Goal: Task Accomplishment & Management: Use online tool/utility

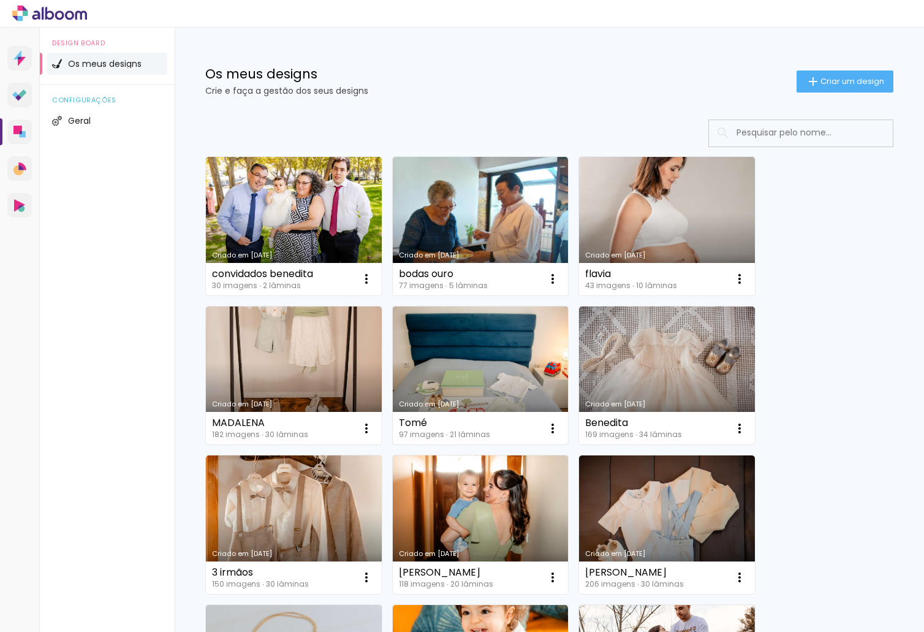
click at [459, 342] on link "Criado em [DATE]" at bounding box center [481, 375] width 176 height 139
click at [471, 336] on link "Criado em [DATE]" at bounding box center [481, 375] width 176 height 139
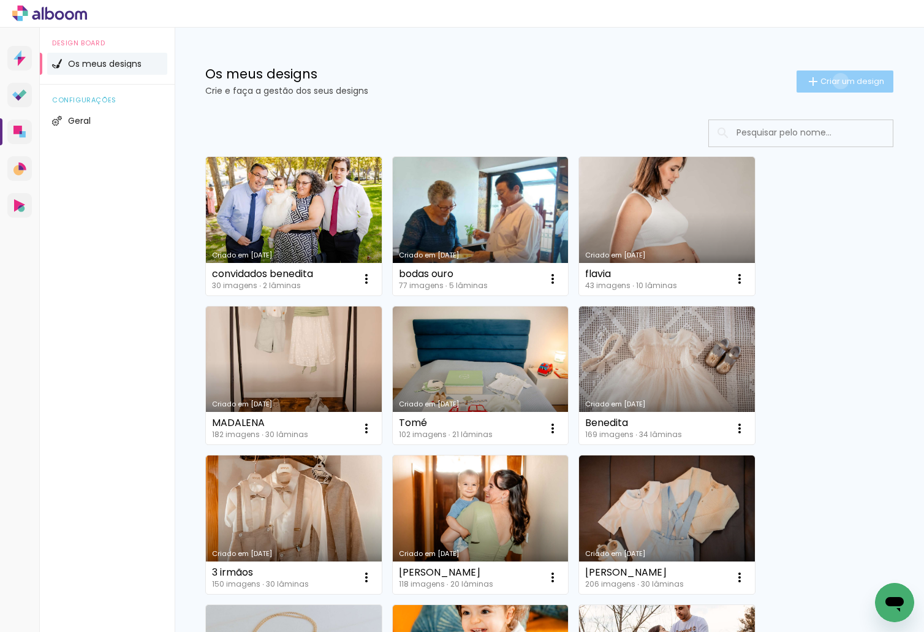
click at [829, 81] on span "Criar um design" at bounding box center [853, 81] width 64 height 8
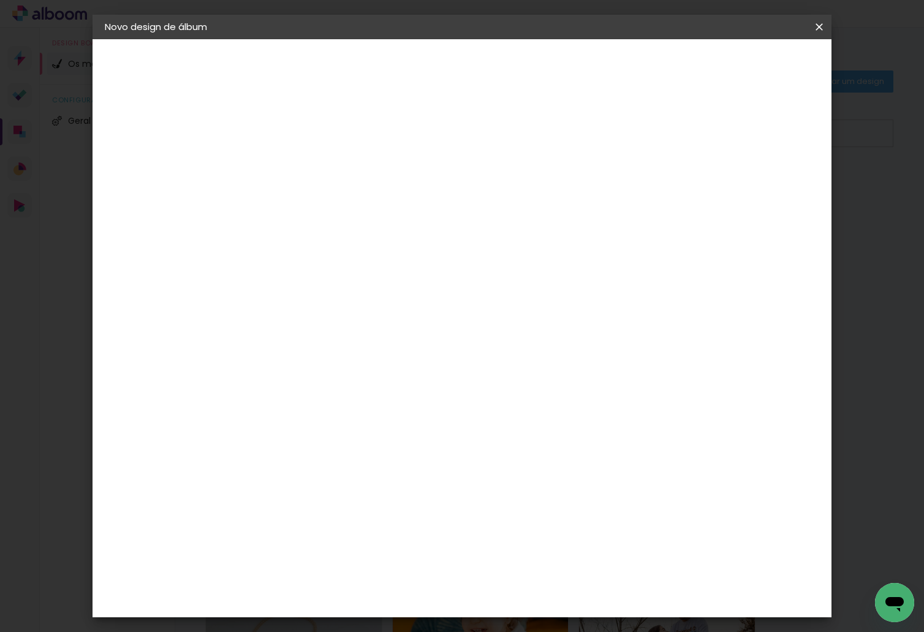
click at [305, 167] on input at bounding box center [305, 164] width 0 height 19
type input "lorena e"
type paper-input "lorena e"
type input "lorena e eduardo"
type paper-input "lorena e eduardo"
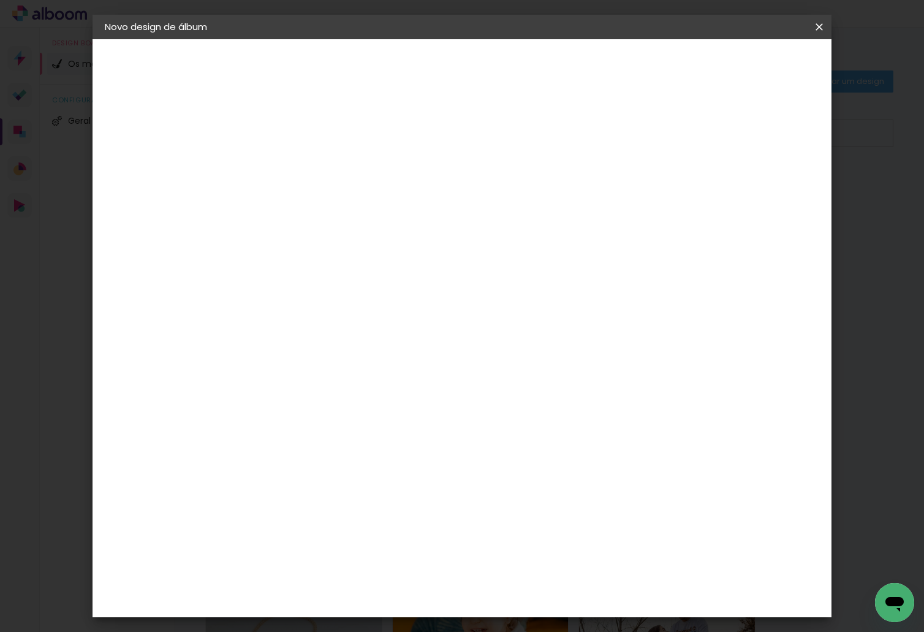
click at [431, 66] on paper-button "Avançar" at bounding box center [401, 65] width 60 height 21
click at [376, 279] on div "DreambooksPro" at bounding box center [337, 277] width 80 height 10
click at [485, 64] on paper-button "Avançar" at bounding box center [455, 65] width 60 height 21
click at [353, 204] on input "text" at bounding box center [329, 213] width 48 height 19
click at [544, 205] on paper-item "Álbum" at bounding box center [541, 203] width 245 height 25
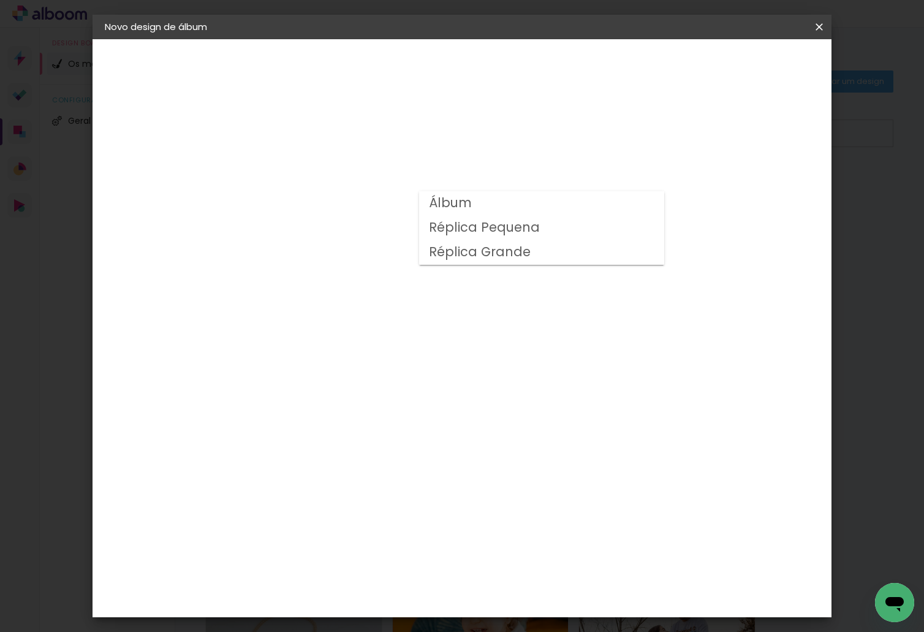
type input "Álbum"
click at [0, 0] on slot "Avançar" at bounding box center [0, 0] width 0 height 0
click at [764, 75] on header "Revisão Verifique as configurações do seu álbum. Voltar Iniciar design" at bounding box center [513, 70] width 522 height 63
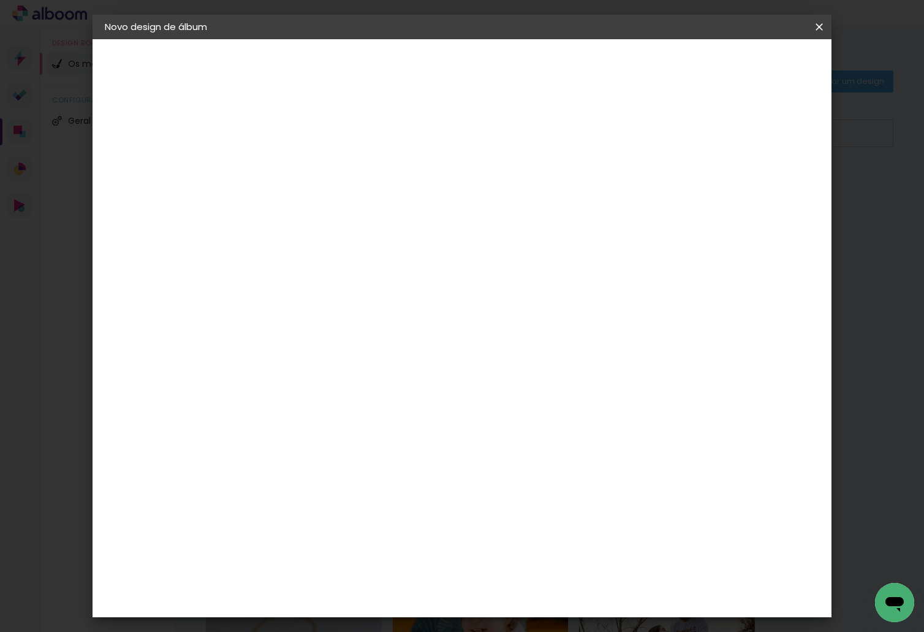
click at [743, 69] on span "Iniciar design" at bounding box center [715, 65] width 56 height 9
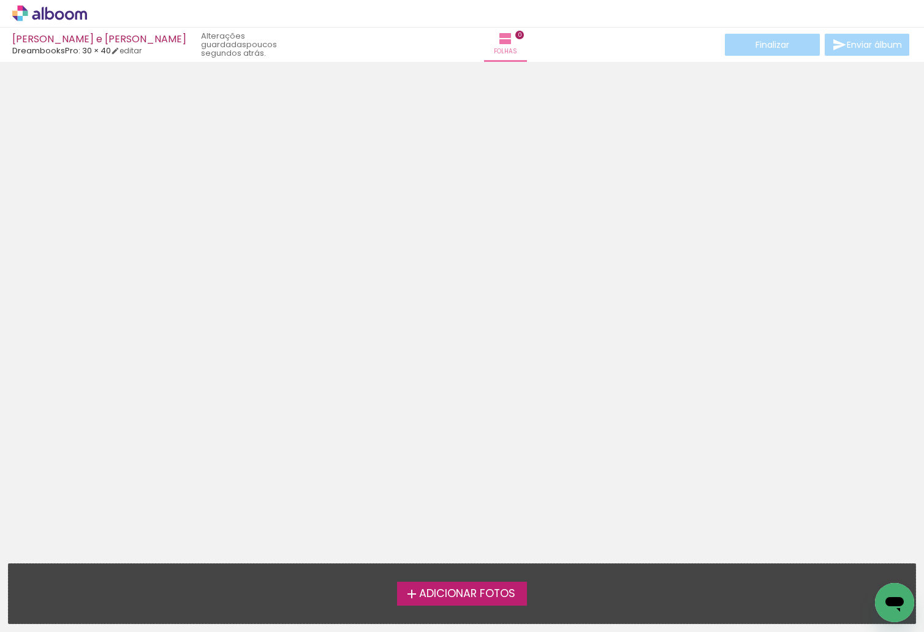
click at [504, 593] on span "Adicionar Fotos" at bounding box center [467, 593] width 96 height 11
click at [0, 0] on input "file" at bounding box center [0, 0] width 0 height 0
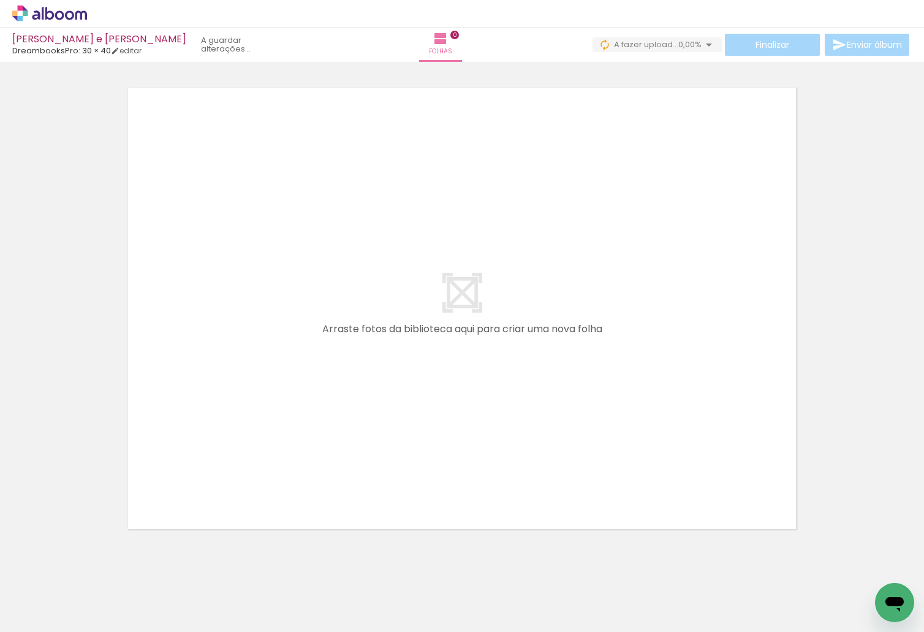
scroll to position [0, 278]
click at [25, 610] on iron-icon at bounding box center [17, 615] width 15 height 15
click at [0, 0] on input "file" at bounding box center [0, 0] width 0 height 0
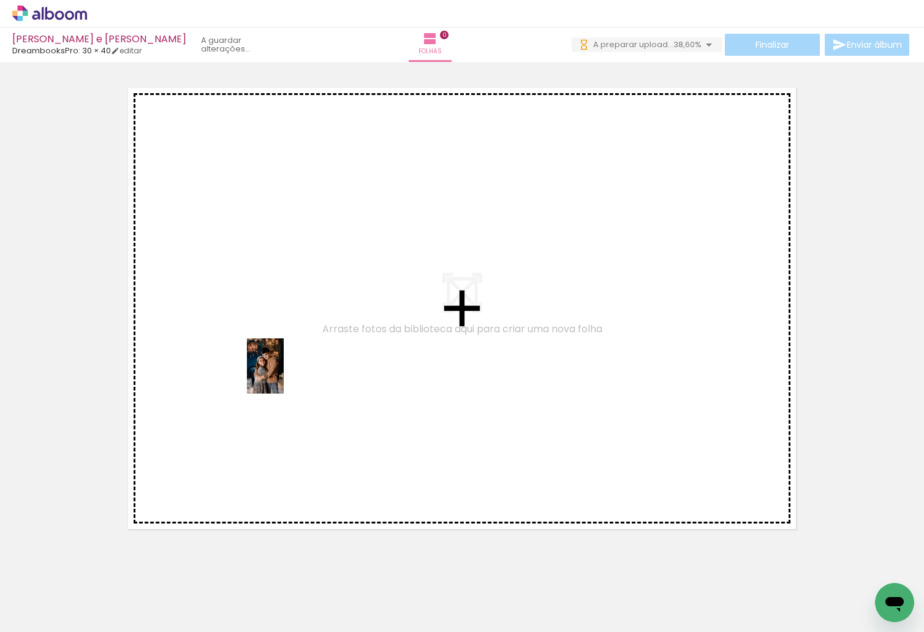
drag, startPoint x: 126, startPoint y: 598, endPoint x: 284, endPoint y: 375, distance: 273.1
click at [284, 375] on quentale-workspace at bounding box center [462, 316] width 924 height 632
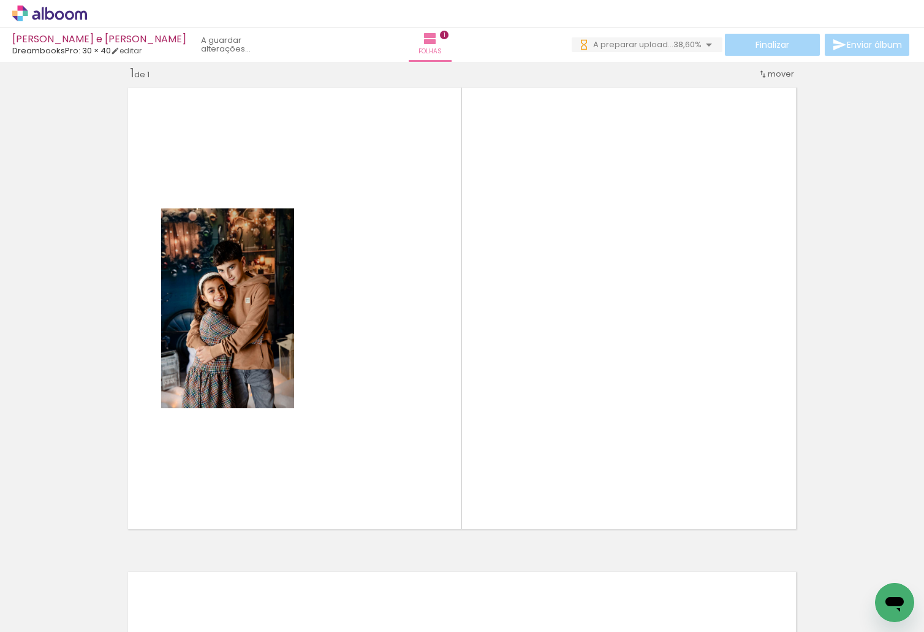
scroll to position [16, 0]
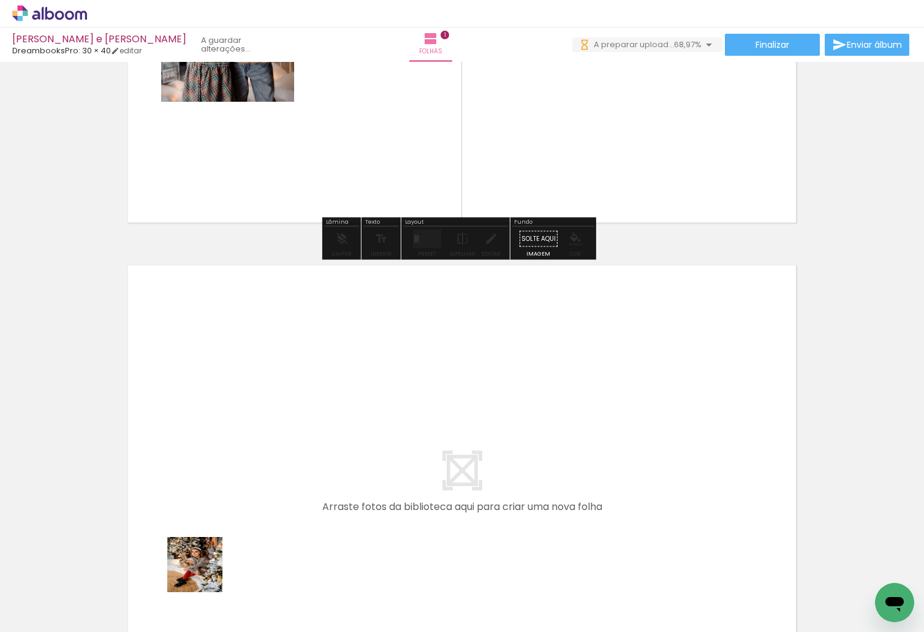
drag, startPoint x: 202, startPoint y: 588, endPoint x: 255, endPoint y: 588, distance: 52.7
click at [227, 494] on quentale-workspace at bounding box center [462, 316] width 924 height 632
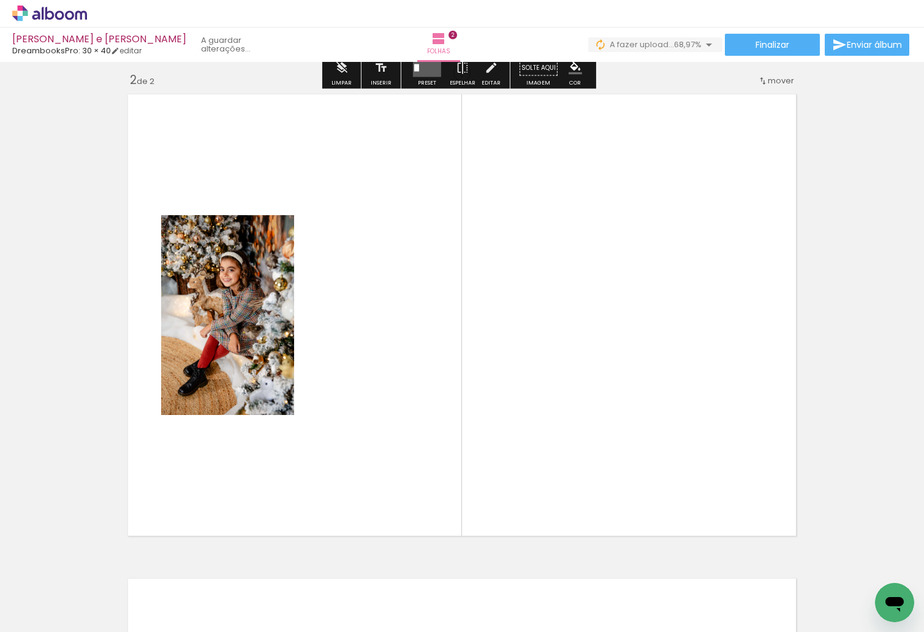
scroll to position [500, 0]
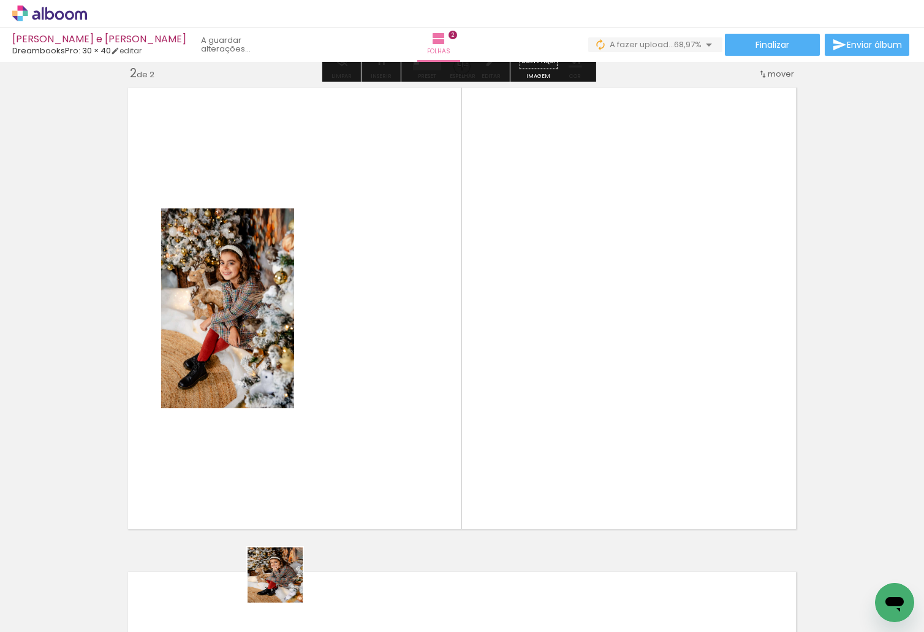
drag, startPoint x: 275, startPoint y: 595, endPoint x: 397, endPoint y: 443, distance: 194.9
click at [397, 443] on quentale-workspace at bounding box center [462, 316] width 924 height 632
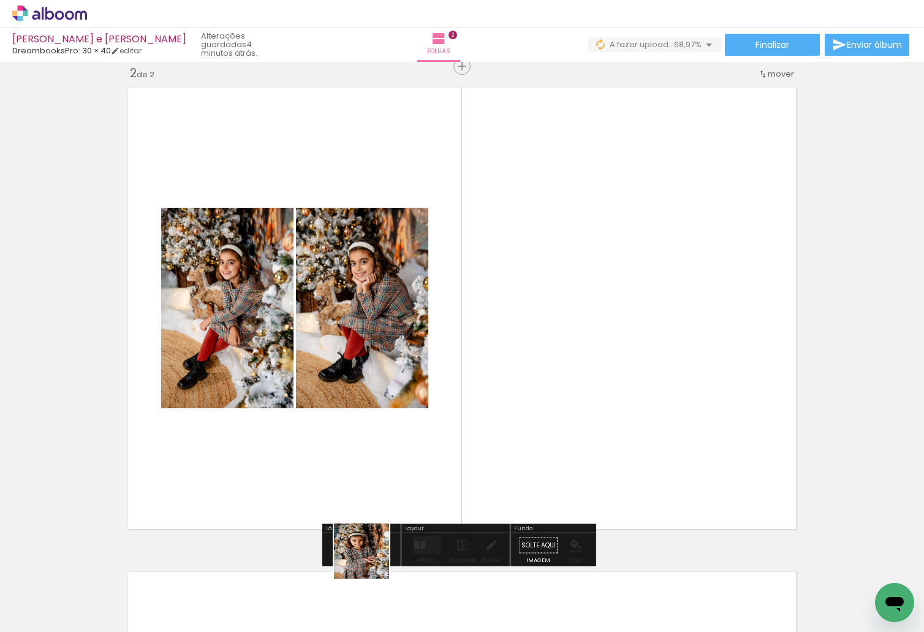
drag, startPoint x: 352, startPoint y: 582, endPoint x: 513, endPoint y: 419, distance: 229.2
click at [513, 419] on quentale-workspace at bounding box center [462, 316] width 924 height 632
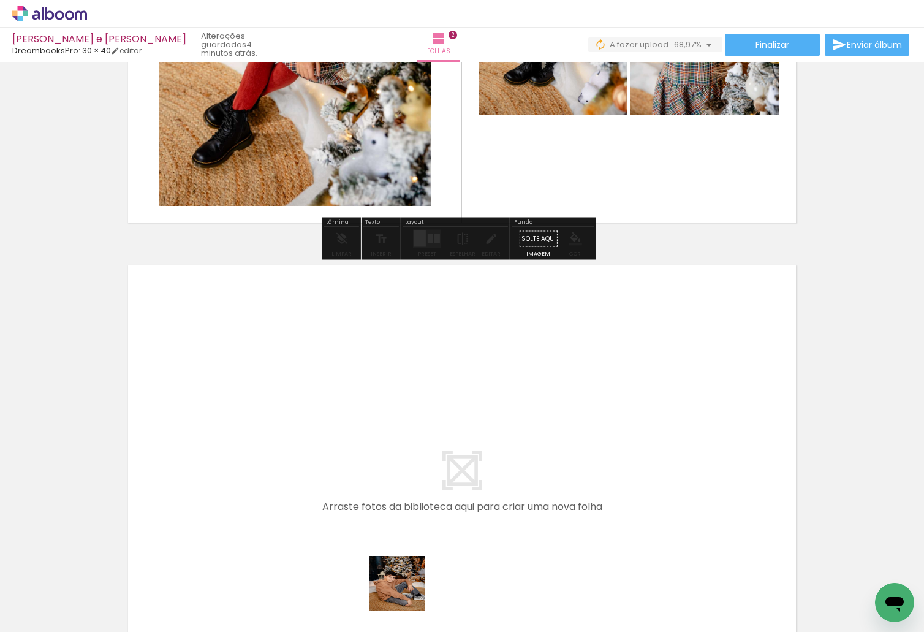
drag, startPoint x: 406, startPoint y: 593, endPoint x: 467, endPoint y: 576, distance: 62.9
click at [393, 503] on quentale-workspace at bounding box center [462, 316] width 924 height 632
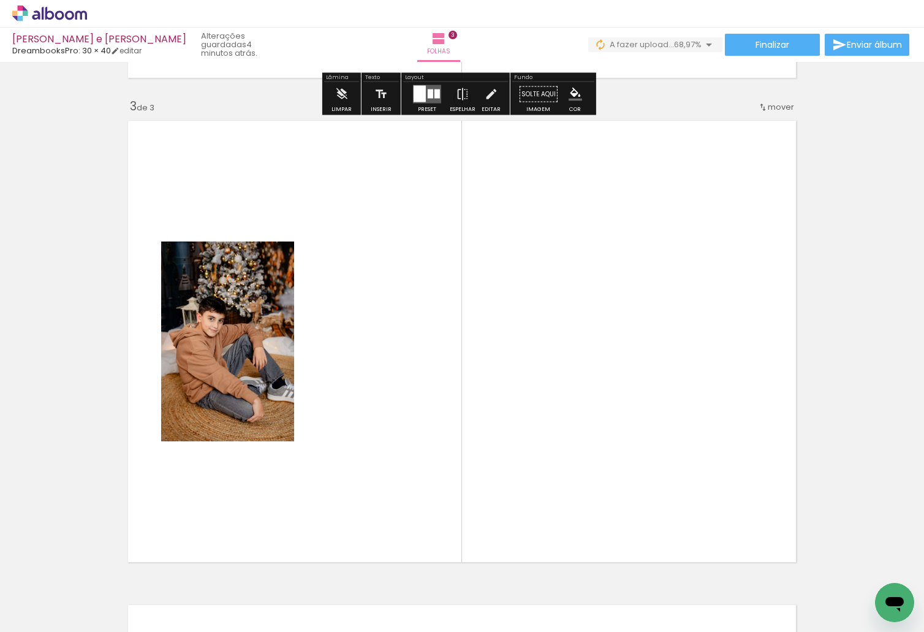
scroll to position [984, 0]
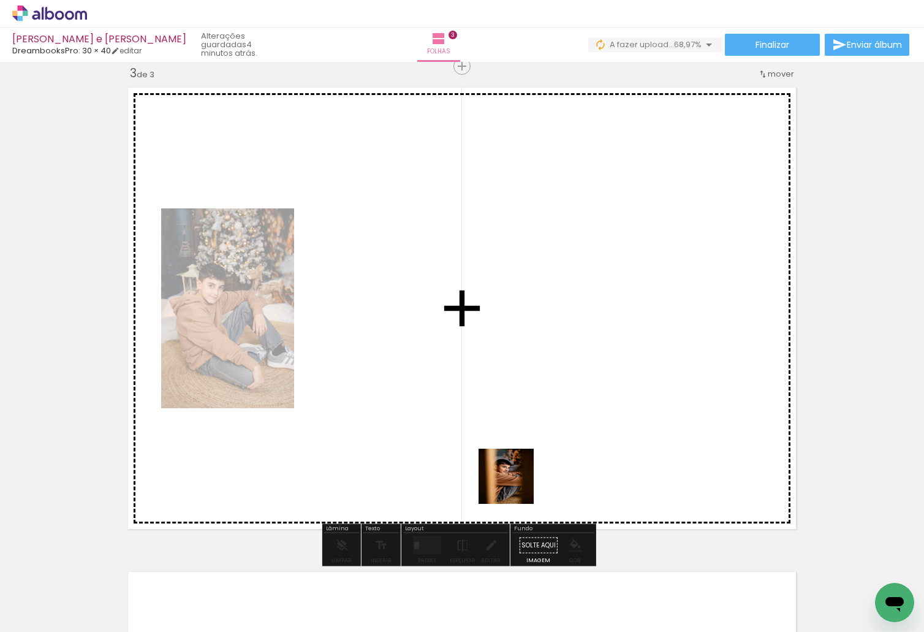
drag, startPoint x: 487, startPoint y: 566, endPoint x: 537, endPoint y: 598, distance: 59.7
click at [517, 482] on quentale-workspace at bounding box center [462, 316] width 924 height 632
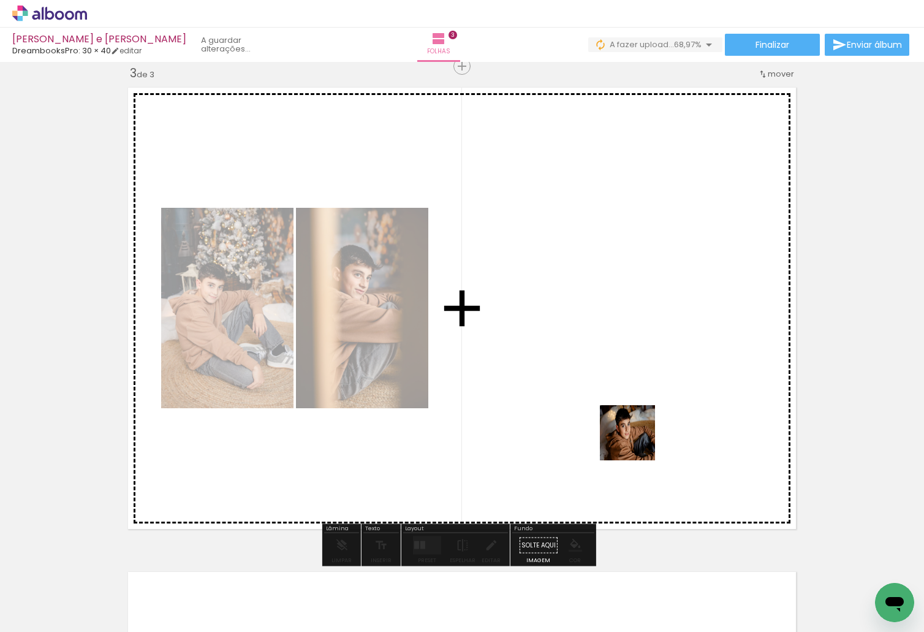
drag, startPoint x: 563, startPoint y: 587, endPoint x: 637, endPoint y: 442, distance: 163.1
click at [637, 442] on quentale-workspace at bounding box center [462, 316] width 924 height 632
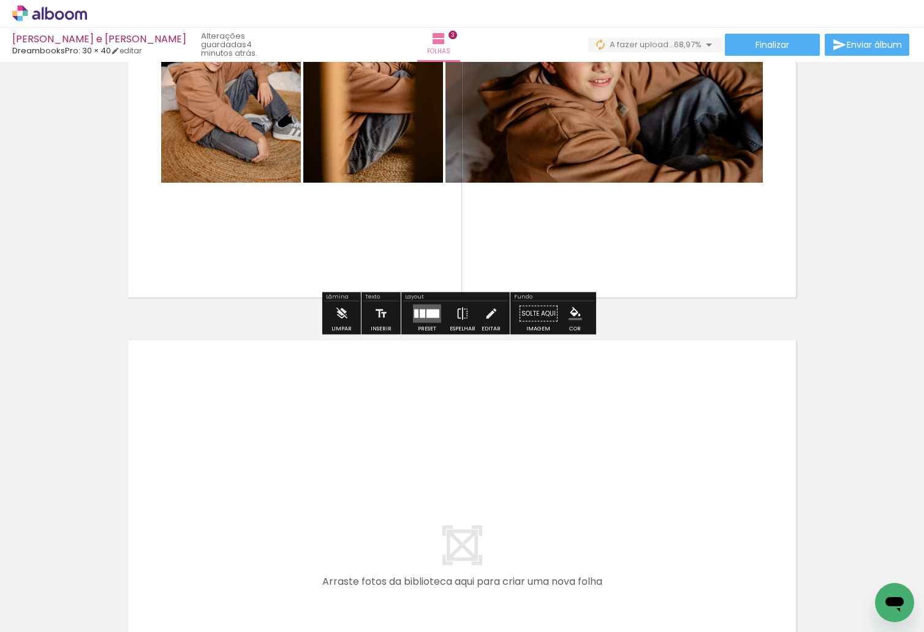
scroll to position [1229, 0]
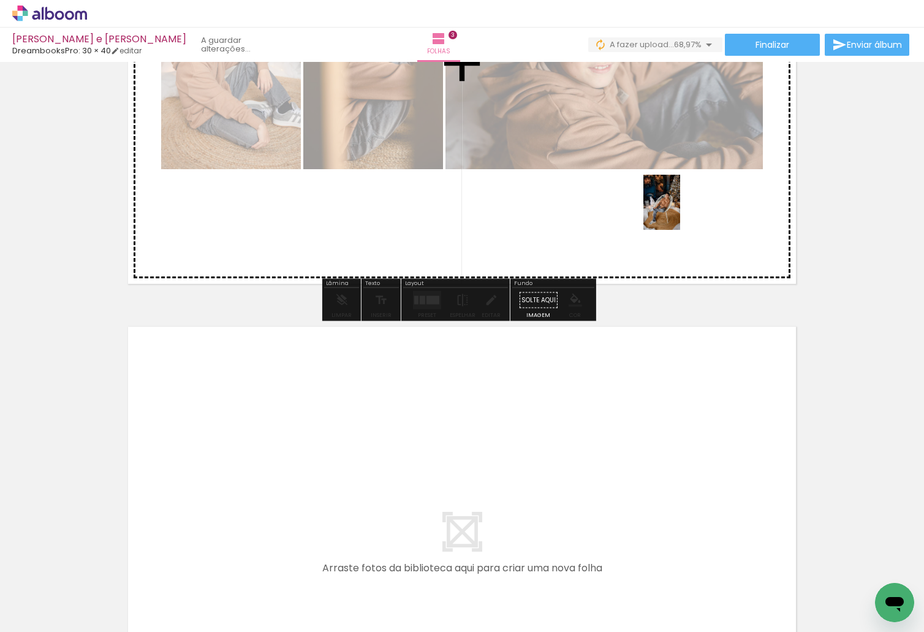
drag, startPoint x: 668, startPoint y: 579, endPoint x: 680, endPoint y: 211, distance: 367.3
click at [680, 211] on quentale-workspace at bounding box center [462, 316] width 924 height 632
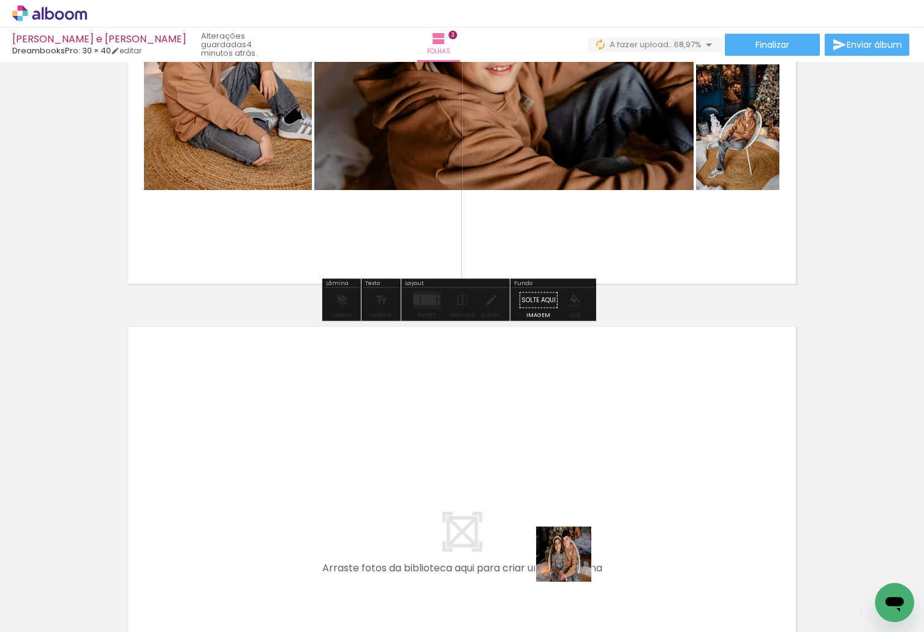
drag, startPoint x: 573, startPoint y: 563, endPoint x: 447, endPoint y: 488, distance: 146.2
click at [447, 488] on quentale-workspace at bounding box center [462, 316] width 924 height 632
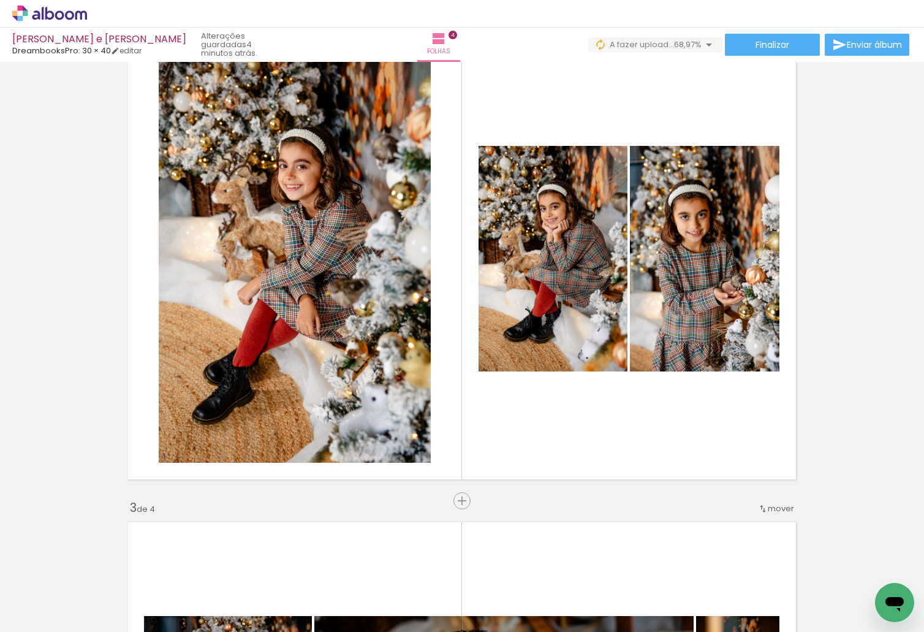
scroll to position [549, 0]
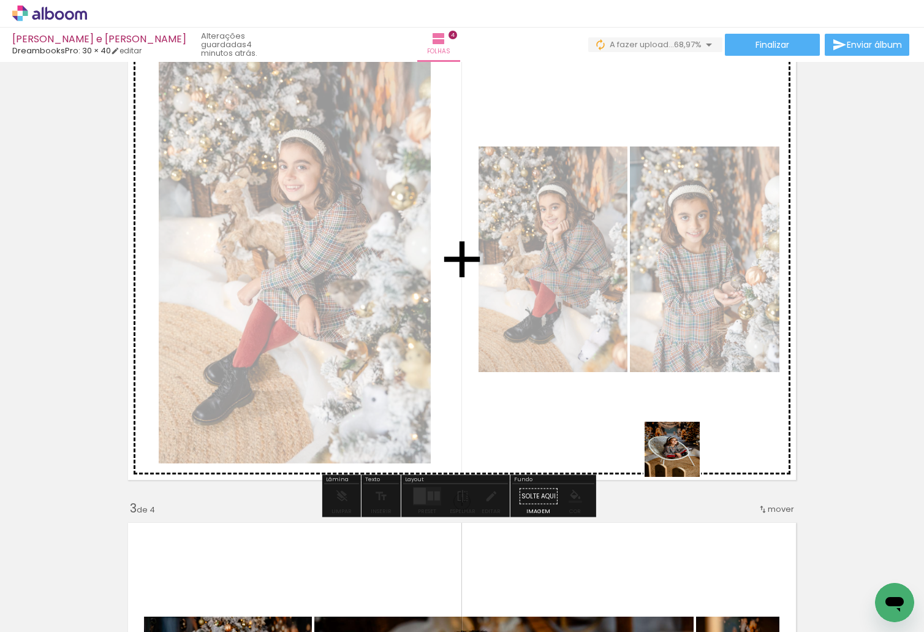
drag, startPoint x: 746, startPoint y: 601, endPoint x: 681, endPoint y: 458, distance: 156.9
click at [681, 458] on quentale-workspace at bounding box center [462, 316] width 924 height 632
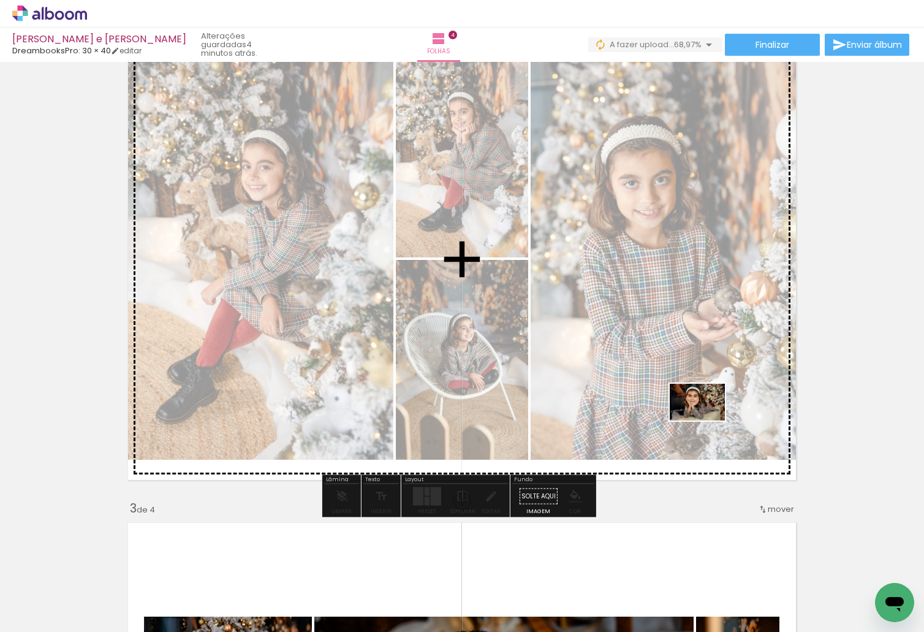
drag, startPoint x: 800, startPoint y: 580, endPoint x: 707, endPoint y: 420, distance: 185.4
click at [707, 420] on quentale-workspace at bounding box center [462, 316] width 924 height 632
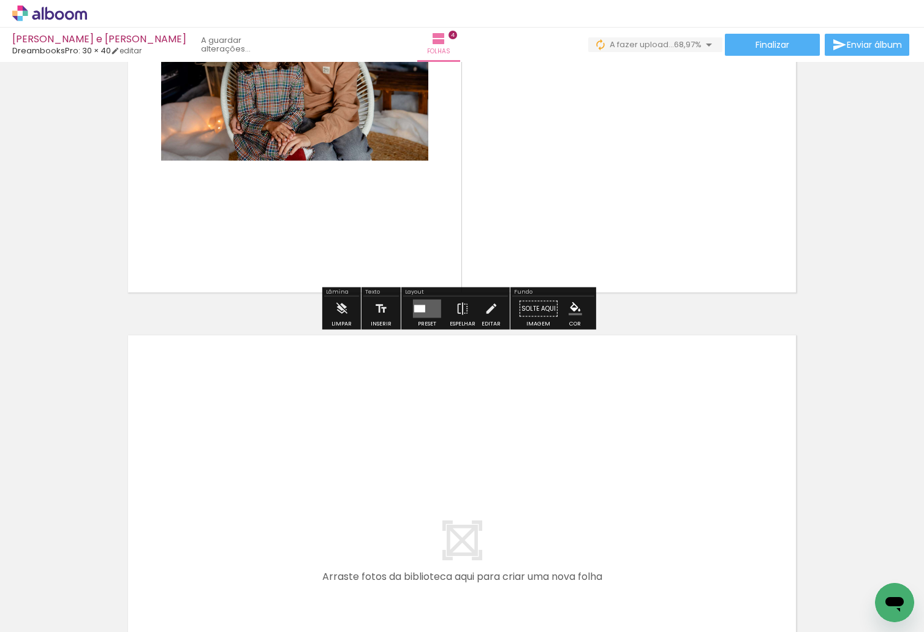
scroll to position [1714, 0]
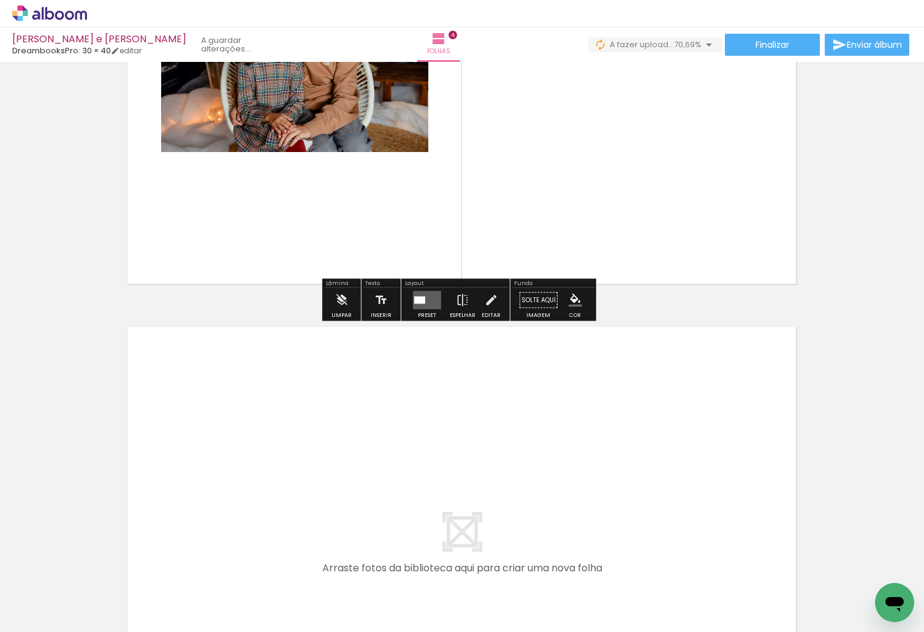
drag, startPoint x: 476, startPoint y: 587, endPoint x: 537, endPoint y: 580, distance: 61.0
click at [393, 496] on quentale-workspace at bounding box center [462, 316] width 924 height 632
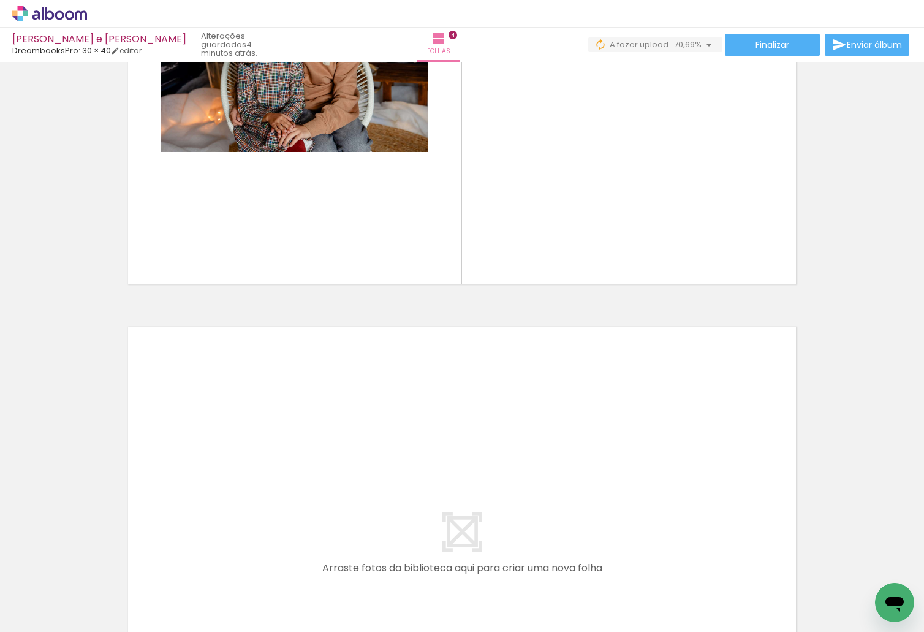
click at [543, 601] on div at bounding box center [534, 591] width 61 height 40
drag, startPoint x: 483, startPoint y: 604, endPoint x: 515, endPoint y: 578, distance: 41.0
click at [422, 502] on quentale-workspace at bounding box center [462, 316] width 924 height 632
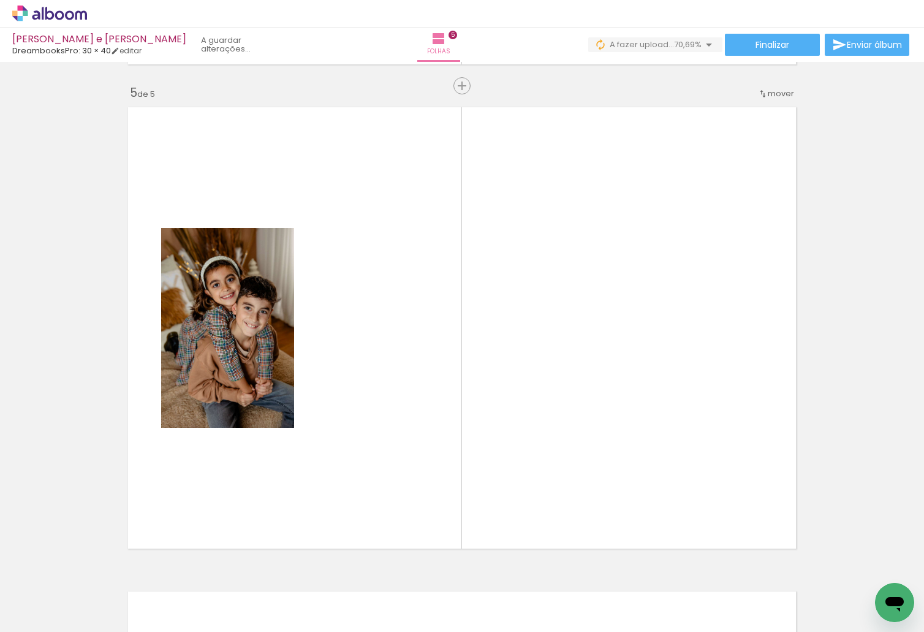
scroll to position [1953, 0]
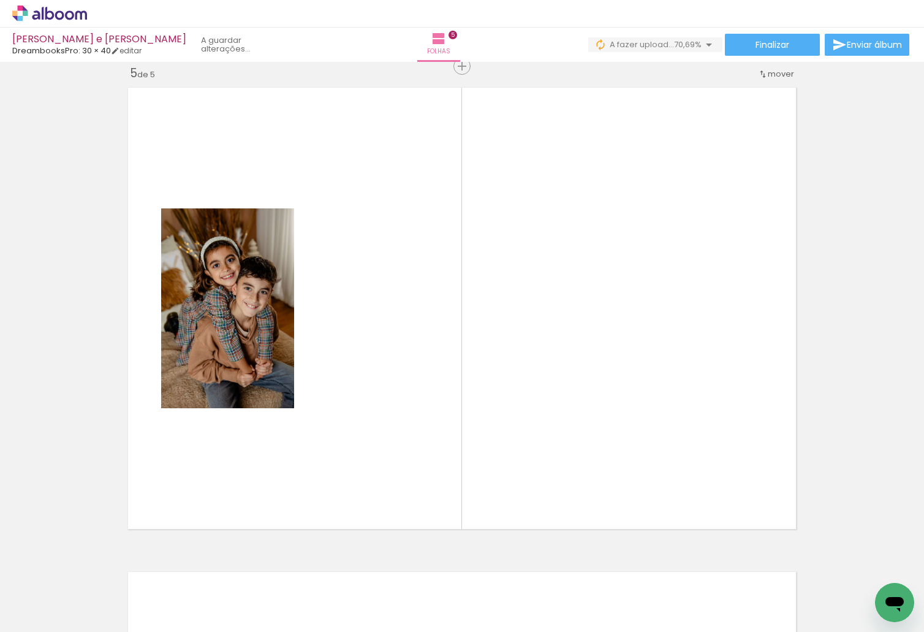
drag, startPoint x: 550, startPoint y: 596, endPoint x: 571, endPoint y: 384, distance: 213.0
click at [571, 384] on quentale-workspace at bounding box center [462, 316] width 924 height 632
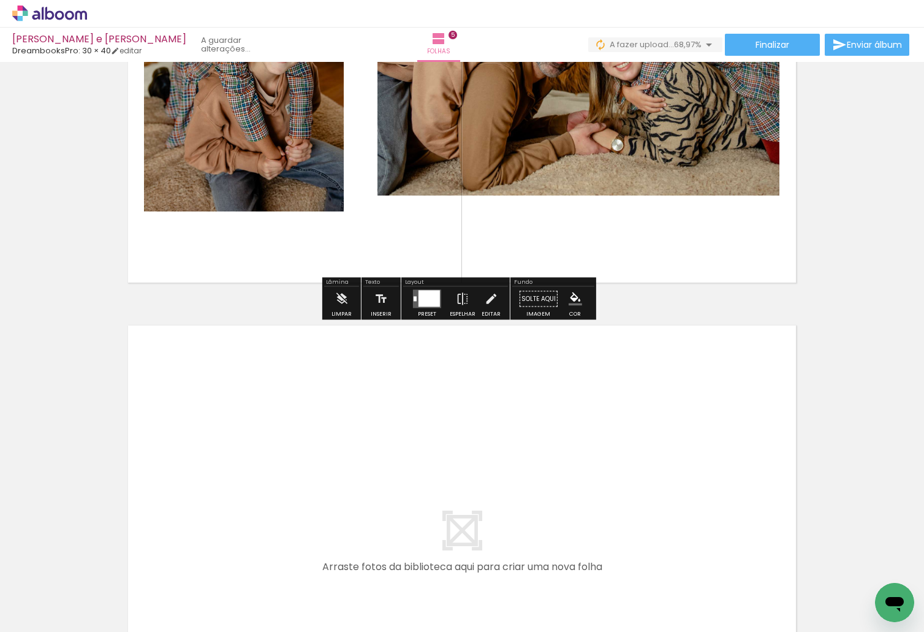
scroll to position [2259, 0]
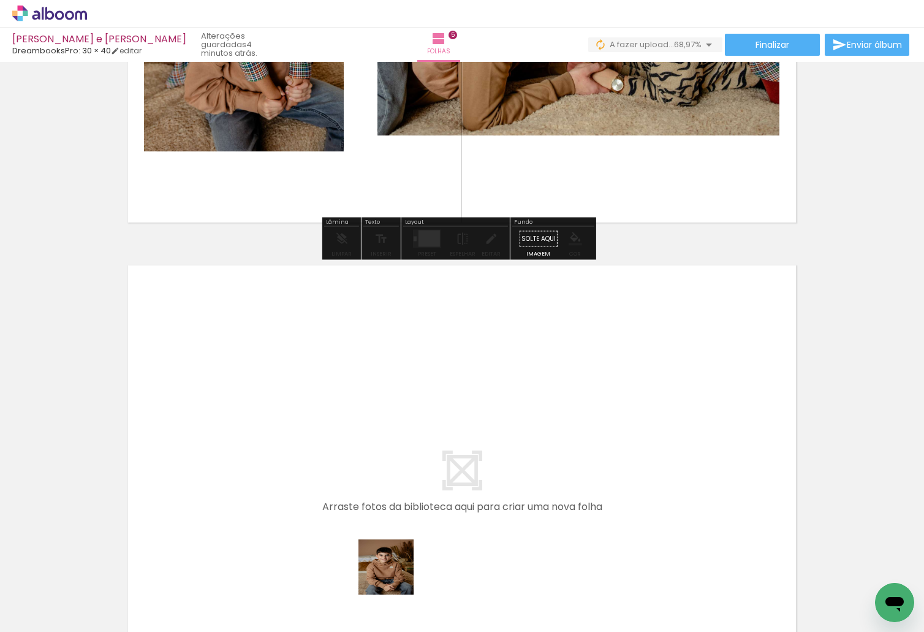
drag, startPoint x: 392, startPoint y: 591, endPoint x: 329, endPoint y: 610, distance: 65.3
click at [397, 473] on quentale-workspace at bounding box center [462, 316] width 924 height 632
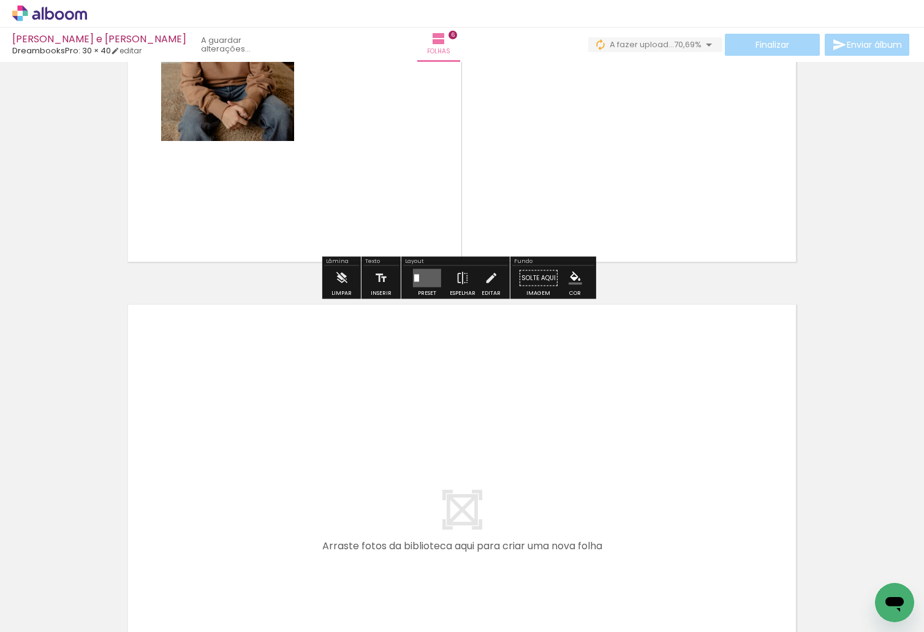
scroll to position [2743, 0]
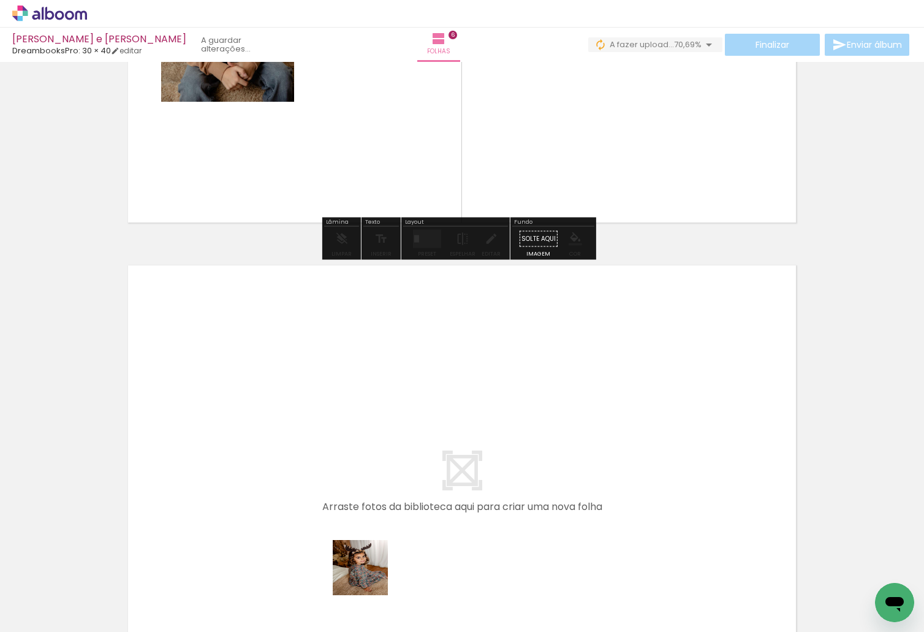
drag, startPoint x: 362, startPoint y: 600, endPoint x: 364, endPoint y: 481, distance: 118.9
click at [364, 481] on quentale-workspace at bounding box center [462, 316] width 924 height 632
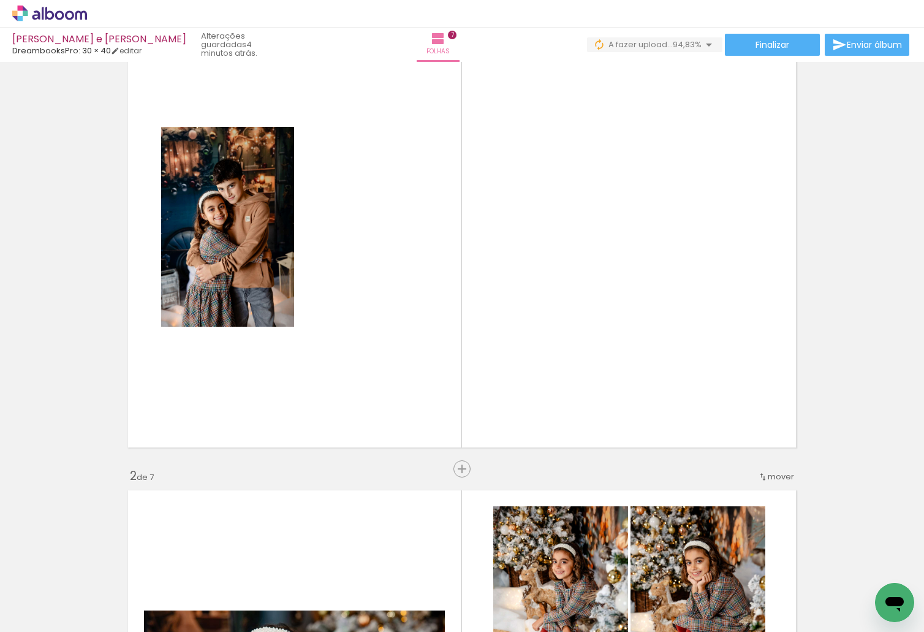
scroll to position [40, 0]
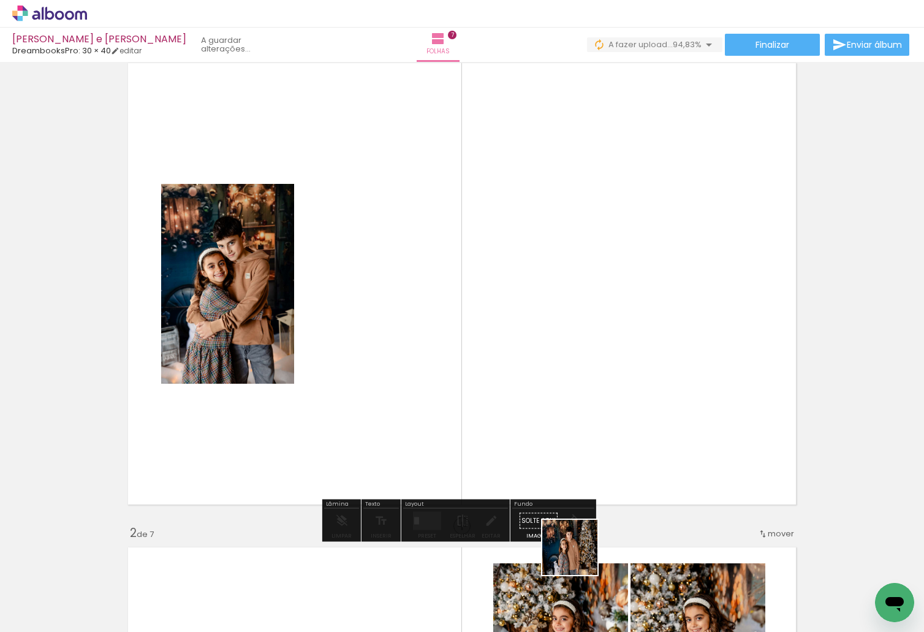
drag, startPoint x: 589, startPoint y: 594, endPoint x: 535, endPoint y: 438, distance: 165.3
click at [535, 438] on quentale-workspace at bounding box center [462, 316] width 924 height 632
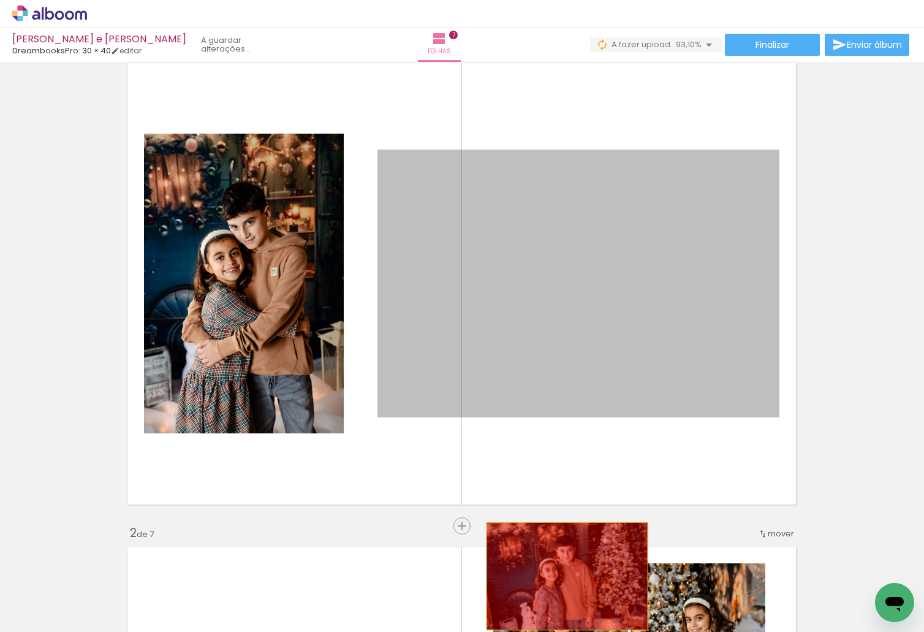
drag, startPoint x: 594, startPoint y: 450, endPoint x: 556, endPoint y: 592, distance: 146.4
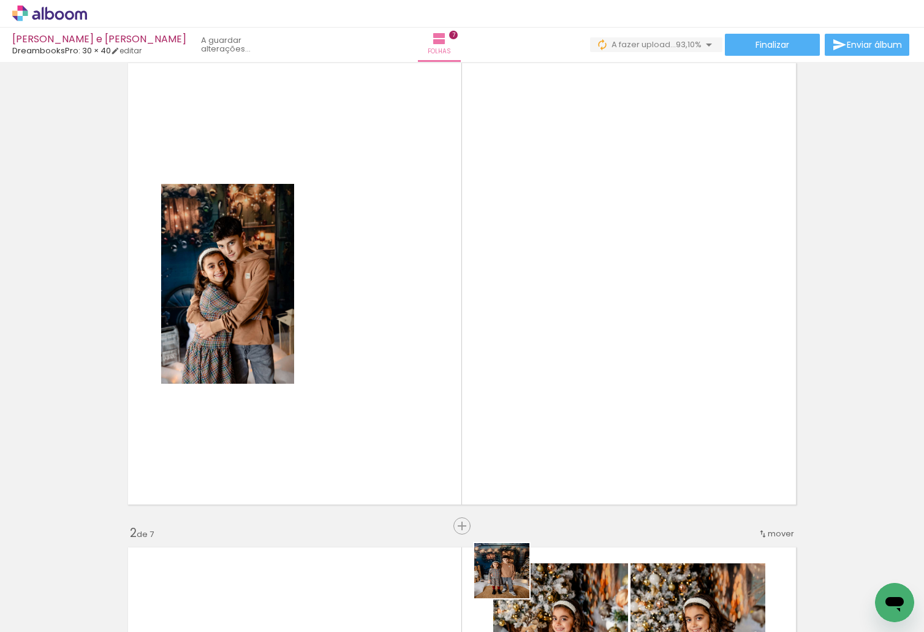
drag, startPoint x: 511, startPoint y: 580, endPoint x: 506, endPoint y: 391, distance: 188.8
click at [506, 391] on quentale-workspace at bounding box center [462, 316] width 924 height 632
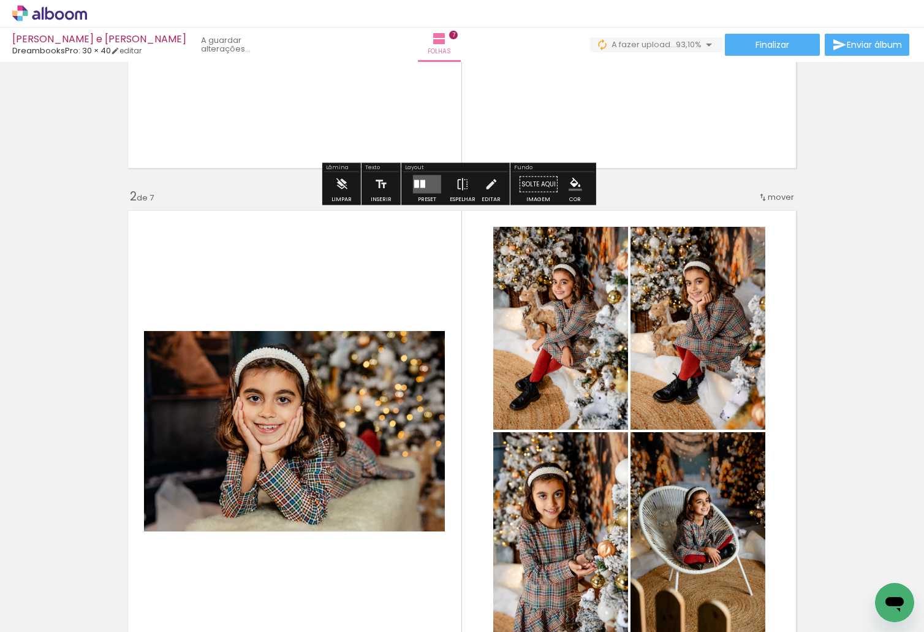
scroll to position [408, 0]
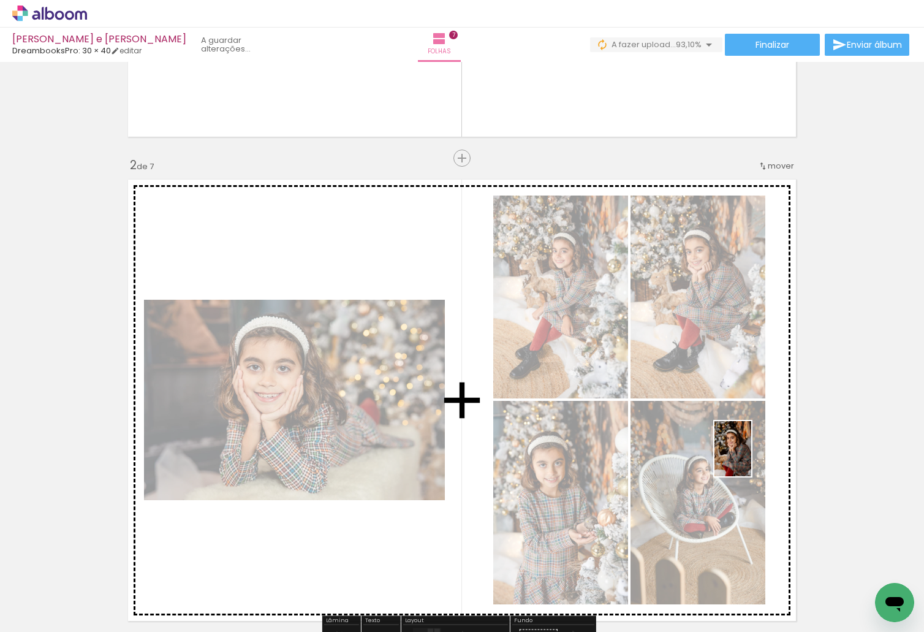
drag, startPoint x: 653, startPoint y: 605, endPoint x: 751, endPoint y: 458, distance: 176.8
click at [751, 458] on quentale-workspace at bounding box center [462, 316] width 924 height 632
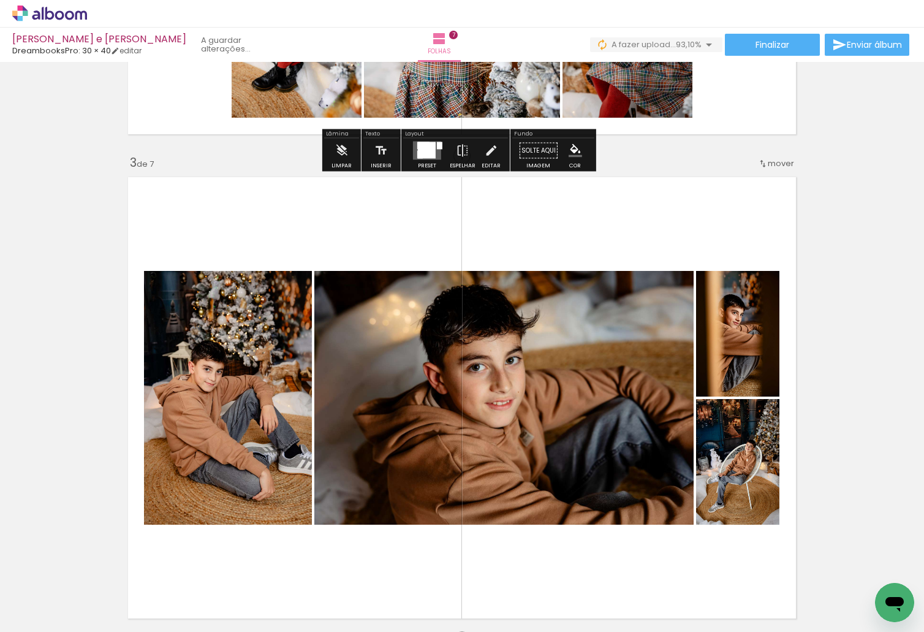
scroll to position [898, 0]
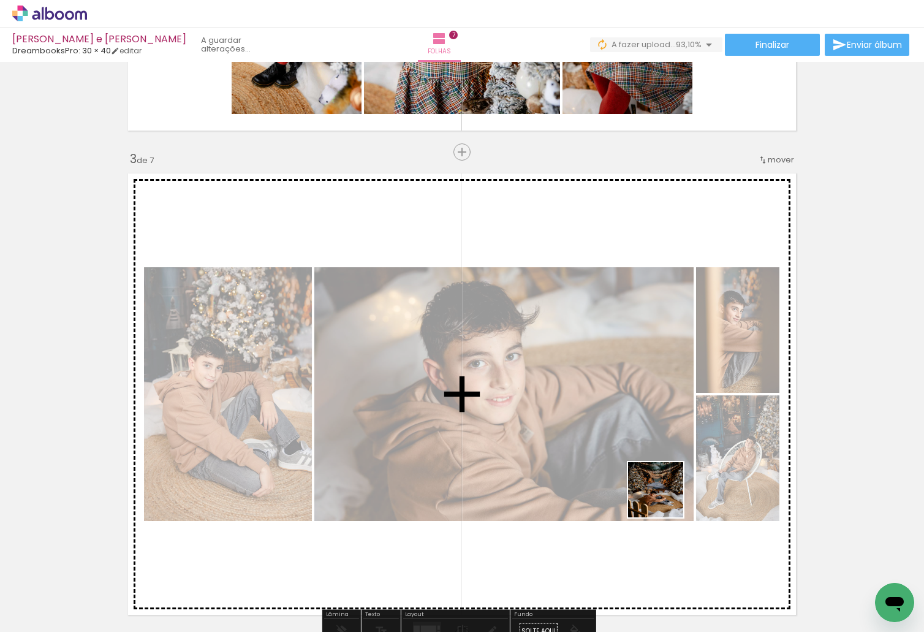
drag, startPoint x: 708, startPoint y: 597, endPoint x: 791, endPoint y: 588, distance: 83.2
click at [658, 485] on quentale-workspace at bounding box center [462, 316] width 924 height 632
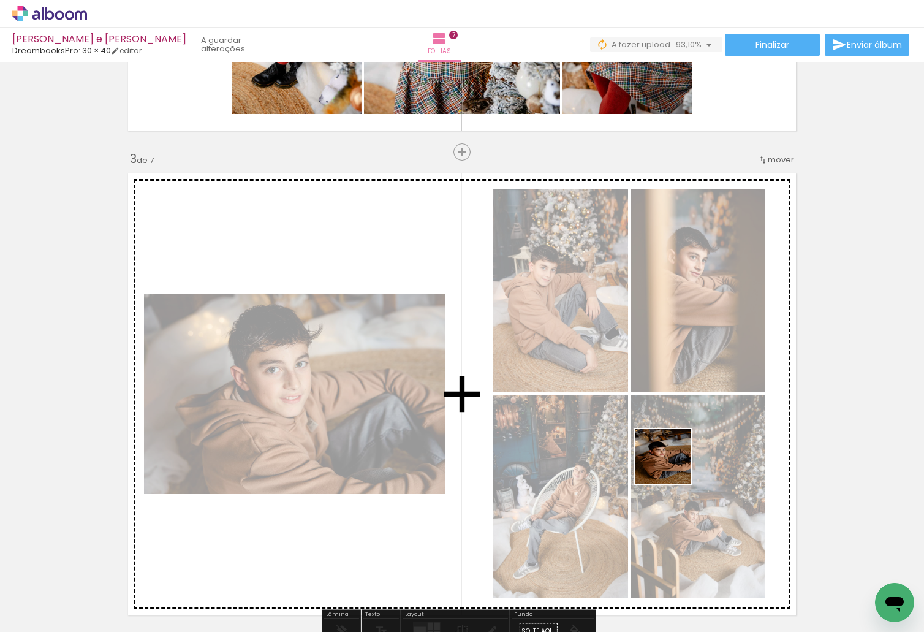
drag, startPoint x: 780, startPoint y: 595, endPoint x: 837, endPoint y: 589, distance: 57.3
click at [664, 459] on quentale-workspace at bounding box center [462, 316] width 924 height 632
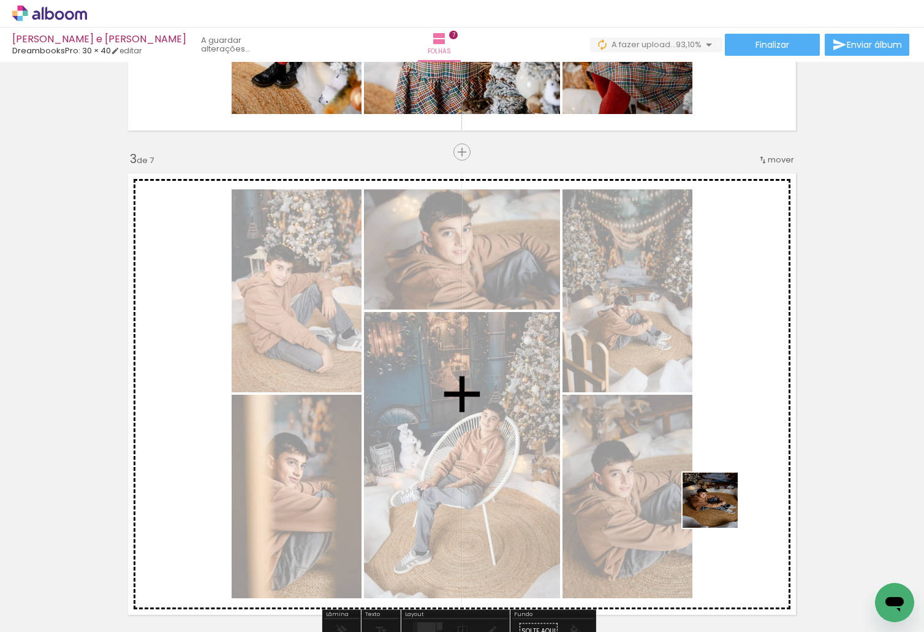
drag, startPoint x: 719, startPoint y: 509, endPoint x: 563, endPoint y: 612, distance: 186.8
click at [636, 457] on quentale-workspace at bounding box center [462, 316] width 924 height 632
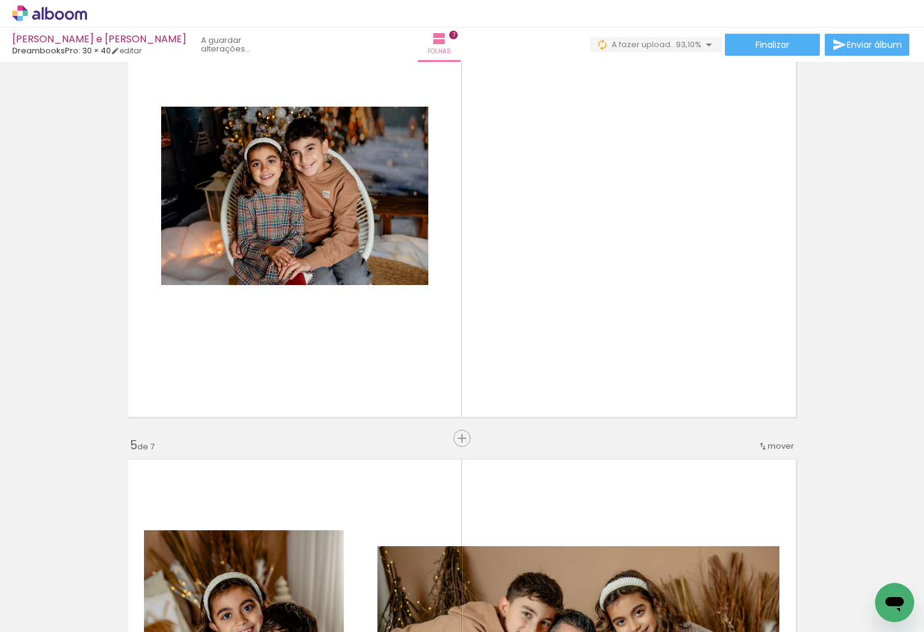
scroll to position [1634, 0]
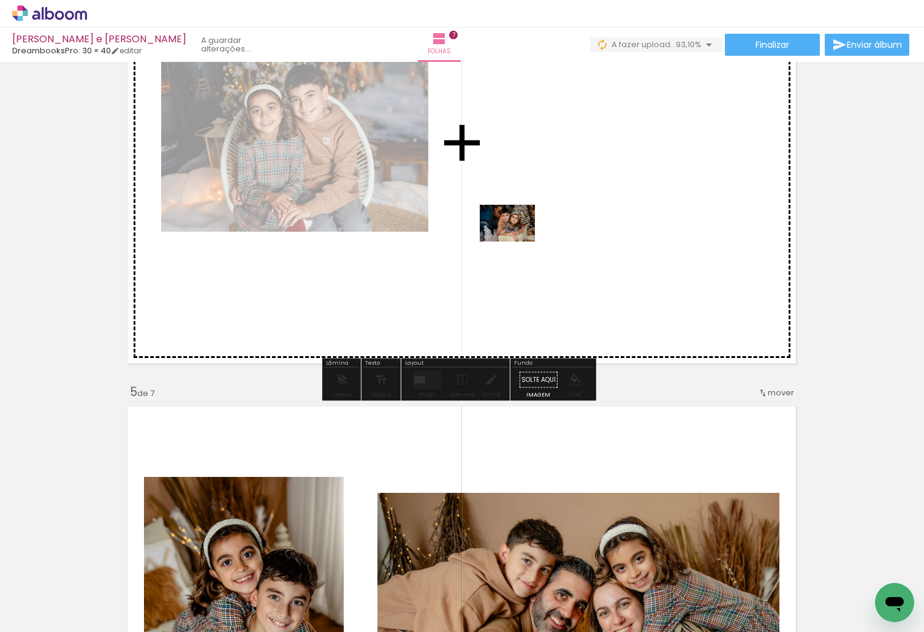
drag, startPoint x: 183, startPoint y: 596, endPoint x: 517, endPoint y: 241, distance: 486.4
click at [517, 241] on quentale-workspace at bounding box center [462, 316] width 924 height 632
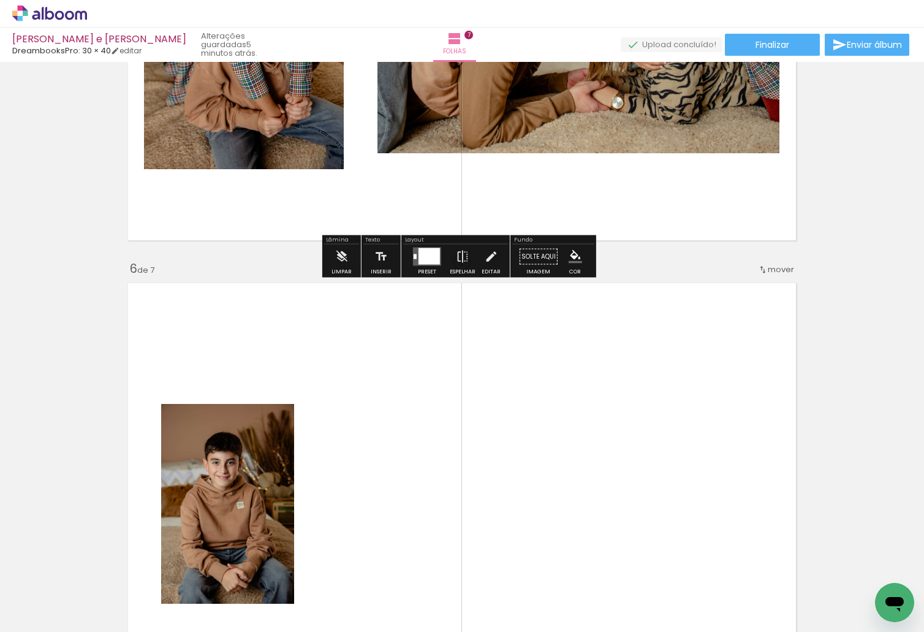
scroll to position [2247, 0]
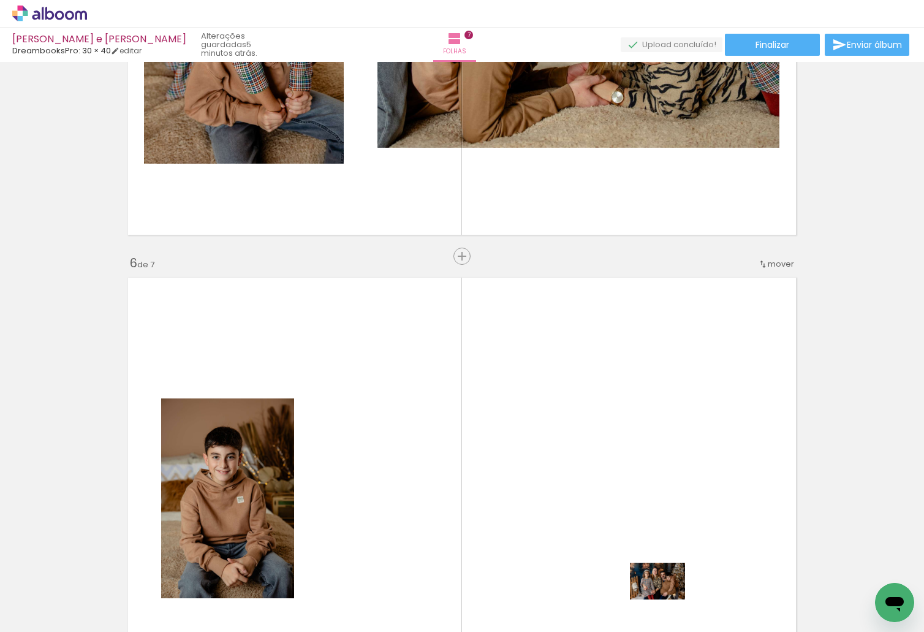
drag, startPoint x: 681, startPoint y: 603, endPoint x: 667, endPoint y: 599, distance: 14.6
click at [667, 599] on div at bounding box center [659, 591] width 61 height 40
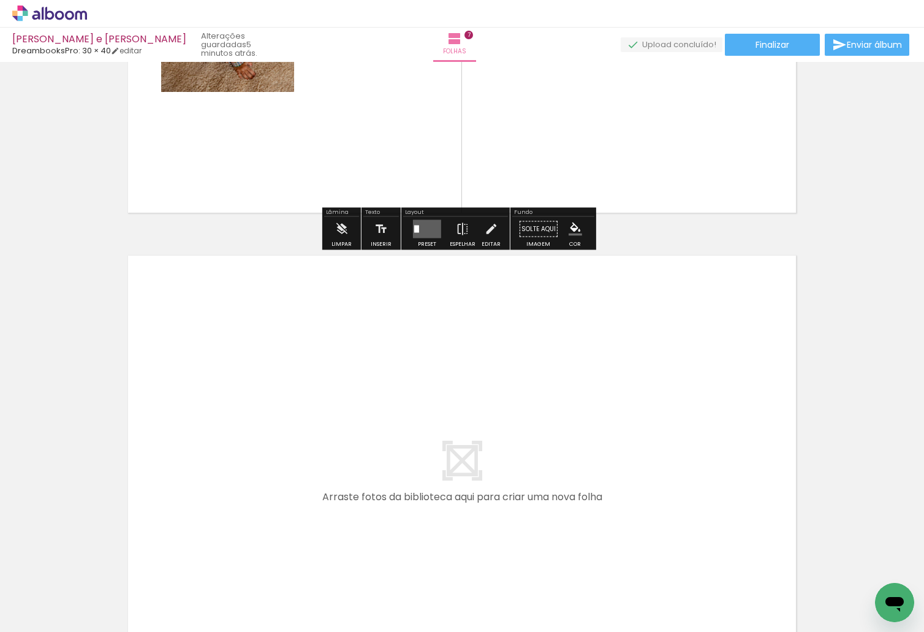
scroll to position [3289, 0]
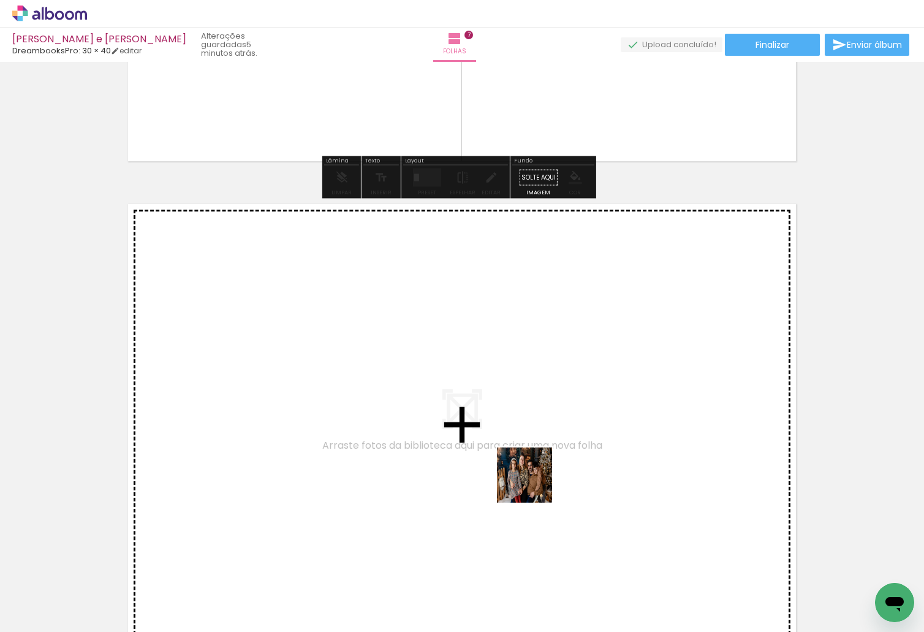
drag, startPoint x: 660, startPoint y: 586, endPoint x: 501, endPoint y: 630, distance: 165.2
click at [533, 482] on quentale-workspace at bounding box center [462, 316] width 924 height 632
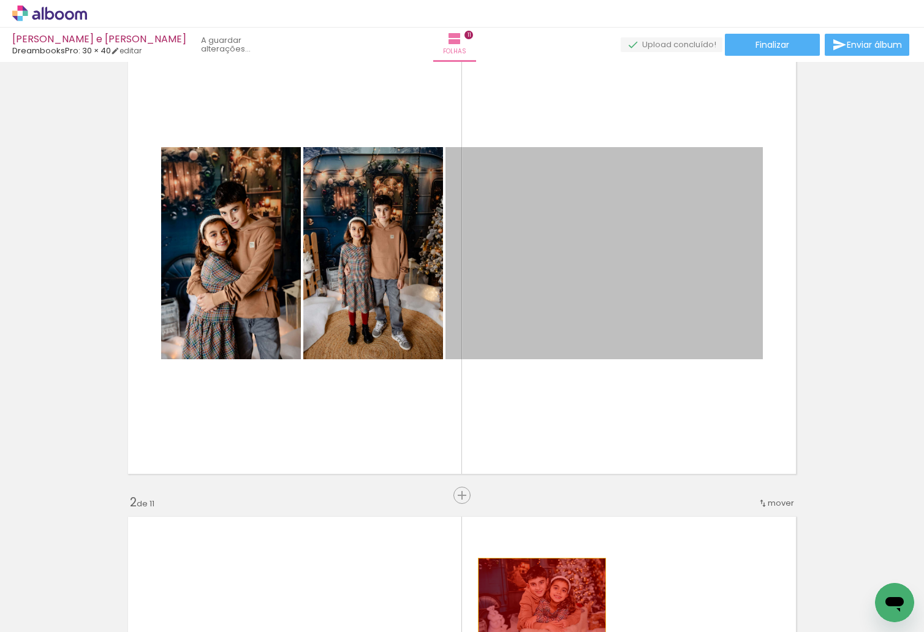
drag, startPoint x: 647, startPoint y: 295, endPoint x: 537, endPoint y: 601, distance: 324.7
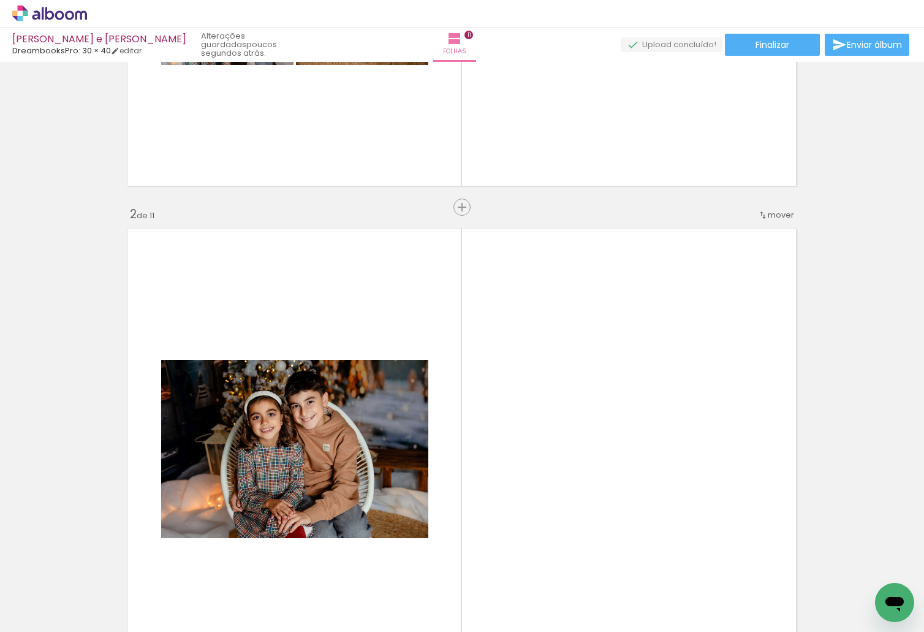
scroll to position [316, 0]
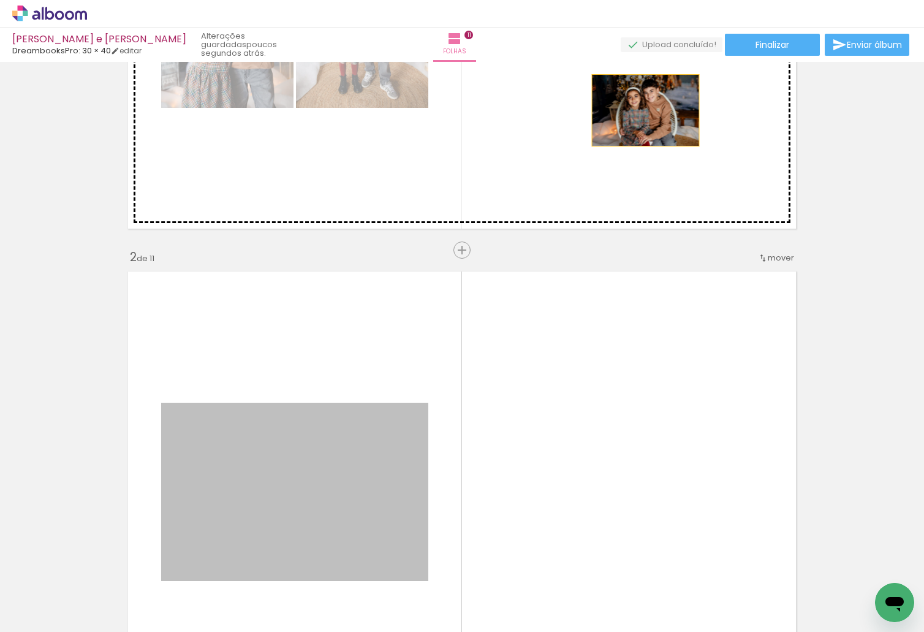
drag, startPoint x: 363, startPoint y: 489, endPoint x: 641, endPoint y: 110, distance: 470.0
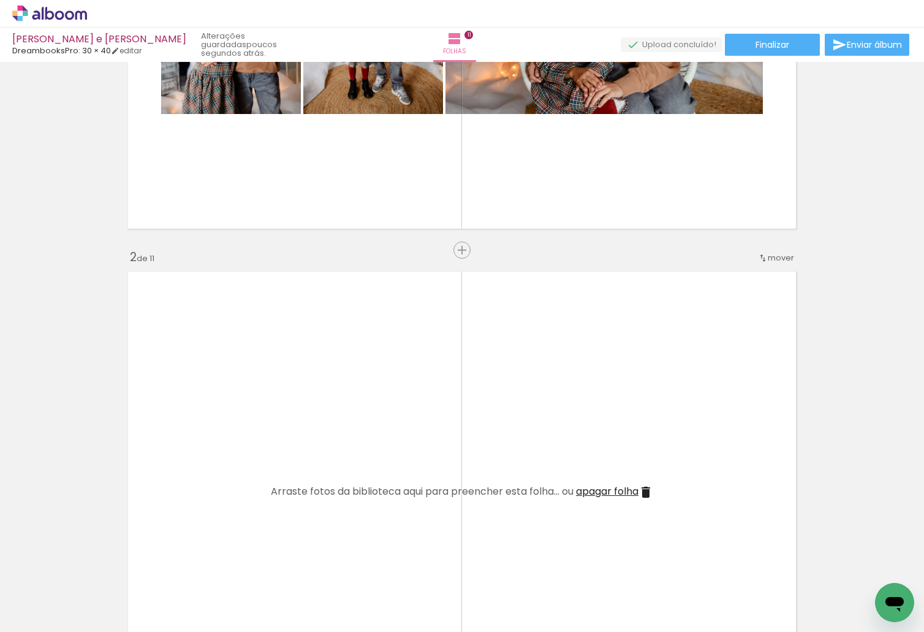
click at [623, 490] on span "apagar folha" at bounding box center [607, 491] width 63 height 14
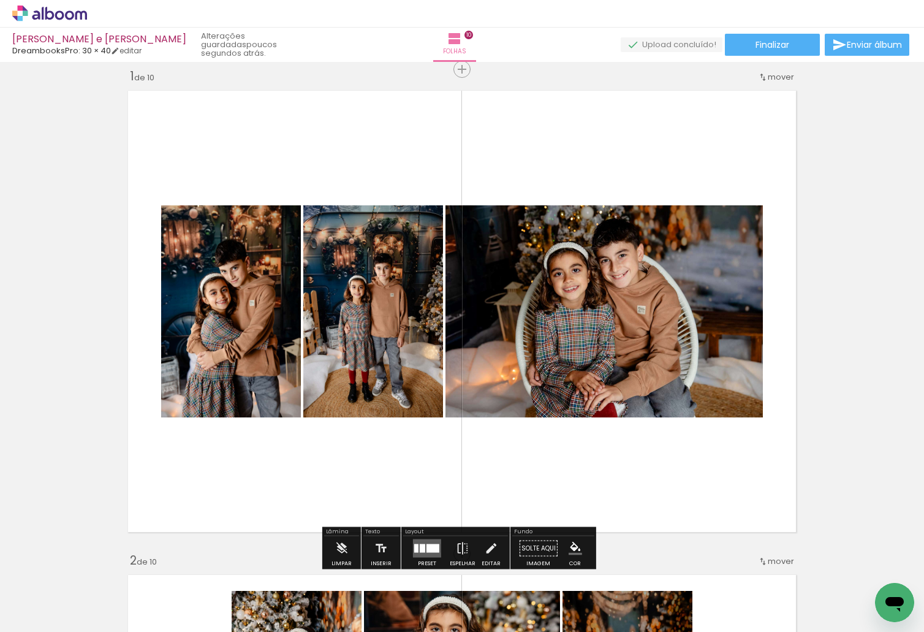
scroll to position [10, 0]
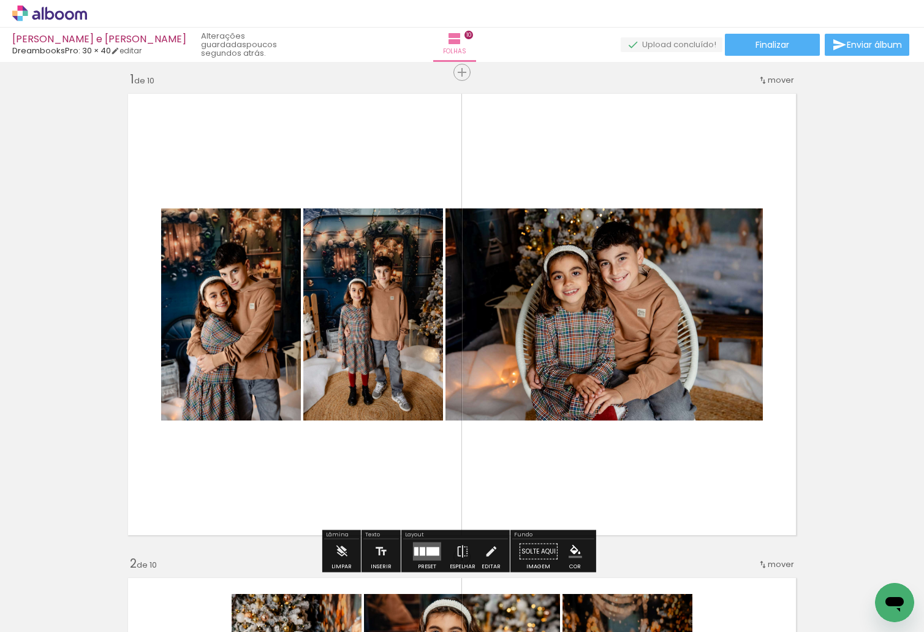
click at [420, 550] on div at bounding box center [423, 551] width 6 height 9
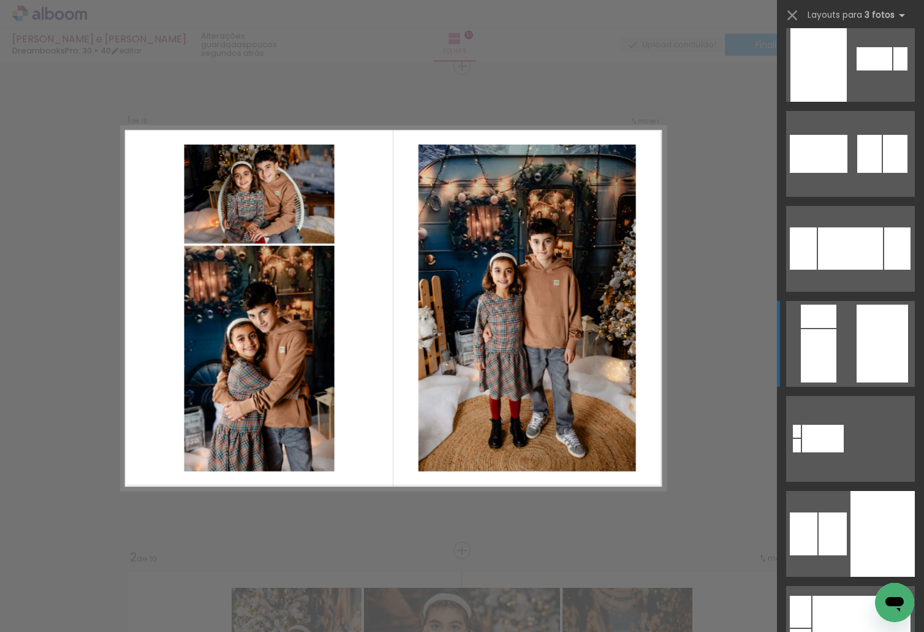
scroll to position [429, 0]
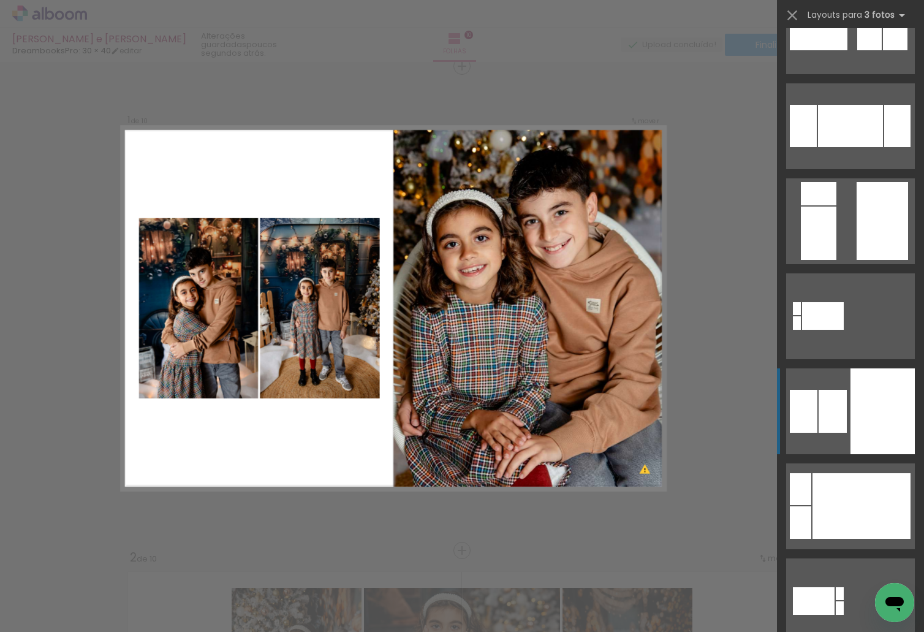
click at [879, 403] on div at bounding box center [883, 411] width 64 height 86
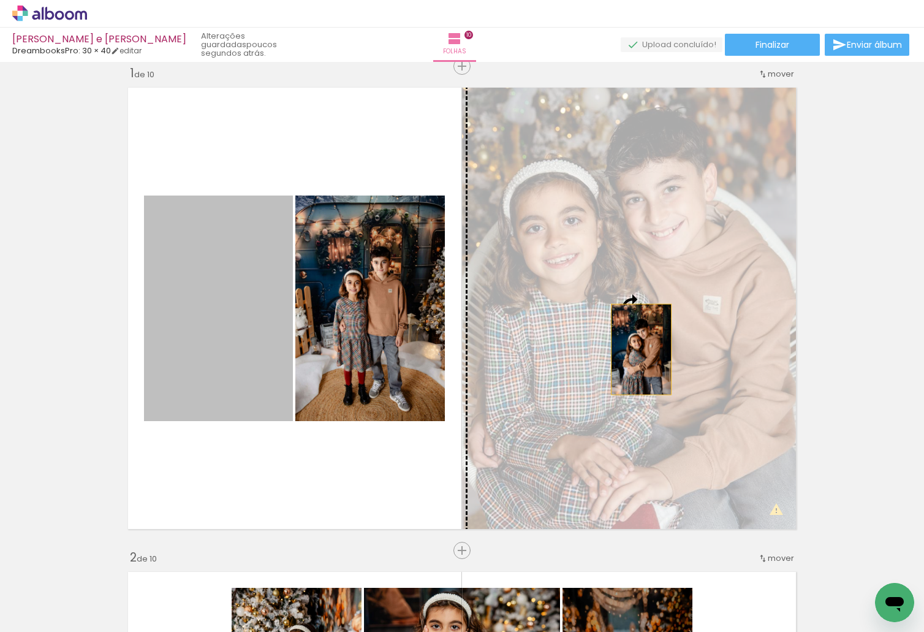
drag, startPoint x: 485, startPoint y: 351, endPoint x: 650, endPoint y: 346, distance: 164.9
click at [0, 0] on slot at bounding box center [0, 0] width 0 height 0
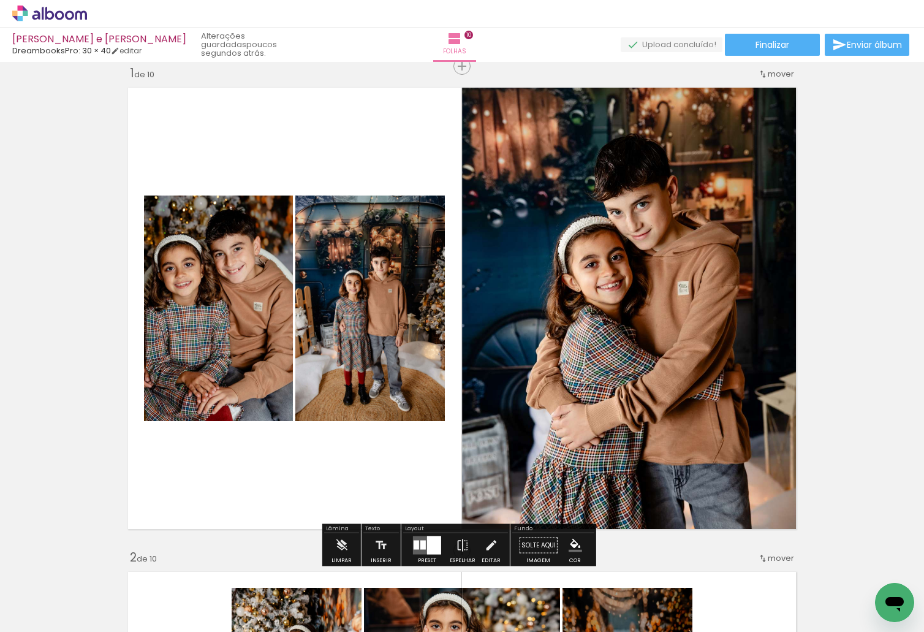
click at [338, 327] on quentale-photo at bounding box center [370, 308] width 150 height 226
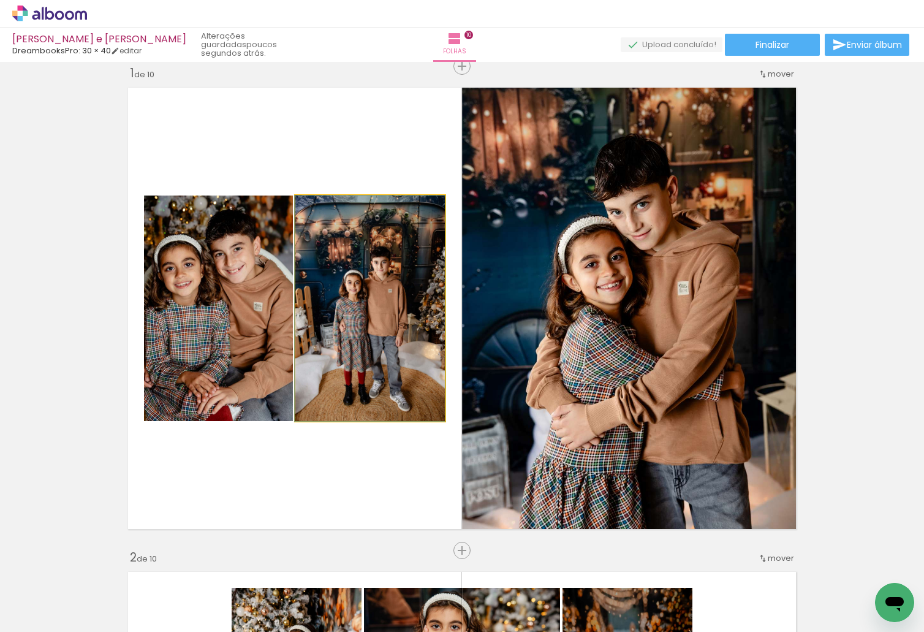
click at [338, 327] on quentale-photo at bounding box center [370, 308] width 150 height 226
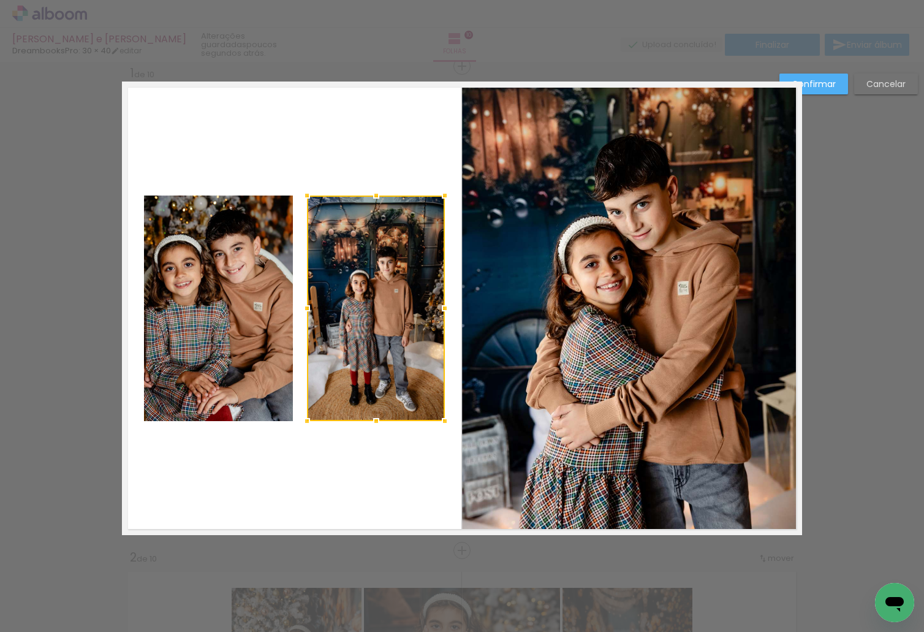
drag, startPoint x: 288, startPoint y: 311, endPoint x: 300, endPoint y: 311, distance: 12.3
click at [300, 311] on div at bounding box center [307, 308] width 25 height 25
click at [205, 317] on quentale-photo at bounding box center [218, 308] width 149 height 226
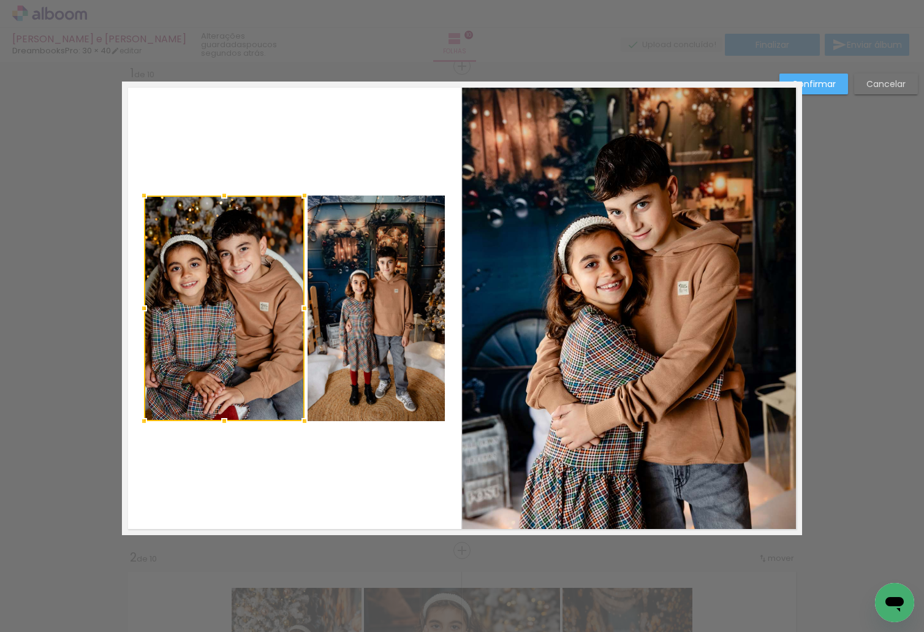
drag, startPoint x: 290, startPoint y: 309, endPoint x: 302, endPoint y: 312, distance: 11.9
click at [302, 312] on div at bounding box center [304, 308] width 25 height 25
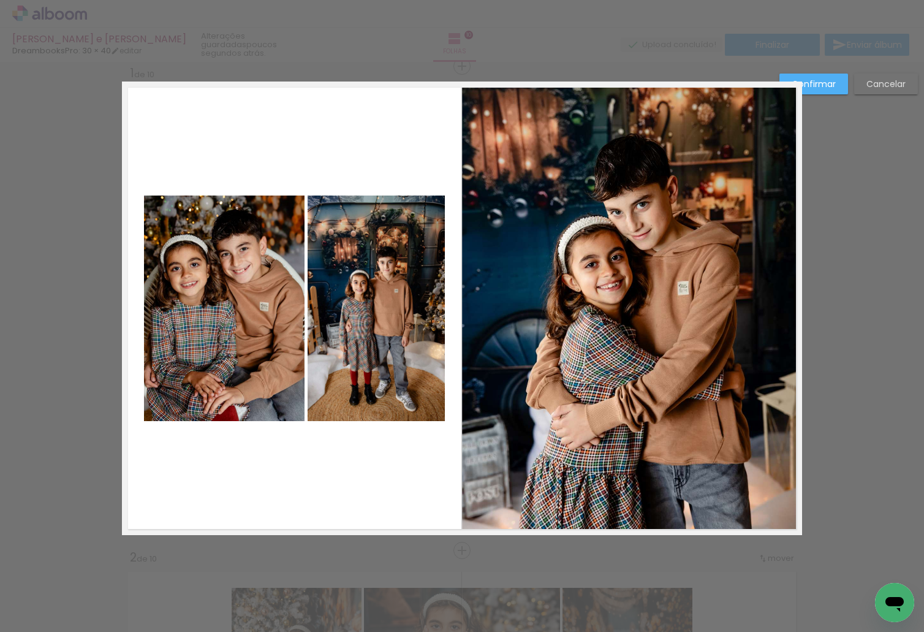
click at [0, 0] on slot "Confirmar" at bounding box center [0, 0] width 0 height 0
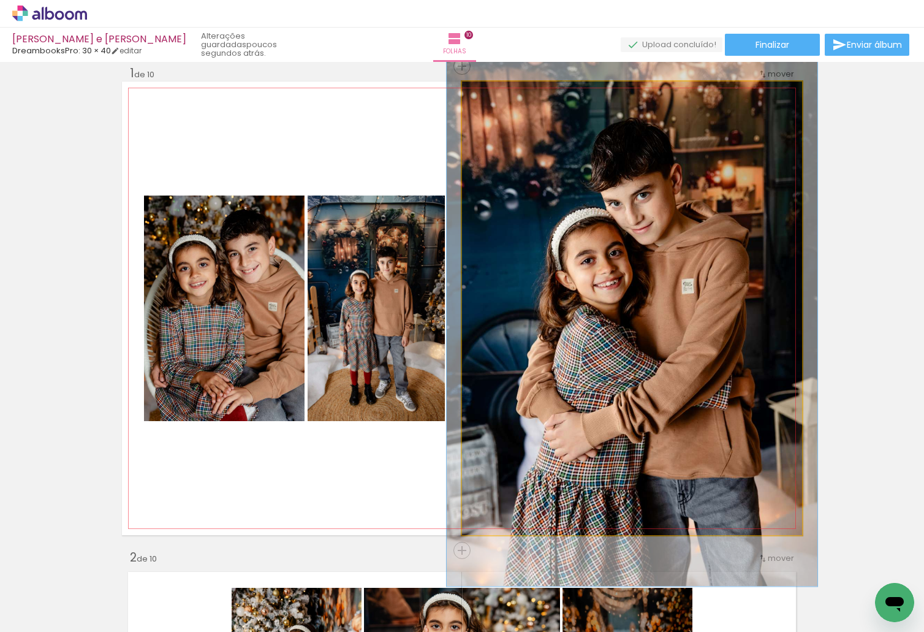
type paper-slider "109"
click at [494, 97] on div at bounding box center [495, 95] width 20 height 20
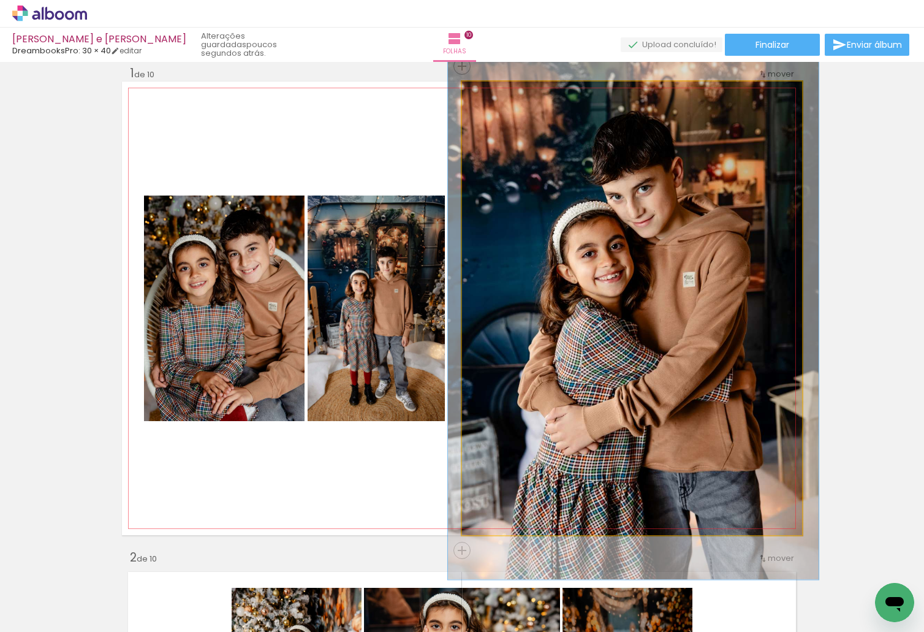
drag, startPoint x: 594, startPoint y: 200, endPoint x: 596, endPoint y: 194, distance: 6.9
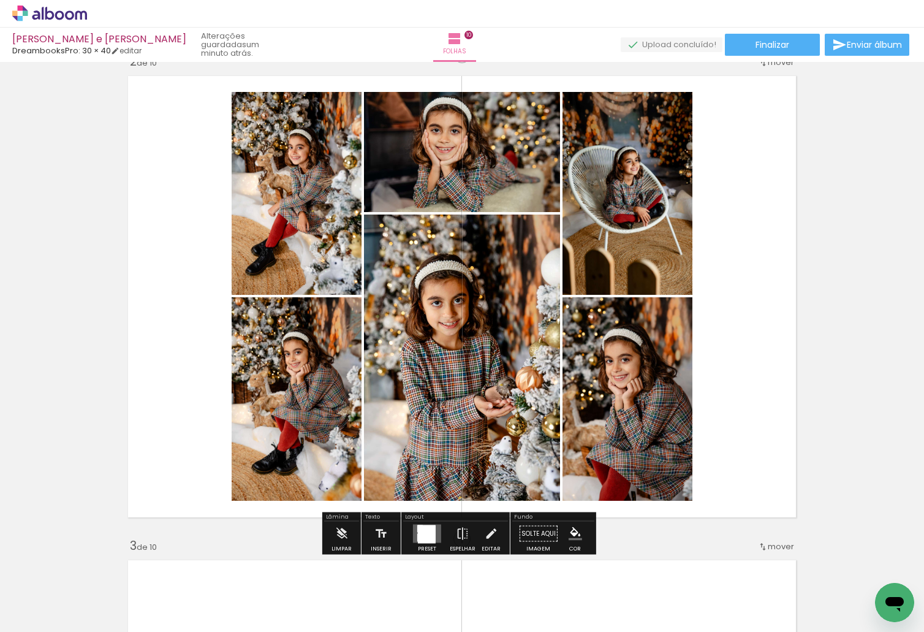
scroll to position [490, 0]
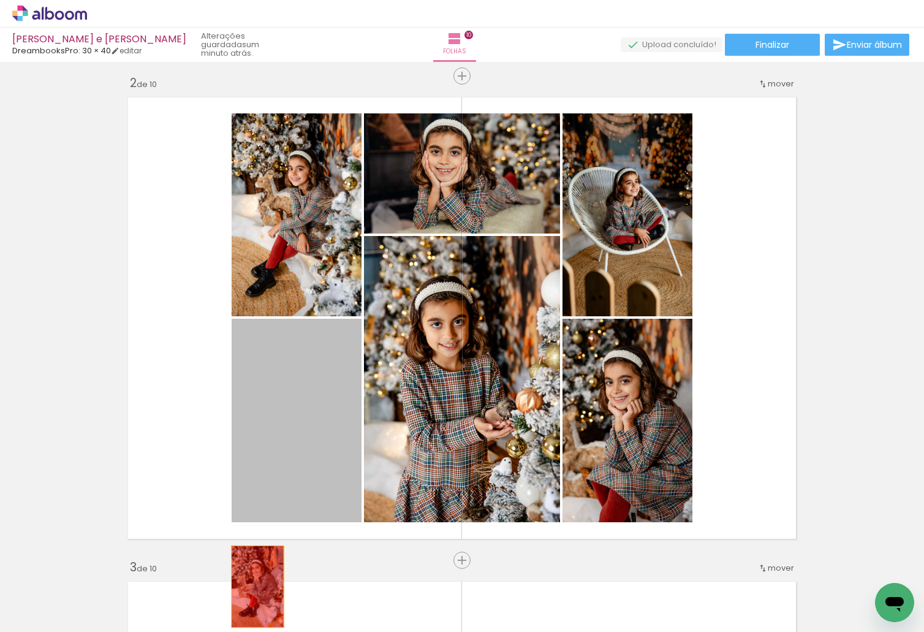
drag, startPoint x: 292, startPoint y: 450, endPoint x: 251, endPoint y: 591, distance: 146.1
click at [251, 591] on quentale-workspace at bounding box center [462, 316] width 924 height 632
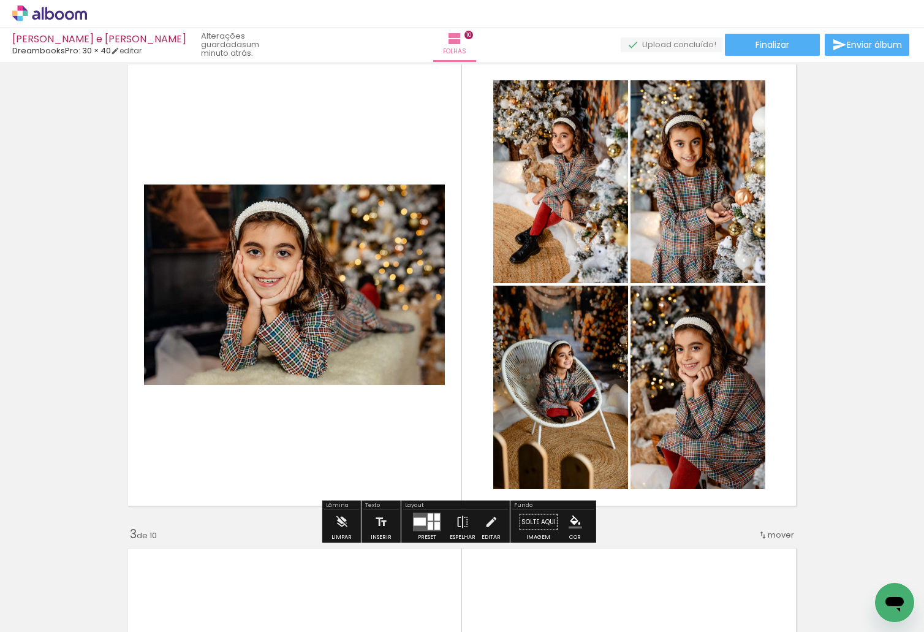
scroll to position [552, 0]
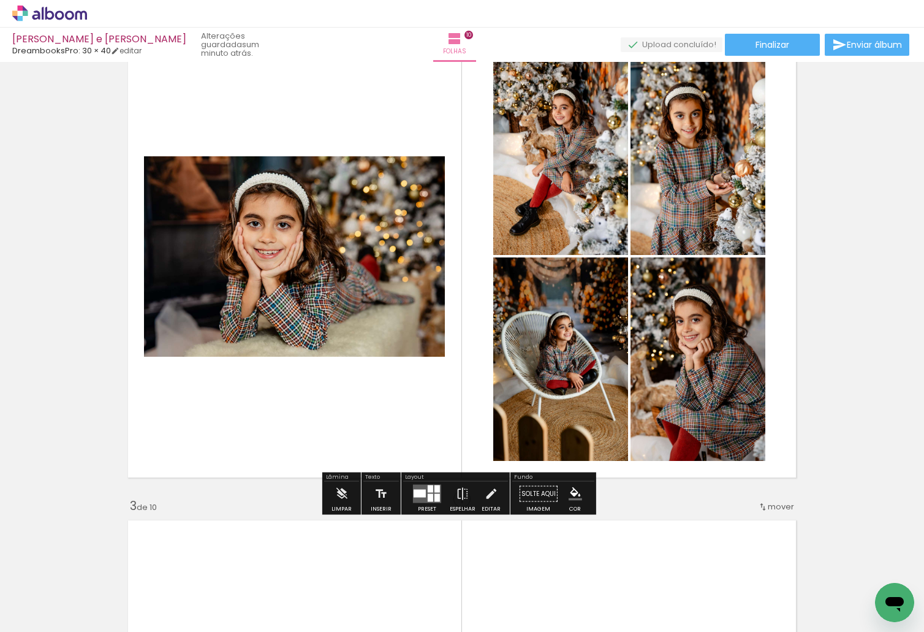
click at [428, 501] on div at bounding box center [431, 498] width 6 height 8
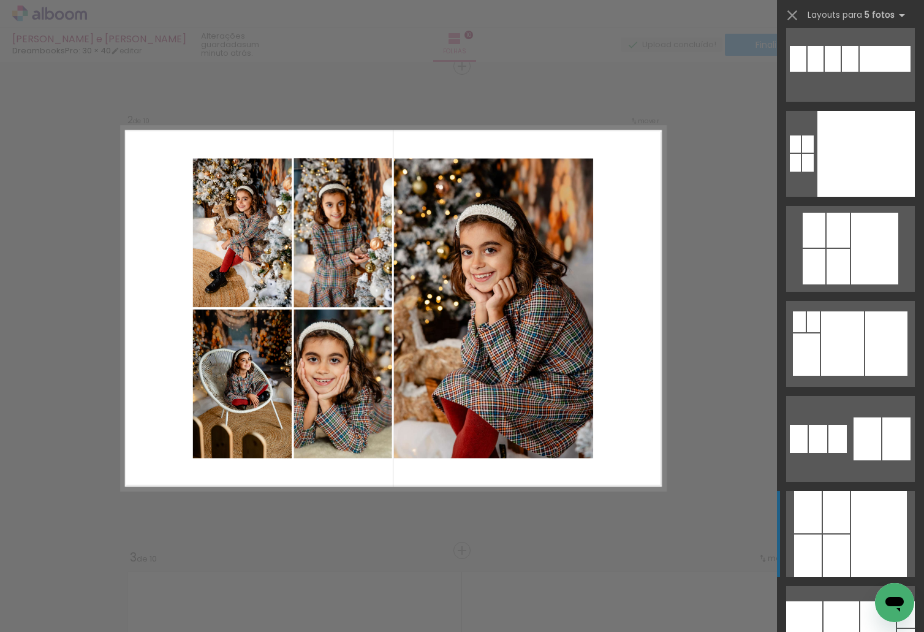
scroll to position [4290, 0]
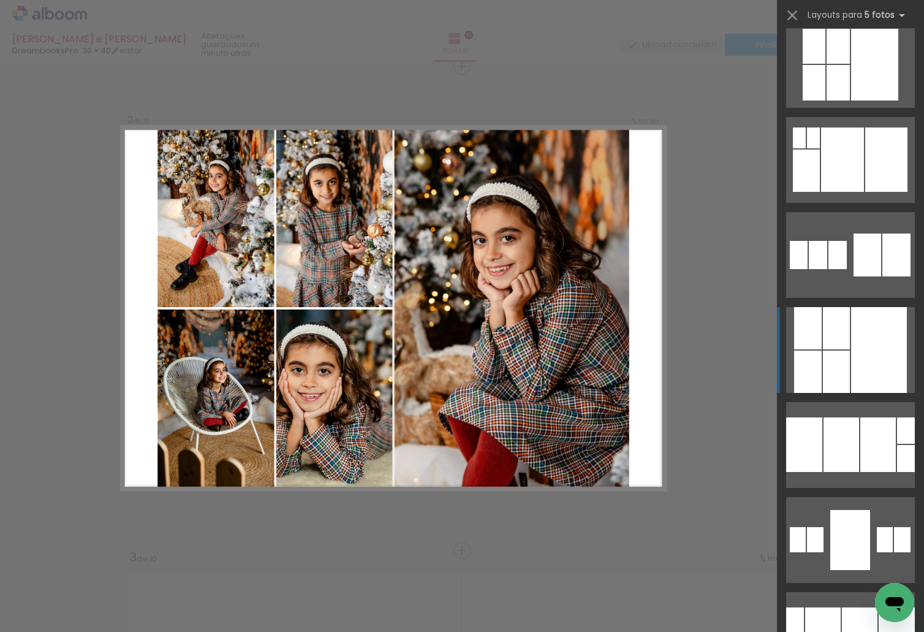
click at [876, 347] on div at bounding box center [879, 350] width 56 height 86
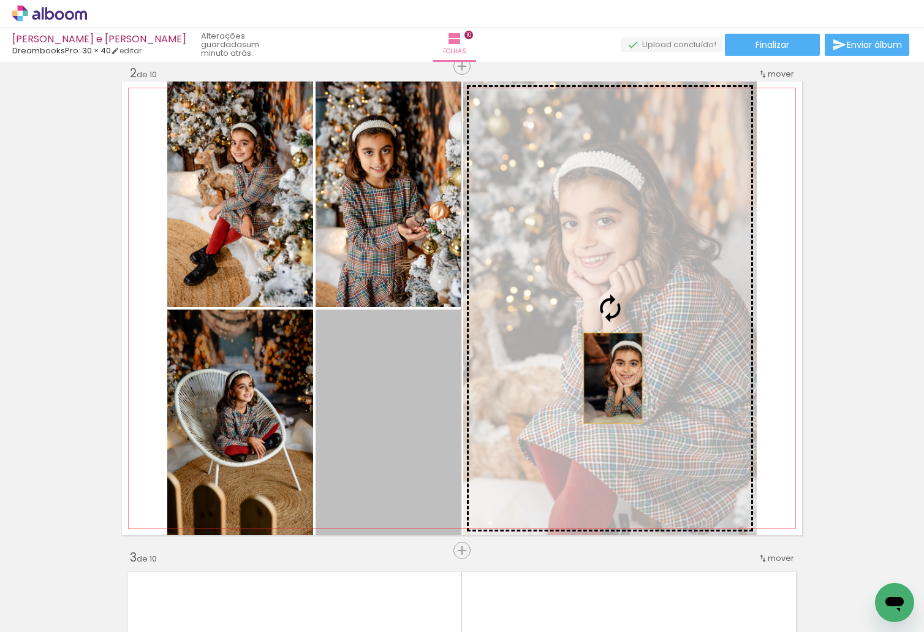
drag, startPoint x: 396, startPoint y: 438, endPoint x: 661, endPoint y: 360, distance: 276.0
click at [0, 0] on slot at bounding box center [0, 0] width 0 height 0
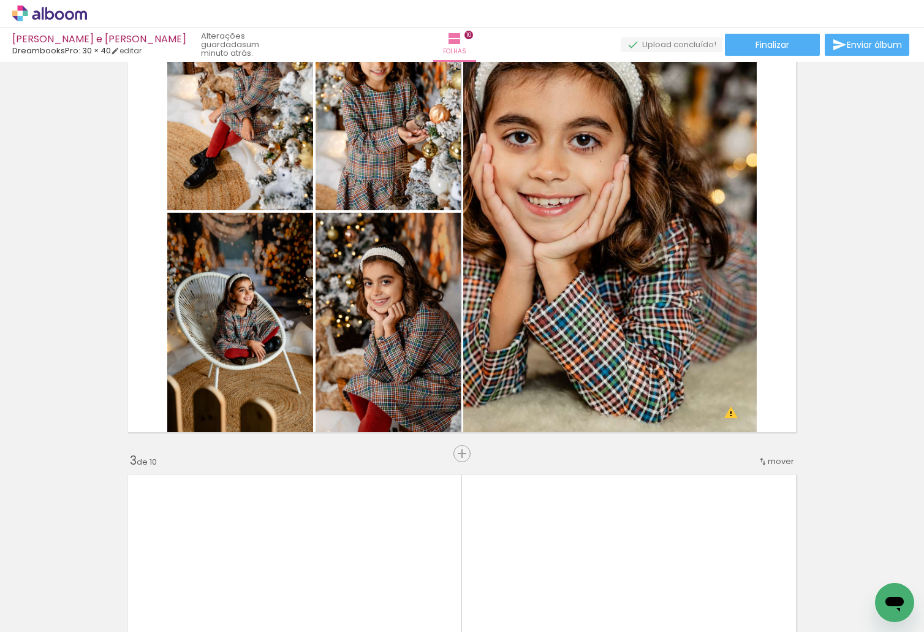
scroll to position [623, 0]
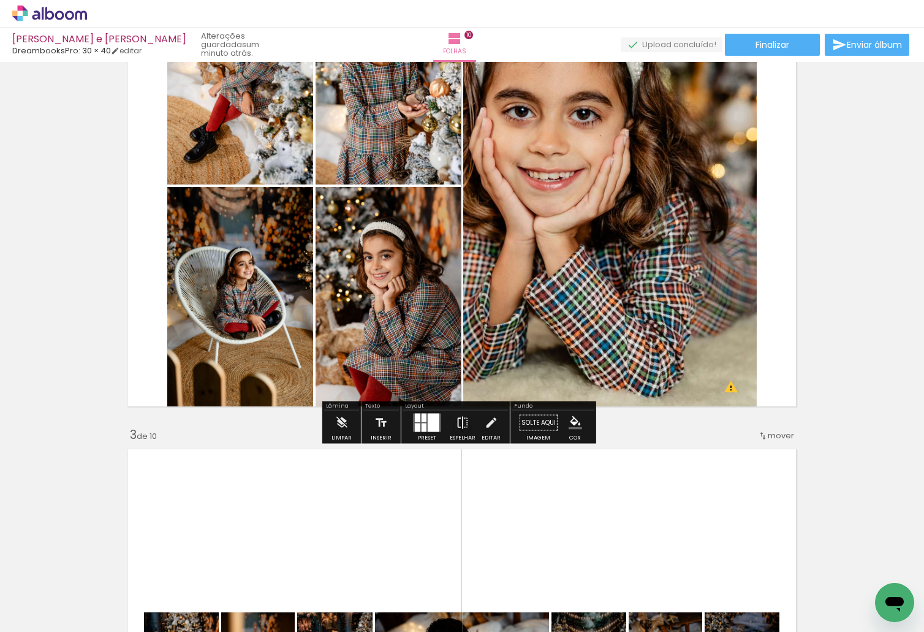
click at [458, 422] on iron-icon at bounding box center [462, 423] width 13 height 25
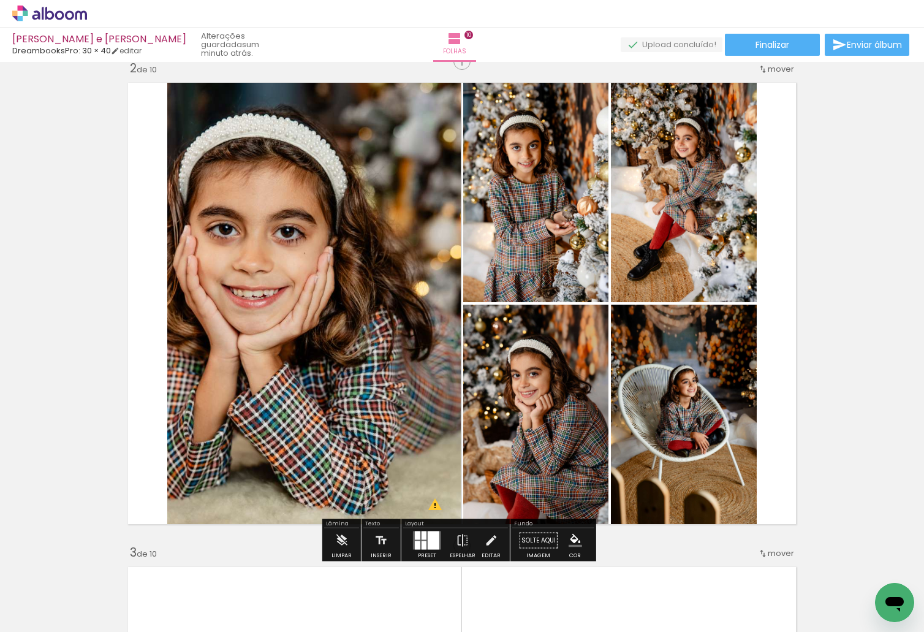
scroll to position [500, 0]
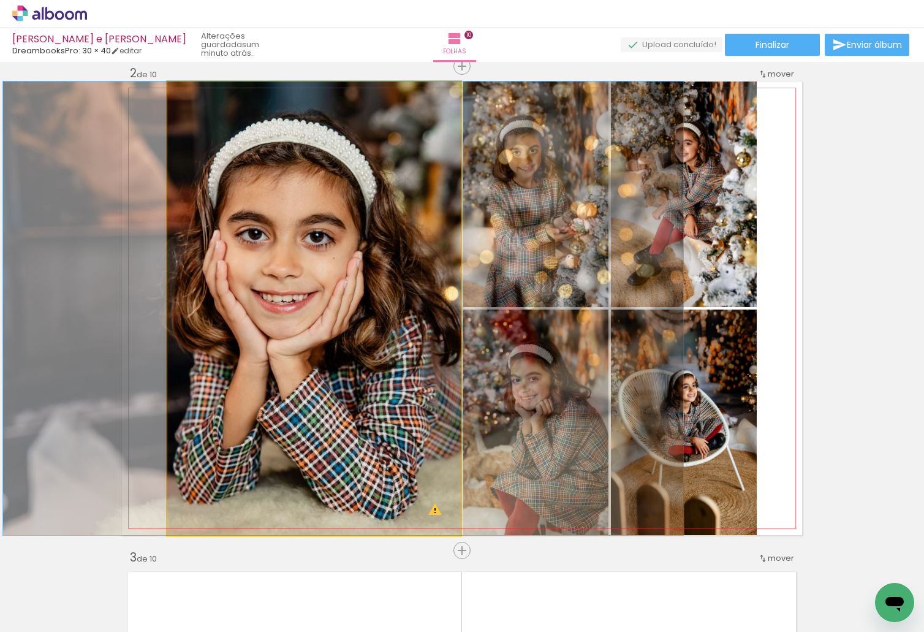
drag, startPoint x: 368, startPoint y: 328, endPoint x: 399, endPoint y: 329, distance: 31.3
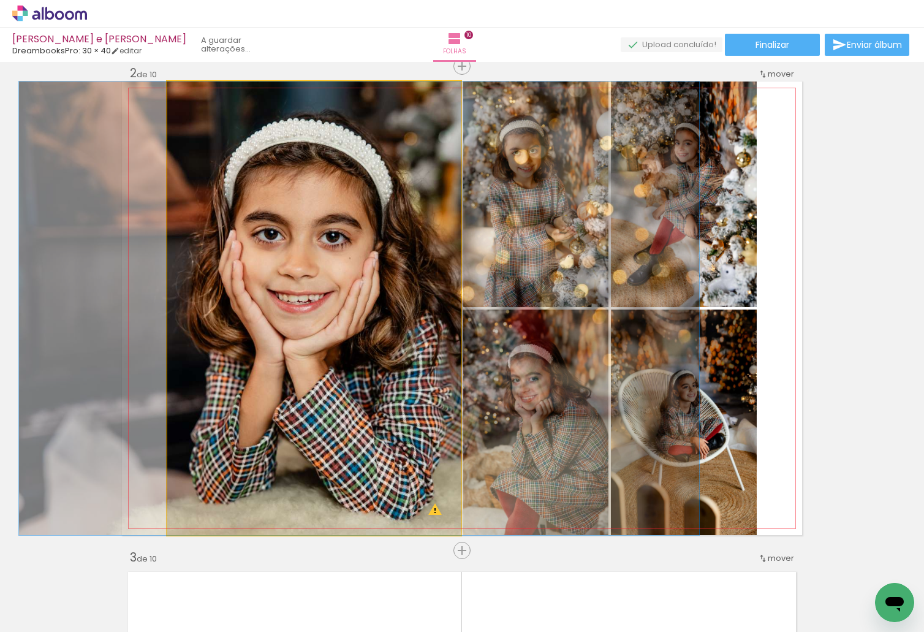
drag, startPoint x: 303, startPoint y: 343, endPoint x: 314, endPoint y: 344, distance: 11.7
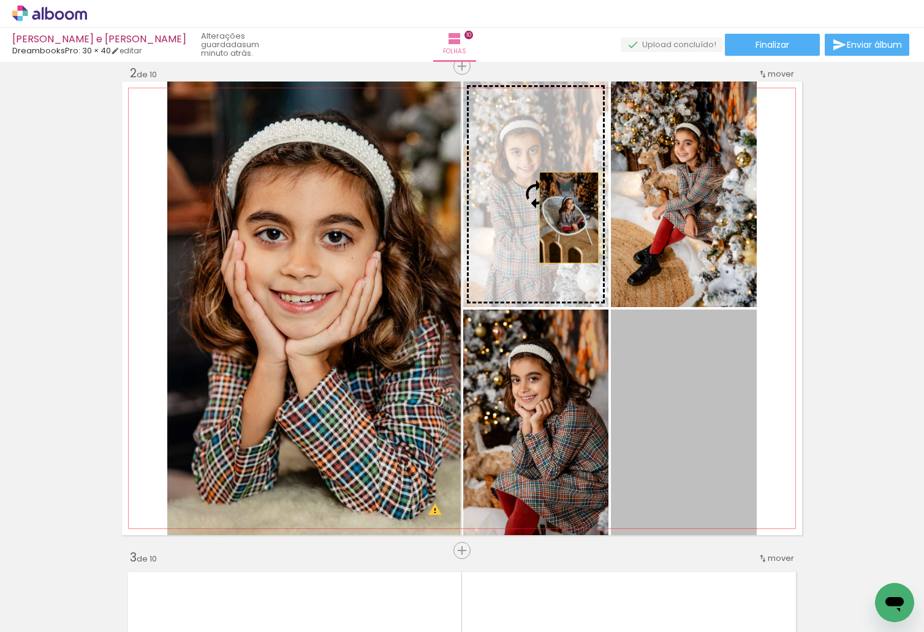
drag, startPoint x: 691, startPoint y: 436, endPoint x: 564, endPoint y: 218, distance: 252.4
click at [0, 0] on slot at bounding box center [0, 0] width 0 height 0
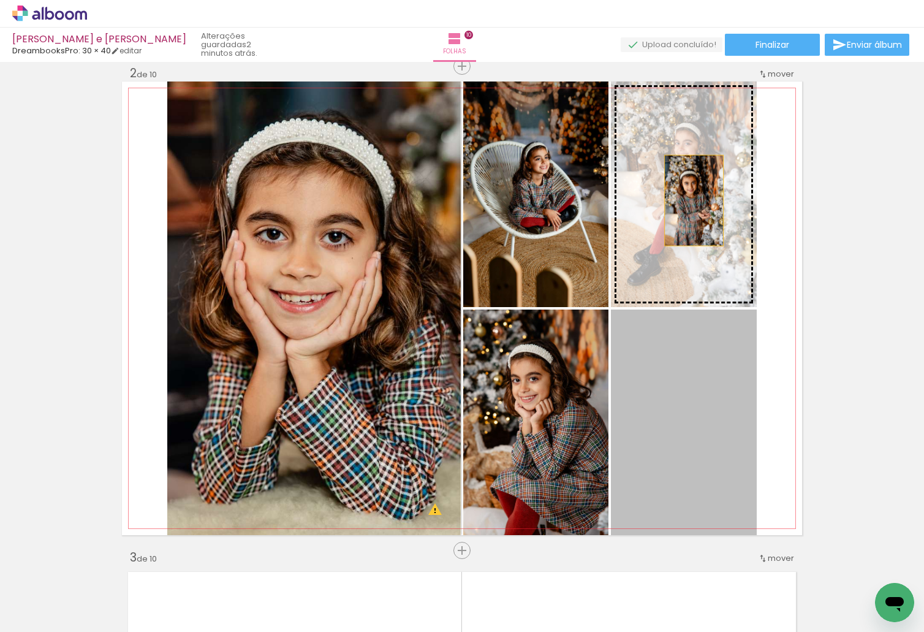
drag, startPoint x: 696, startPoint y: 420, endPoint x: 689, endPoint y: 200, distance: 219.5
click at [0, 0] on slot at bounding box center [0, 0] width 0 height 0
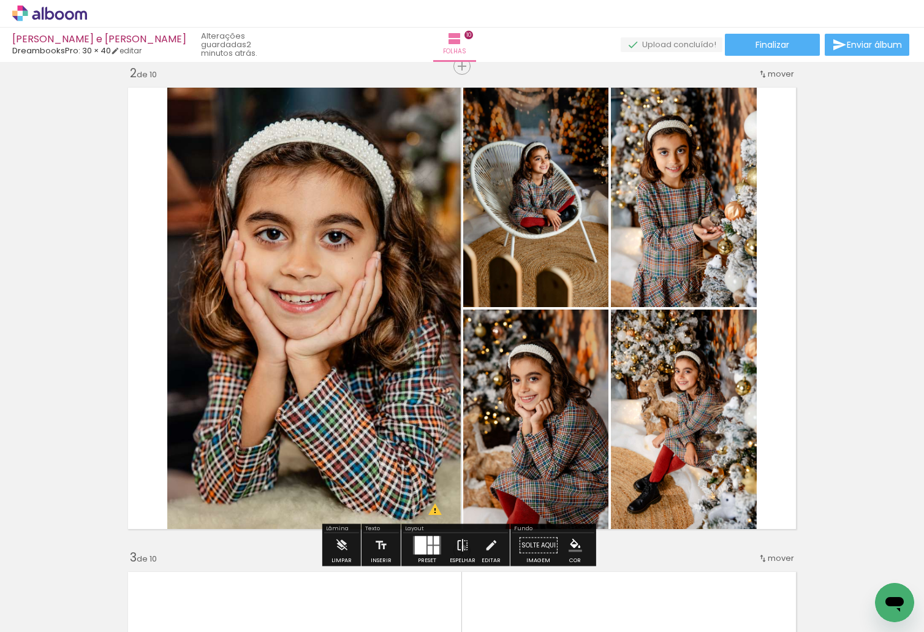
click at [461, 547] on iron-icon at bounding box center [462, 545] width 13 height 25
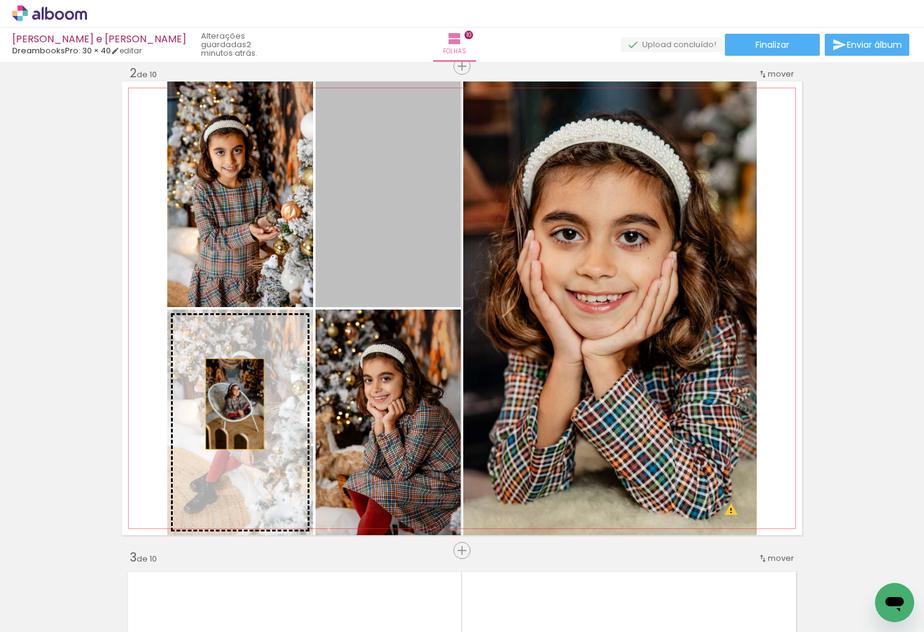
drag, startPoint x: 395, startPoint y: 243, endPoint x: 214, endPoint y: 422, distance: 254.4
click at [0, 0] on slot at bounding box center [0, 0] width 0 height 0
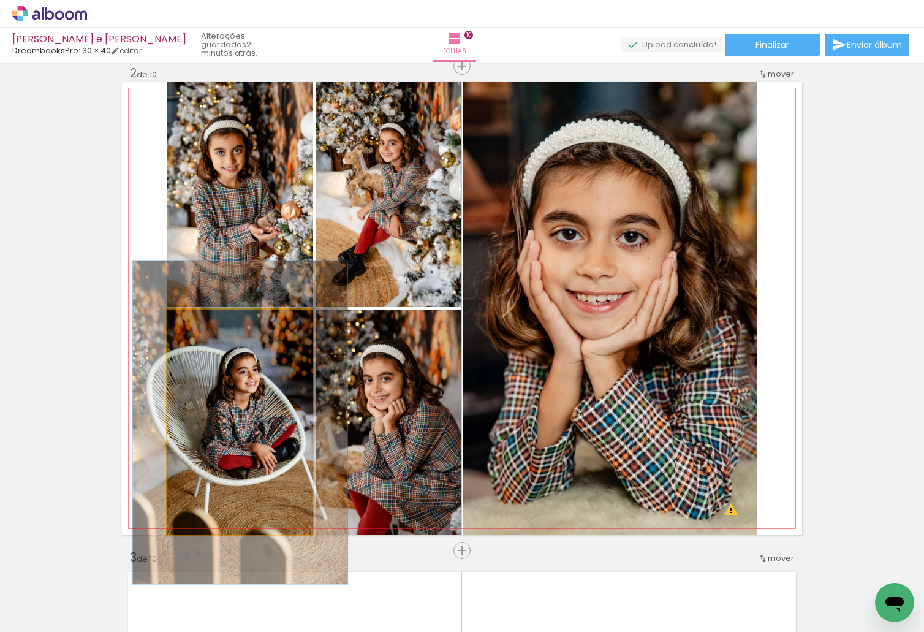
drag, startPoint x: 195, startPoint y: 322, endPoint x: 216, endPoint y: 328, distance: 22.1
type paper-slider "147"
click at [215, 327] on div at bounding box center [214, 322] width 11 height 11
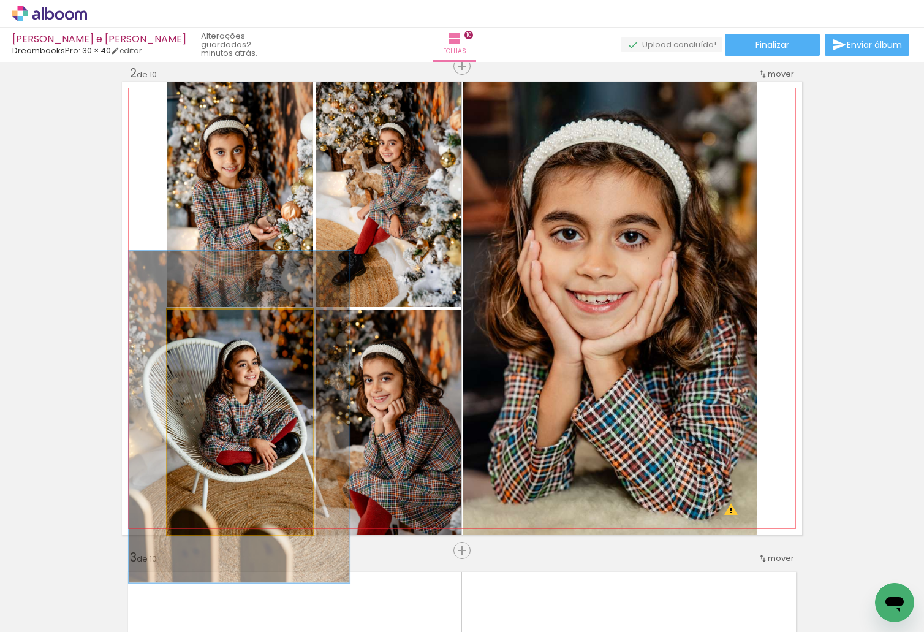
drag, startPoint x: 228, startPoint y: 389, endPoint x: 229, endPoint y: 378, distance: 10.5
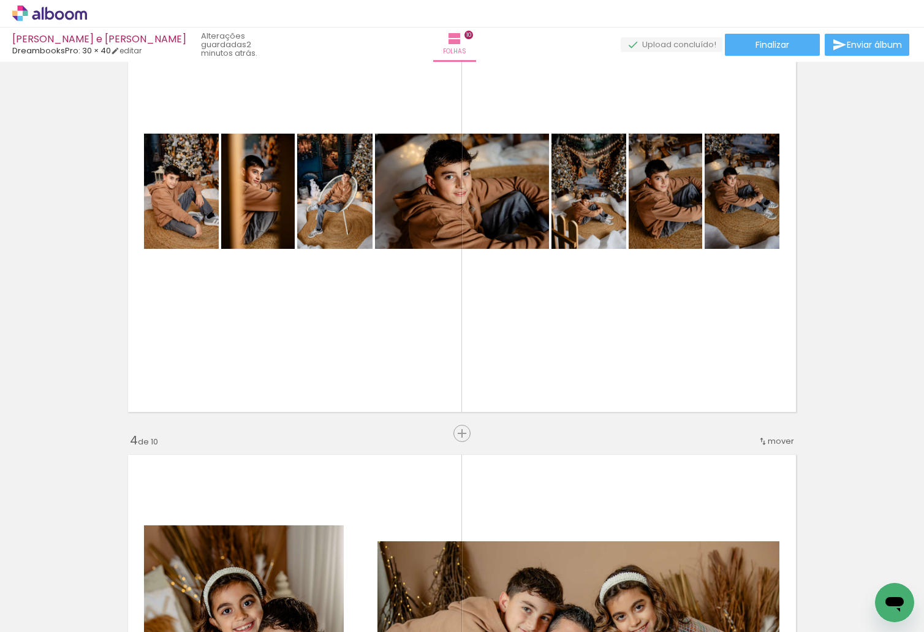
scroll to position [990, 0]
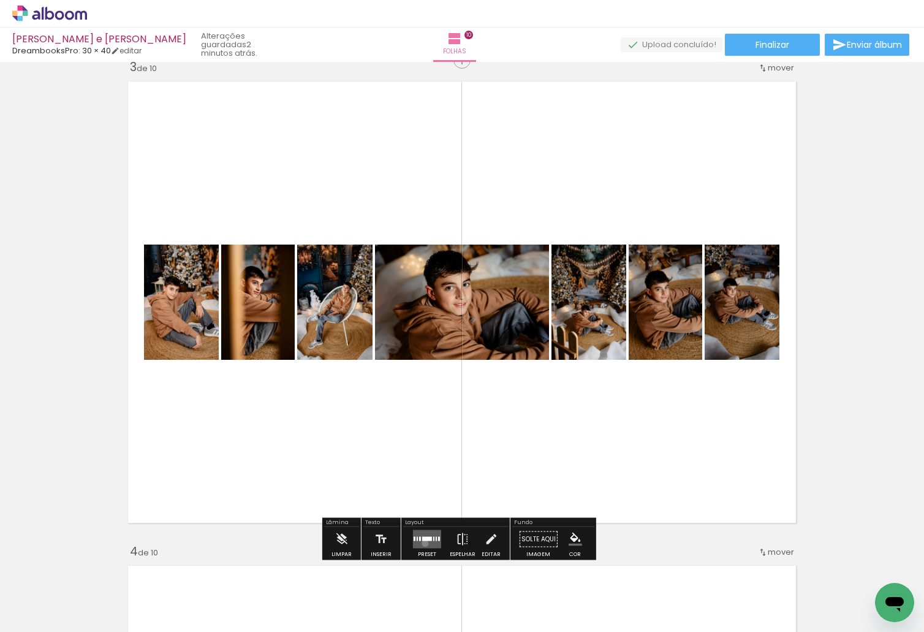
click at [422, 543] on quentale-layouter at bounding box center [427, 539] width 28 height 18
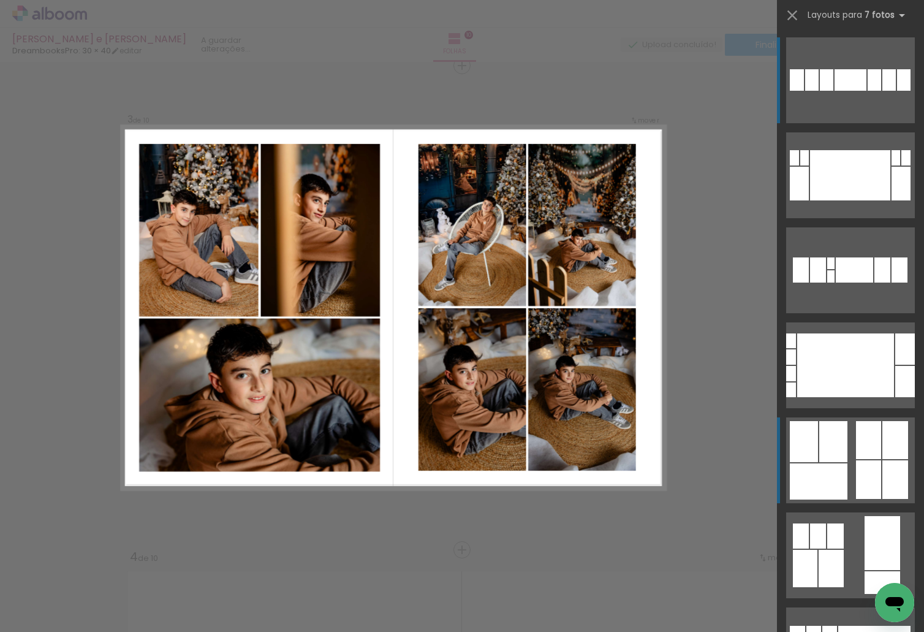
scroll to position [984, 0]
click at [882, 457] on div at bounding box center [895, 440] width 26 height 38
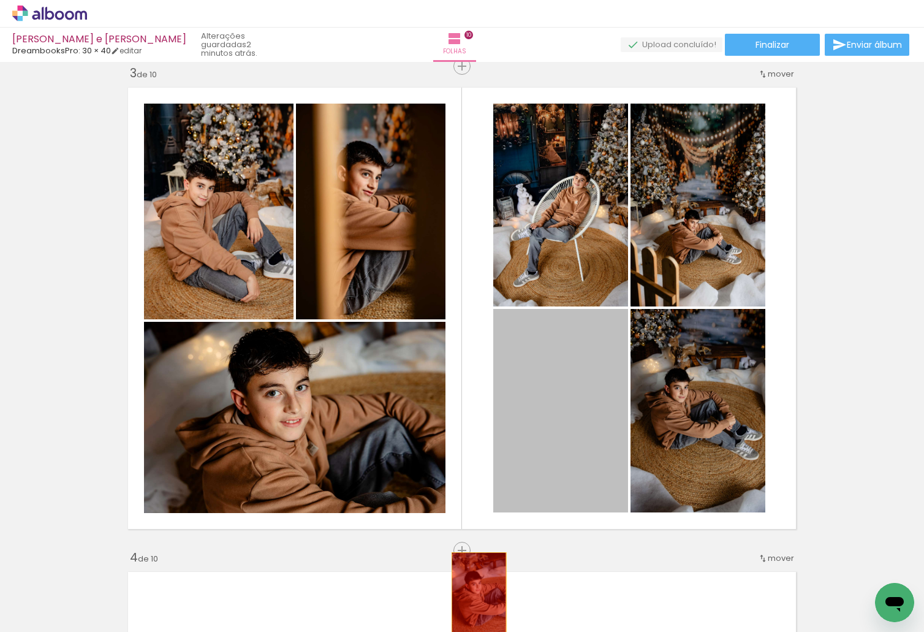
drag, startPoint x: 587, startPoint y: 433, endPoint x: 474, endPoint y: 593, distance: 196.2
click at [474, 593] on quentale-workspace at bounding box center [462, 316] width 924 height 632
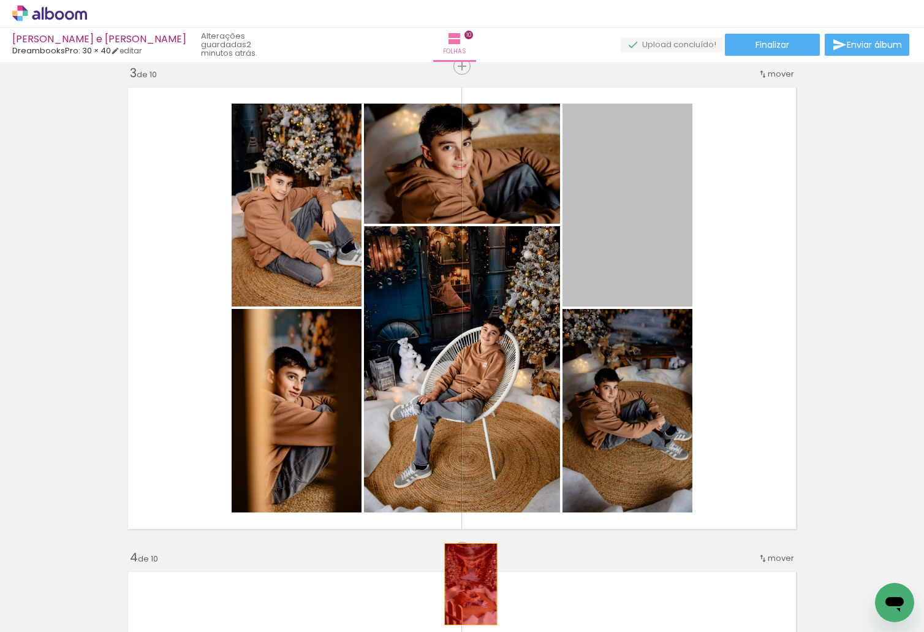
drag, startPoint x: 631, startPoint y: 249, endPoint x: 474, endPoint y: 404, distance: 220.6
click at [466, 585] on quentale-workspace at bounding box center [462, 316] width 924 height 632
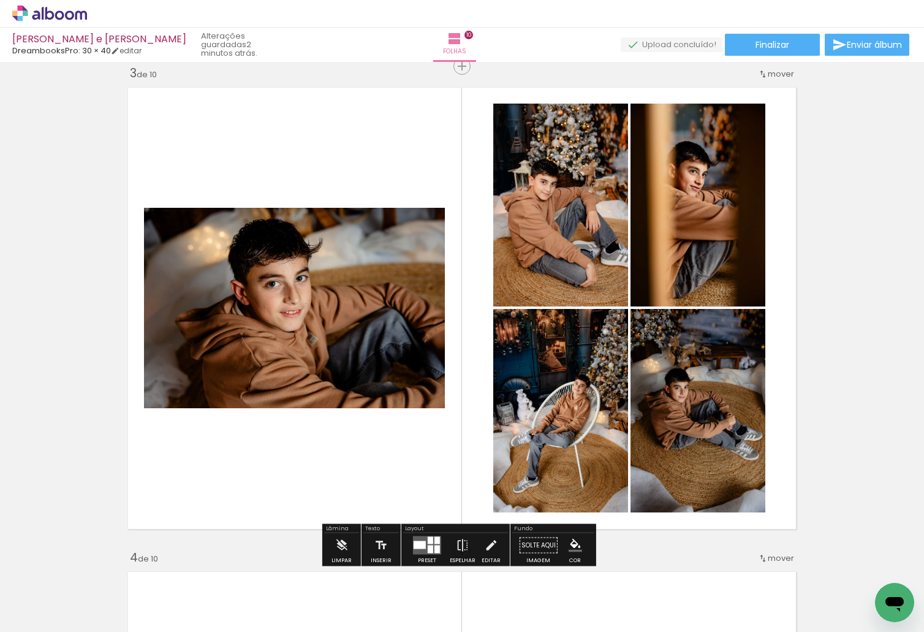
click at [422, 547] on div at bounding box center [420, 545] width 12 height 8
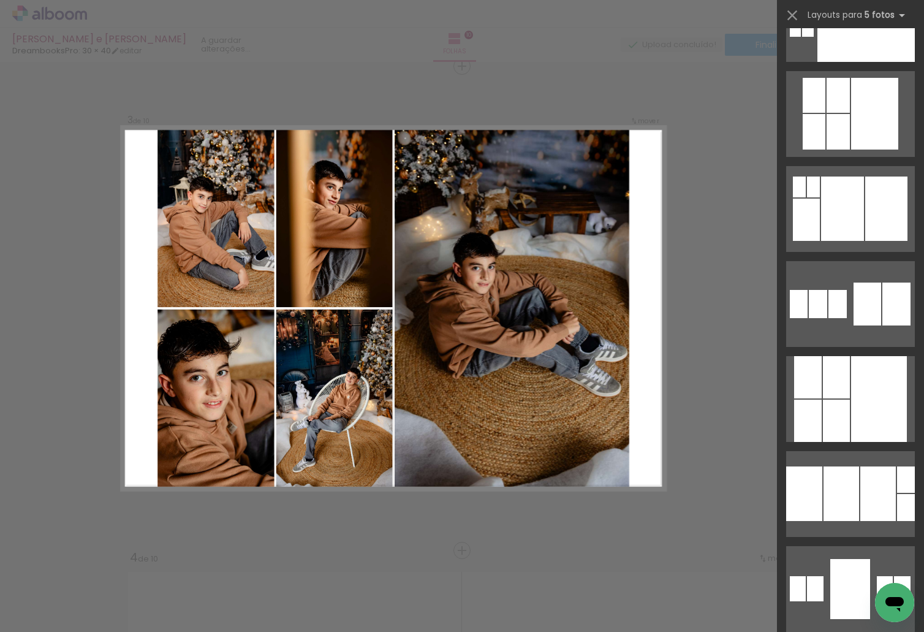
scroll to position [4290, 0]
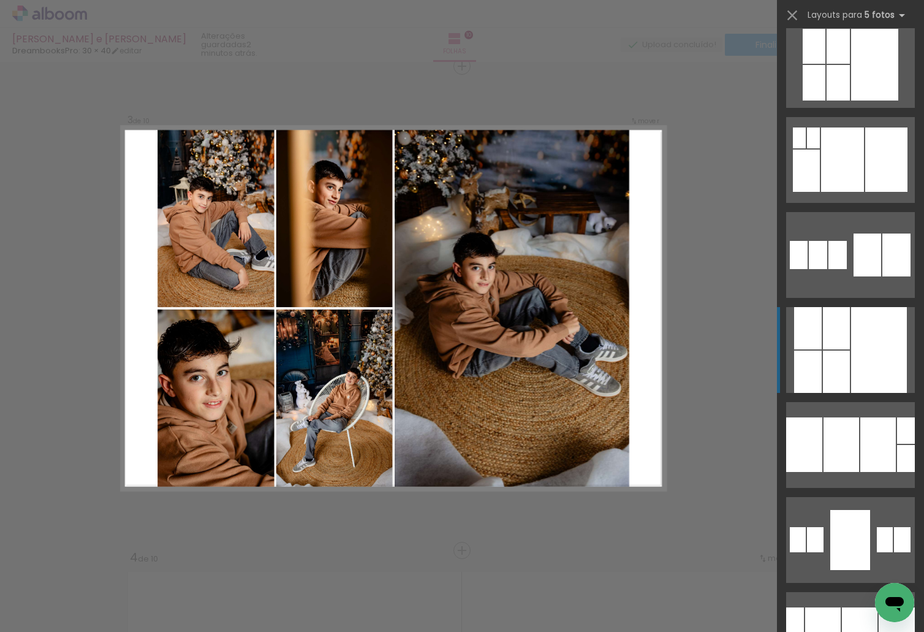
click at [866, 373] on div at bounding box center [879, 350] width 56 height 86
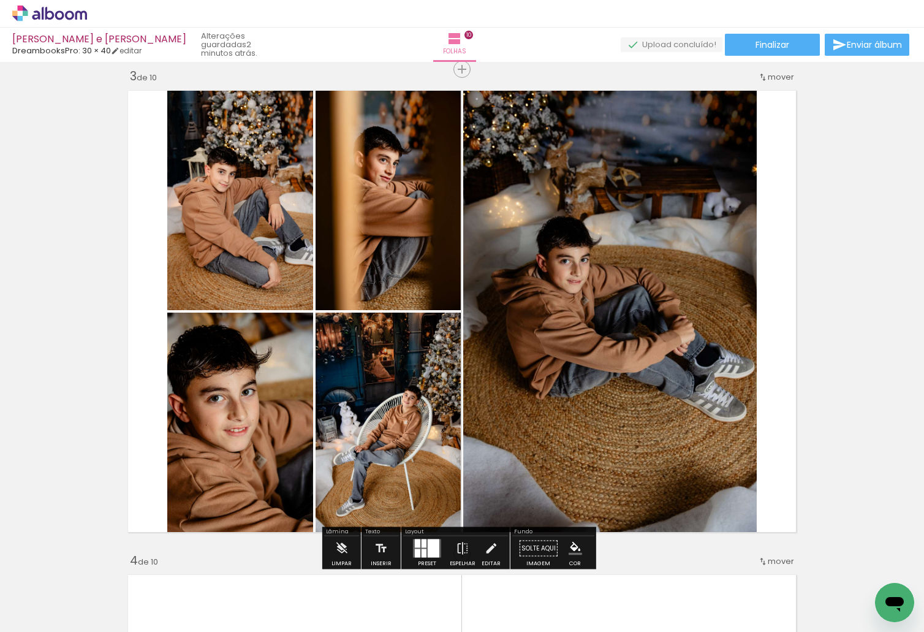
scroll to position [1046, 0]
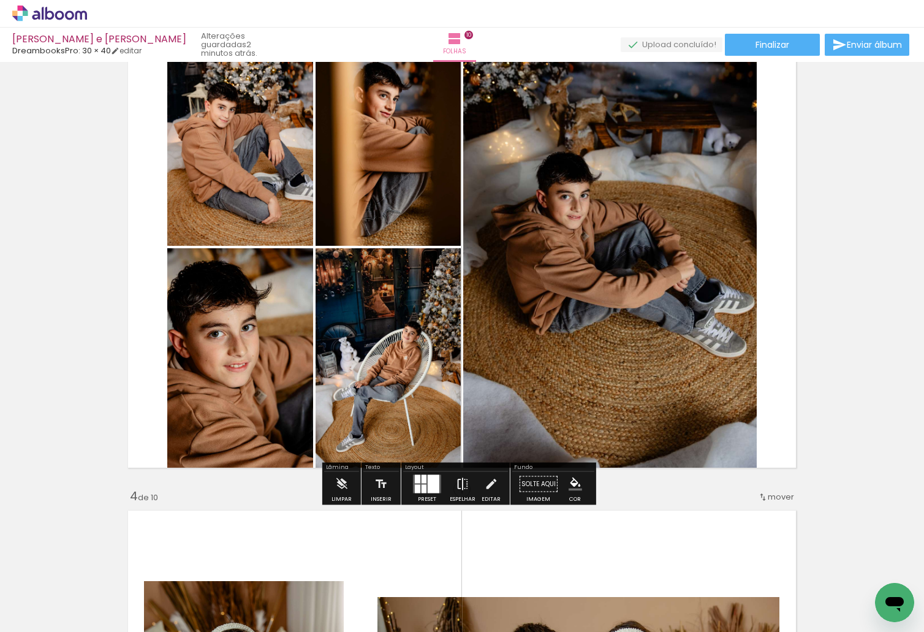
click at [458, 485] on iron-icon at bounding box center [462, 484] width 13 height 25
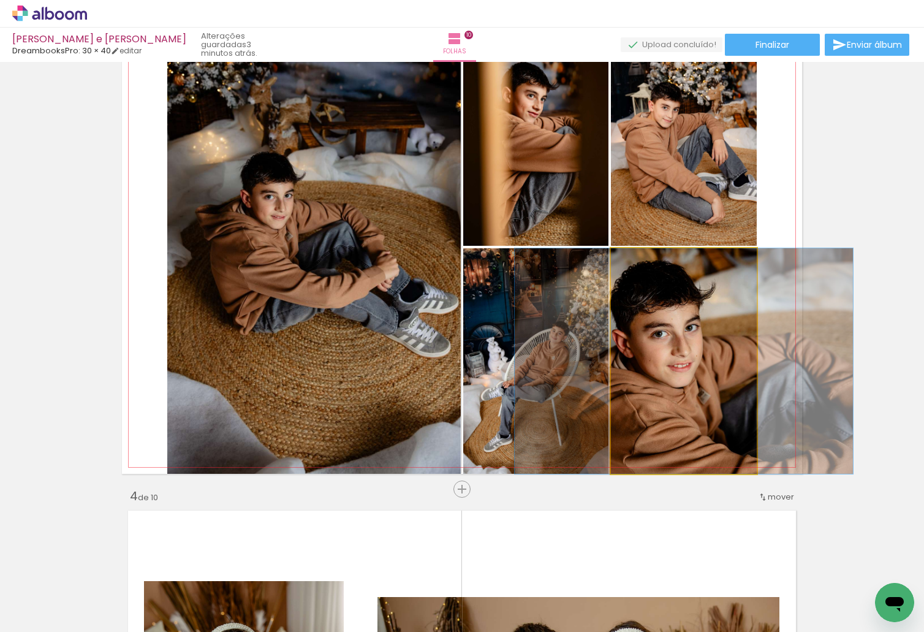
click at [653, 359] on quentale-photo at bounding box center [684, 361] width 146 height 226
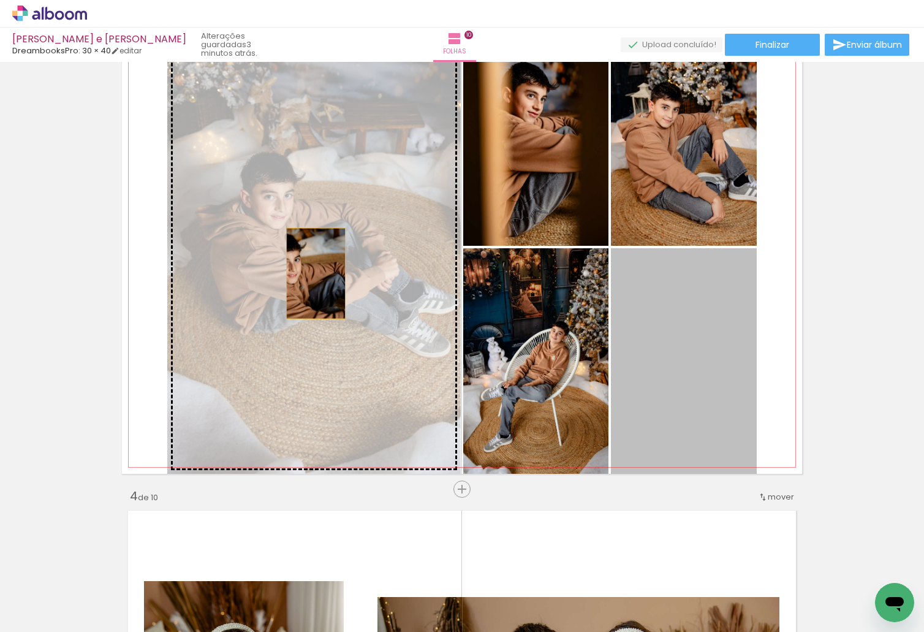
drag, startPoint x: 690, startPoint y: 397, endPoint x: 308, endPoint y: 270, distance: 402.1
click at [0, 0] on slot at bounding box center [0, 0] width 0 height 0
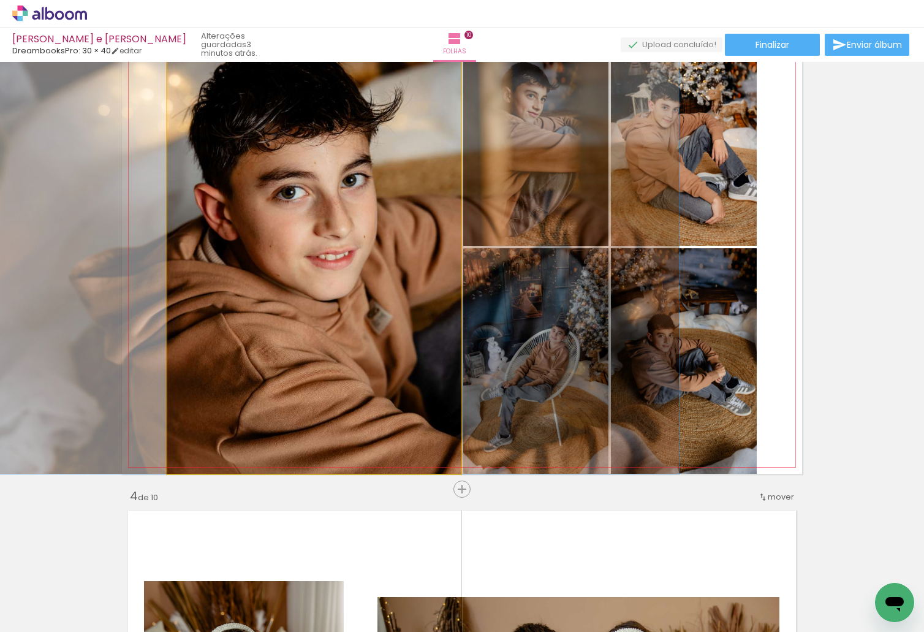
drag, startPoint x: 319, startPoint y: 278, endPoint x: 342, endPoint y: 289, distance: 25.8
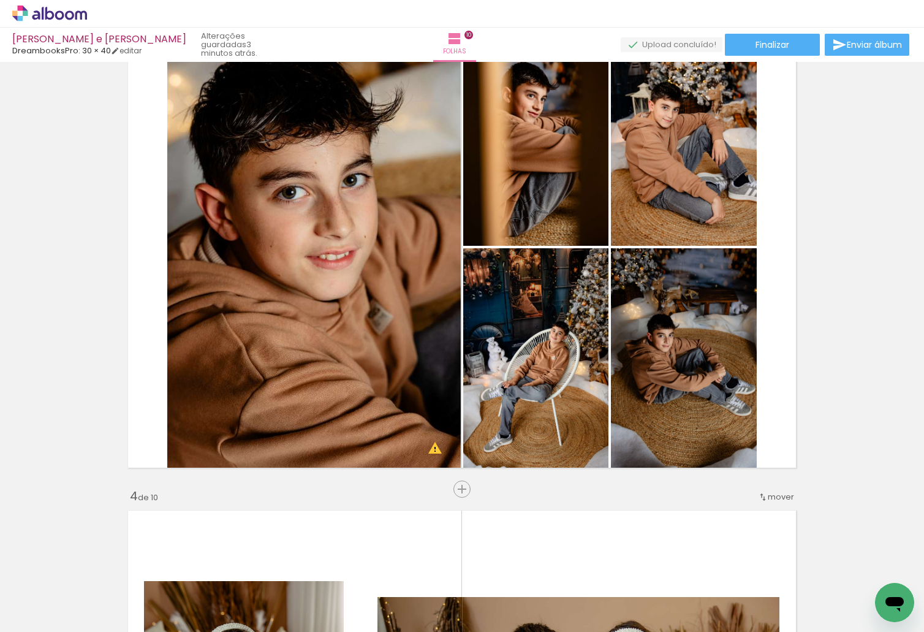
scroll to position [0, 1167]
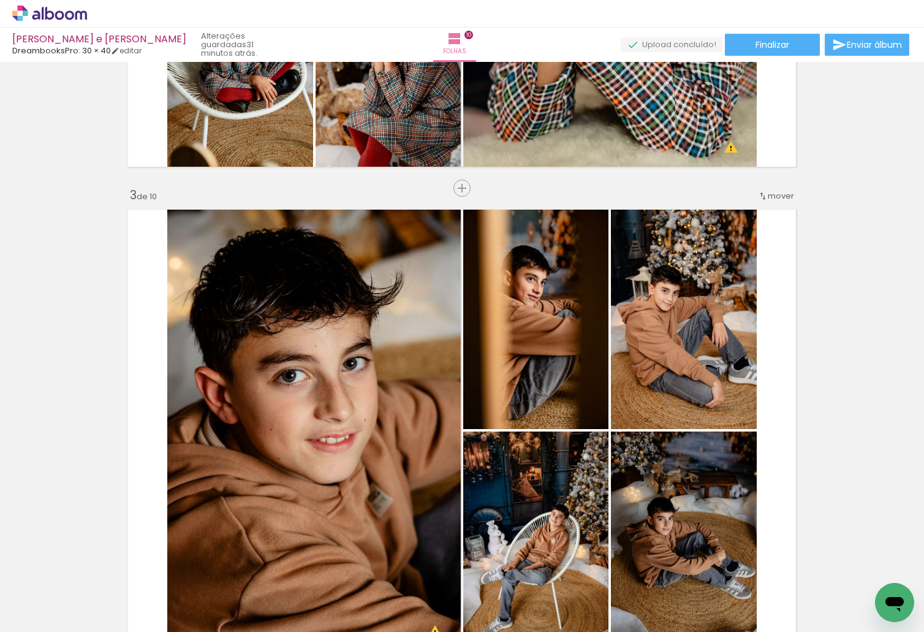
scroll to position [923, 0]
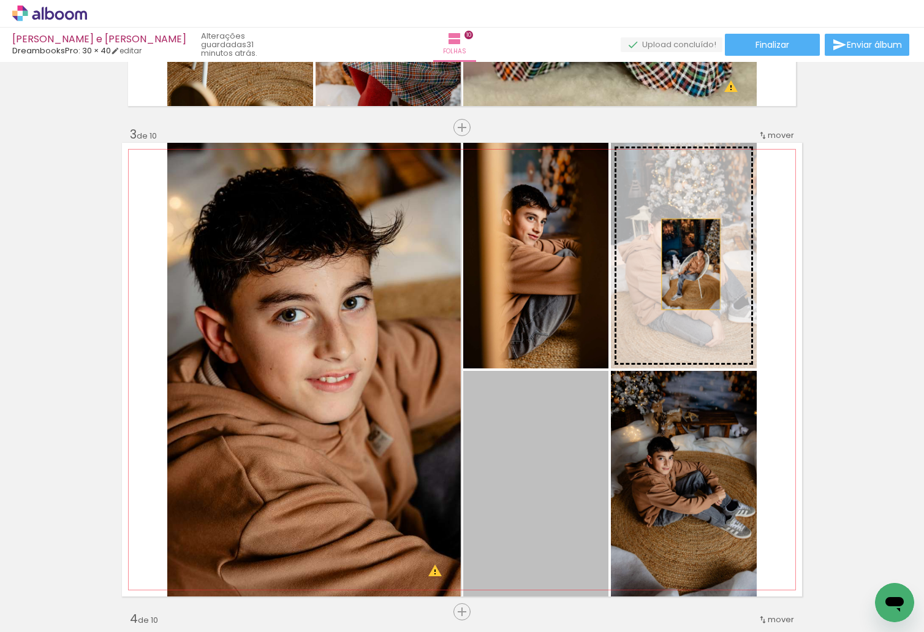
drag, startPoint x: 623, startPoint y: 376, endPoint x: 691, endPoint y: 254, distance: 138.8
click at [0, 0] on slot at bounding box center [0, 0] width 0 height 0
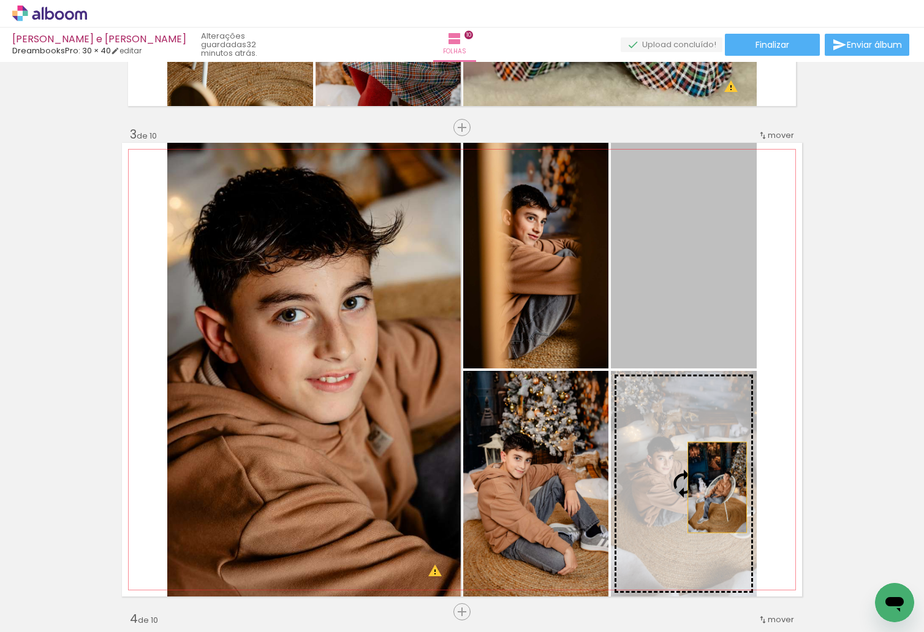
drag, startPoint x: 707, startPoint y: 275, endPoint x: 713, endPoint y: 487, distance: 212.1
click at [0, 0] on slot at bounding box center [0, 0] width 0 height 0
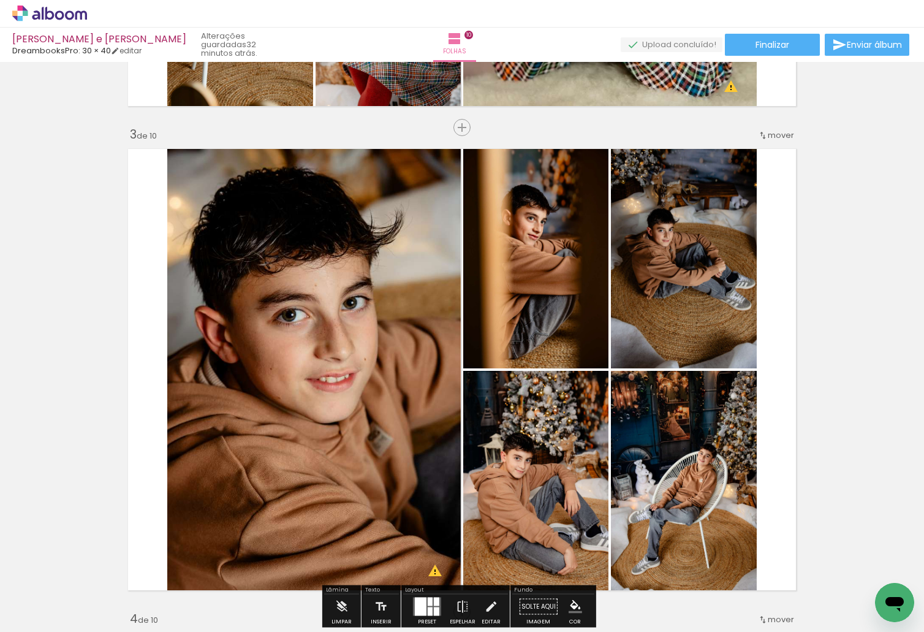
scroll to position [984, 0]
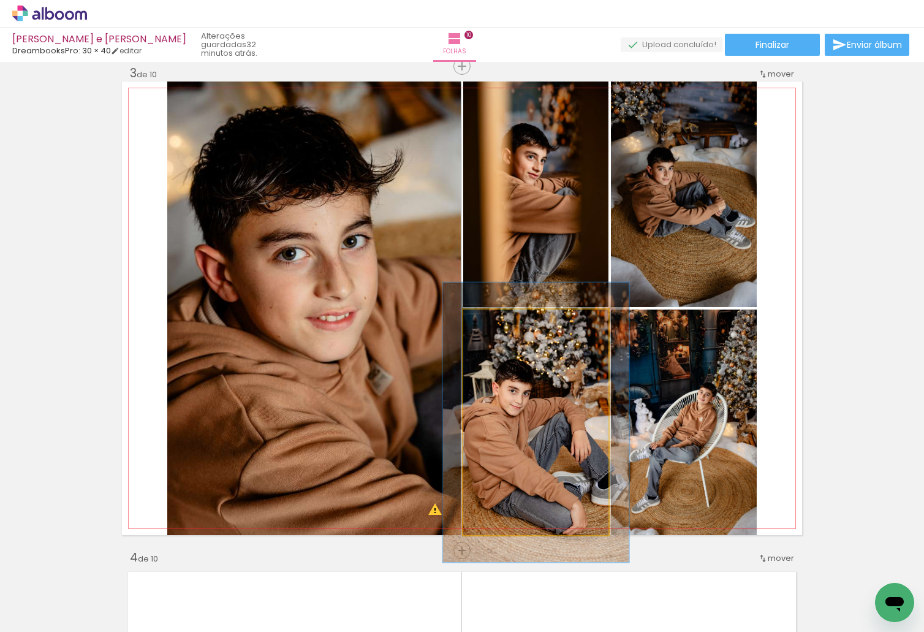
drag, startPoint x: 495, startPoint y: 321, endPoint x: 506, endPoint y: 323, distance: 10.6
click at [506, 323] on div at bounding box center [503, 323] width 20 height 20
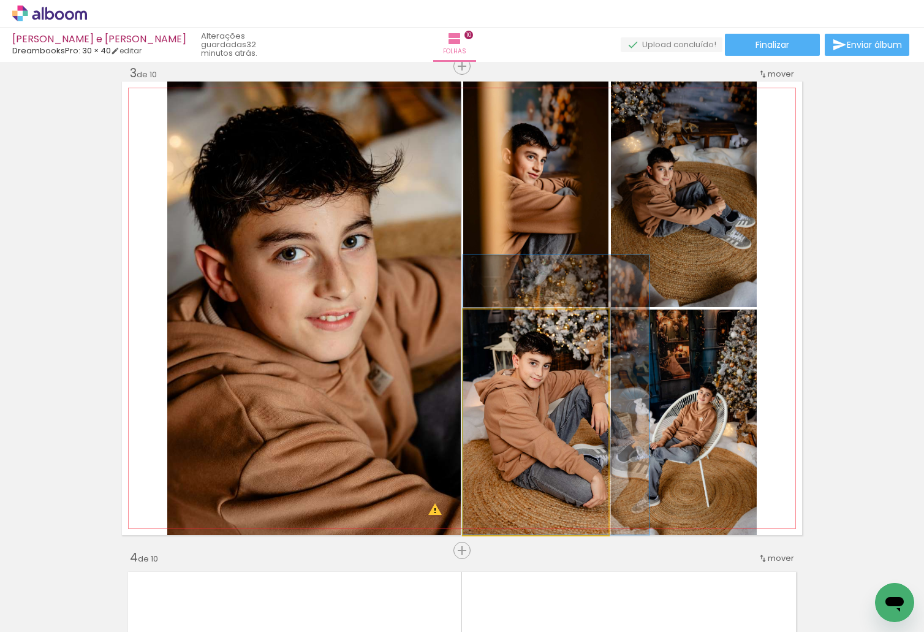
drag, startPoint x: 548, startPoint y: 417, endPoint x: 716, endPoint y: 190, distance: 282.2
click at [0, 0] on slot at bounding box center [0, 0] width 0 height 0
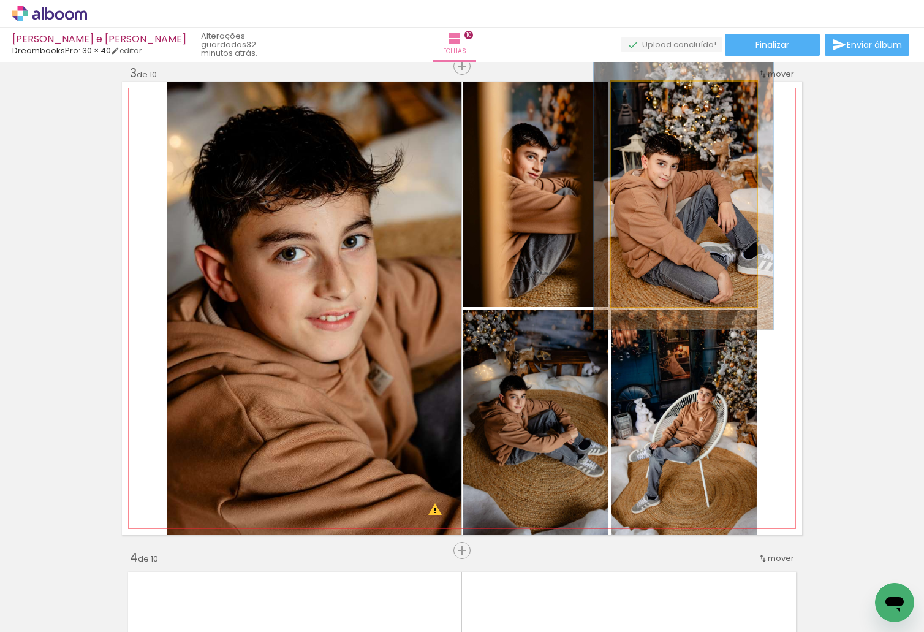
drag, startPoint x: 640, startPoint y: 92, endPoint x: 649, endPoint y: 94, distance: 8.8
type paper-slider "120"
click at [649, 94] on div at bounding box center [649, 95] width 20 height 20
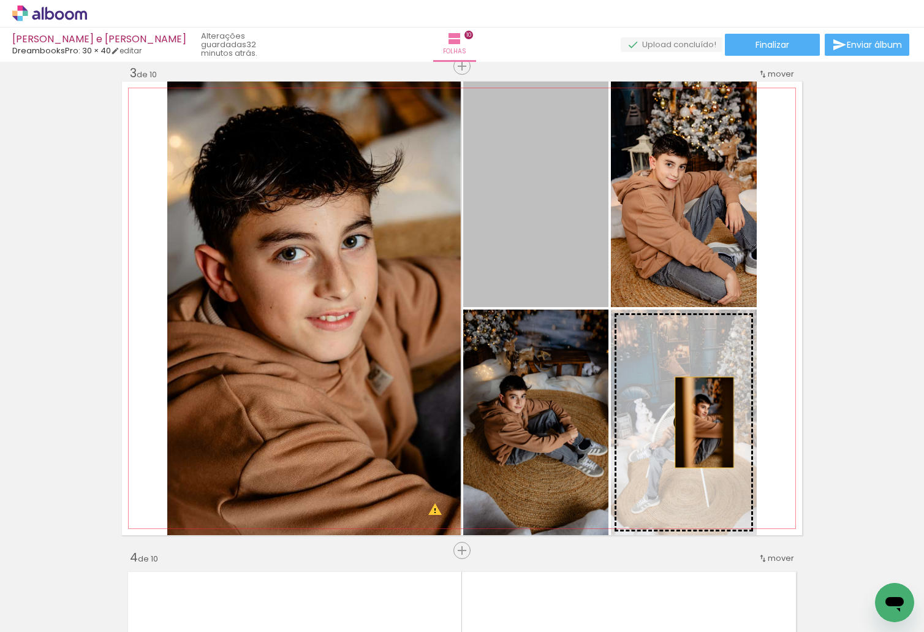
drag, startPoint x: 518, startPoint y: 221, endPoint x: 700, endPoint y: 422, distance: 271.2
click at [0, 0] on slot at bounding box center [0, 0] width 0 height 0
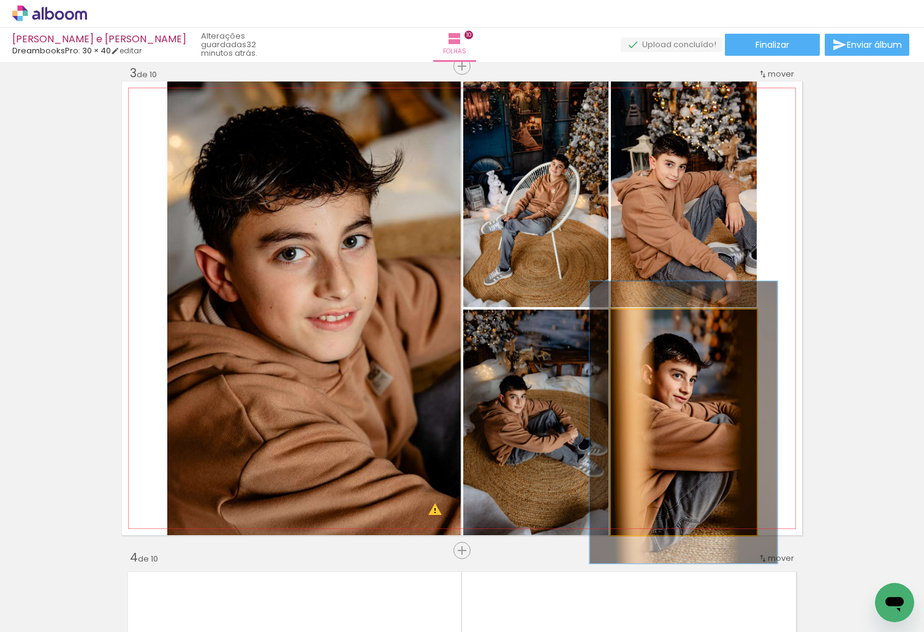
drag, startPoint x: 643, startPoint y: 319, endPoint x: 653, endPoint y: 326, distance: 11.9
type paper-slider "122"
click at [653, 326] on div at bounding box center [651, 323] width 20 height 20
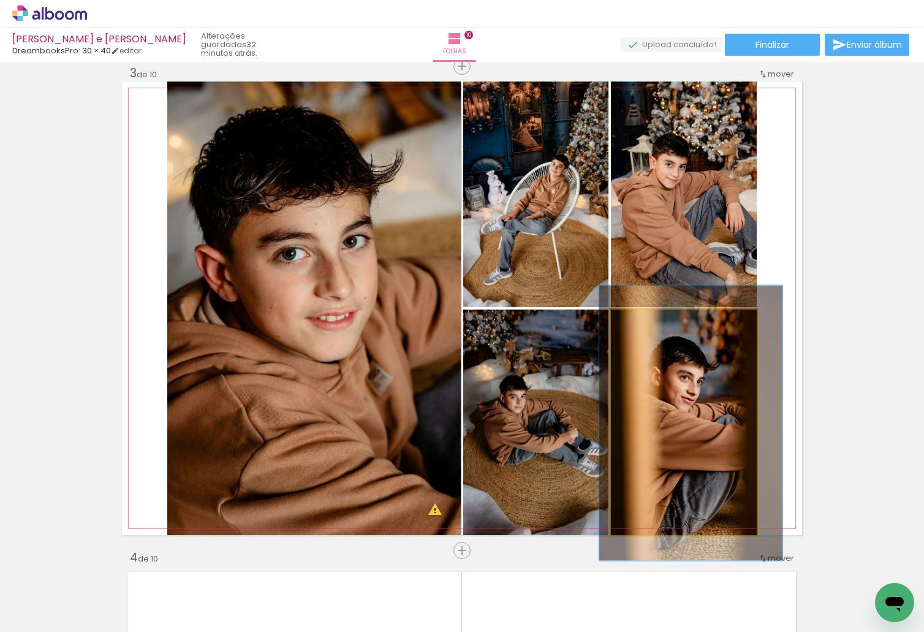
drag, startPoint x: 673, startPoint y: 404, endPoint x: 680, endPoint y: 405, distance: 7.4
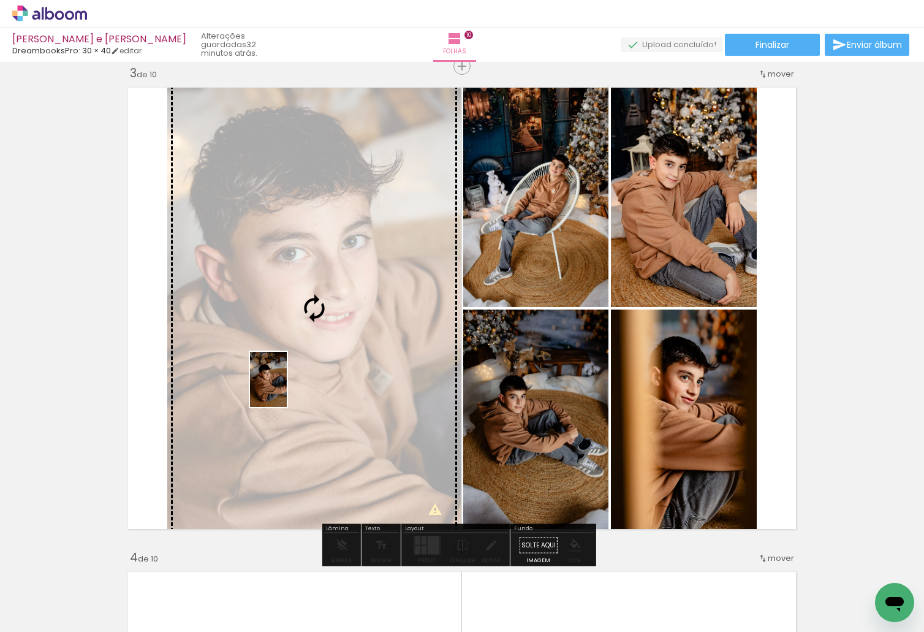
drag, startPoint x: 309, startPoint y: 484, endPoint x: 287, endPoint y: 389, distance: 98.1
click at [287, 389] on quentale-workspace at bounding box center [462, 316] width 924 height 632
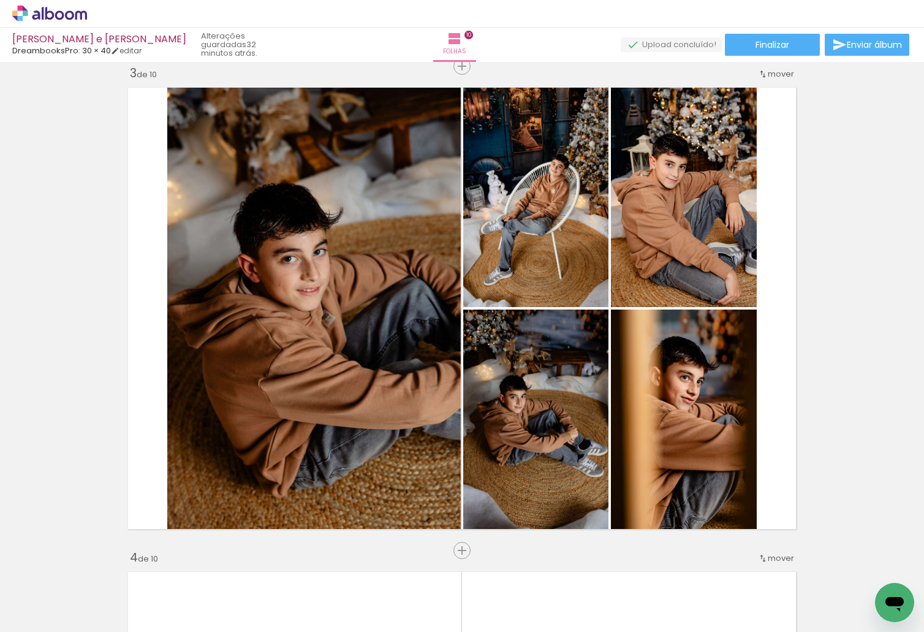
scroll to position [0, 150]
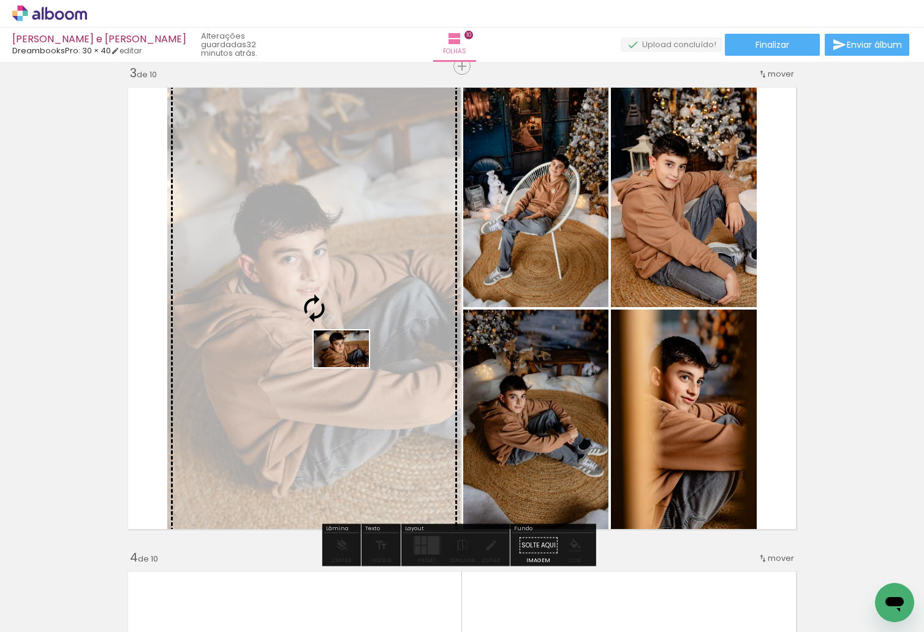
drag, startPoint x: 392, startPoint y: 589, endPoint x: 351, endPoint y: 367, distance: 225.6
click at [351, 367] on quentale-workspace at bounding box center [462, 316] width 924 height 632
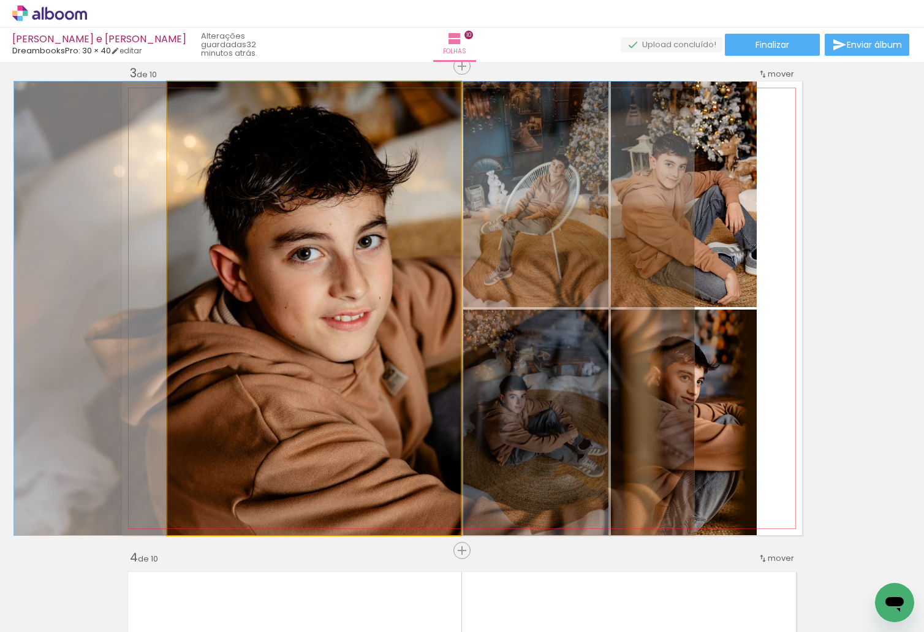
drag, startPoint x: 297, startPoint y: 339, endPoint x: 335, endPoint y: 339, distance: 37.4
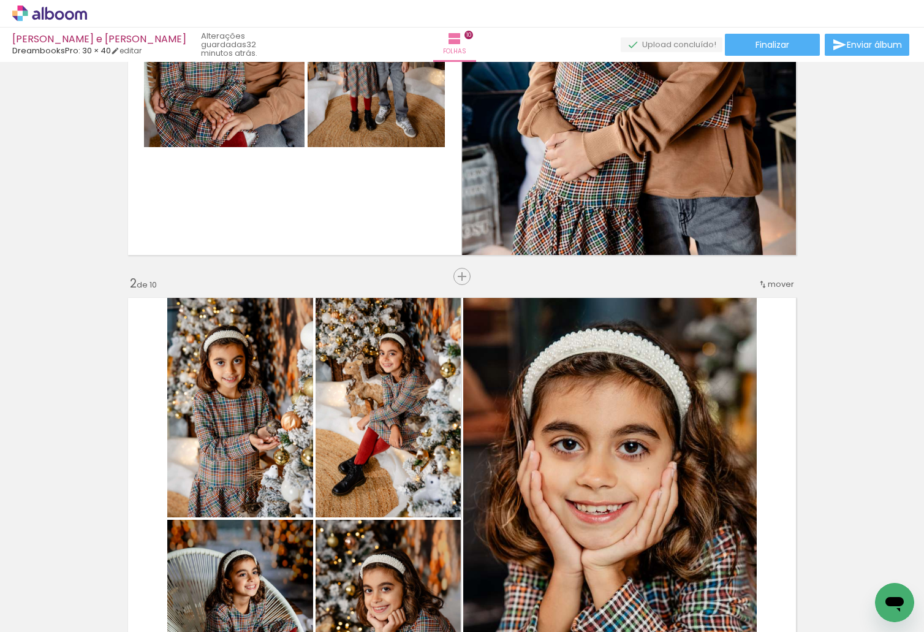
scroll to position [310, 0]
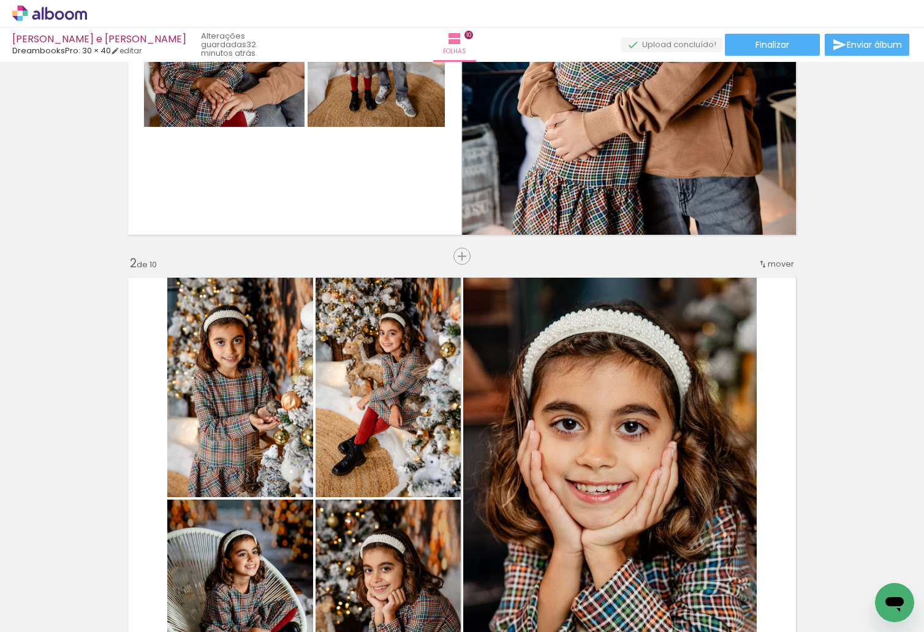
click at [770, 264] on span "mover" at bounding box center [781, 264] width 26 height 12
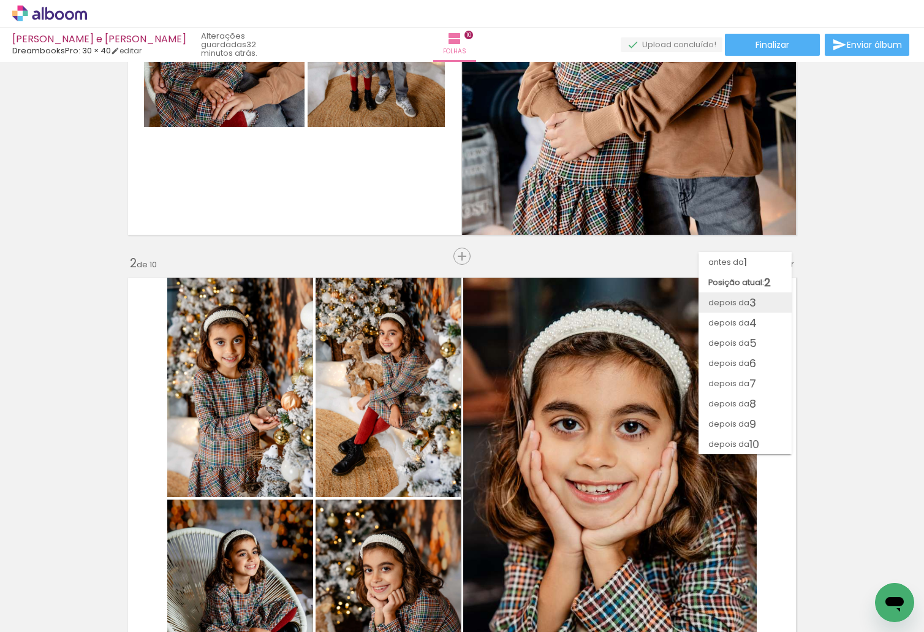
click at [754, 302] on span "3" at bounding box center [753, 302] width 7 height 20
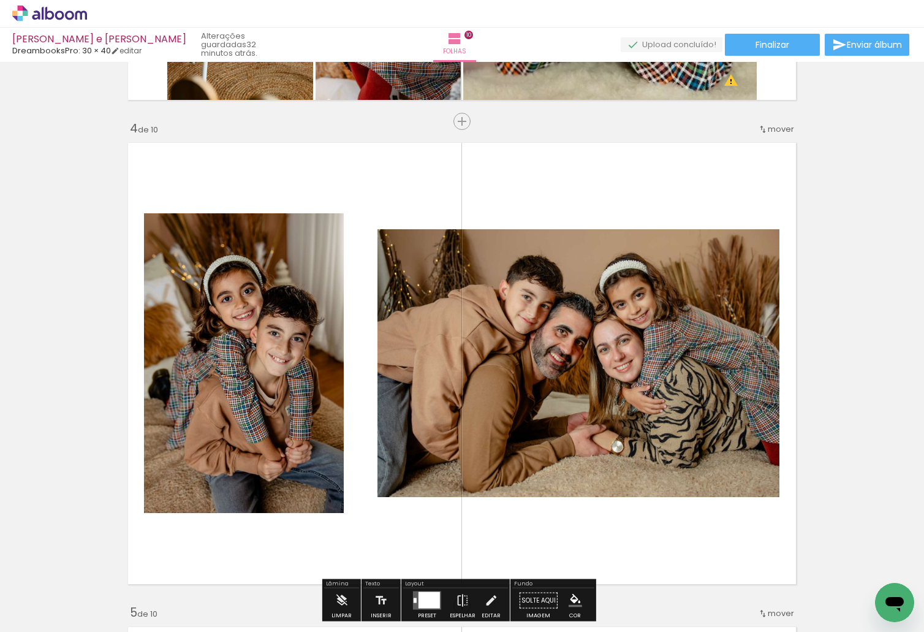
scroll to position [1475, 0]
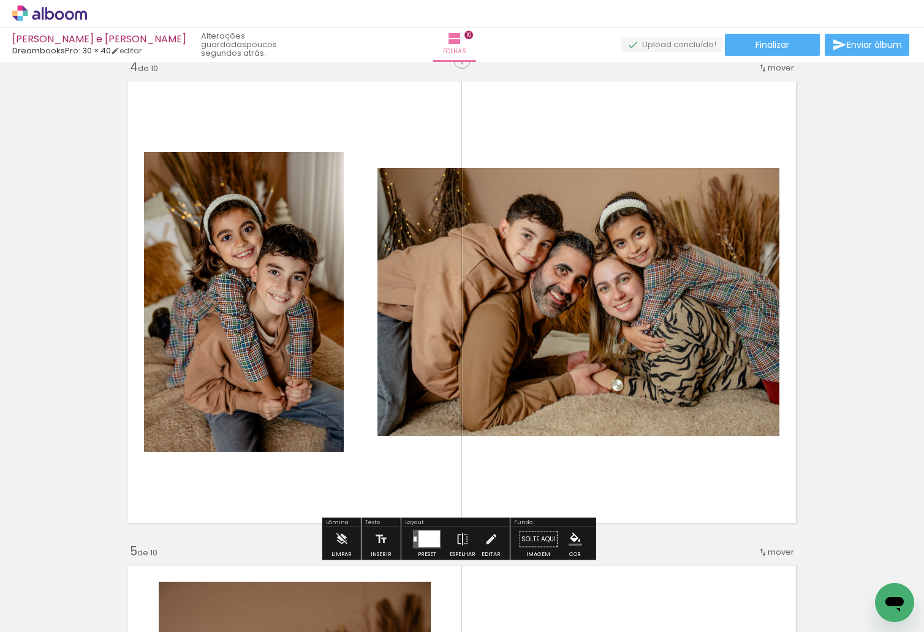
click at [415, 541] on quentale-layouter at bounding box center [427, 539] width 28 height 18
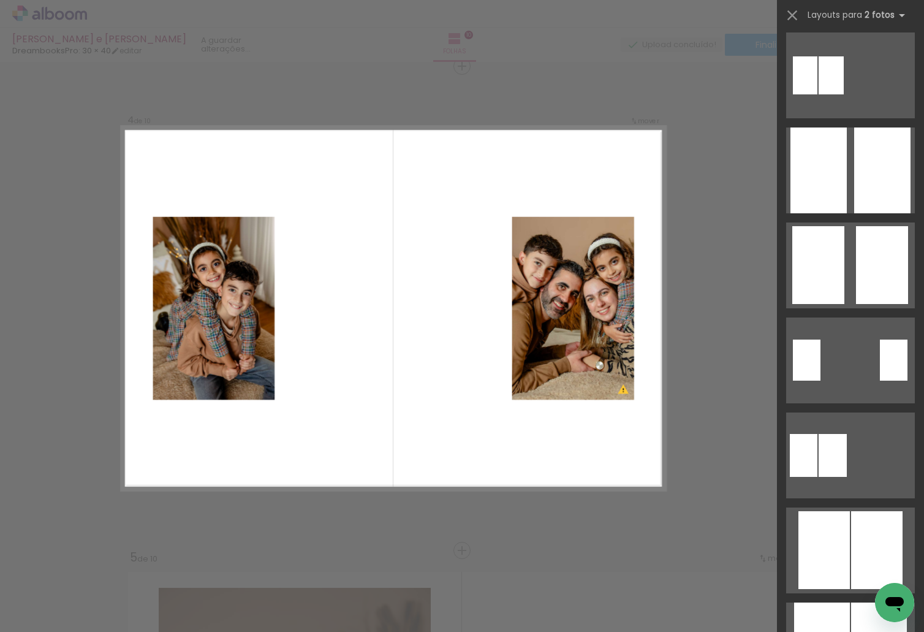
scroll to position [3432, 0]
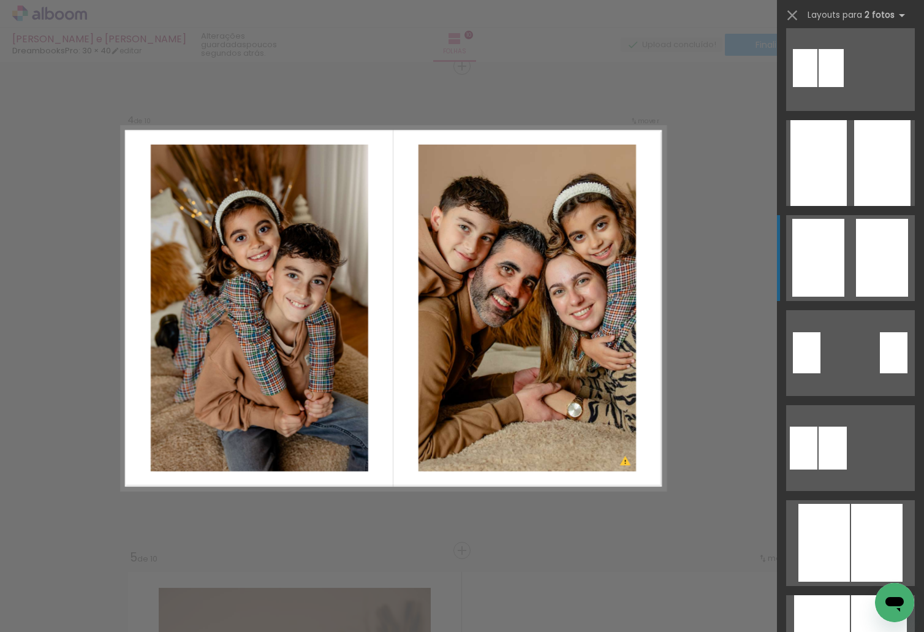
click at [877, 256] on div at bounding box center [882, 258] width 52 height 78
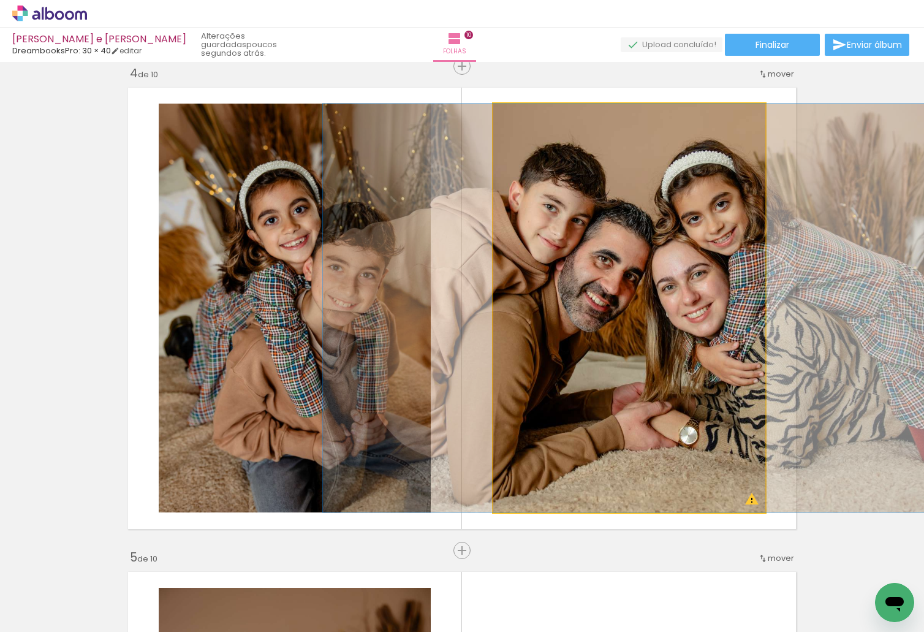
click at [648, 309] on quentale-photo at bounding box center [629, 308] width 272 height 409
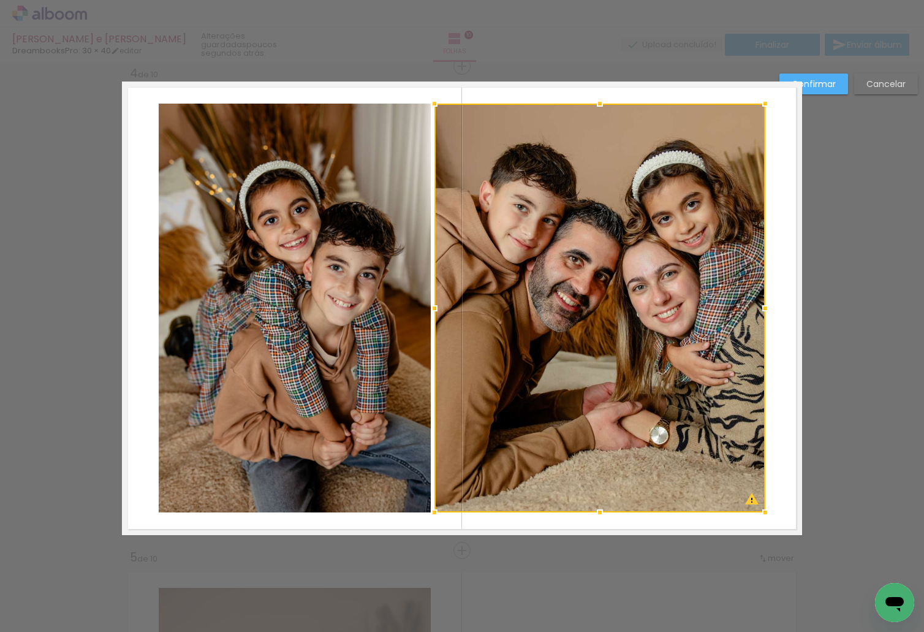
drag, startPoint x: 490, startPoint y: 309, endPoint x: 431, endPoint y: 323, distance: 60.4
click at [435, 323] on div at bounding box center [600, 308] width 331 height 409
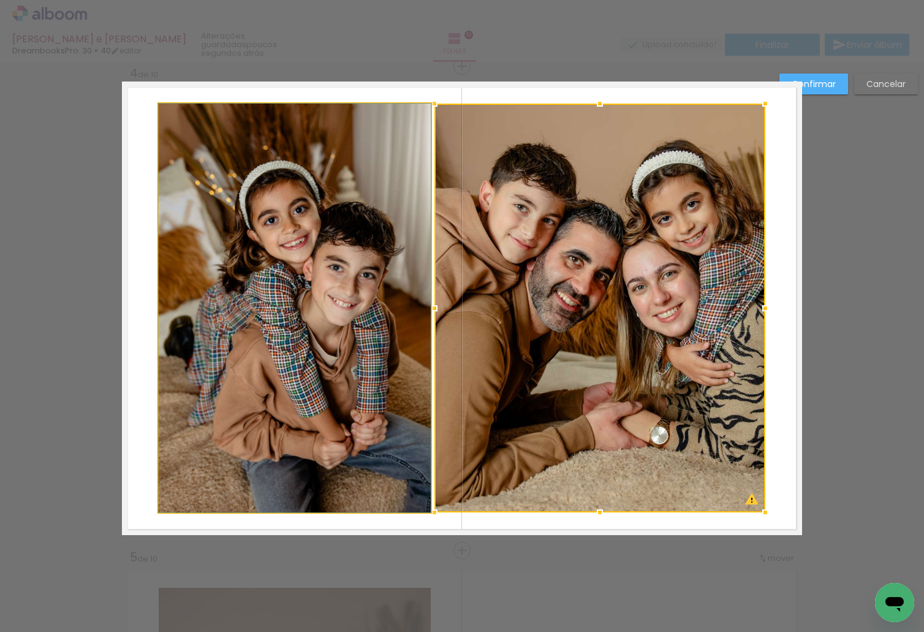
click at [330, 278] on quentale-photo at bounding box center [295, 308] width 272 height 409
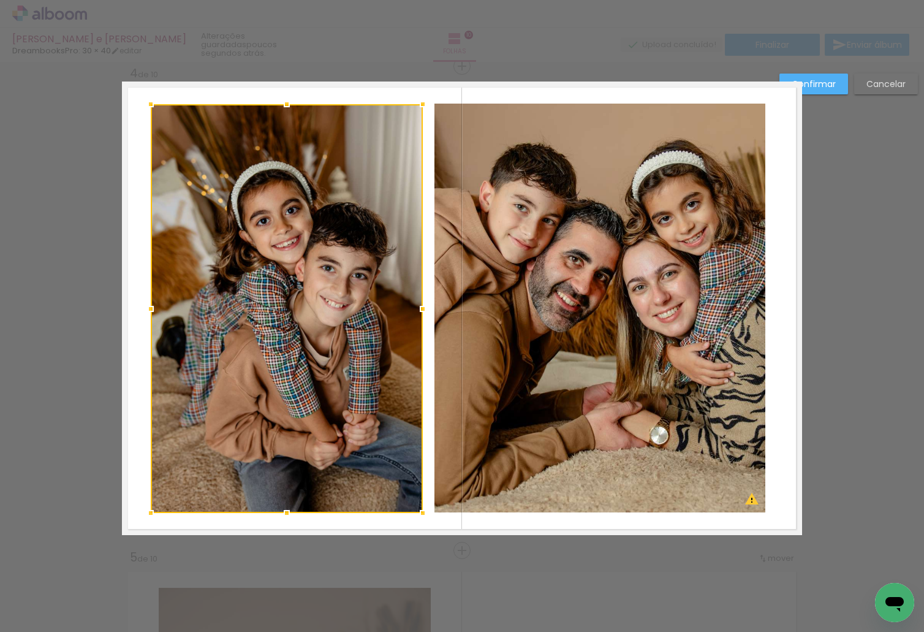
drag, startPoint x: 327, startPoint y: 287, endPoint x: 320, endPoint y: 287, distance: 7.4
click at [320, 287] on div at bounding box center [287, 308] width 272 height 409
click at [582, 287] on quentale-photo at bounding box center [600, 308] width 331 height 409
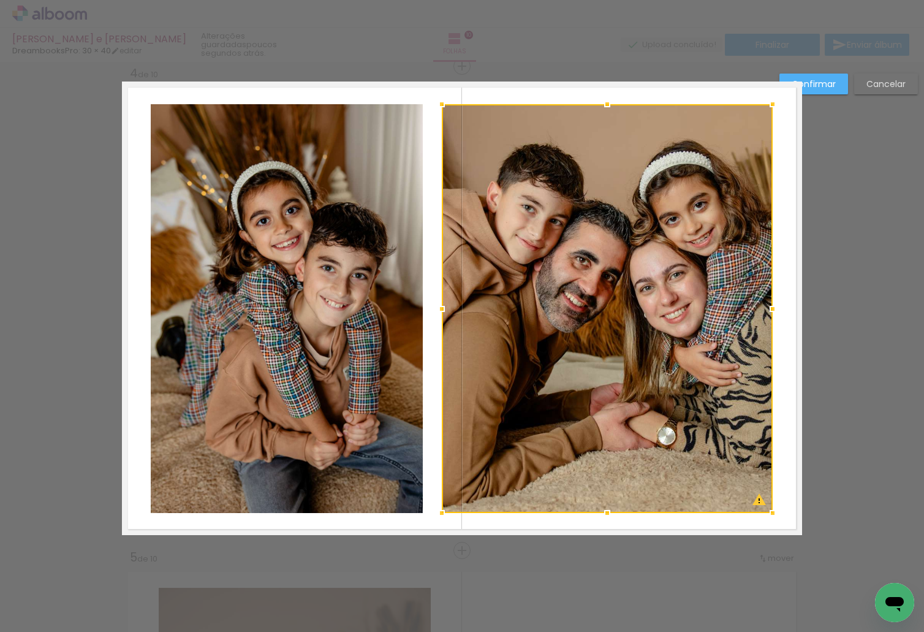
drag, startPoint x: 564, startPoint y: 304, endPoint x: 571, endPoint y: 304, distance: 7.4
click at [571, 304] on div at bounding box center [607, 308] width 331 height 409
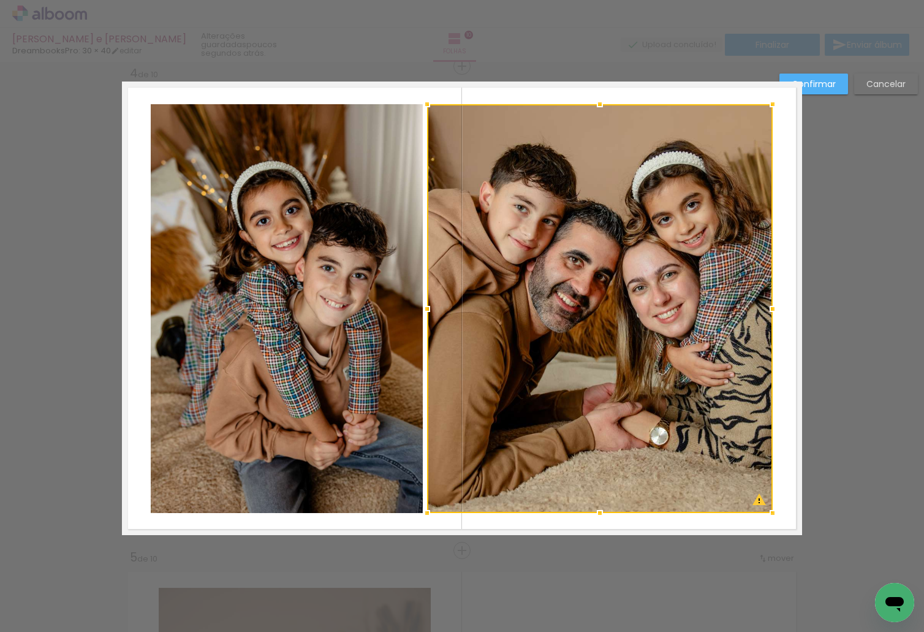
drag, startPoint x: 439, startPoint y: 313, endPoint x: 427, endPoint y: 314, distance: 12.3
click at [427, 314] on div at bounding box center [427, 309] width 25 height 25
click at [426, 313] on div at bounding box center [427, 309] width 25 height 25
click at [0, 0] on slot "Confirmar" at bounding box center [0, 0] width 0 height 0
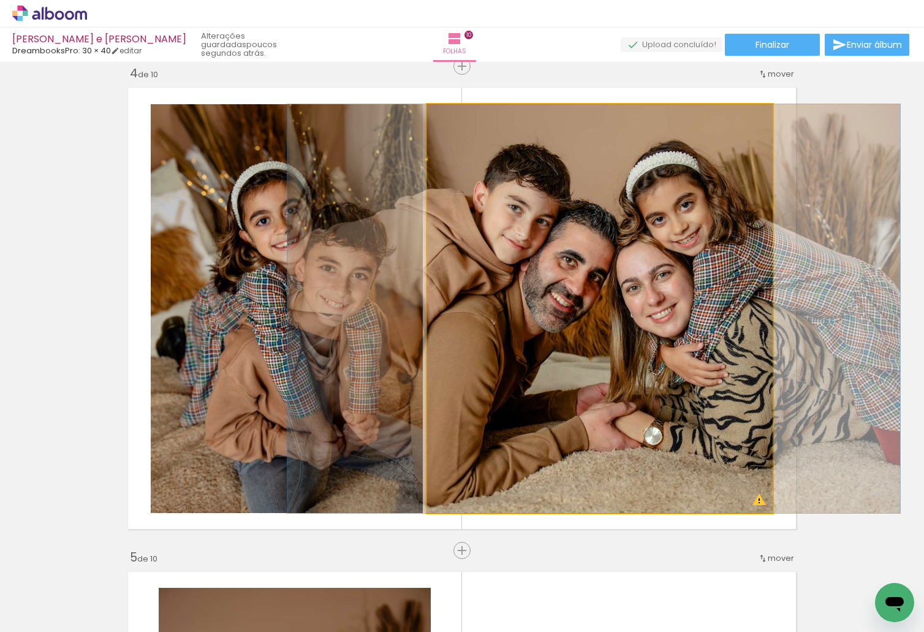
drag, startPoint x: 653, startPoint y: 259, endPoint x: 647, endPoint y: 260, distance: 6.2
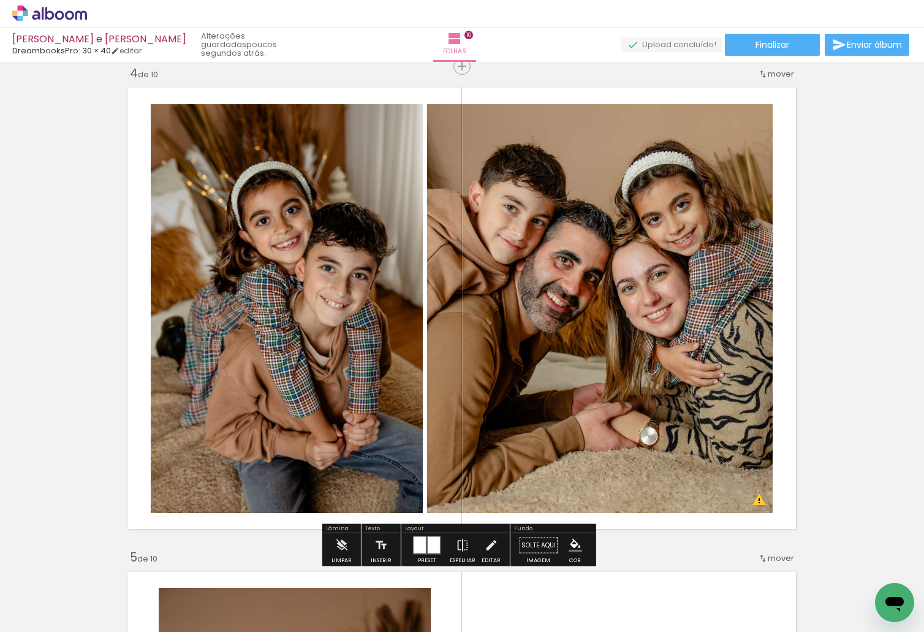
click at [209, 330] on quentale-photo at bounding box center [287, 308] width 272 height 409
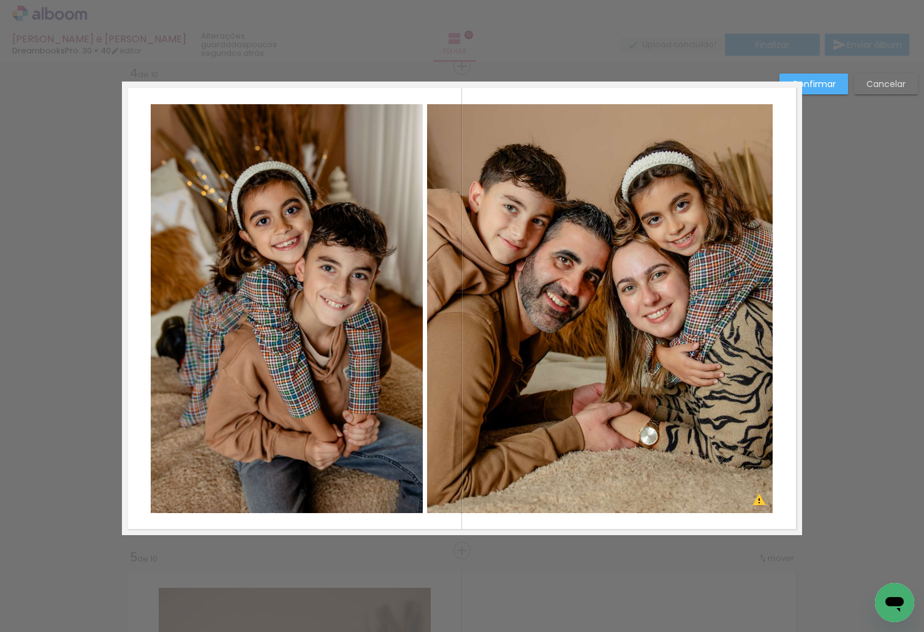
click at [169, 316] on quentale-photo at bounding box center [287, 308] width 272 height 409
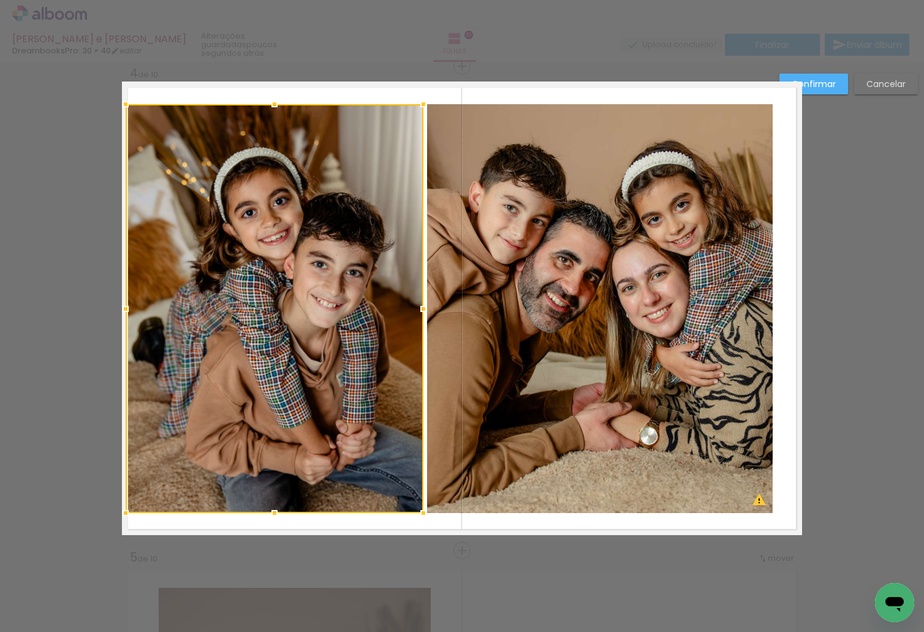
drag, startPoint x: 143, startPoint y: 311, endPoint x: 107, endPoint y: 318, distance: 36.3
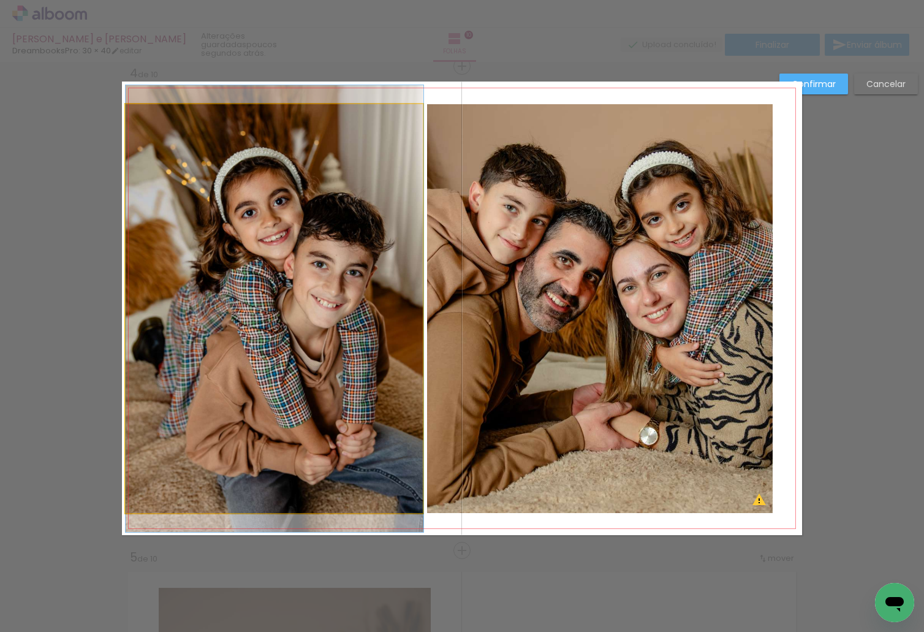
click at [161, 310] on quentale-photo at bounding box center [275, 308] width 298 height 409
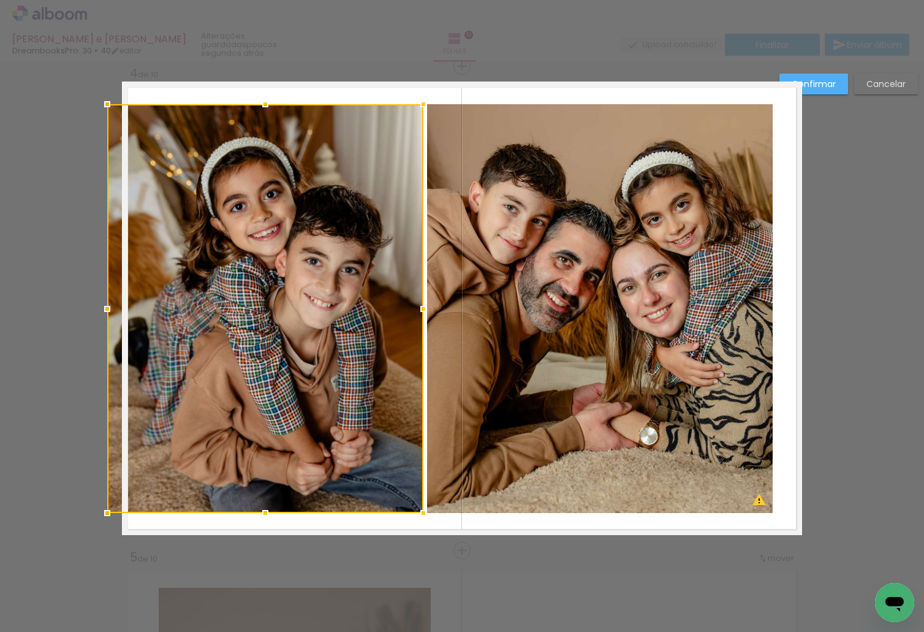
drag, startPoint x: 123, startPoint y: 309, endPoint x: 100, endPoint y: 314, distance: 23.9
click at [100, 314] on div at bounding box center [107, 309] width 25 height 25
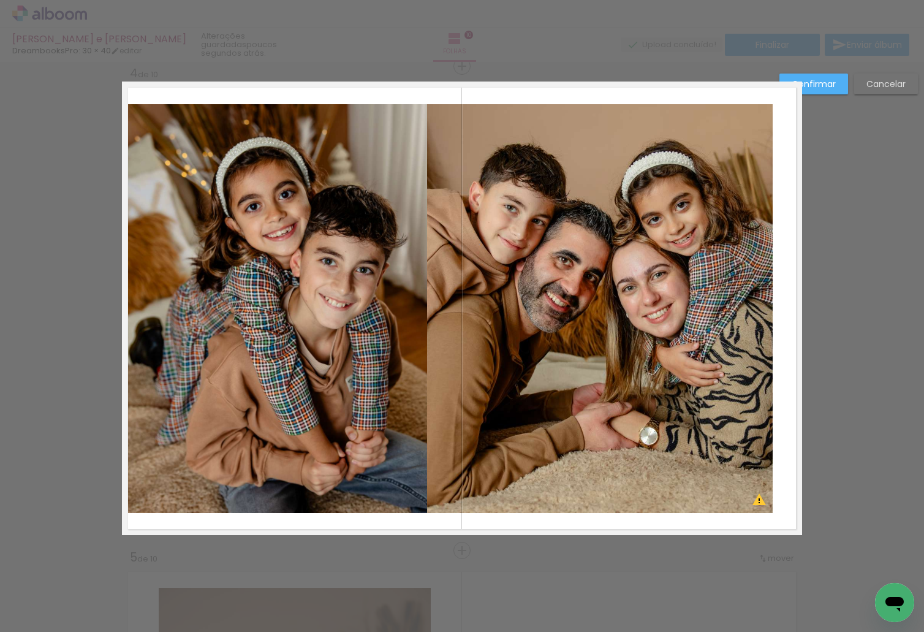
click at [606, 298] on quentale-photo at bounding box center [600, 308] width 346 height 409
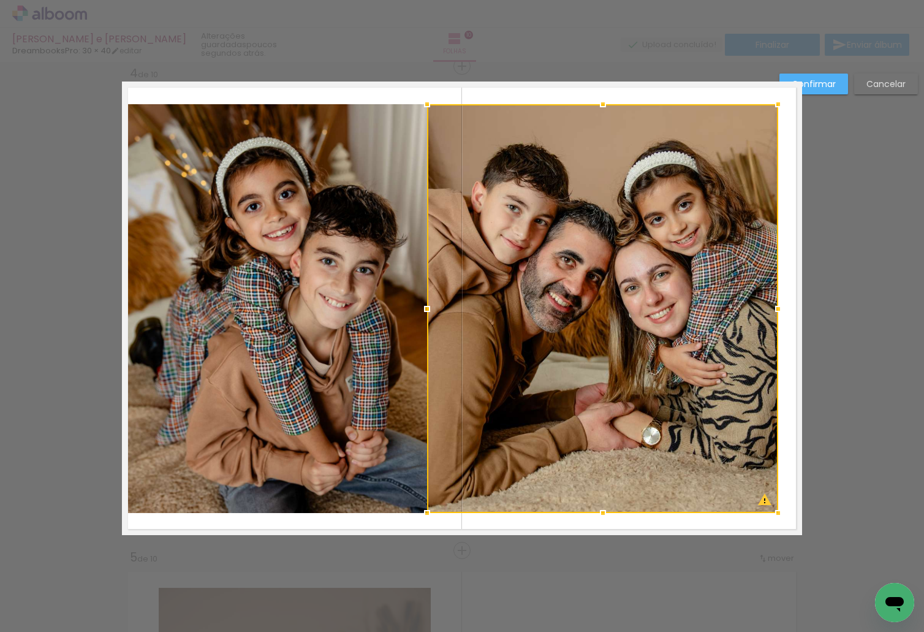
drag, startPoint x: 775, startPoint y: 308, endPoint x: 822, endPoint y: 316, distance: 48.5
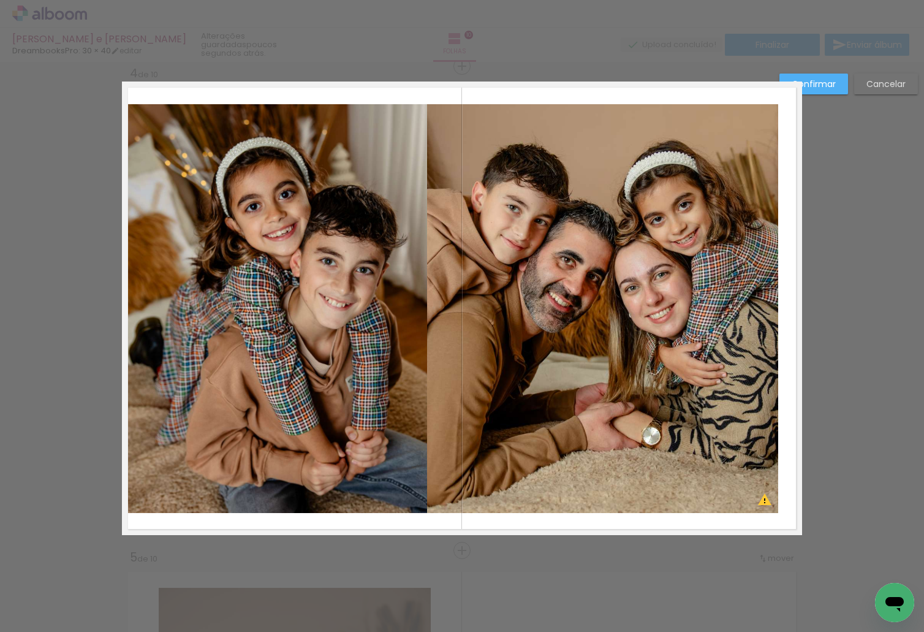
click at [755, 324] on quentale-photo at bounding box center [602, 308] width 351 height 409
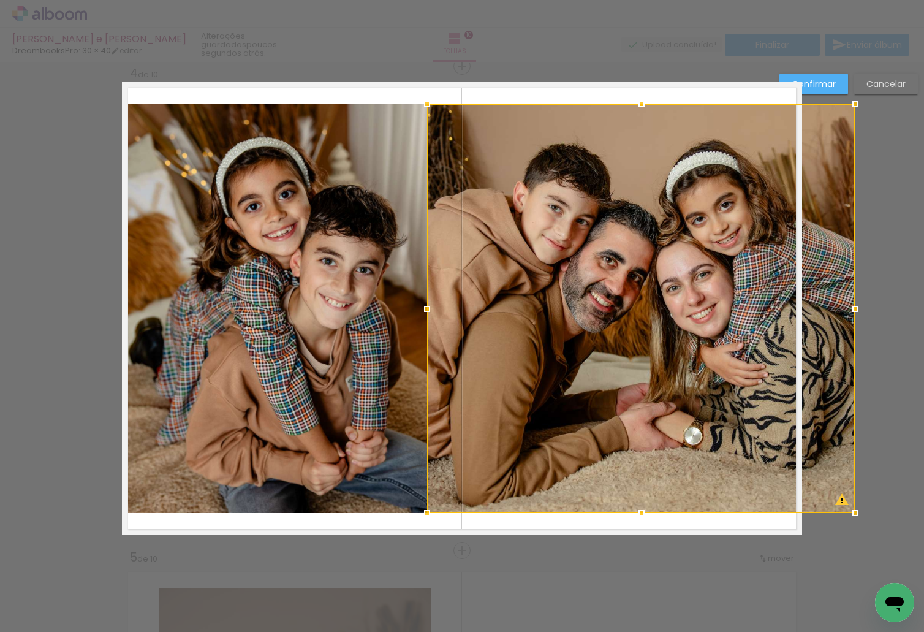
drag, startPoint x: 770, startPoint y: 307, endPoint x: 835, endPoint y: 306, distance: 65.6
click at [835, 306] on div at bounding box center [641, 308] width 428 height 409
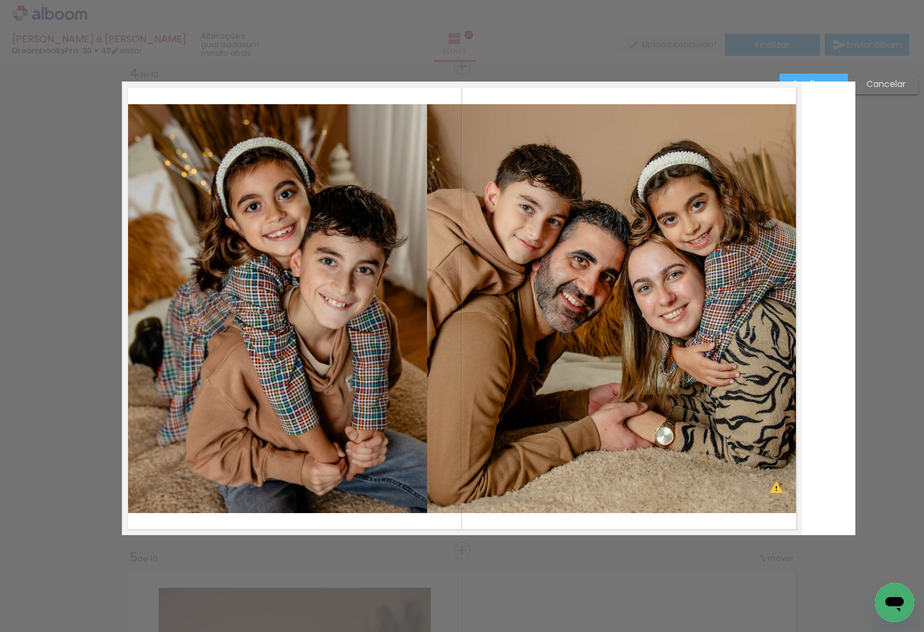
click at [586, 322] on quentale-photo at bounding box center [614, 308] width 375 height 409
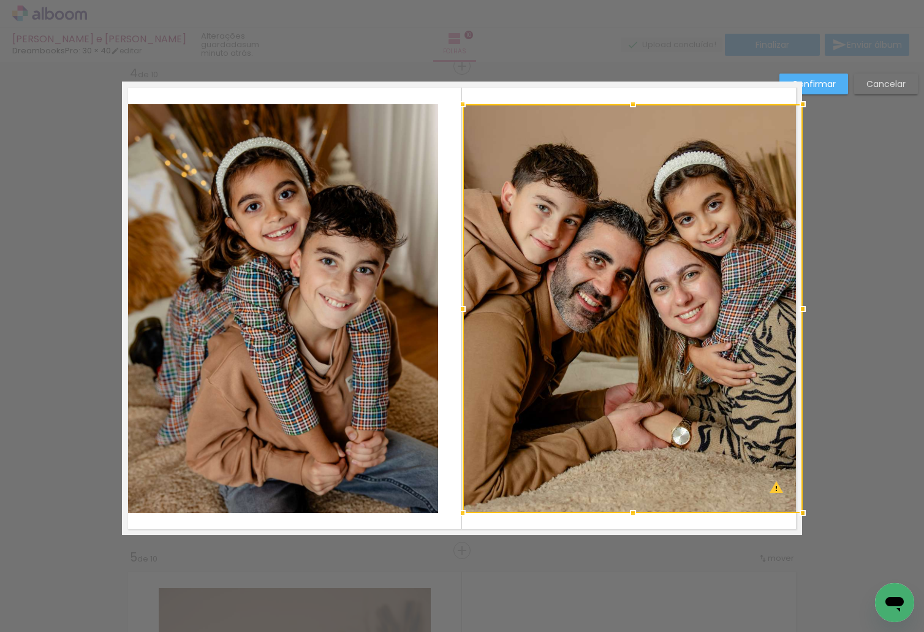
click at [422, 311] on album-spread "4 de 10" at bounding box center [462, 309] width 680 height 454
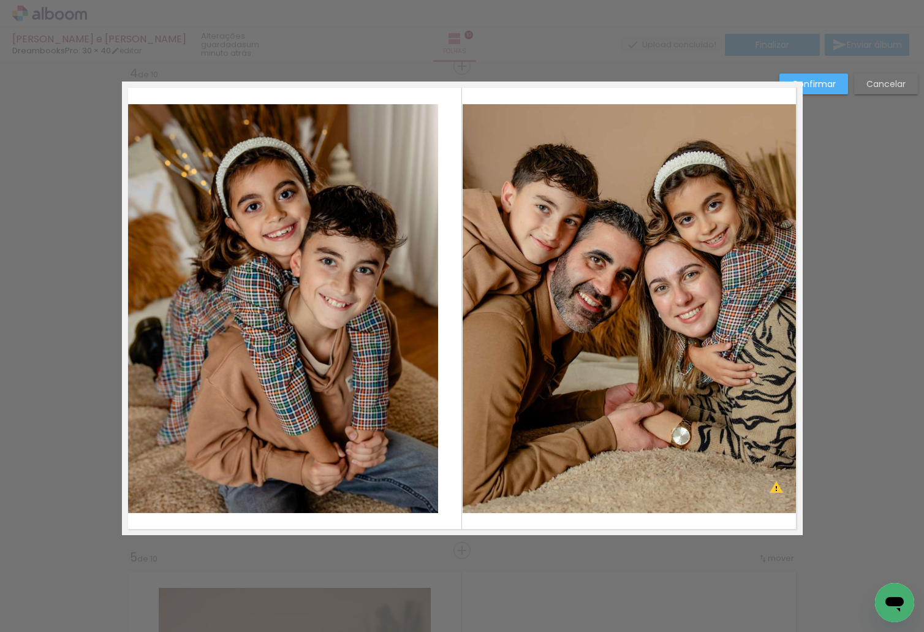
click at [463, 309] on quentale-photo at bounding box center [633, 308] width 340 height 409
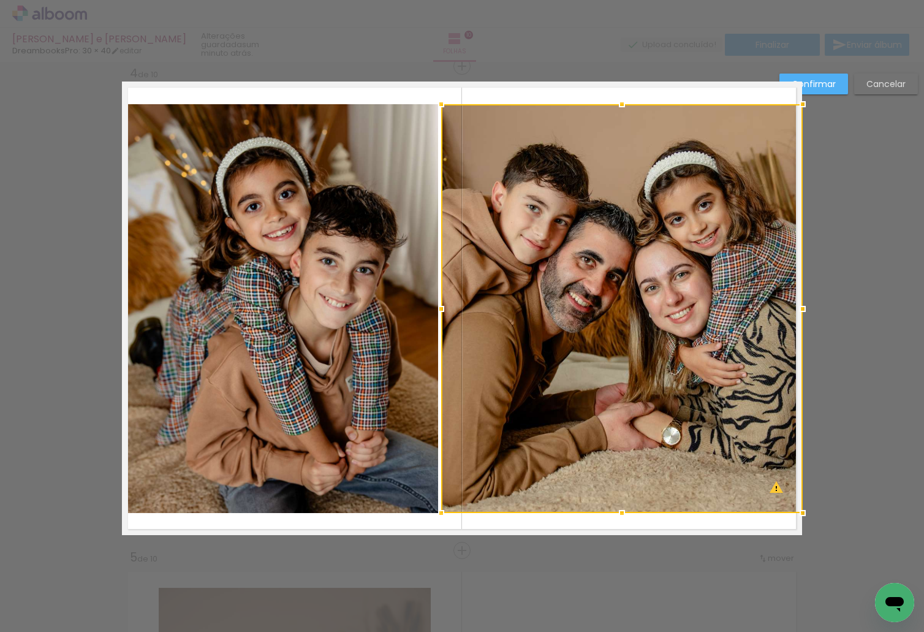
drag, startPoint x: 454, startPoint y: 308, endPoint x: 440, endPoint y: 313, distance: 14.9
click at [440, 313] on div at bounding box center [441, 309] width 25 height 25
click at [400, 325] on quentale-photo at bounding box center [280, 308] width 316 height 409
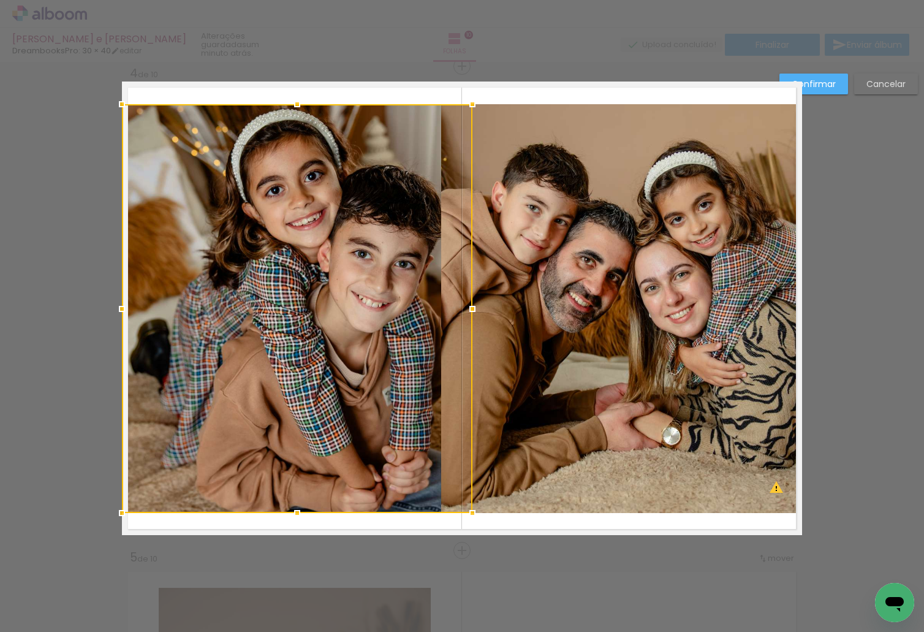
drag, startPoint x: 422, startPoint y: 310, endPoint x: 392, endPoint y: 314, distance: 29.7
click at [392, 314] on div at bounding box center [297, 308] width 351 height 409
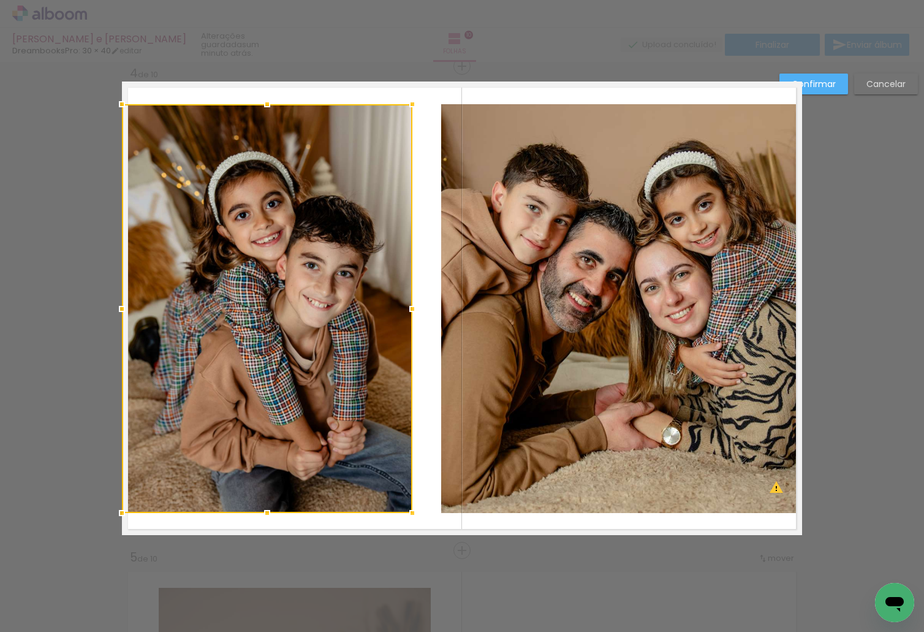
drag, startPoint x: 490, startPoint y: 308, endPoint x: 412, endPoint y: 321, distance: 78.9
click at [412, 321] on div at bounding box center [412, 309] width 25 height 25
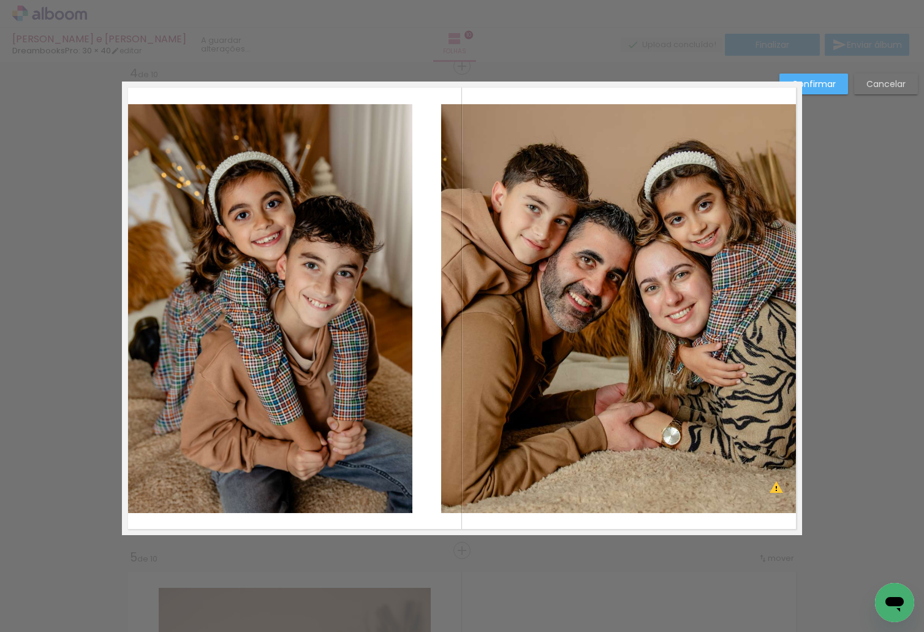
click at [550, 293] on quentale-photo at bounding box center [622, 308] width 362 height 409
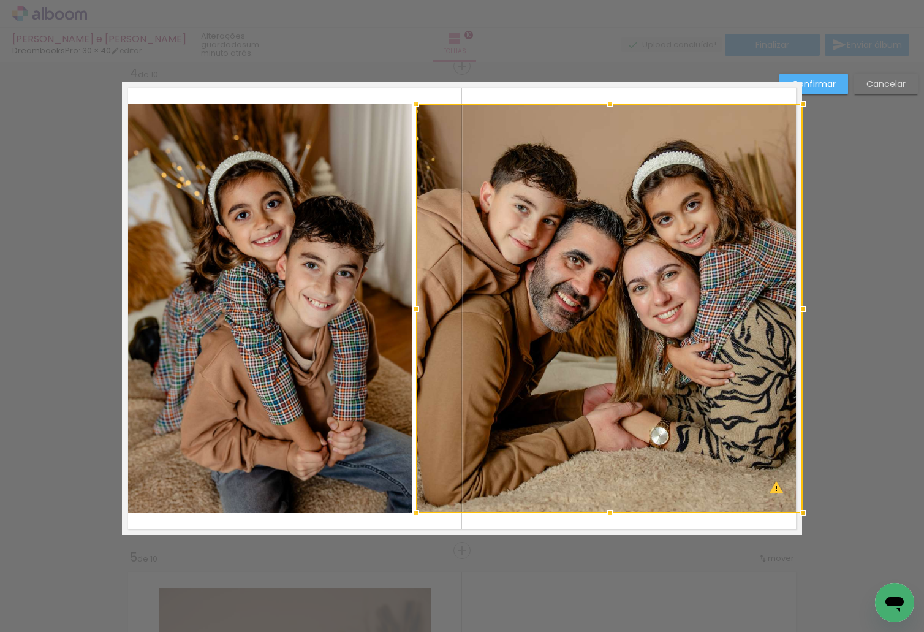
drag, startPoint x: 439, startPoint y: 309, endPoint x: 414, endPoint y: 316, distance: 26.2
click at [414, 316] on div at bounding box center [416, 309] width 25 height 25
click at [837, 81] on paper-button "Confirmar" at bounding box center [814, 84] width 69 height 21
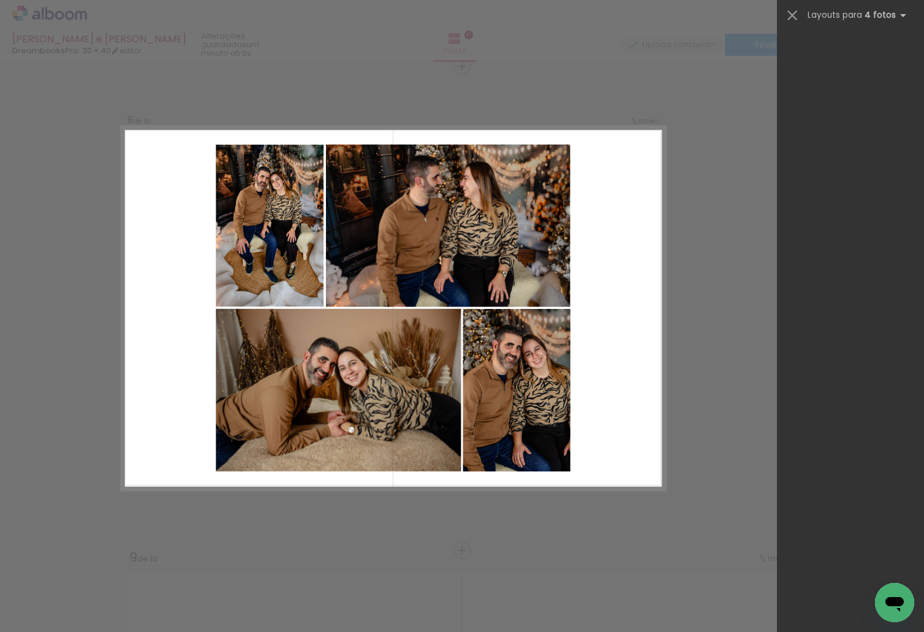
scroll to position [0, 150]
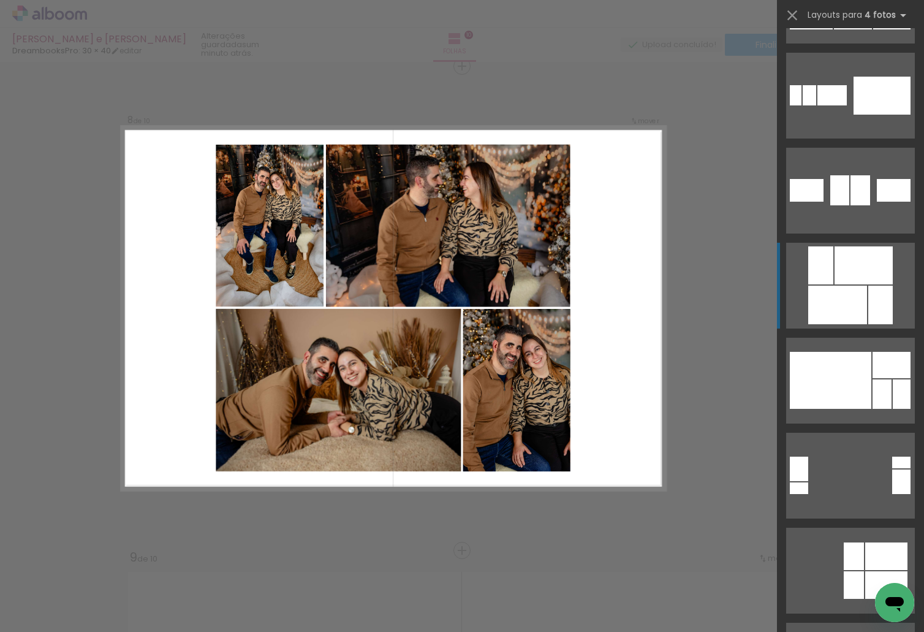
click at [843, 286] on div at bounding box center [837, 305] width 59 height 39
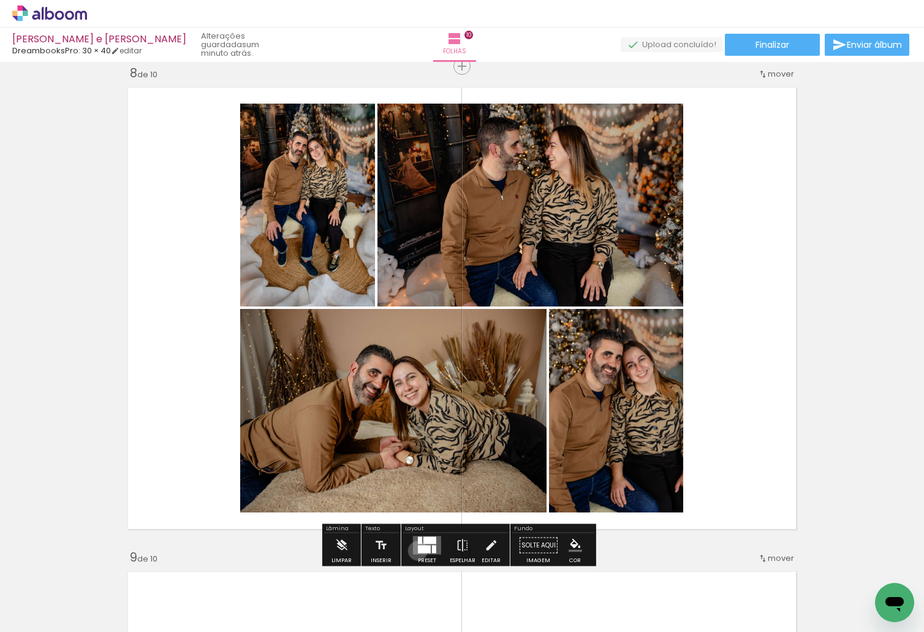
click at [418, 550] on div at bounding box center [424, 549] width 13 height 8
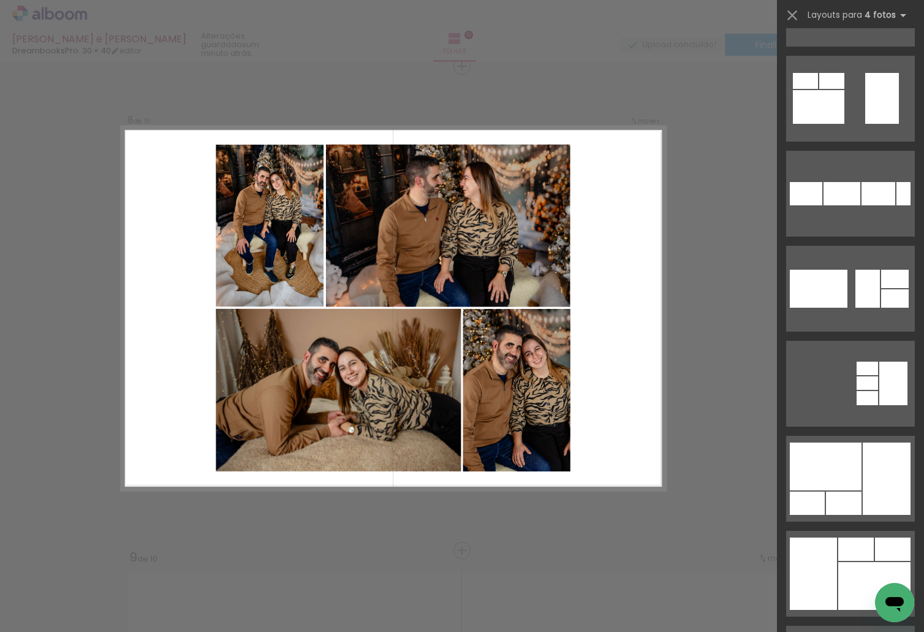
scroll to position [12595, 0]
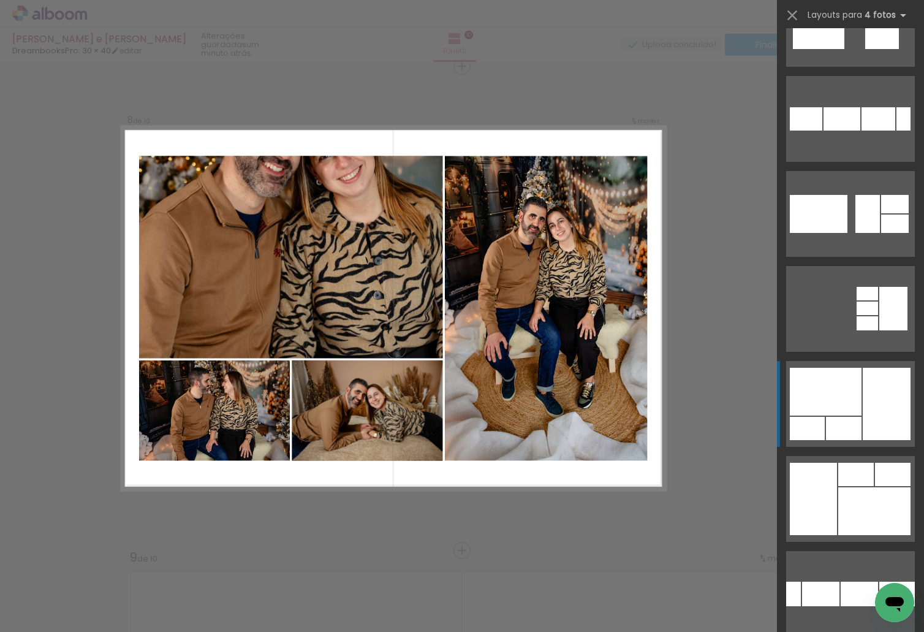
click at [891, 396] on div at bounding box center [887, 404] width 48 height 72
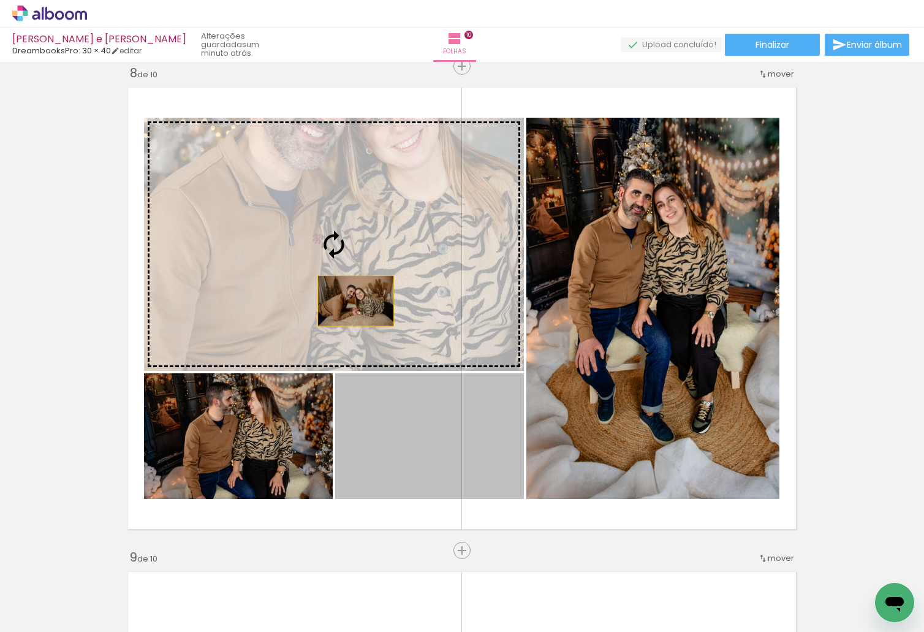
drag, startPoint x: 411, startPoint y: 446, endPoint x: 338, endPoint y: 267, distance: 193.5
click at [0, 0] on slot at bounding box center [0, 0] width 0 height 0
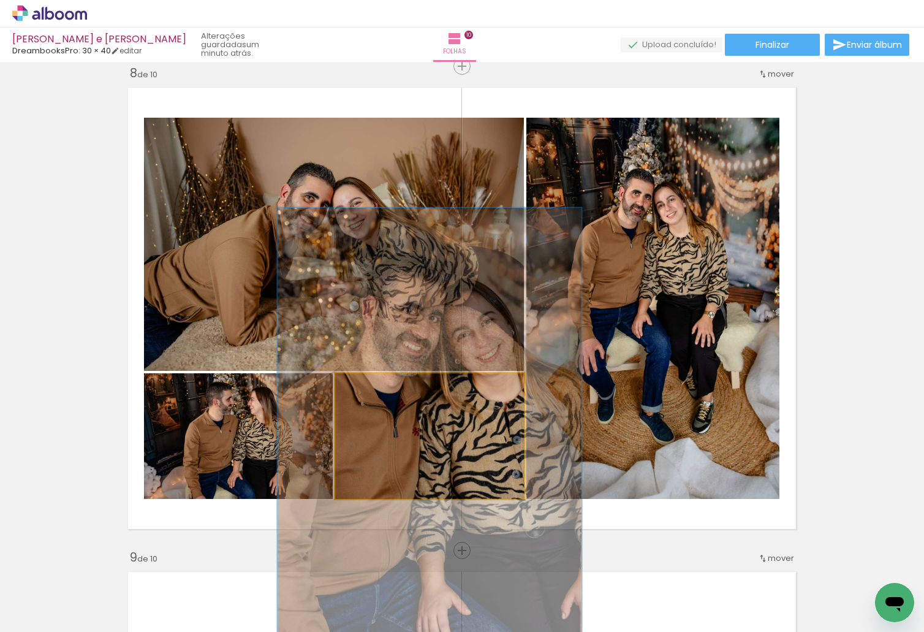
drag, startPoint x: 393, startPoint y: 391, endPoint x: 390, endPoint y: 438, distance: 46.7
click at [390, 438] on quentale-photo at bounding box center [429, 436] width 189 height 126
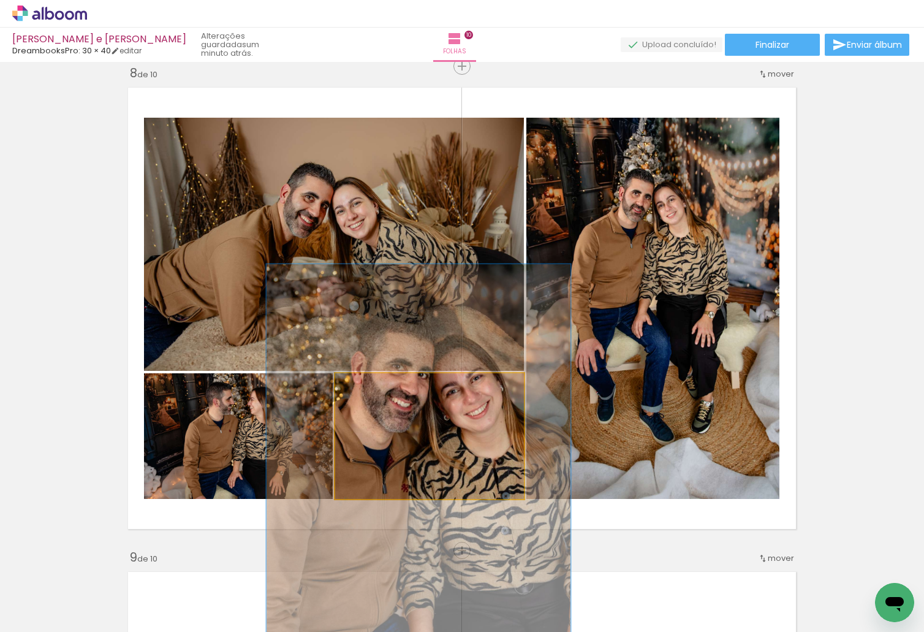
drag, startPoint x: 433, startPoint y: 418, endPoint x: 422, endPoint y: 468, distance: 50.9
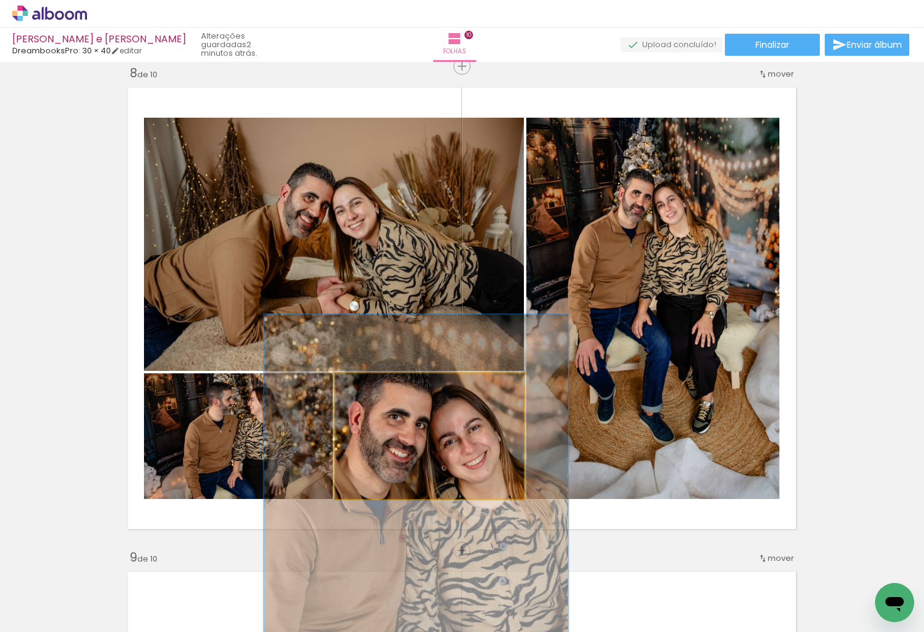
drag, startPoint x: 430, startPoint y: 423, endPoint x: 427, endPoint y: 469, distance: 46.0
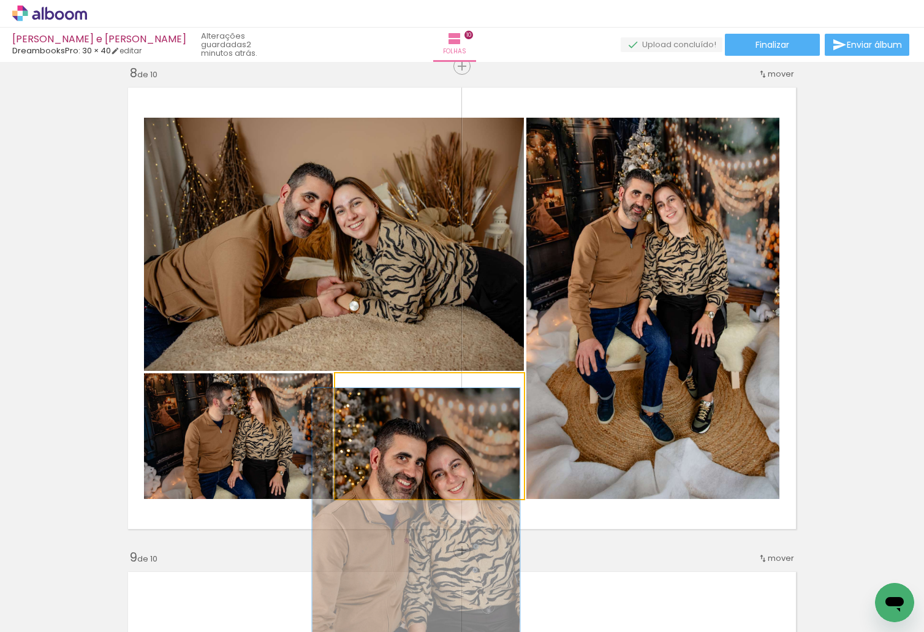
drag, startPoint x: 375, startPoint y: 390, endPoint x: 360, endPoint y: 404, distance: 20.4
type paper-slider "110"
click at [362, 395] on div at bounding box center [369, 386] width 20 height 20
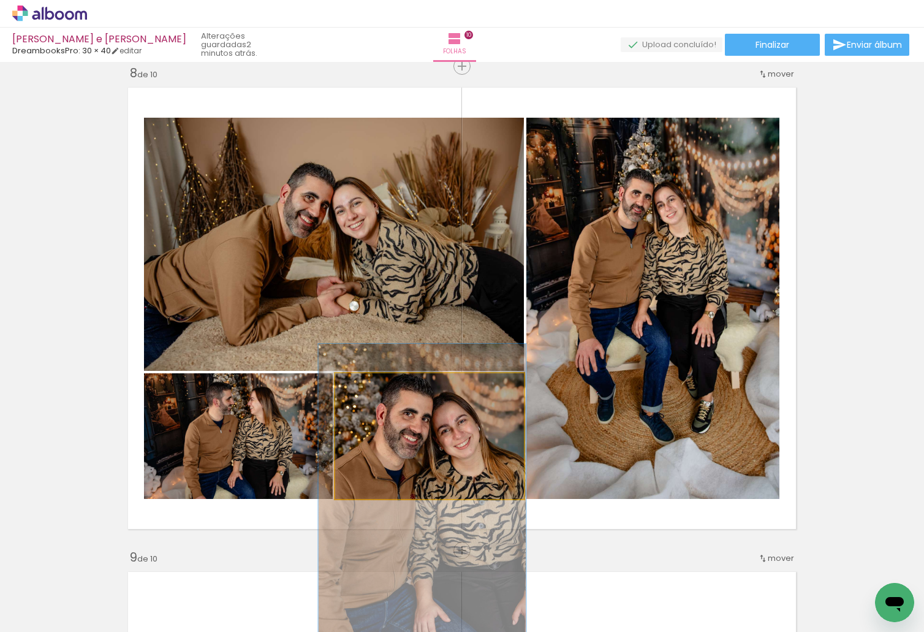
drag, startPoint x: 386, startPoint y: 431, endPoint x: 388, endPoint y: 396, distance: 35.6
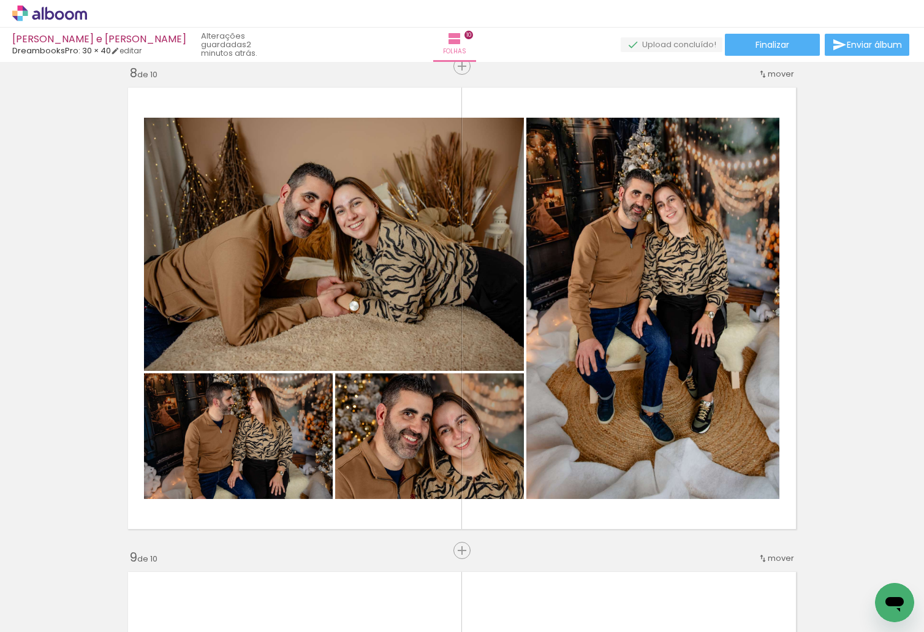
scroll to position [0, 2304]
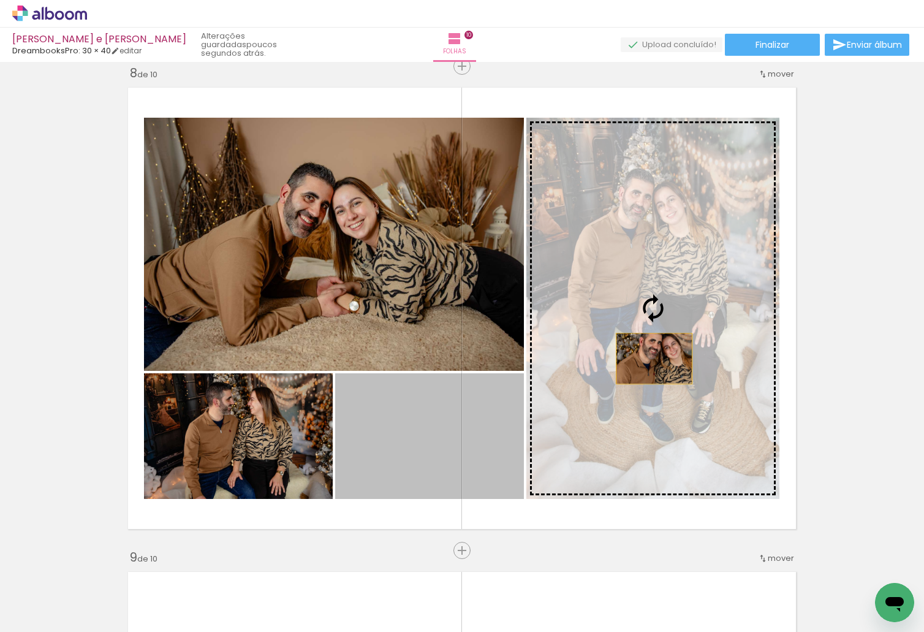
drag, startPoint x: 480, startPoint y: 435, endPoint x: 658, endPoint y: 354, distance: 195.8
click at [0, 0] on slot at bounding box center [0, 0] width 0 height 0
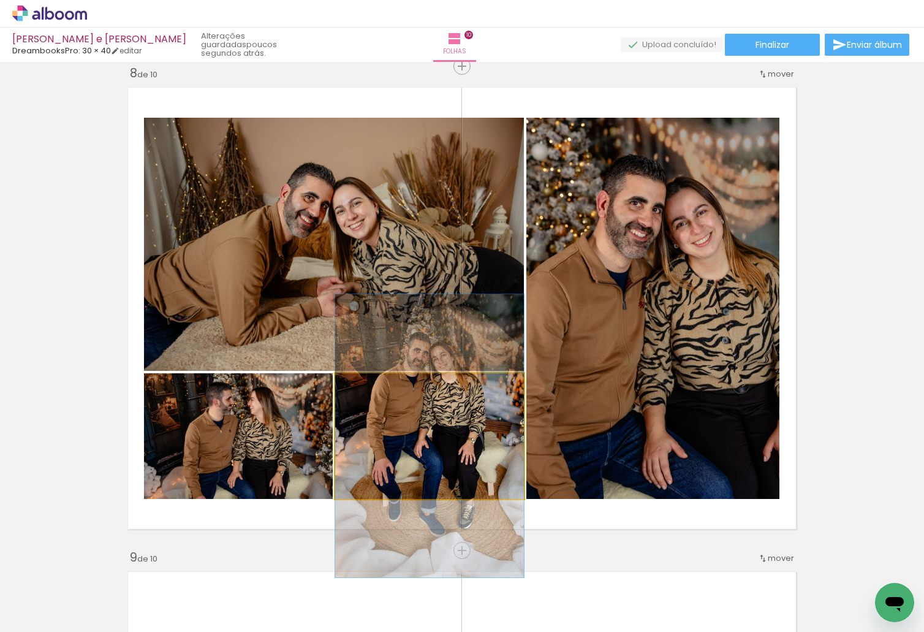
click at [483, 449] on quentale-photo at bounding box center [429, 436] width 189 height 126
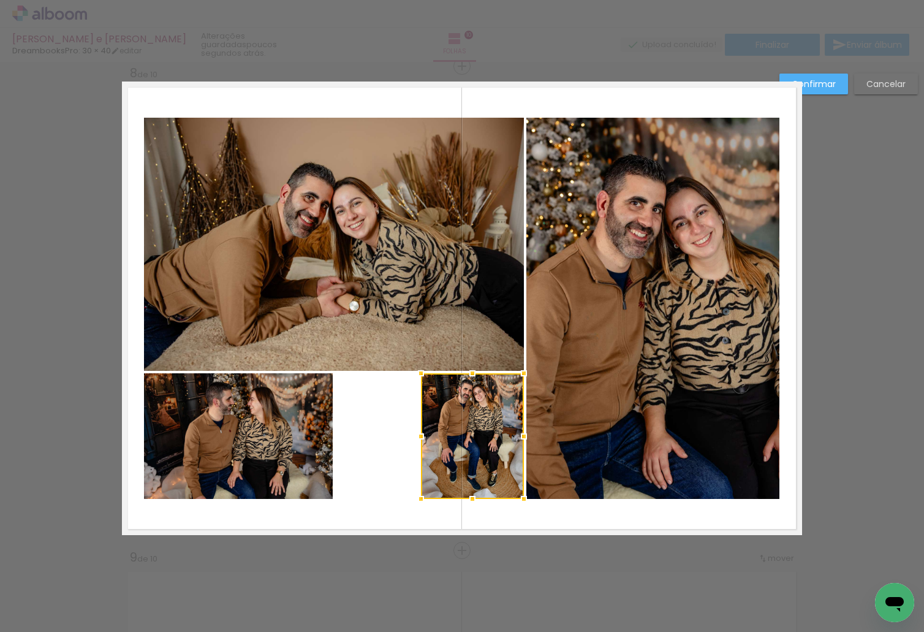
drag, startPoint x: 330, startPoint y: 437, endPoint x: 416, endPoint y: 442, distance: 86.0
click at [416, 442] on div at bounding box center [421, 436] width 25 height 25
click at [310, 439] on quentale-photo at bounding box center [238, 436] width 189 height 126
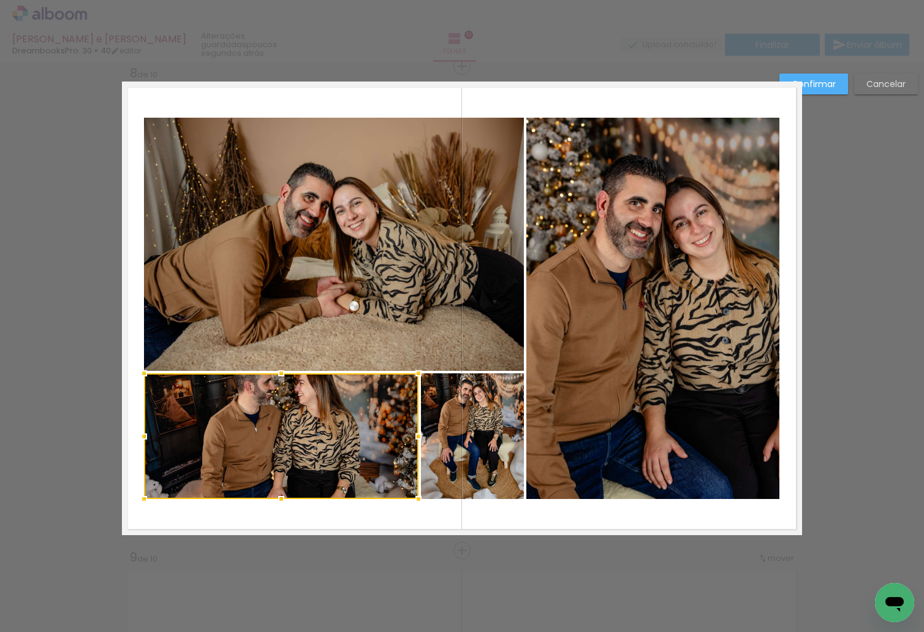
drag, startPoint x: 332, startPoint y: 438, endPoint x: 417, endPoint y: 446, distance: 86.2
click at [417, 446] on div at bounding box center [418, 436] width 25 height 25
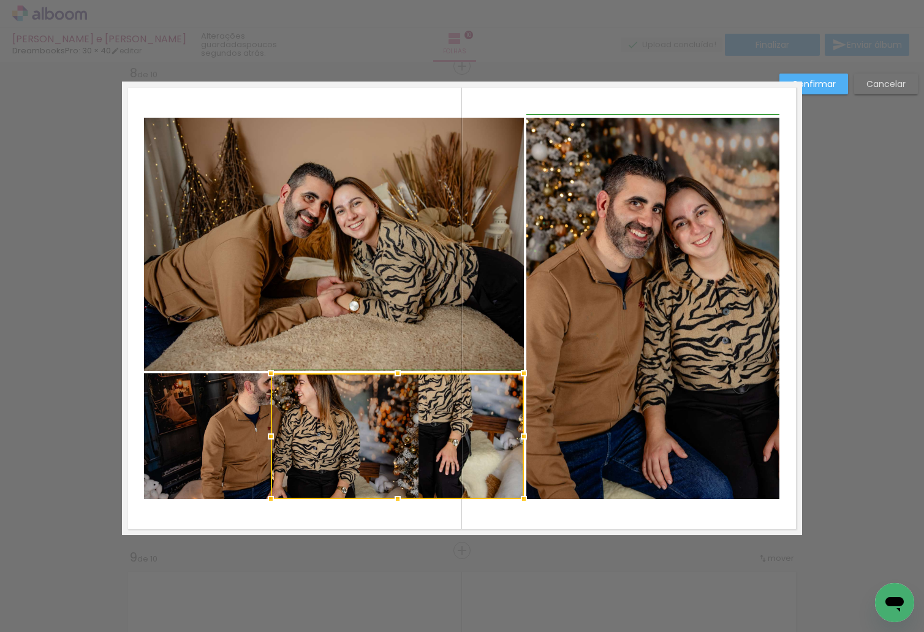
drag, startPoint x: 404, startPoint y: 442, endPoint x: 265, endPoint y: 458, distance: 140.6
click at [265, 458] on album-spread "8 de 10" at bounding box center [462, 309] width 680 height 454
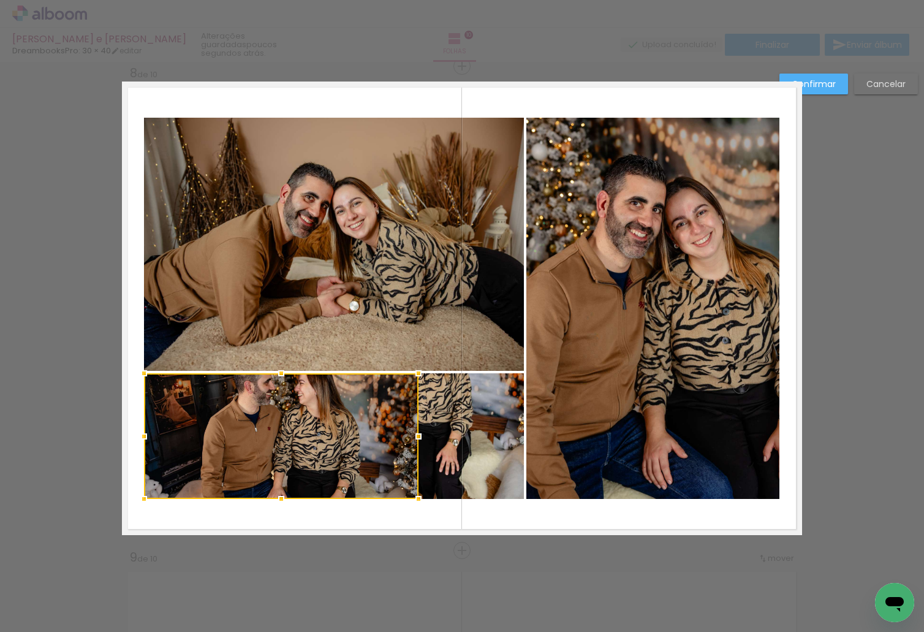
click at [218, 458] on div at bounding box center [281, 436] width 275 height 126
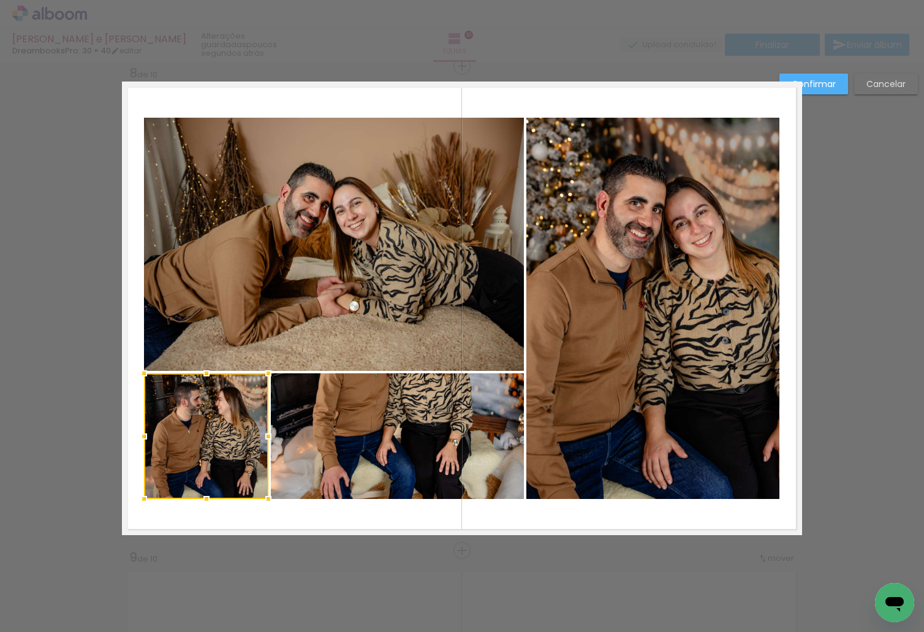
drag, startPoint x: 420, startPoint y: 434, endPoint x: 274, endPoint y: 457, distance: 148.3
click at [274, 457] on album-spread "8 de 10" at bounding box center [462, 309] width 680 height 454
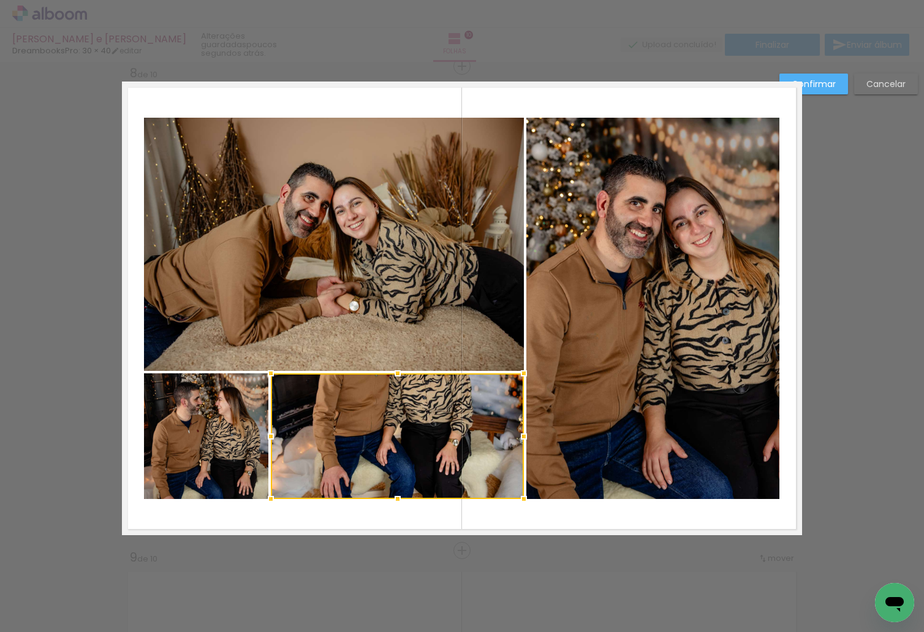
click at [0, 0] on slot "Confirmar" at bounding box center [0, 0] width 0 height 0
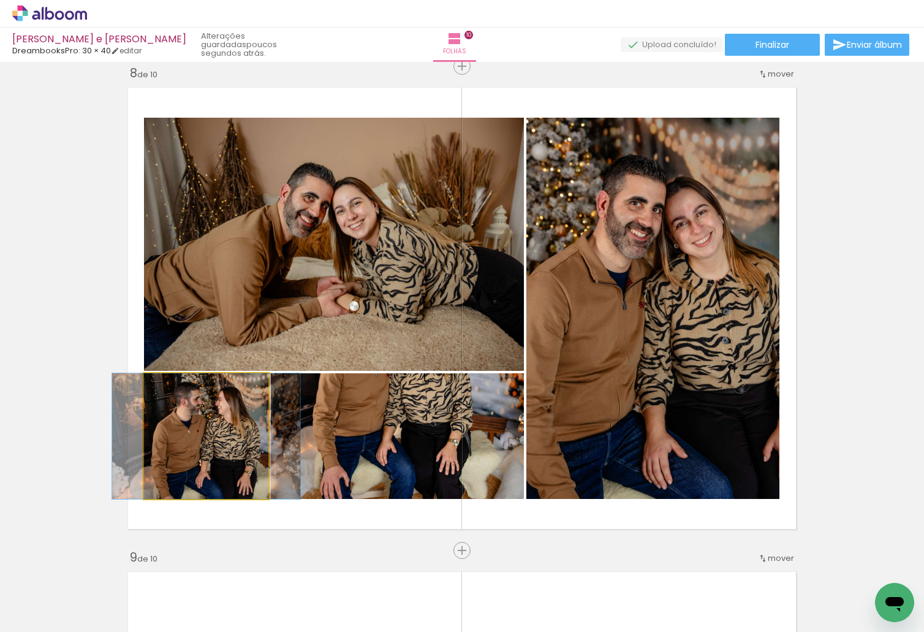
drag, startPoint x: 233, startPoint y: 454, endPoint x: 403, endPoint y: 449, distance: 169.2
click at [0, 0] on slot at bounding box center [0, 0] width 0 height 0
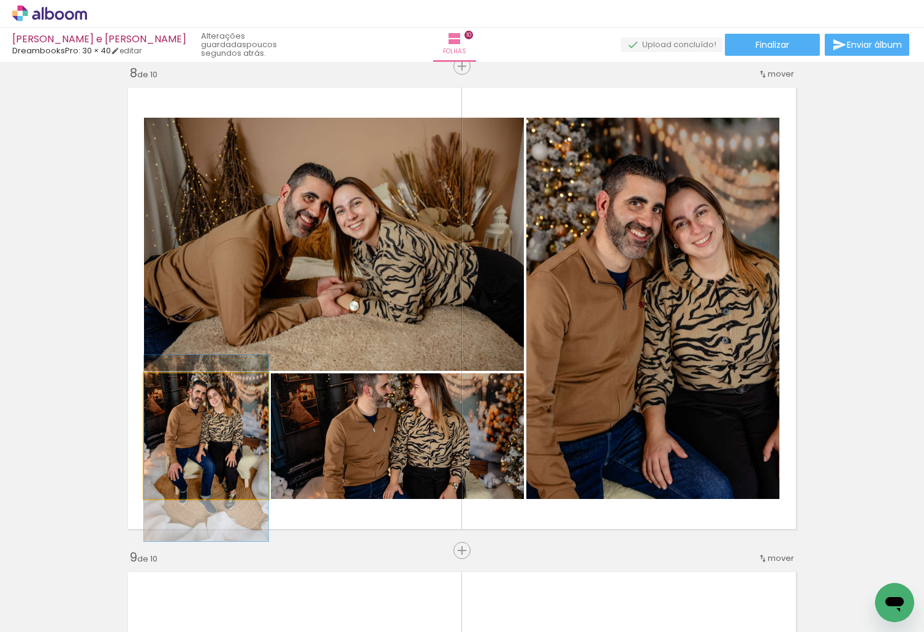
drag, startPoint x: 226, startPoint y: 426, endPoint x: 226, endPoint y: 434, distance: 8.0
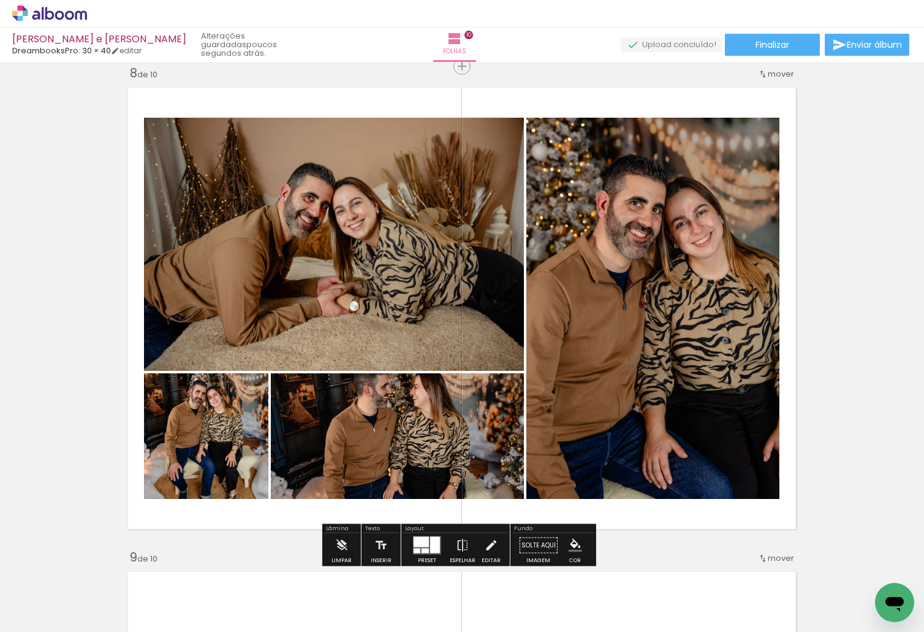
click at [224, 428] on quentale-photo at bounding box center [206, 436] width 124 height 126
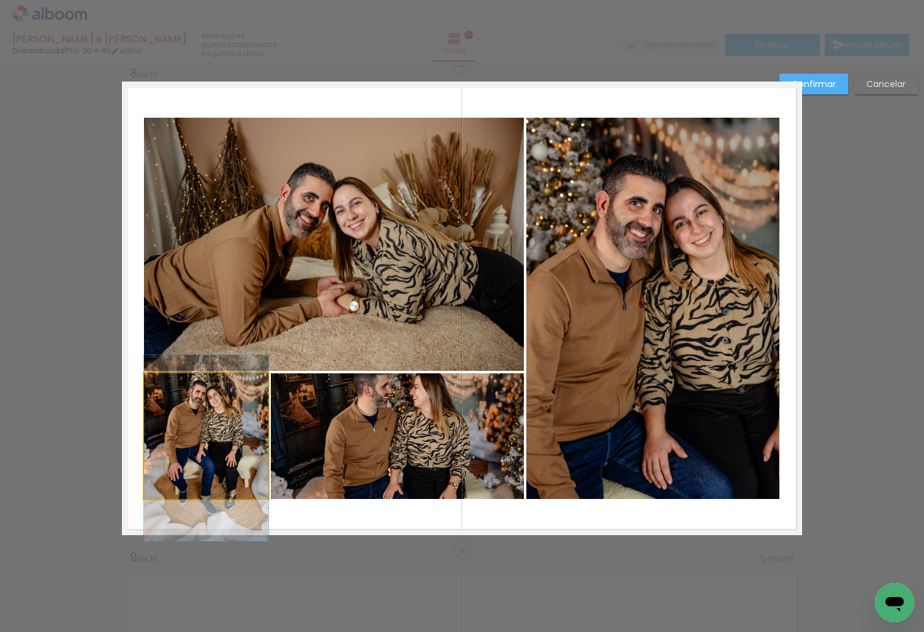
click at [230, 438] on quentale-photo at bounding box center [206, 436] width 124 height 126
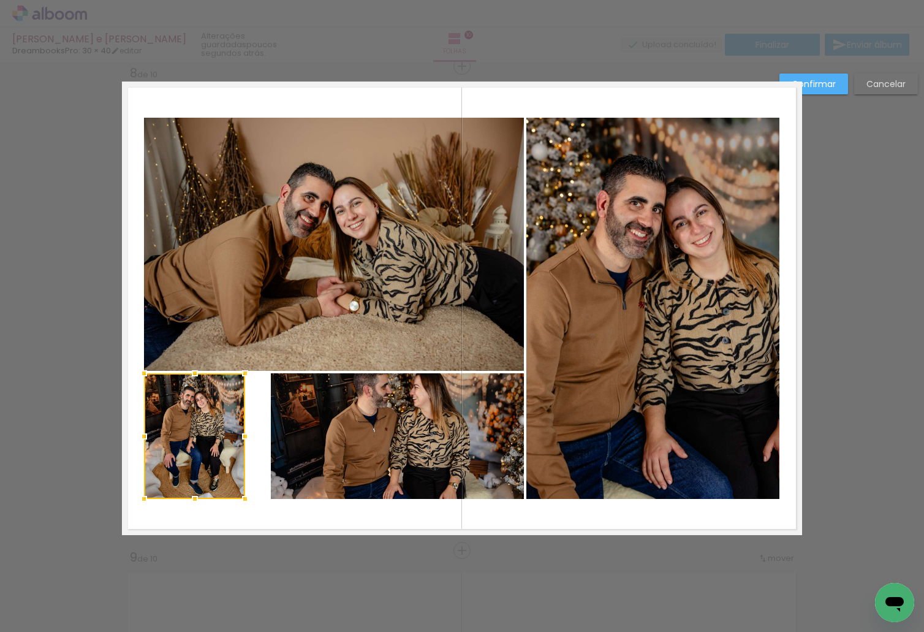
drag, startPoint x: 259, startPoint y: 433, endPoint x: 239, endPoint y: 444, distance: 22.7
click at [239, 444] on div at bounding box center [245, 436] width 25 height 25
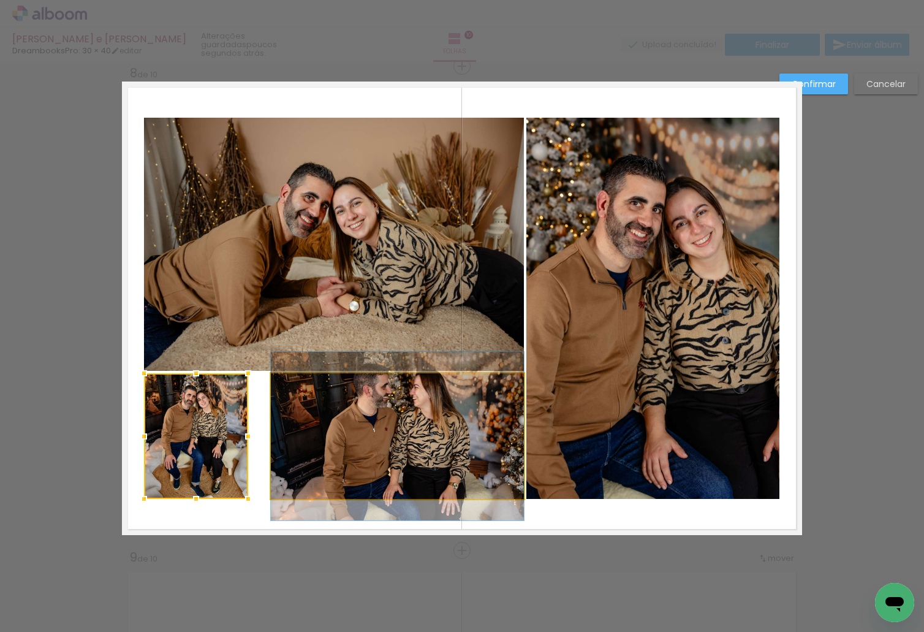
click at [281, 436] on quentale-photo at bounding box center [397, 436] width 253 height 126
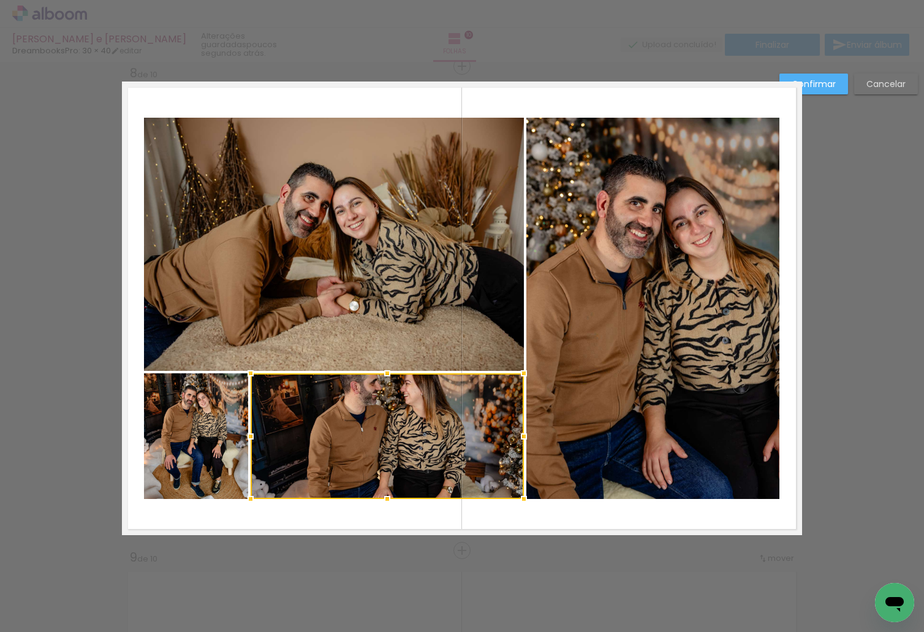
drag, startPoint x: 269, startPoint y: 438, endPoint x: 249, endPoint y: 442, distance: 20.8
click at [249, 442] on div at bounding box center [250, 436] width 25 height 25
click at [0, 0] on slot "Confirmar" at bounding box center [0, 0] width 0 height 0
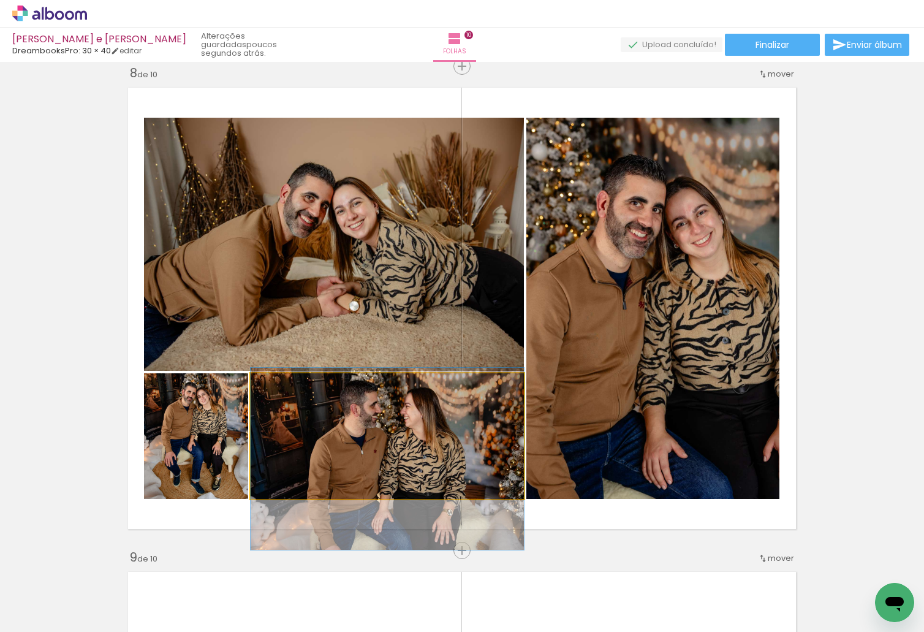
drag, startPoint x: 325, startPoint y: 428, endPoint x: 320, endPoint y: 450, distance: 23.2
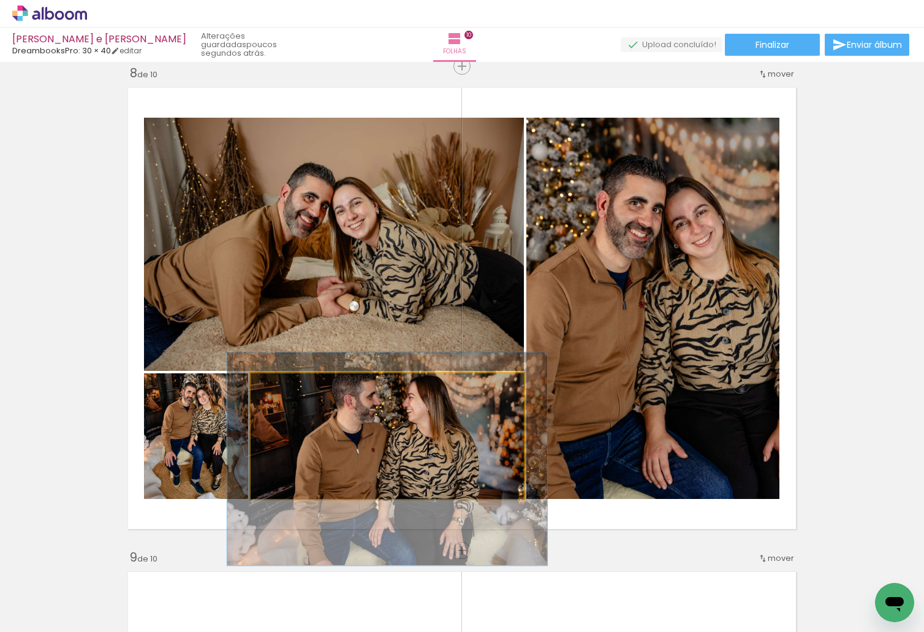
drag, startPoint x: 276, startPoint y: 384, endPoint x: 284, endPoint y: 385, distance: 8.1
type paper-slider "118"
click at [284, 385] on div at bounding box center [286, 386] width 11 height 11
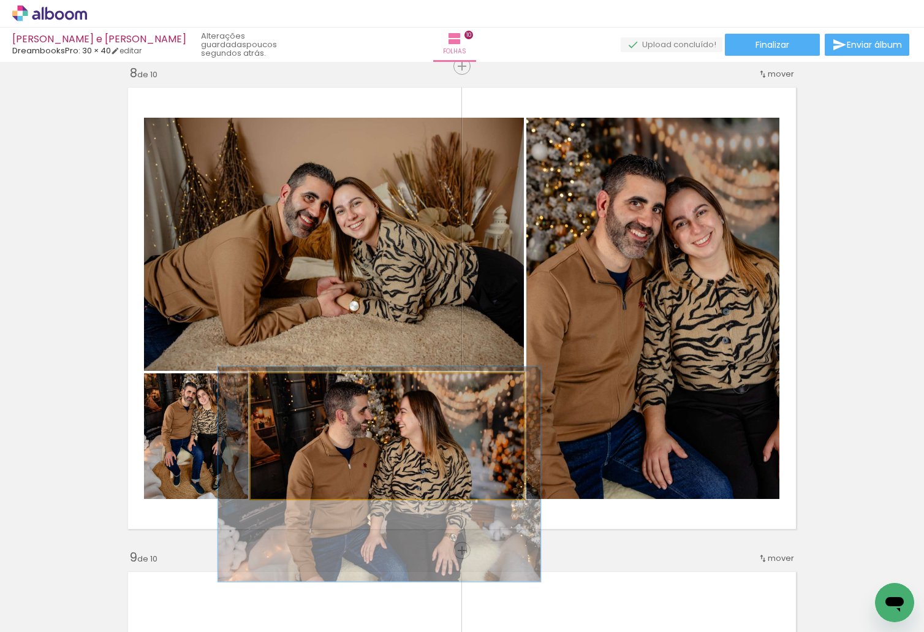
drag, startPoint x: 343, startPoint y: 422, endPoint x: 335, endPoint y: 433, distance: 13.8
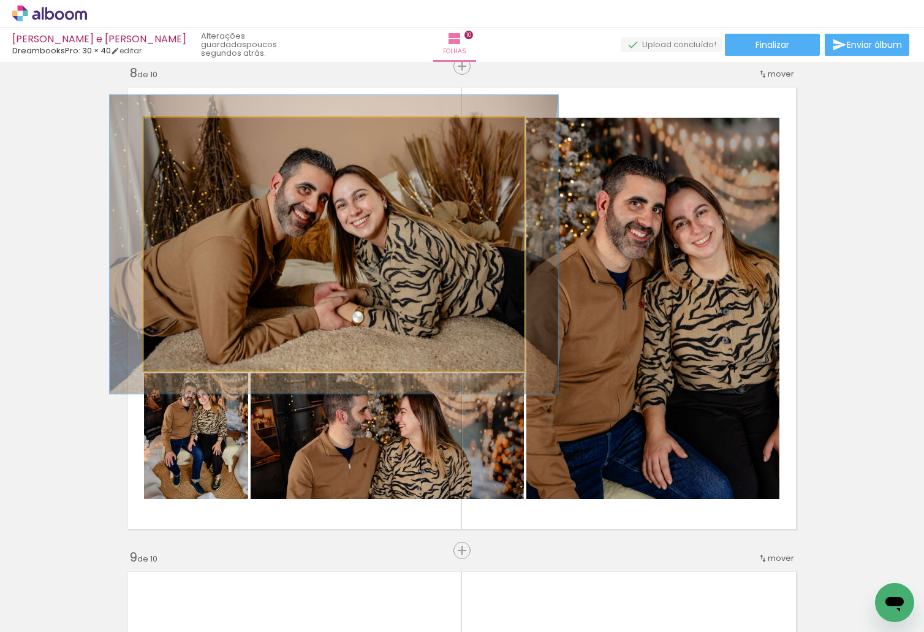
drag, startPoint x: 176, startPoint y: 131, endPoint x: 184, endPoint y: 132, distance: 8.1
type paper-slider "120"
click at [184, 132] on div at bounding box center [181, 131] width 20 height 20
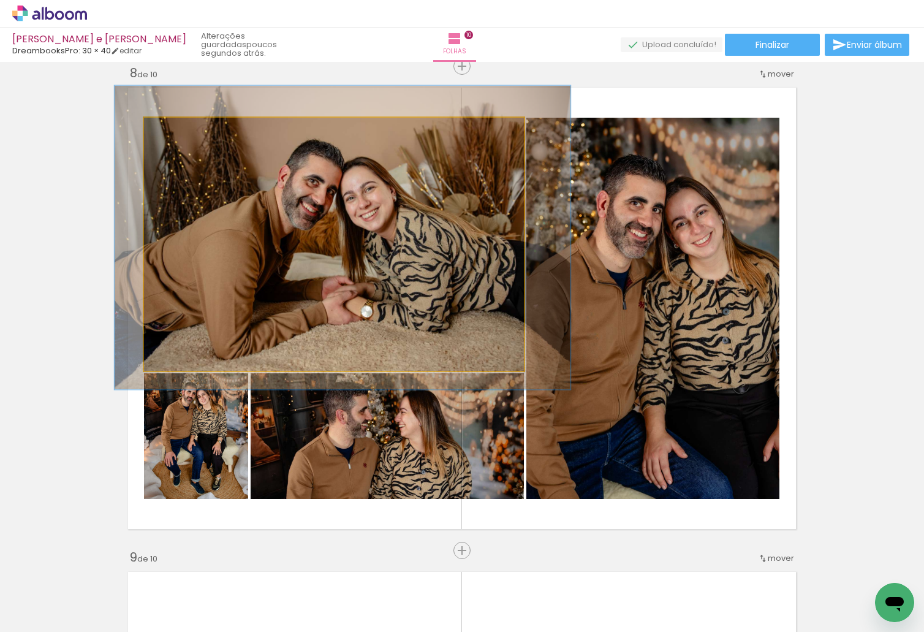
drag, startPoint x: 343, startPoint y: 216, endPoint x: 349, endPoint y: 214, distance: 6.9
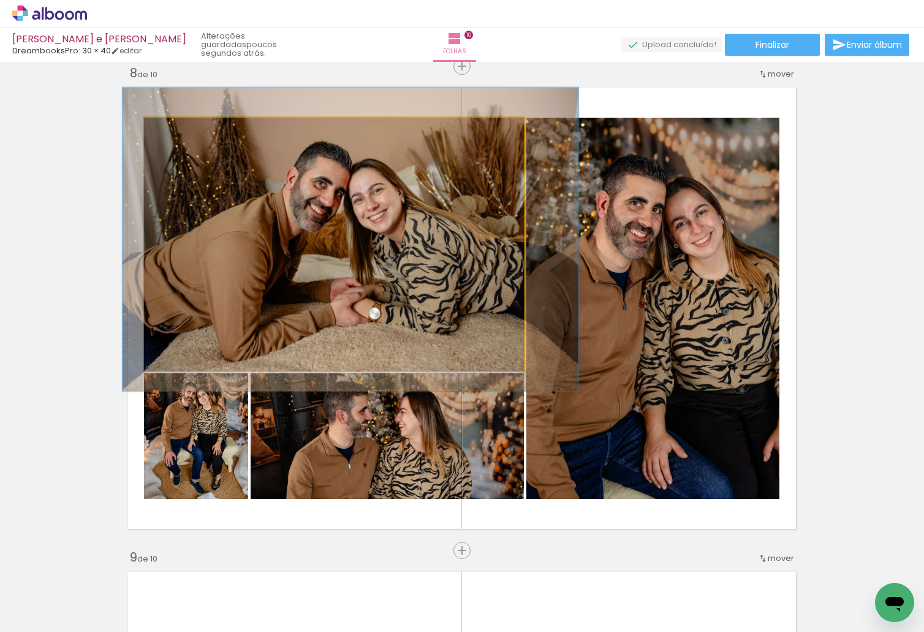
drag, startPoint x: 343, startPoint y: 240, endPoint x: 349, endPoint y: 238, distance: 6.9
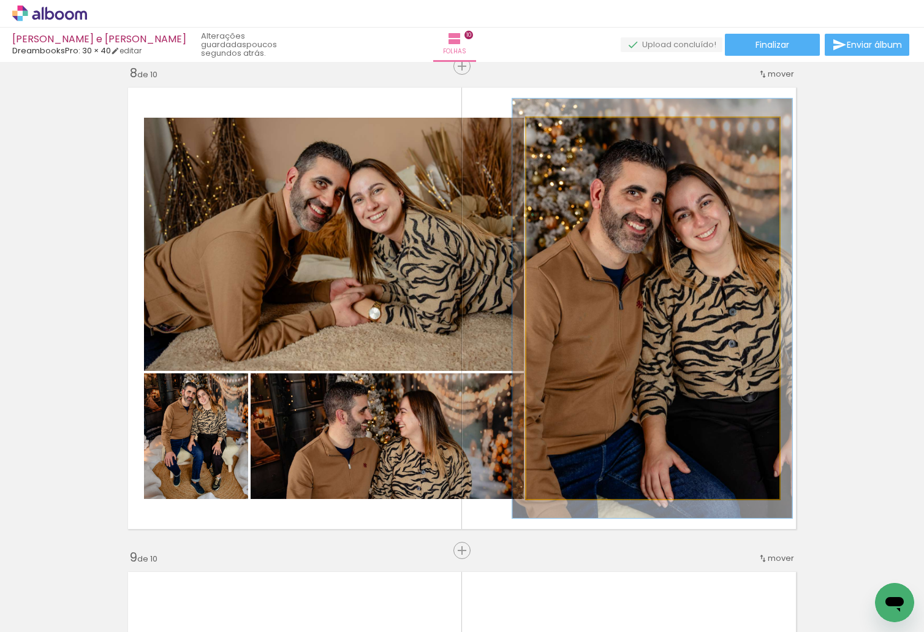
type paper-slider "108"
click at [563, 133] on div at bounding box center [560, 131] width 20 height 20
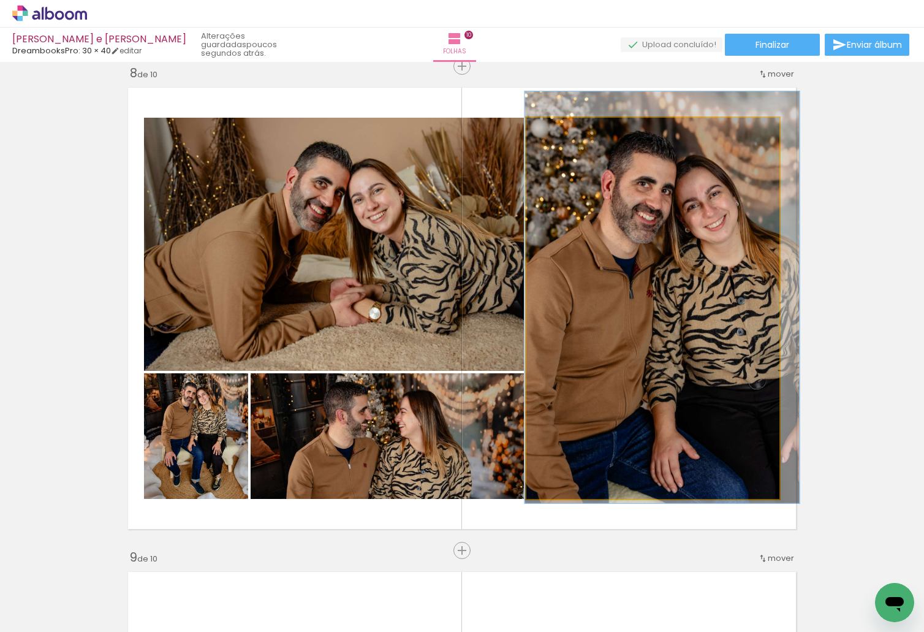
drag, startPoint x: 612, startPoint y: 199, endPoint x: 622, endPoint y: 188, distance: 14.8
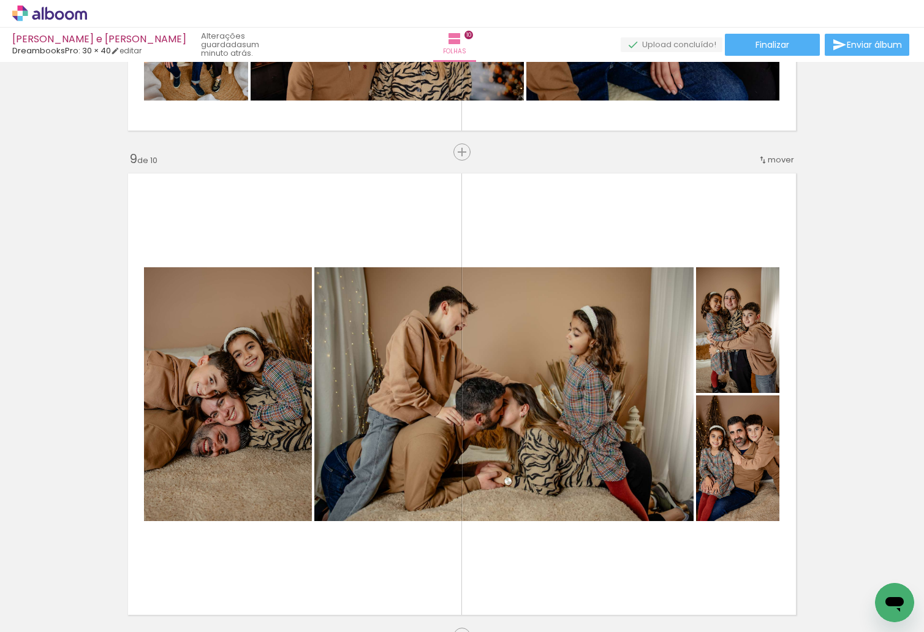
scroll to position [3895, 0]
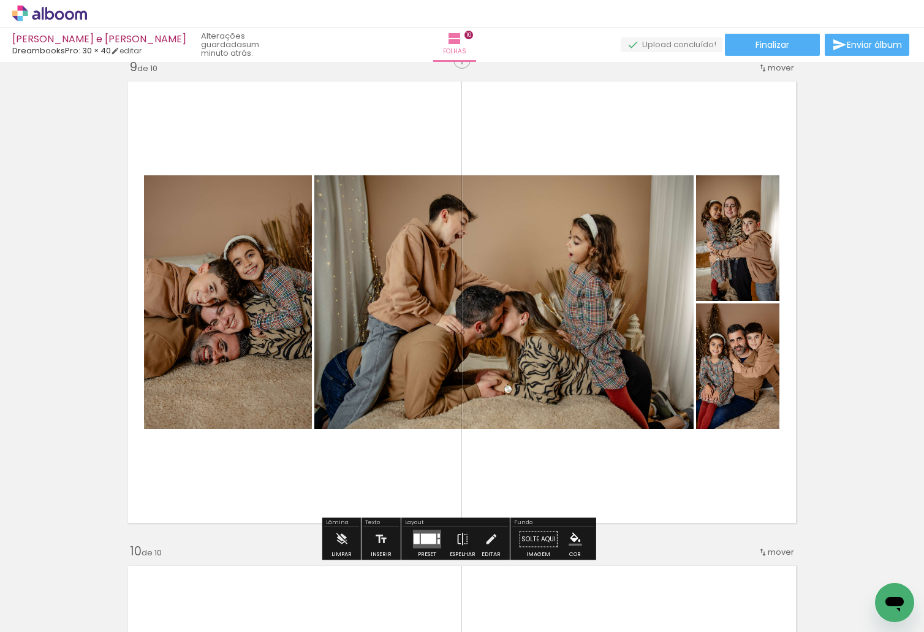
click at [427, 539] on div at bounding box center [428, 539] width 15 height 10
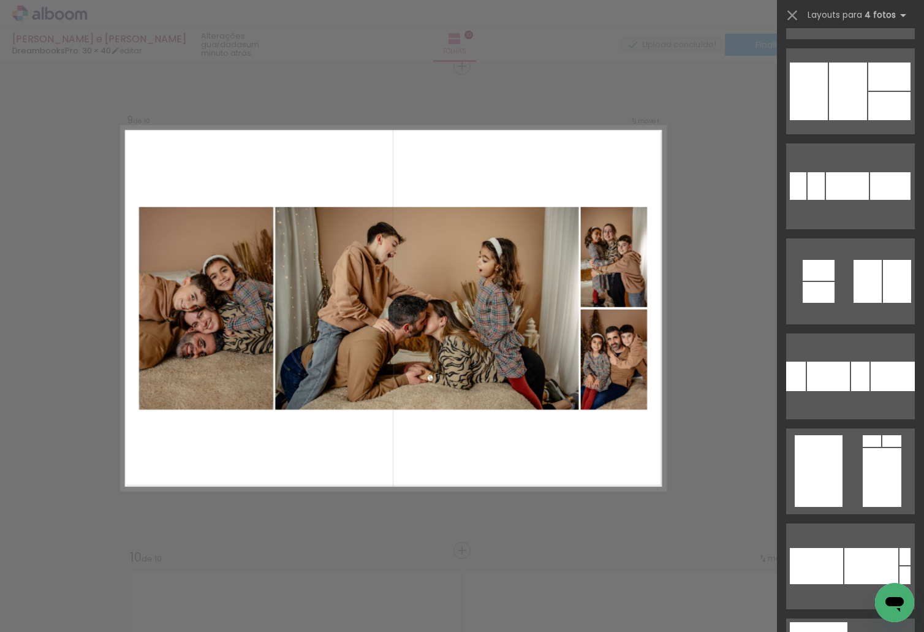
scroll to position [13861, 0]
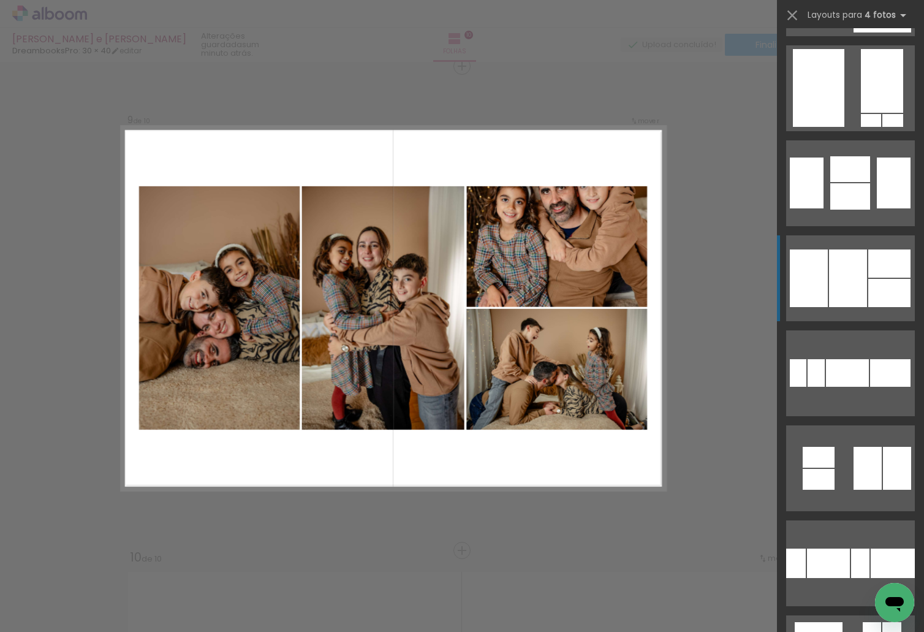
click at [849, 259] on div at bounding box center [848, 278] width 38 height 58
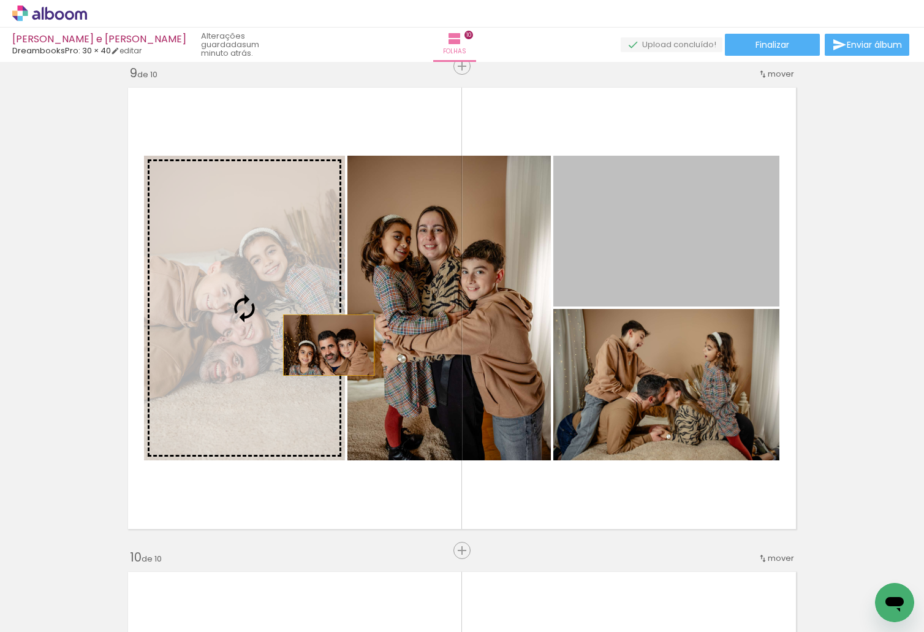
drag, startPoint x: 634, startPoint y: 218, endPoint x: 226, endPoint y: 343, distance: 427.5
click at [0, 0] on slot at bounding box center [0, 0] width 0 height 0
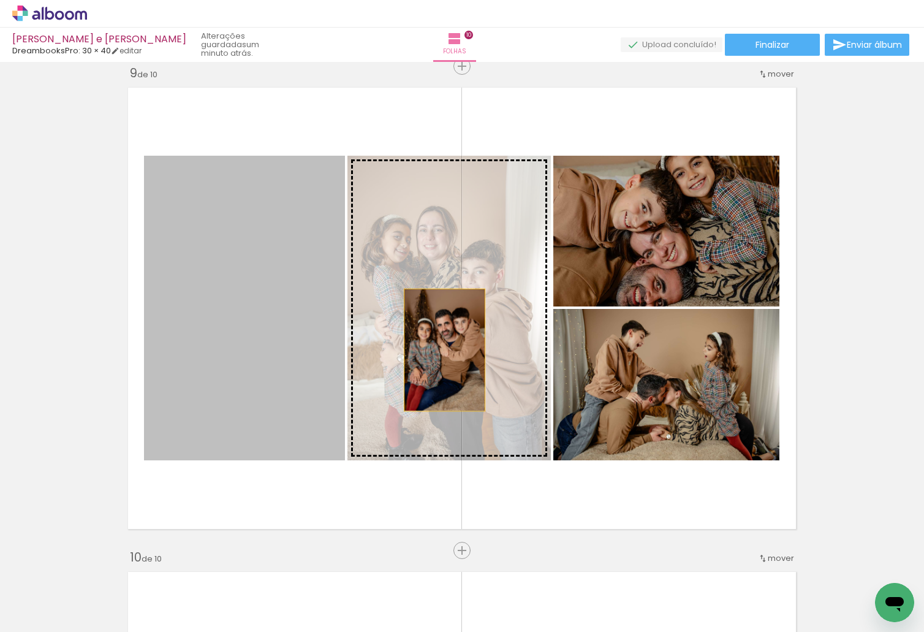
drag, startPoint x: 241, startPoint y: 332, endPoint x: 440, endPoint y: 350, distance: 199.4
click at [0, 0] on slot at bounding box center [0, 0] width 0 height 0
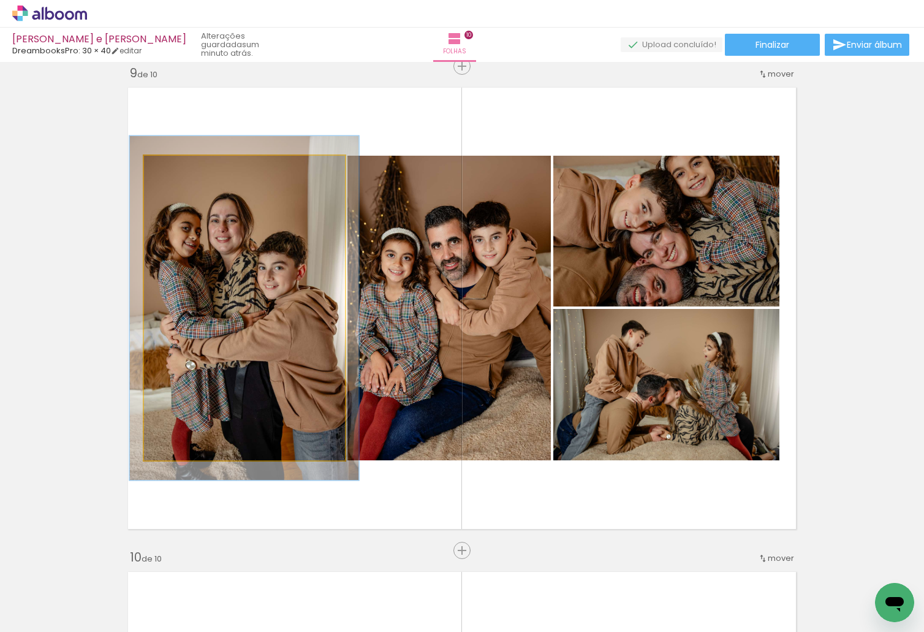
drag, startPoint x: 172, startPoint y: 166, endPoint x: 178, endPoint y: 168, distance: 6.4
click at [178, 168] on div at bounding box center [178, 168] width 11 height 11
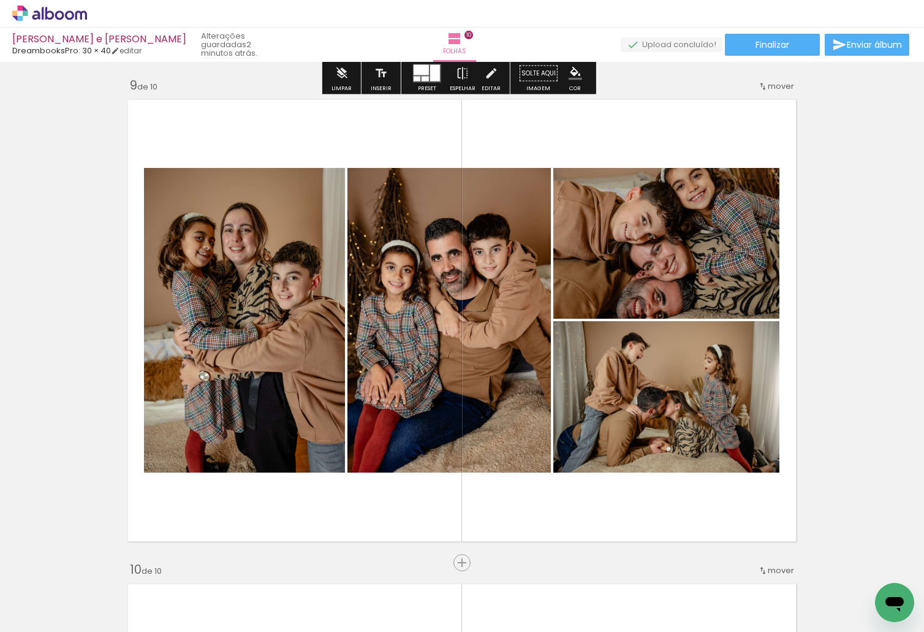
scroll to position [3889, 0]
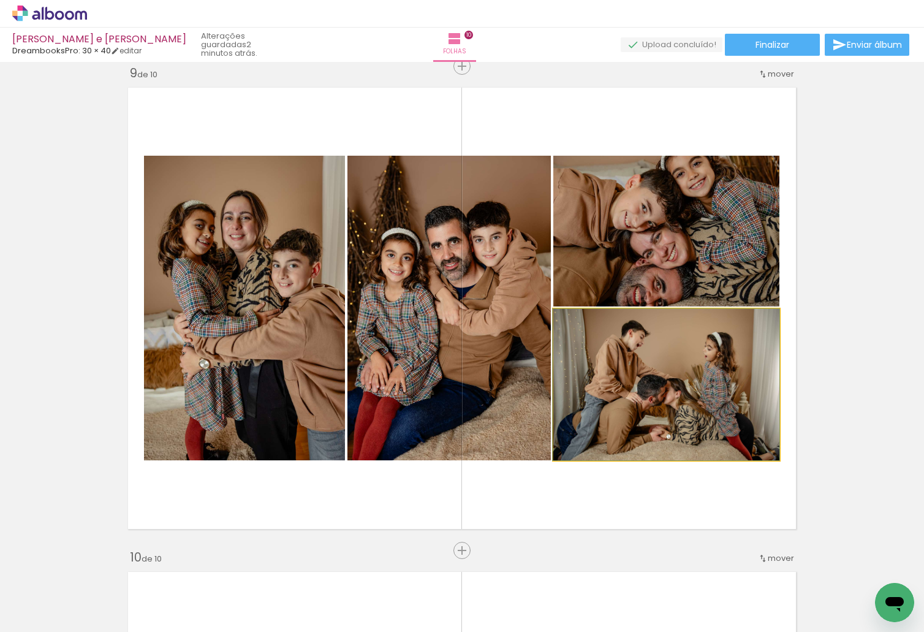
click at [684, 400] on quentale-photo at bounding box center [666, 384] width 226 height 151
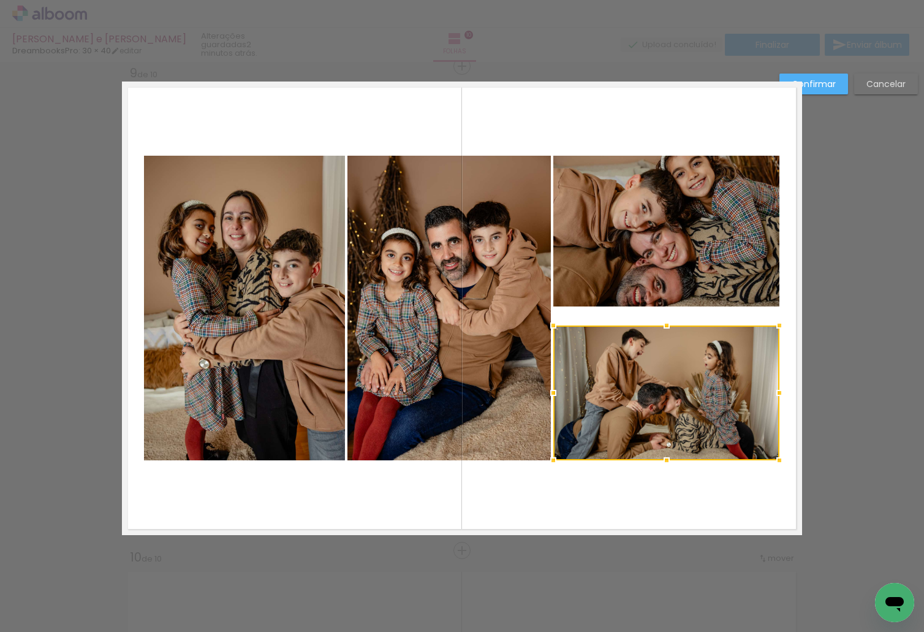
drag, startPoint x: 667, startPoint y: 312, endPoint x: 670, endPoint y: 325, distance: 13.1
click at [670, 325] on div at bounding box center [667, 325] width 25 height 25
click at [665, 287] on quentale-photo at bounding box center [666, 231] width 226 height 151
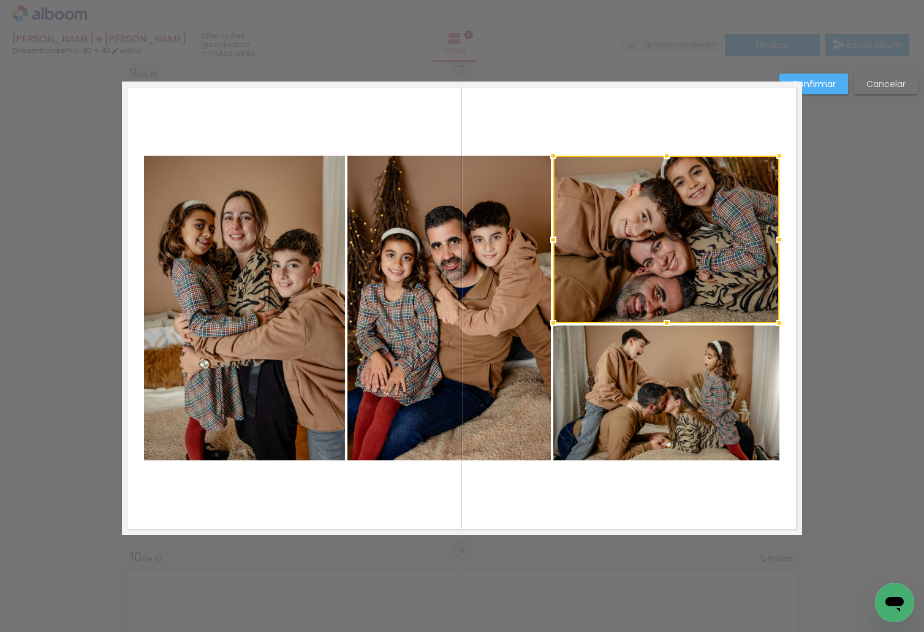
drag, startPoint x: 660, startPoint y: 306, endPoint x: 662, endPoint y: 322, distance: 16.6
click at [662, 322] on div at bounding box center [667, 323] width 25 height 25
click at [0, 0] on slot "Confirmar" at bounding box center [0, 0] width 0 height 0
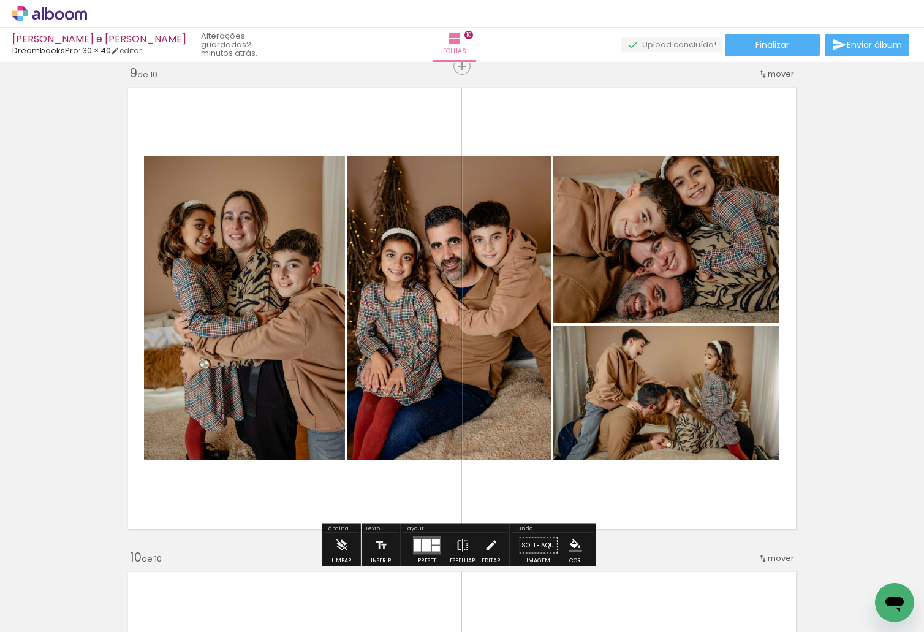
click at [422, 547] on div at bounding box center [426, 545] width 9 height 12
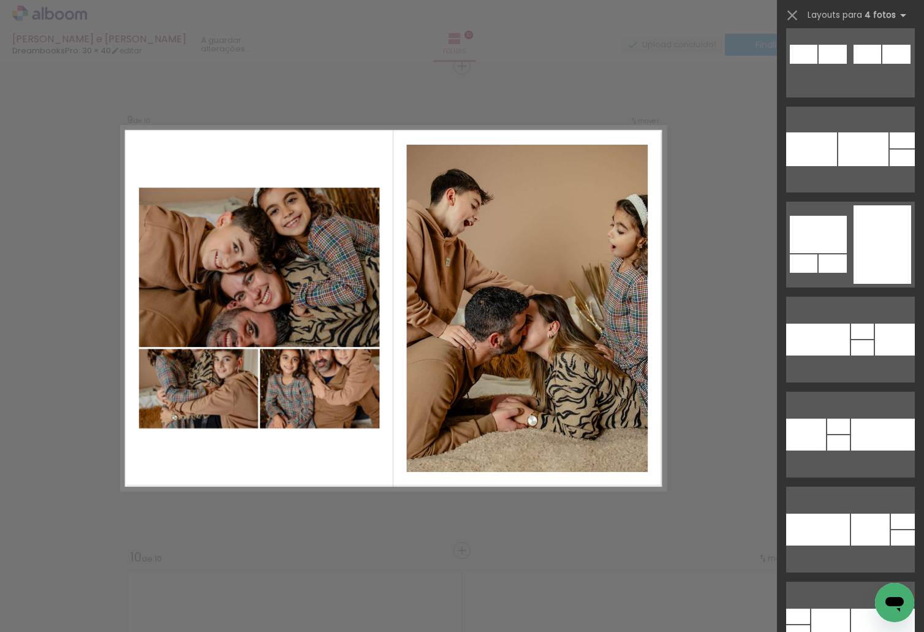
scroll to position [31381, 0]
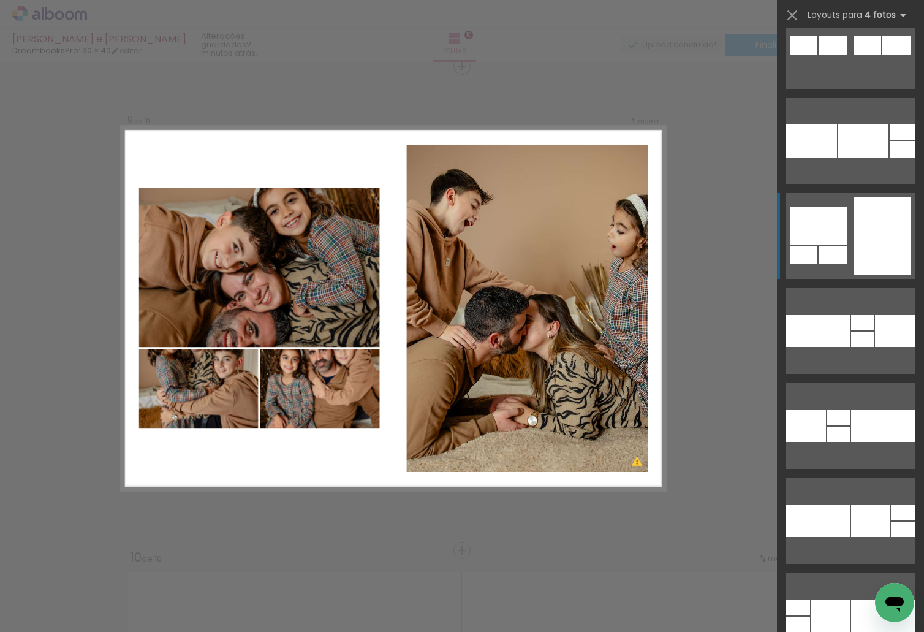
click at [887, 205] on div at bounding box center [883, 236] width 58 height 78
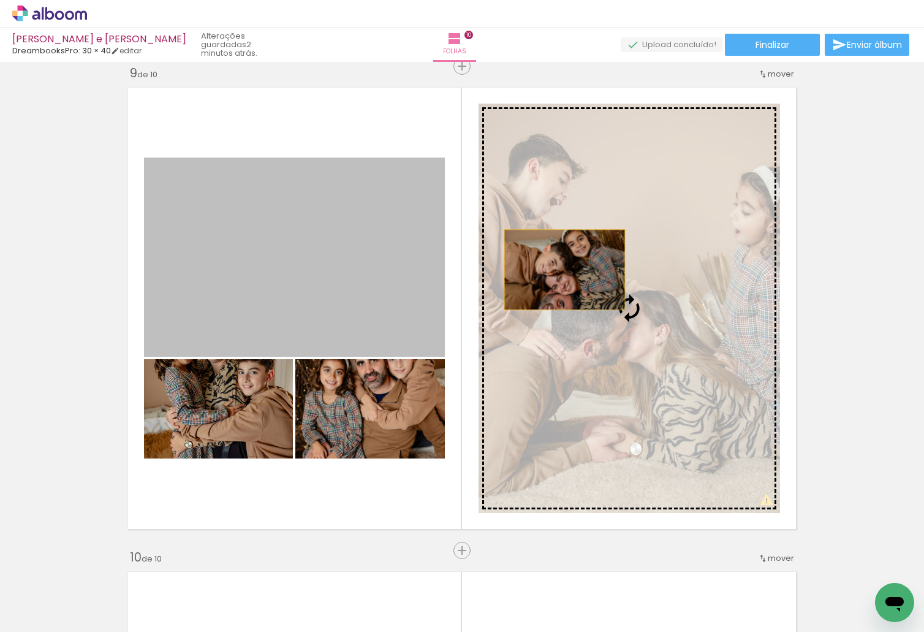
drag, startPoint x: 477, startPoint y: 264, endPoint x: 661, endPoint y: 280, distance: 184.5
click at [0, 0] on slot at bounding box center [0, 0] width 0 height 0
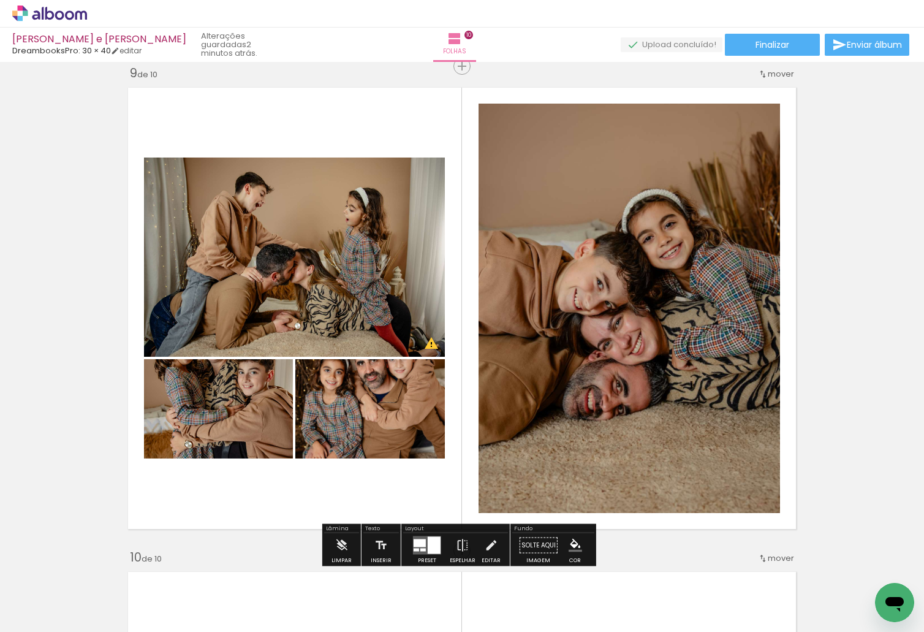
click at [327, 253] on quentale-photo at bounding box center [294, 257] width 301 height 199
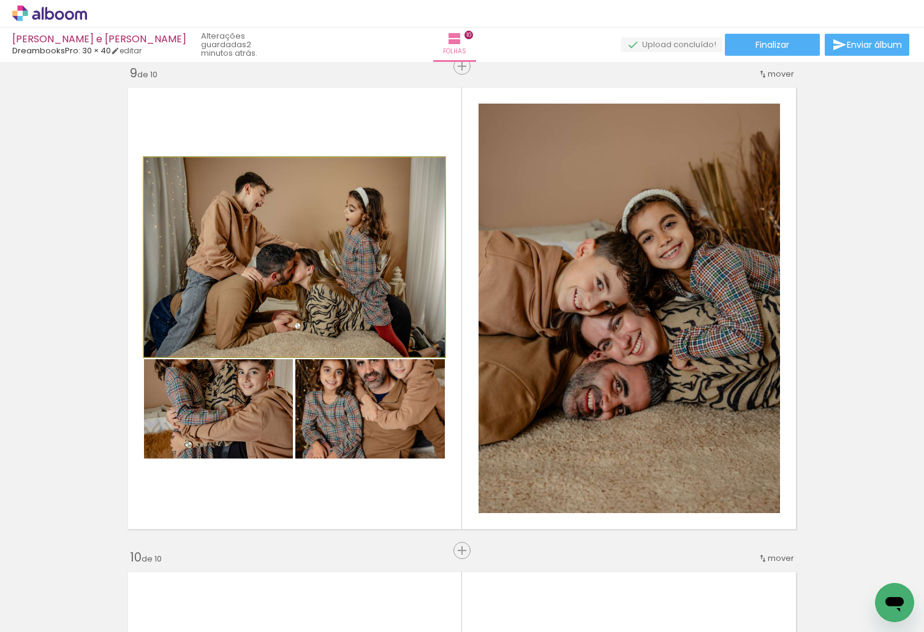
click at [327, 253] on quentale-photo at bounding box center [294, 257] width 301 height 199
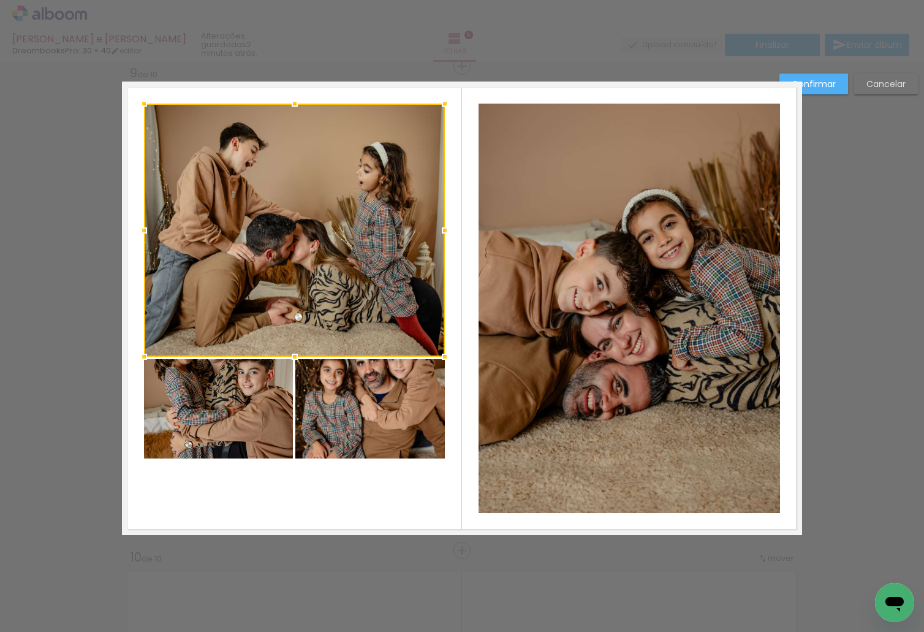
drag, startPoint x: 289, startPoint y: 156, endPoint x: 288, endPoint y: 116, distance: 40.5
click at [288, 105] on div at bounding box center [295, 103] width 25 height 25
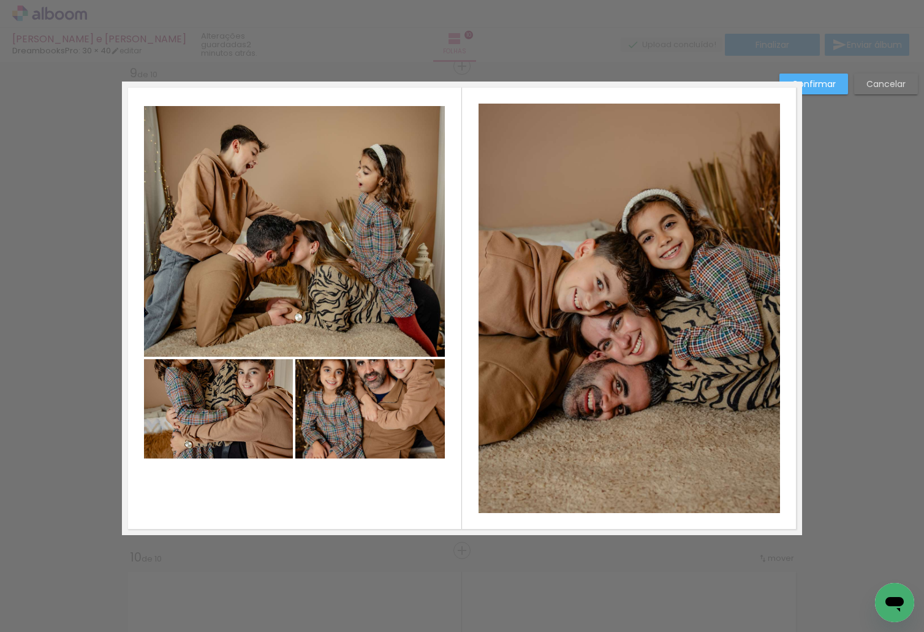
click at [308, 306] on quentale-photo at bounding box center [294, 231] width 301 height 251
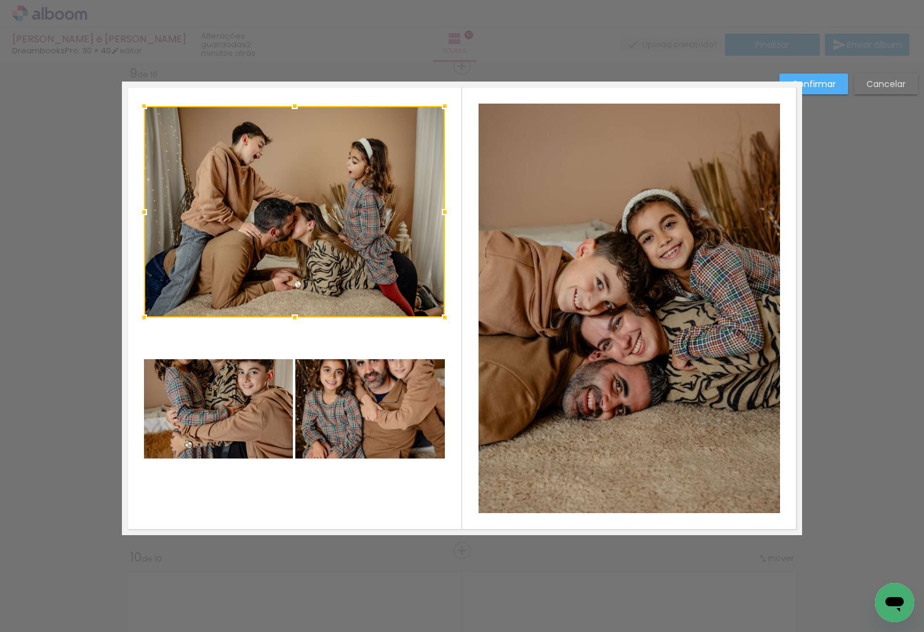
drag, startPoint x: 295, startPoint y: 355, endPoint x: 293, endPoint y: 316, distance: 39.9
click at [293, 316] on div at bounding box center [295, 317] width 25 height 25
click at [240, 393] on quentale-photo at bounding box center [218, 408] width 149 height 99
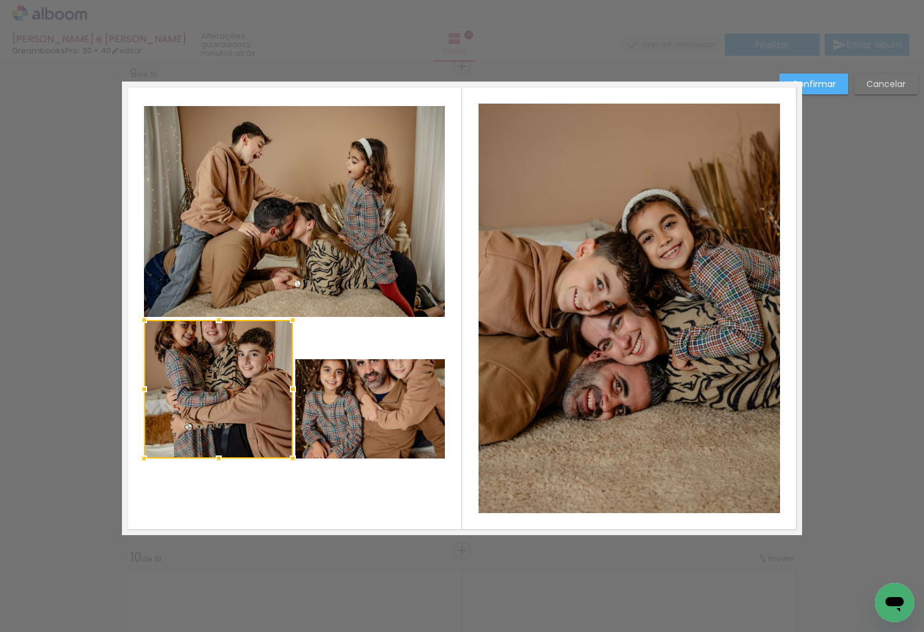
drag, startPoint x: 221, startPoint y: 359, endPoint x: 222, endPoint y: 319, distance: 39.2
click at [222, 319] on div at bounding box center [219, 320] width 25 height 25
click at [359, 376] on quentale-photo at bounding box center [370, 408] width 150 height 99
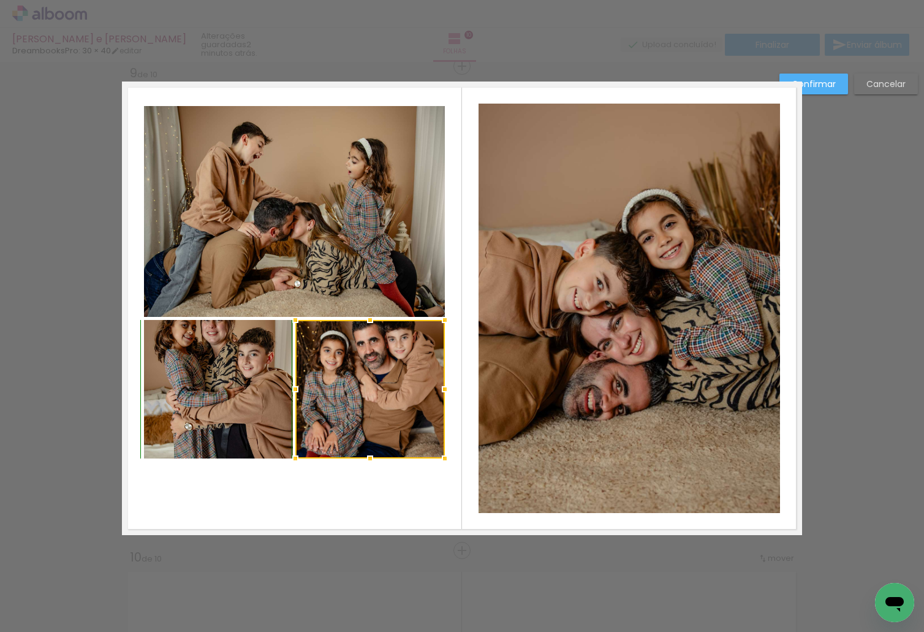
drag, startPoint x: 368, startPoint y: 360, endPoint x: 369, endPoint y: 324, distance: 36.8
click at [369, 324] on div at bounding box center [370, 320] width 25 height 25
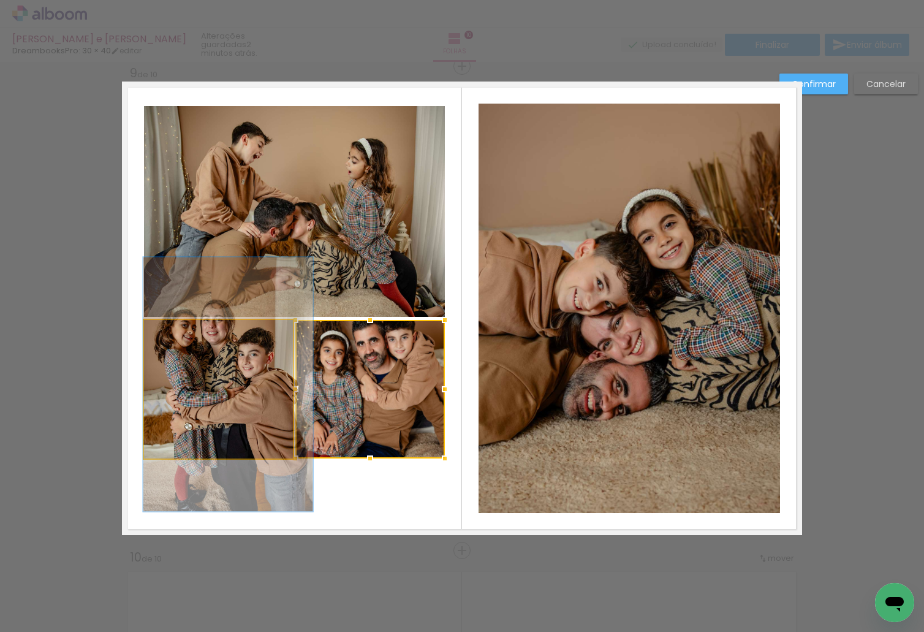
click at [240, 408] on quentale-photo at bounding box center [218, 389] width 149 height 139
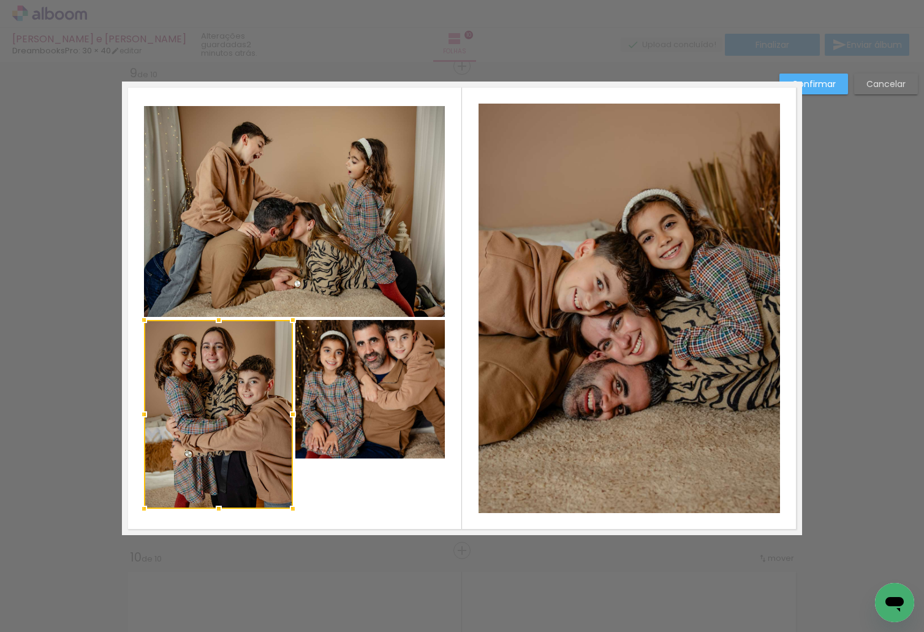
drag, startPoint x: 216, startPoint y: 457, endPoint x: 217, endPoint y: 505, distance: 47.8
click at [217, 505] on div at bounding box center [219, 508] width 25 height 25
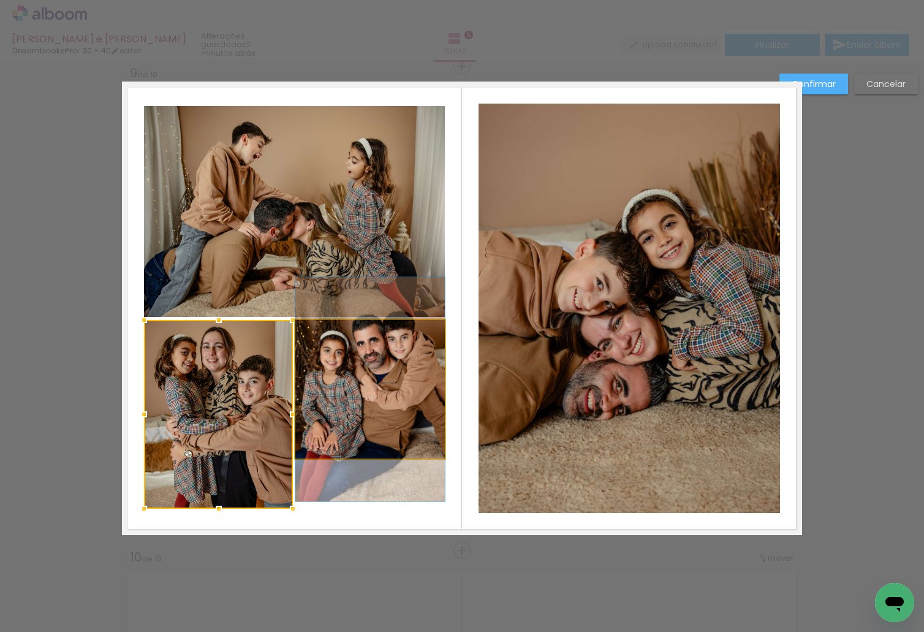
click at [354, 441] on quentale-photo at bounding box center [370, 389] width 150 height 139
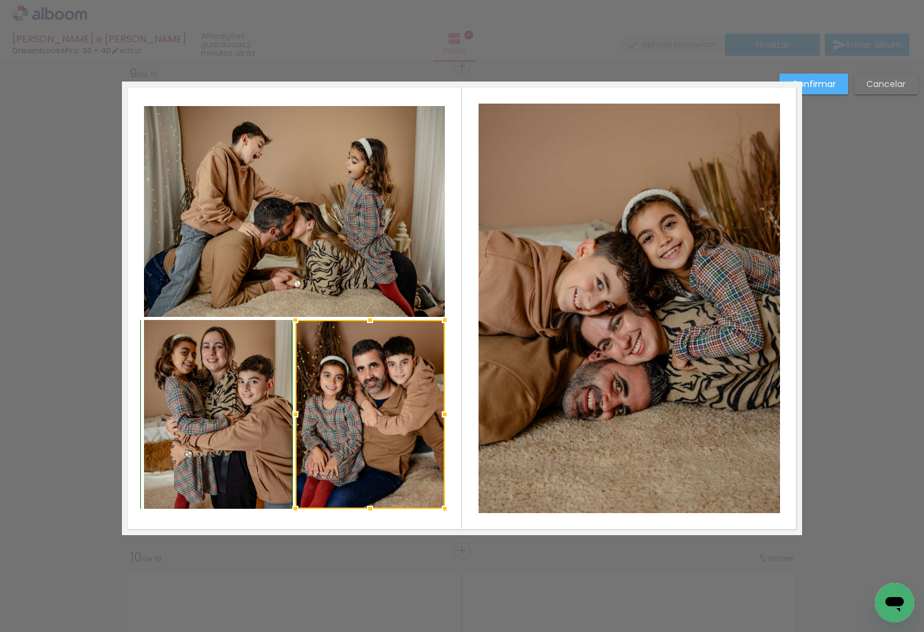
drag, startPoint x: 370, startPoint y: 457, endPoint x: 371, endPoint y: 510, distance: 53.3
click at [371, 510] on div at bounding box center [370, 508] width 25 height 25
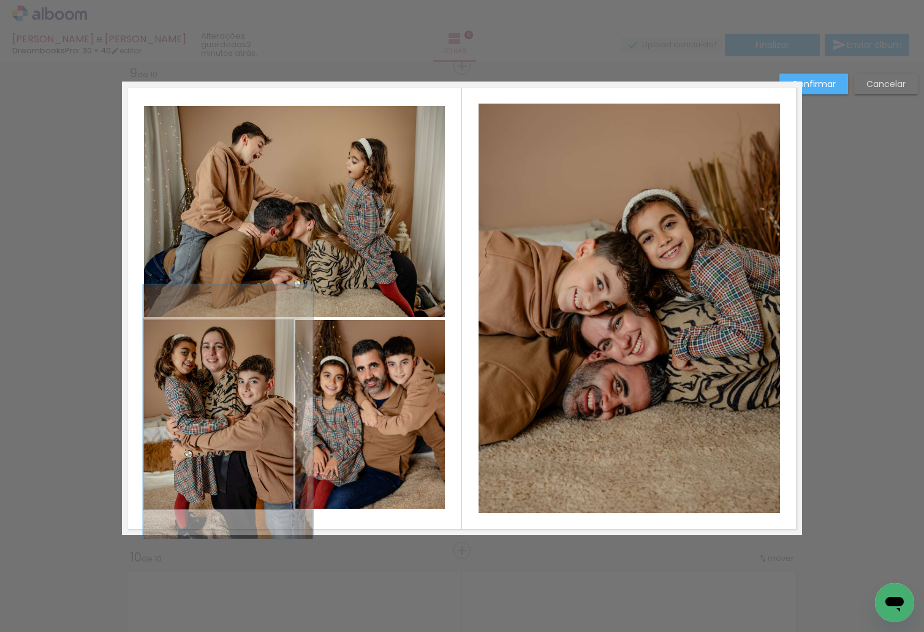
click at [235, 491] on quentale-photo at bounding box center [218, 414] width 149 height 189
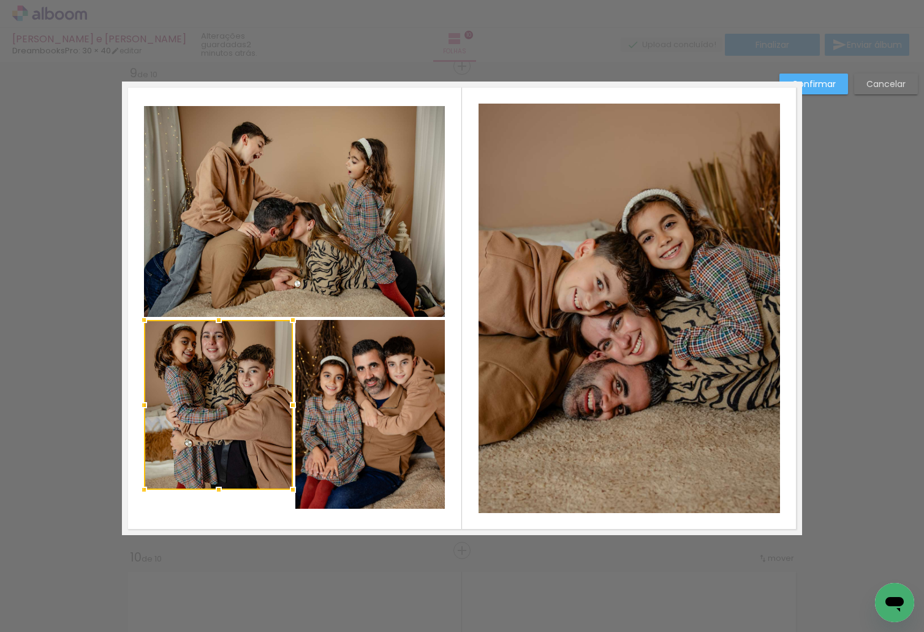
drag, startPoint x: 212, startPoint y: 507, endPoint x: 213, endPoint y: 485, distance: 22.1
click at [213, 485] on div at bounding box center [219, 489] width 25 height 25
click at [370, 496] on quentale-photo at bounding box center [370, 414] width 150 height 189
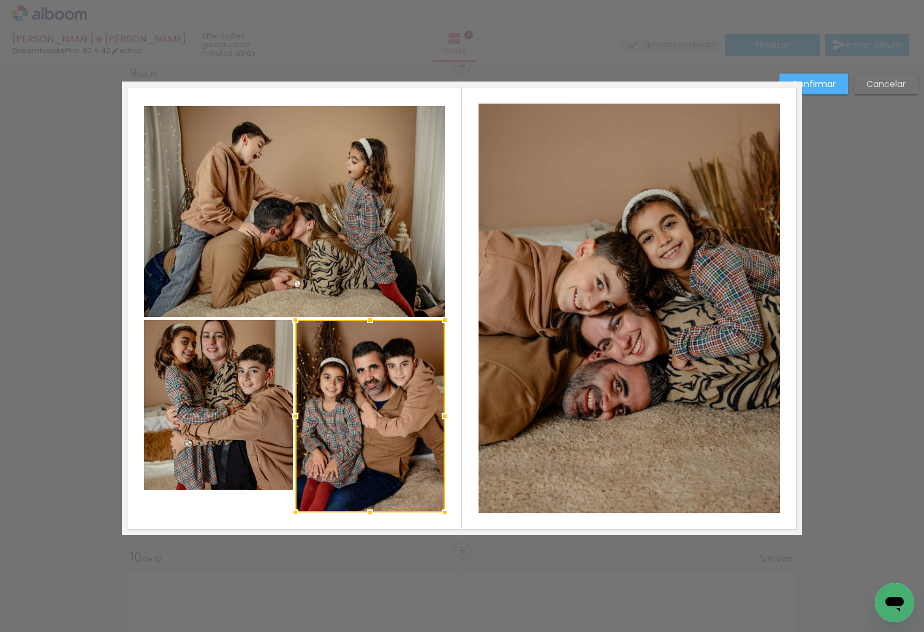
click at [366, 510] on div at bounding box center [370, 512] width 25 height 25
click at [268, 468] on quentale-photo at bounding box center [218, 405] width 149 height 170
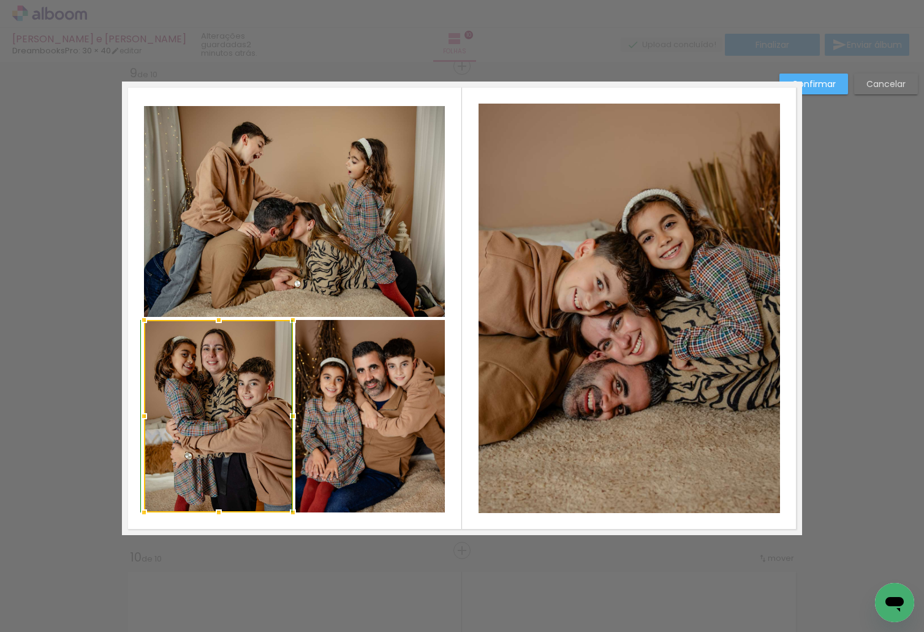
drag, startPoint x: 219, startPoint y: 486, endPoint x: 219, endPoint y: 506, distance: 19.6
click at [219, 506] on div at bounding box center [219, 512] width 25 height 25
click at [0, 0] on slot "Confirmar" at bounding box center [0, 0] width 0 height 0
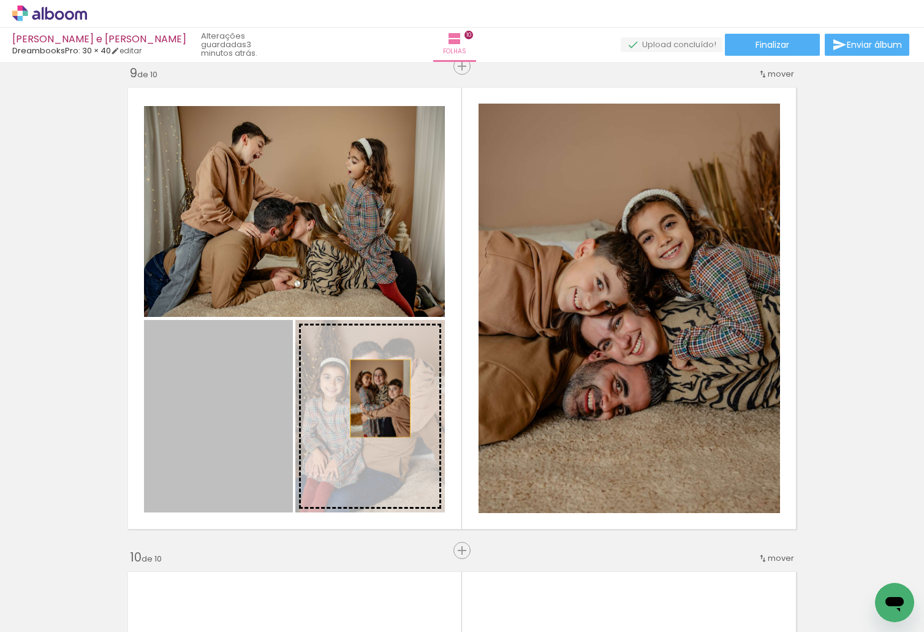
drag, startPoint x: 221, startPoint y: 384, endPoint x: 376, endPoint y: 398, distance: 155.1
click at [0, 0] on slot at bounding box center [0, 0] width 0 height 0
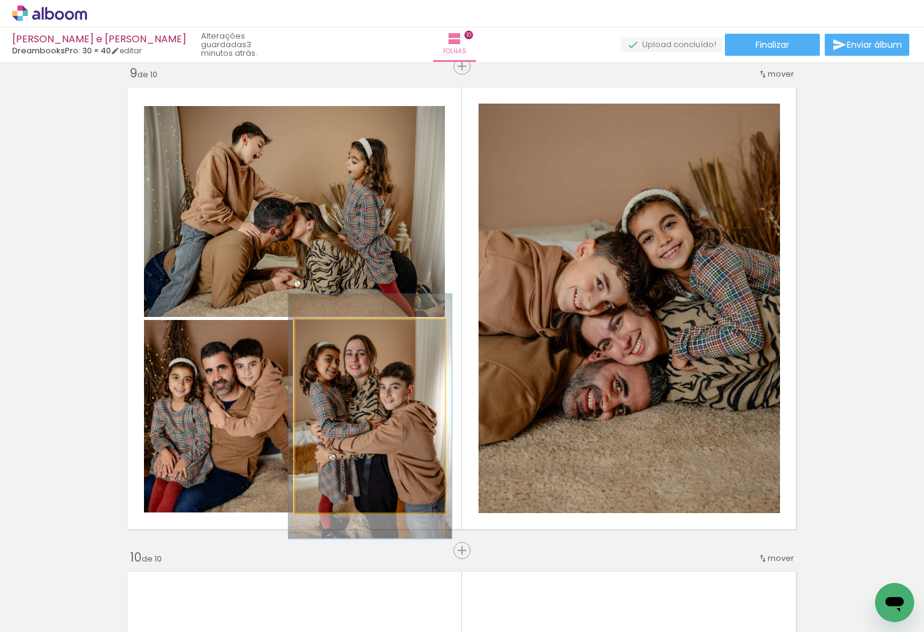
type paper-slider "109"
click at [330, 335] on div at bounding box center [328, 333] width 20 height 20
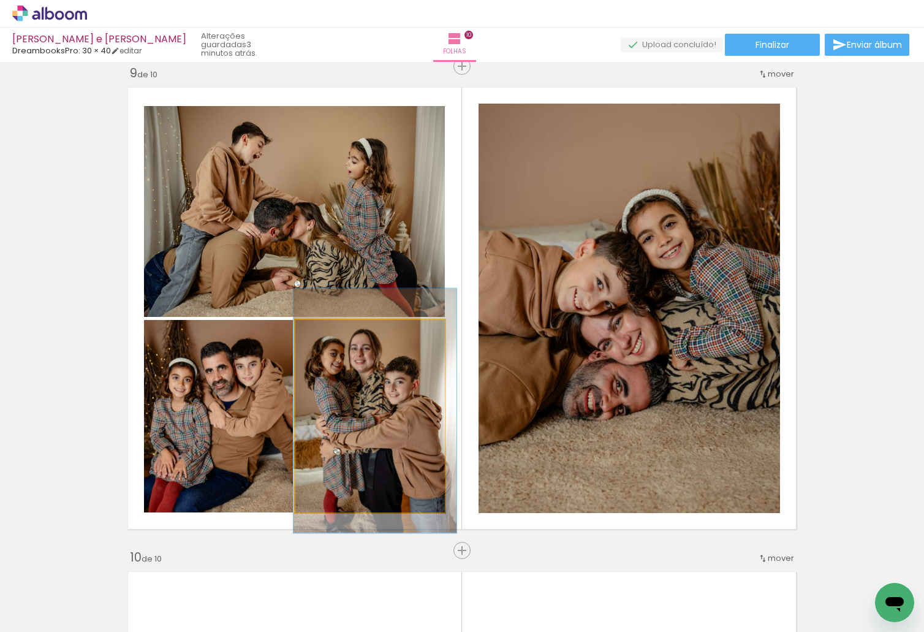
drag, startPoint x: 362, startPoint y: 392, endPoint x: 366, endPoint y: 386, distance: 7.0
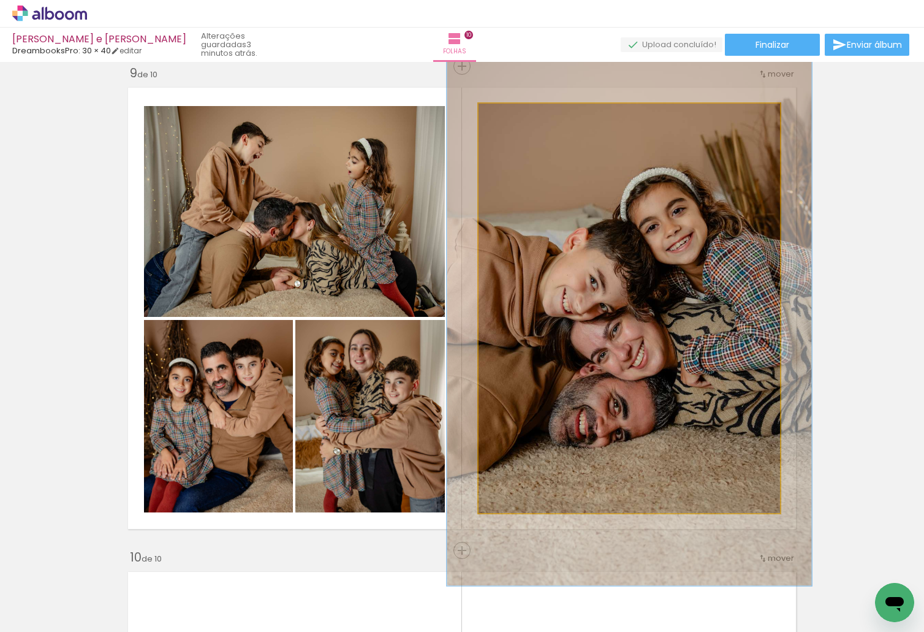
drag, startPoint x: 508, startPoint y: 113, endPoint x: 517, endPoint y: 117, distance: 9.9
type paper-slider "121"
click at [517, 117] on div at bounding box center [517, 117] width 20 height 20
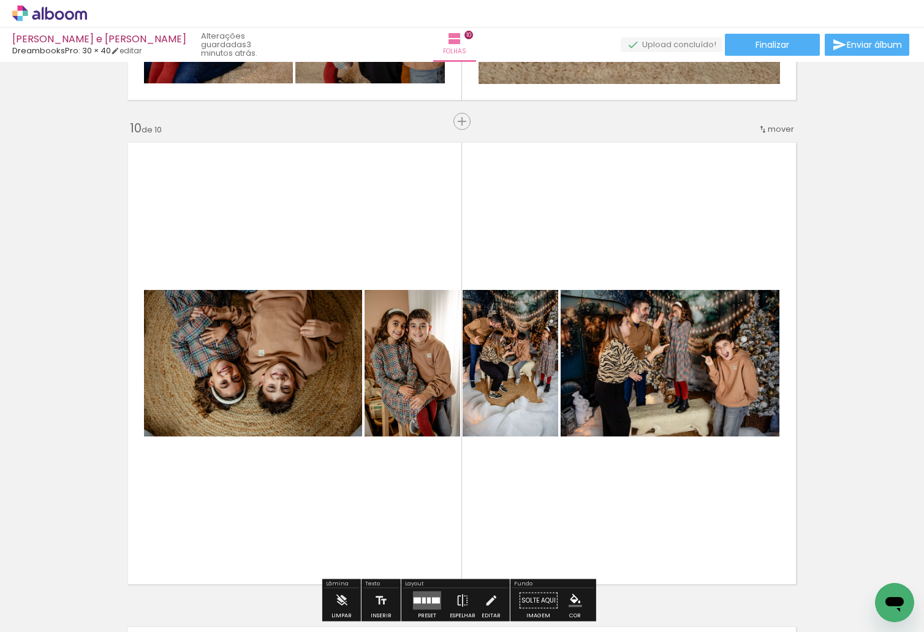
scroll to position [4379, 0]
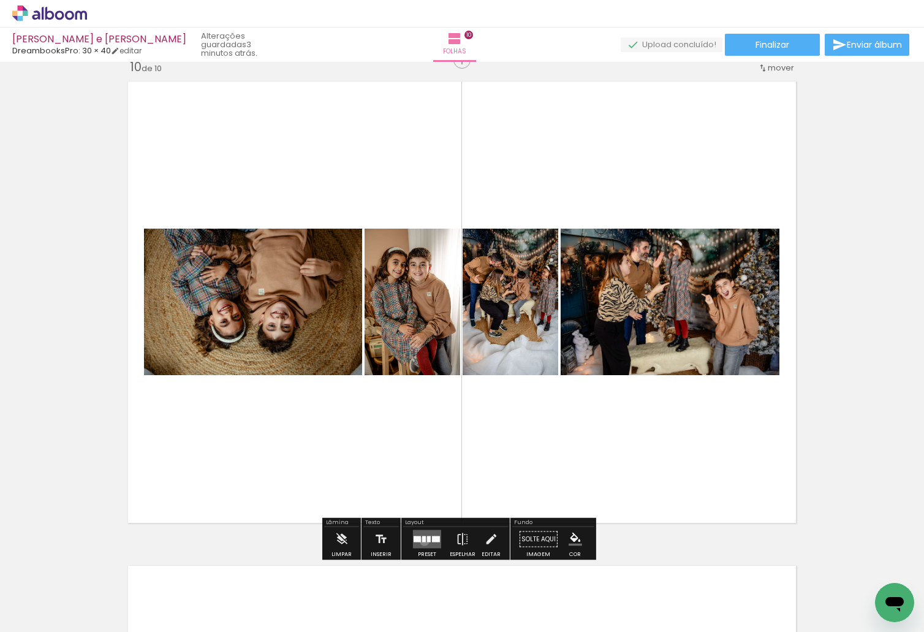
click at [422, 541] on div at bounding box center [424, 539] width 4 height 6
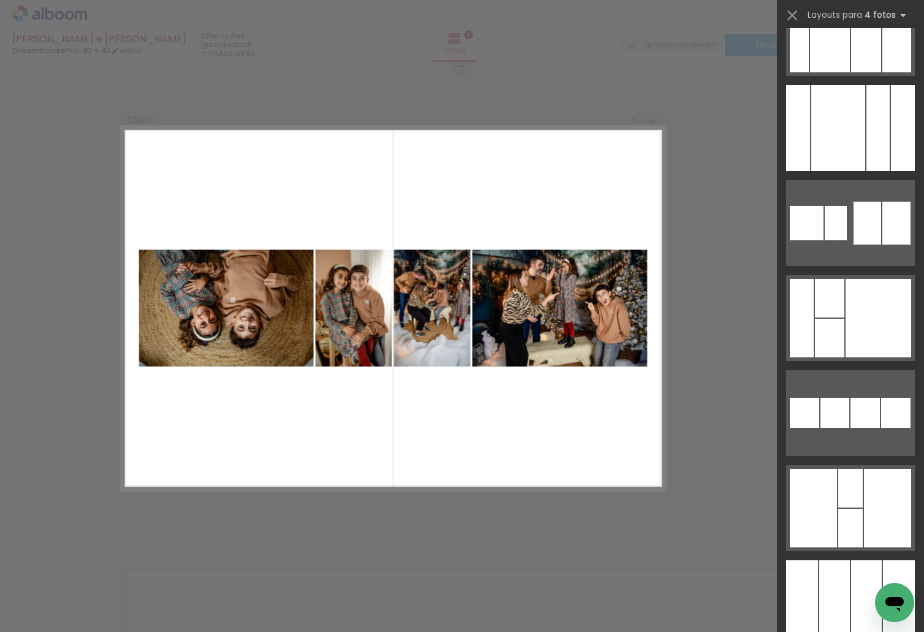
scroll to position [17351, 0]
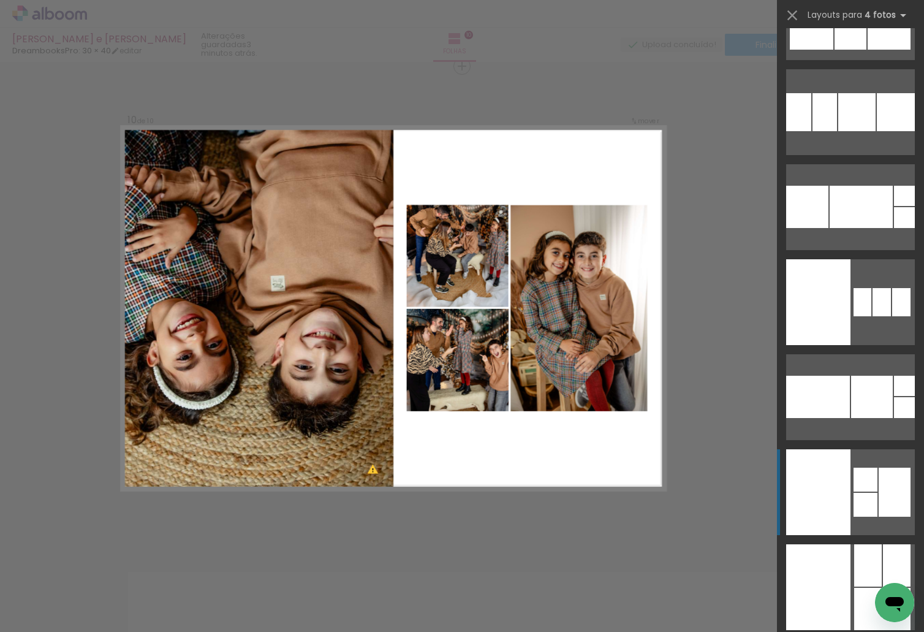
click at [886, 479] on div at bounding box center [895, 492] width 32 height 49
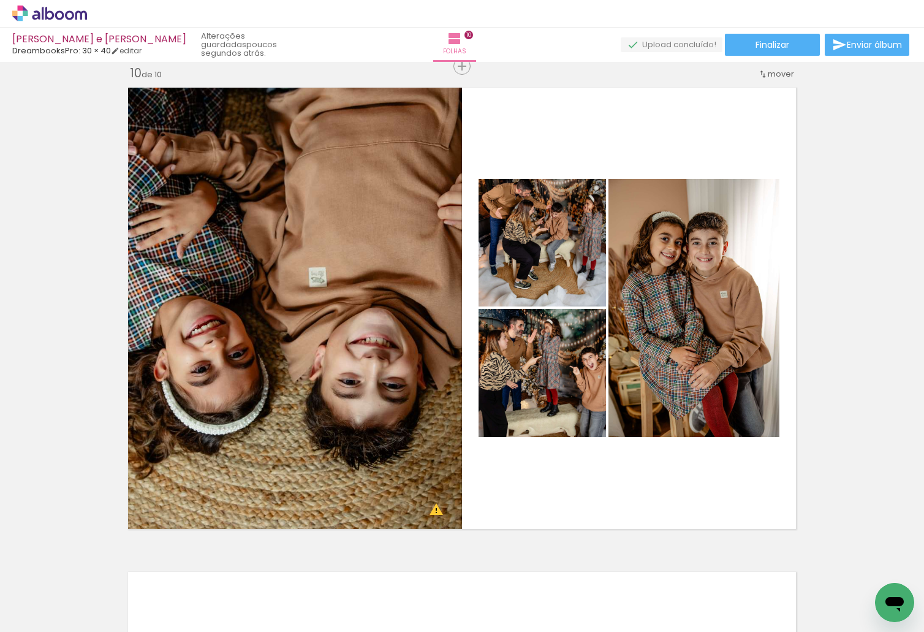
scroll to position [0, 2304]
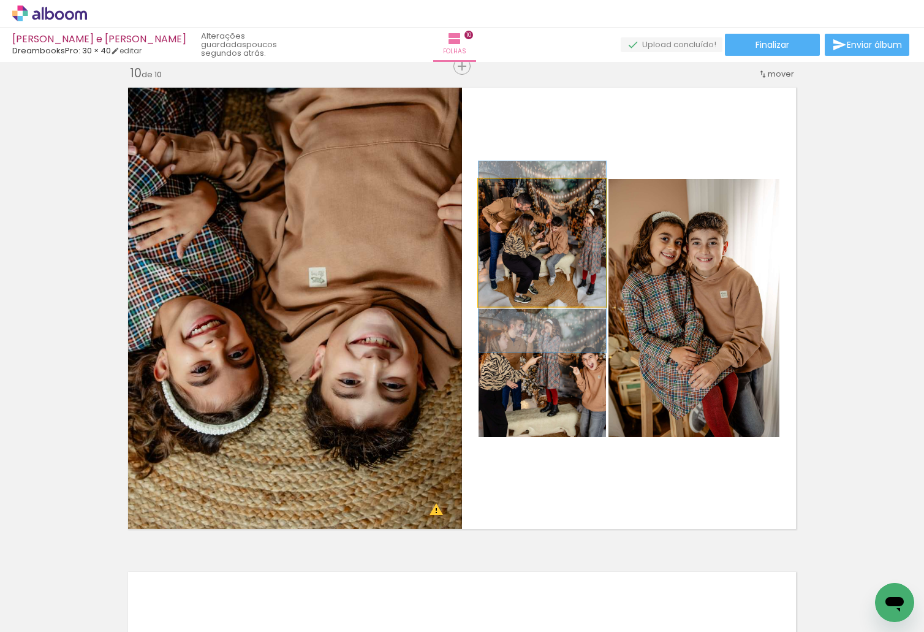
drag, startPoint x: 555, startPoint y: 232, endPoint x: 554, endPoint y: 246, distance: 14.1
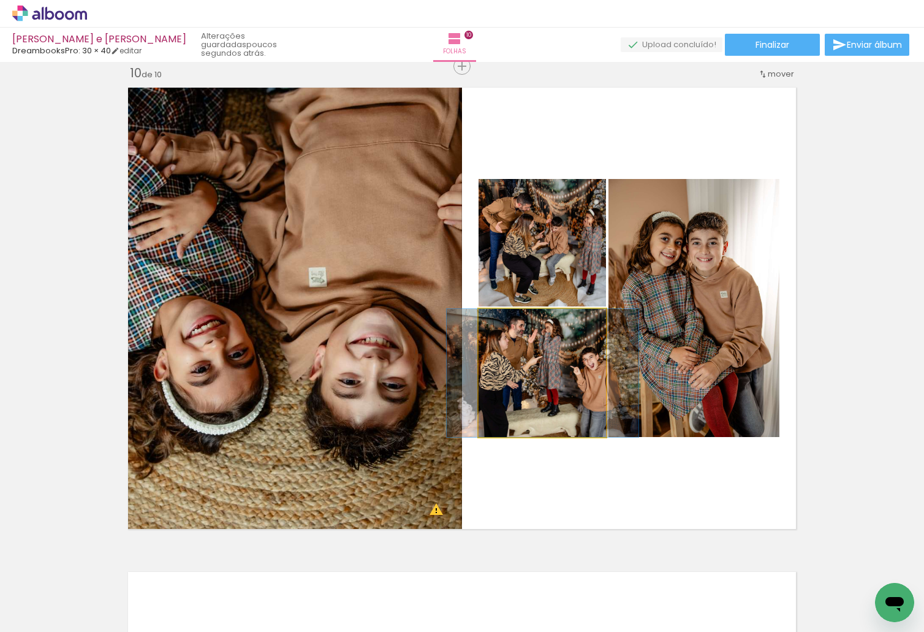
drag, startPoint x: 536, startPoint y: 373, endPoint x: 537, endPoint y: 379, distance: 6.8
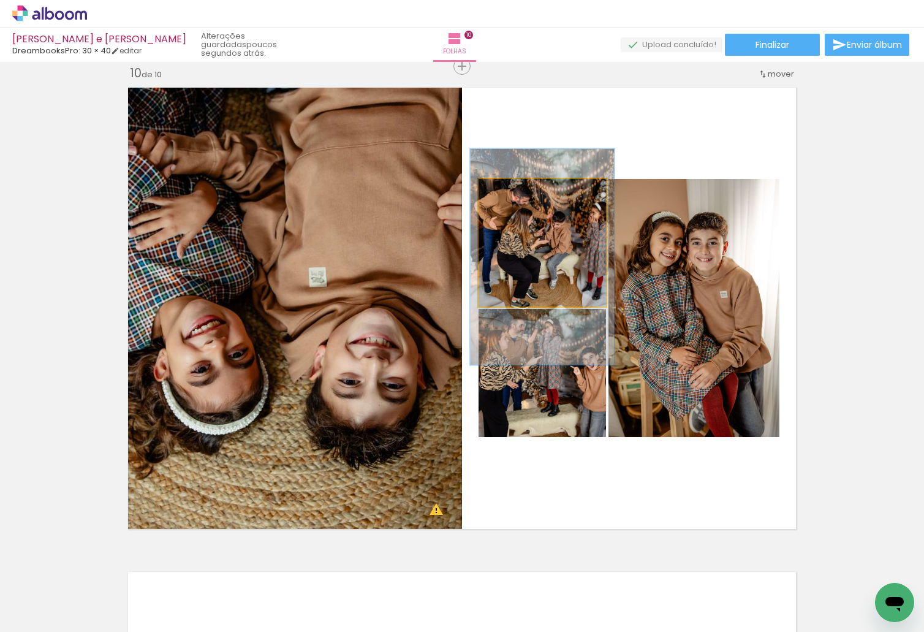
drag, startPoint x: 509, startPoint y: 192, endPoint x: 530, endPoint y: 225, distance: 38.9
click at [520, 195] on div at bounding box center [513, 192] width 20 height 20
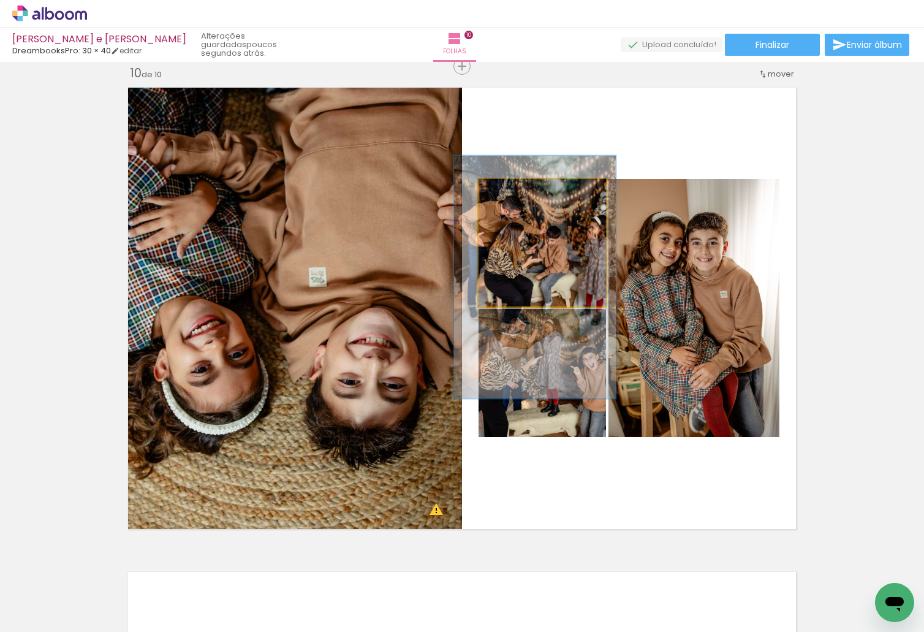
drag, startPoint x: 530, startPoint y: 240, endPoint x: 523, endPoint y: 257, distance: 18.1
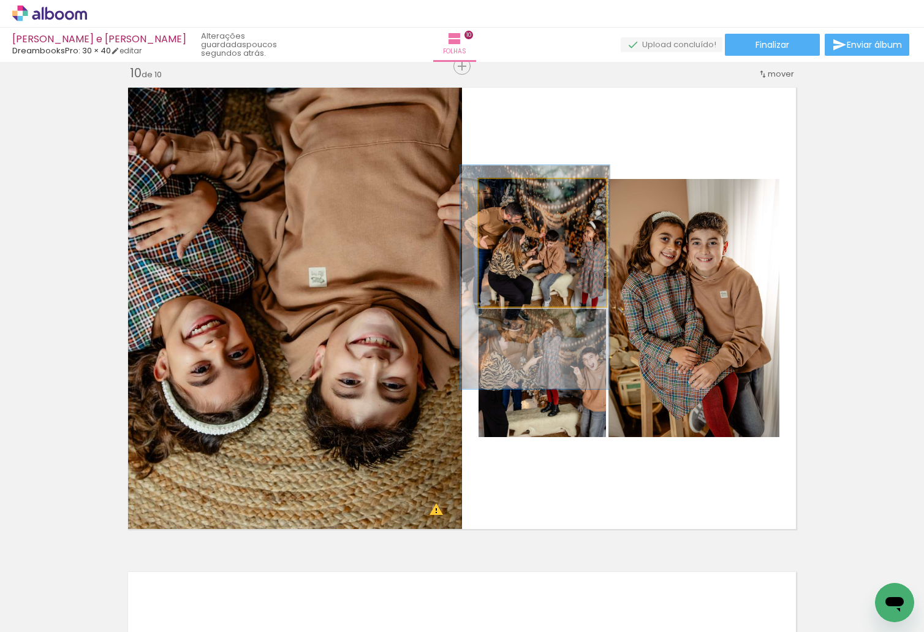
click at [511, 193] on div at bounding box center [515, 191] width 11 height 11
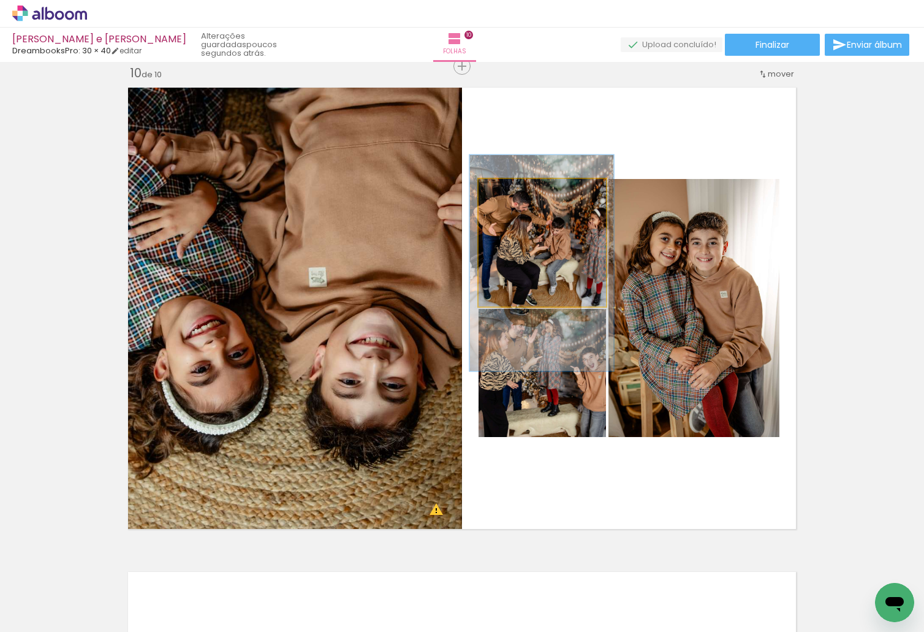
drag, startPoint x: 511, startPoint y: 254, endPoint x: 517, endPoint y: 241, distance: 14.3
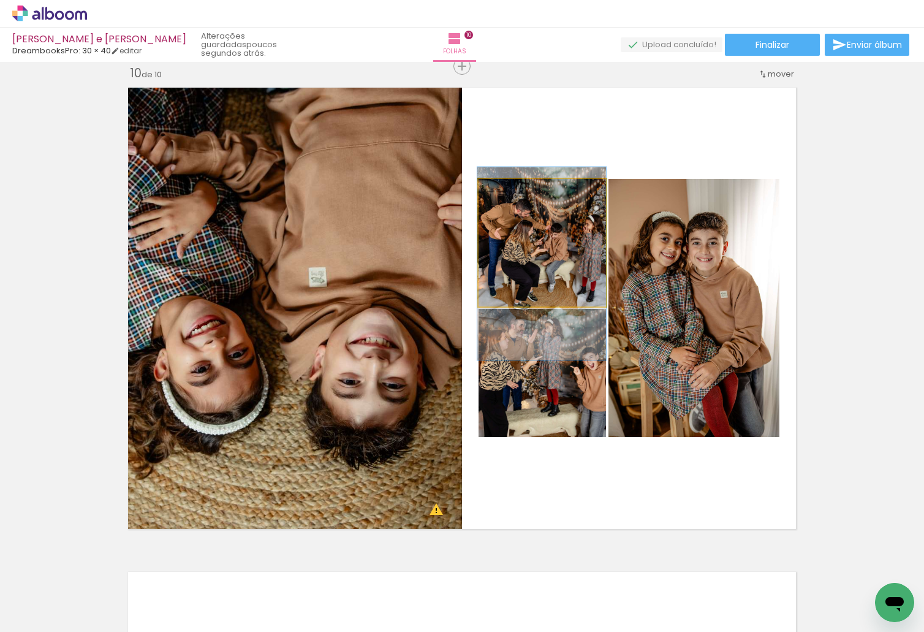
drag, startPoint x: 513, startPoint y: 192, endPoint x: 506, endPoint y: 195, distance: 7.4
type paper-slider "100"
click at [506, 193] on div at bounding box center [508, 192] width 20 height 20
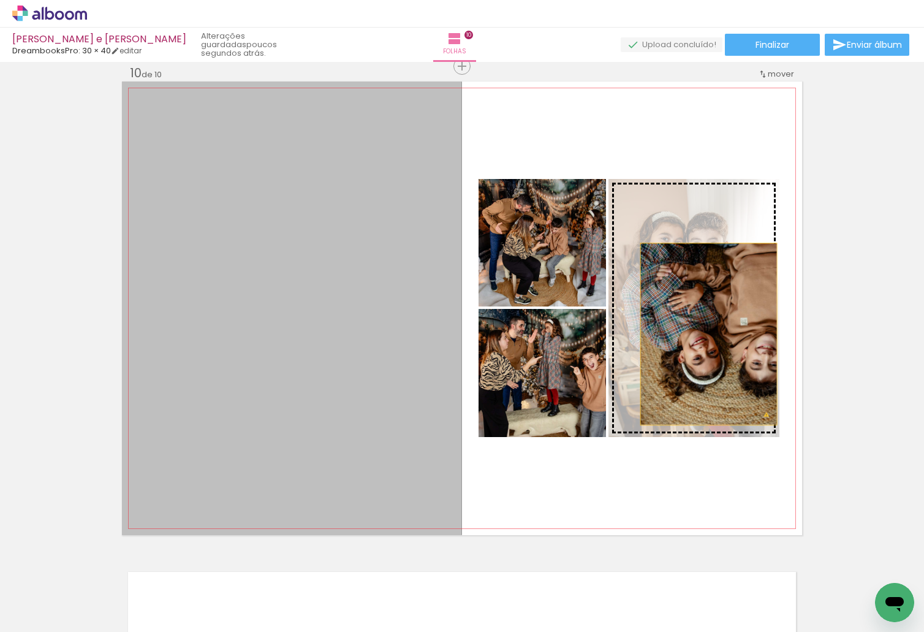
drag, startPoint x: 391, startPoint y: 332, endPoint x: 704, endPoint y: 334, distance: 313.2
click at [0, 0] on slot at bounding box center [0, 0] width 0 height 0
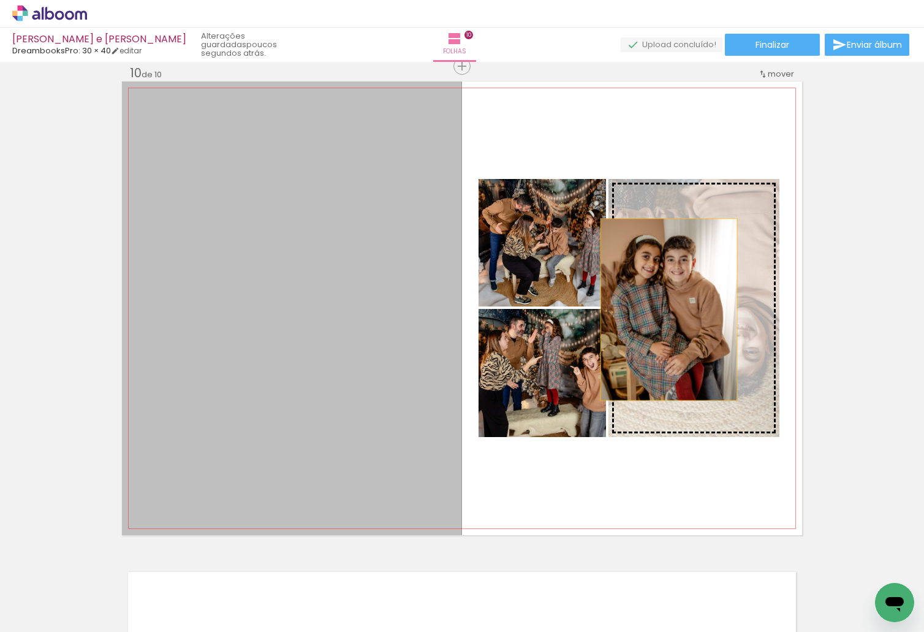
drag, startPoint x: 317, startPoint y: 307, endPoint x: 680, endPoint y: 308, distance: 363.4
click at [0, 0] on slot at bounding box center [0, 0] width 0 height 0
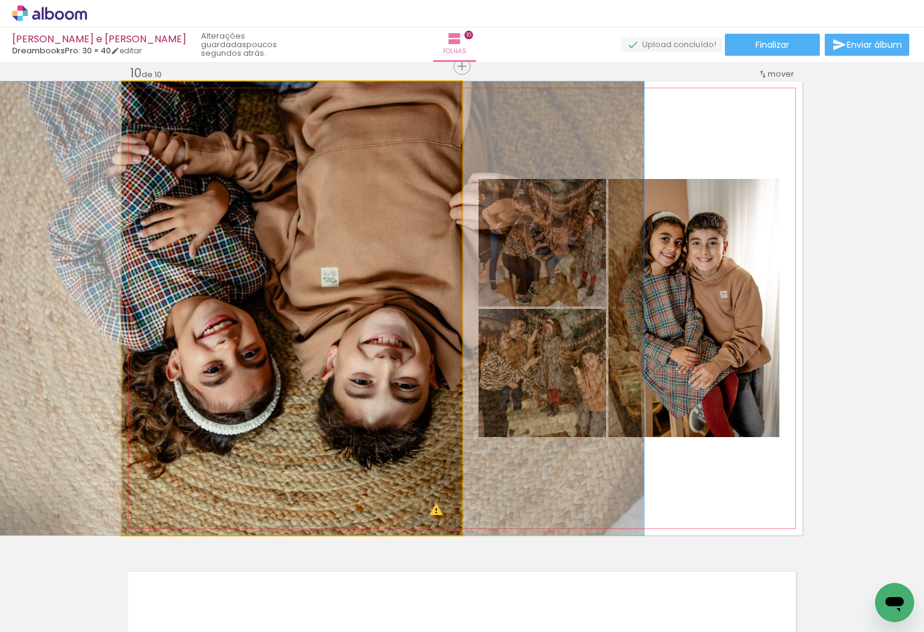
drag, startPoint x: 261, startPoint y: 303, endPoint x: 269, endPoint y: 304, distance: 8.1
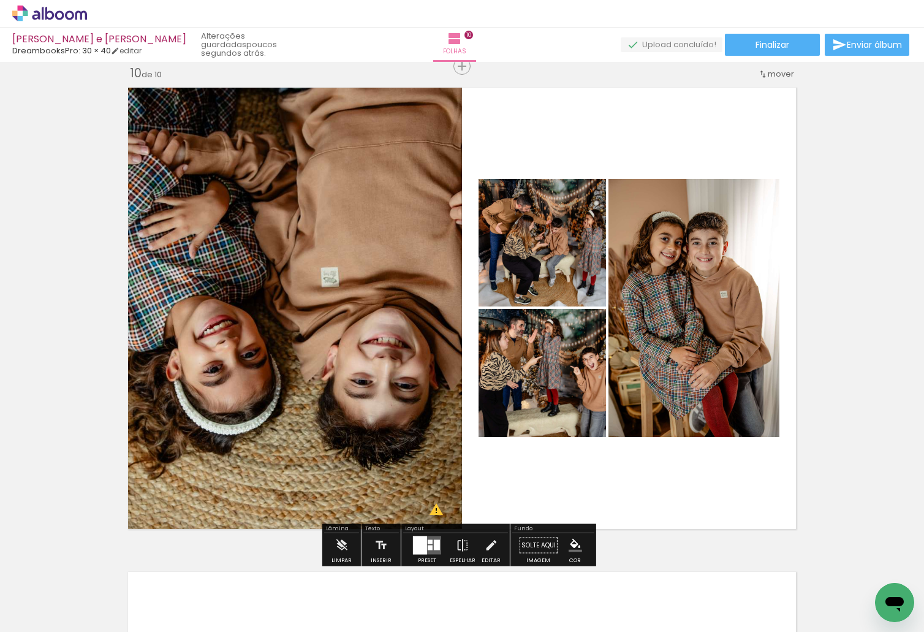
click at [317, 195] on quentale-photo at bounding box center [292, 309] width 340 height 454
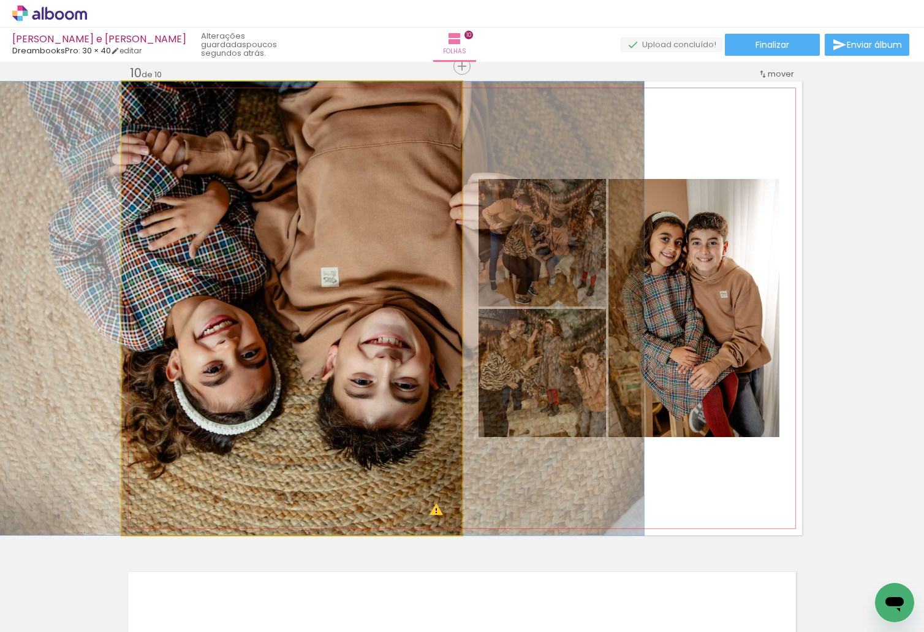
click at [317, 195] on quentale-photo at bounding box center [292, 309] width 340 height 454
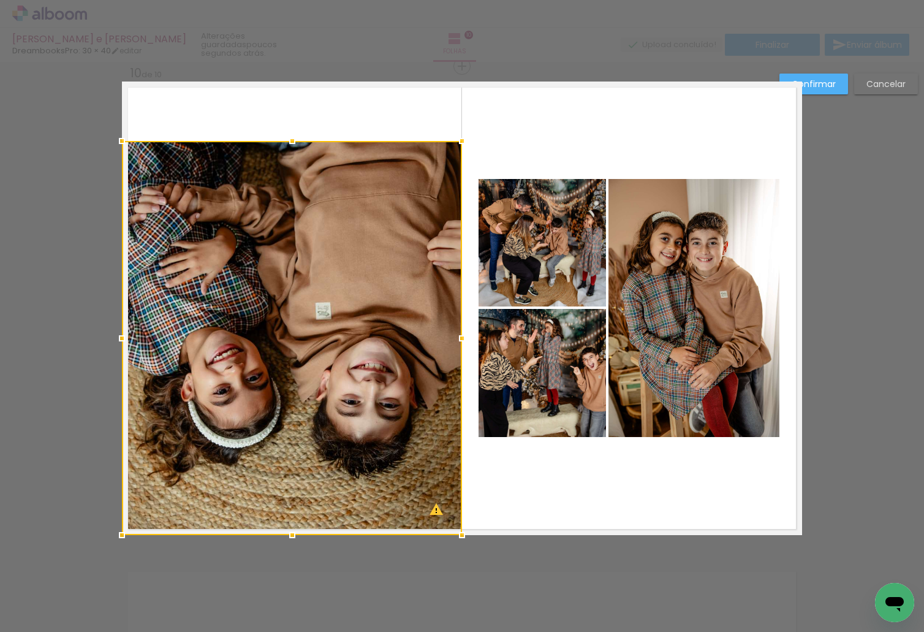
drag, startPoint x: 287, startPoint y: 77, endPoint x: 301, endPoint y: 139, distance: 63.3
click at [301, 139] on album-spread "10 de 10" at bounding box center [462, 309] width 680 height 454
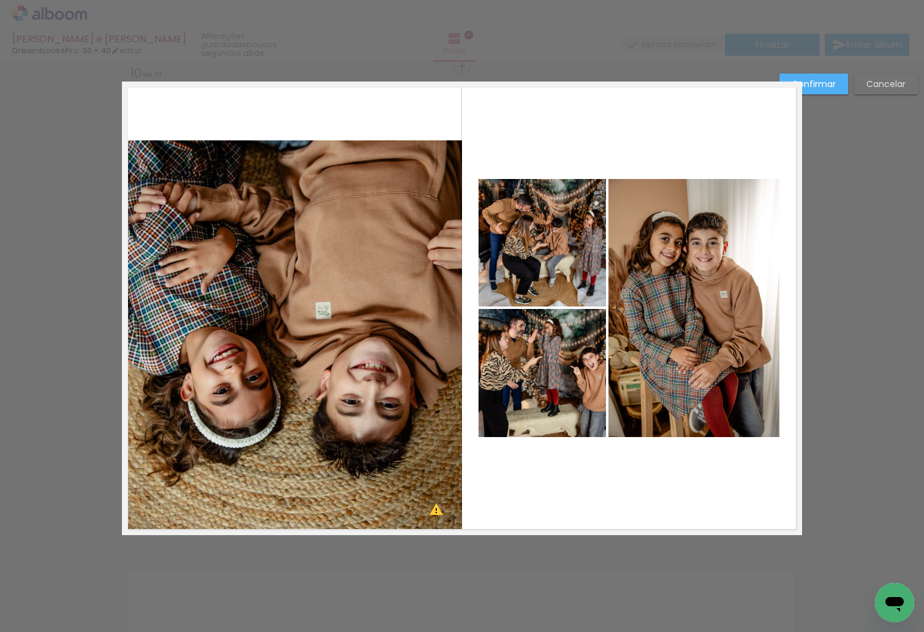
click at [302, 387] on quentale-photo at bounding box center [292, 337] width 340 height 395
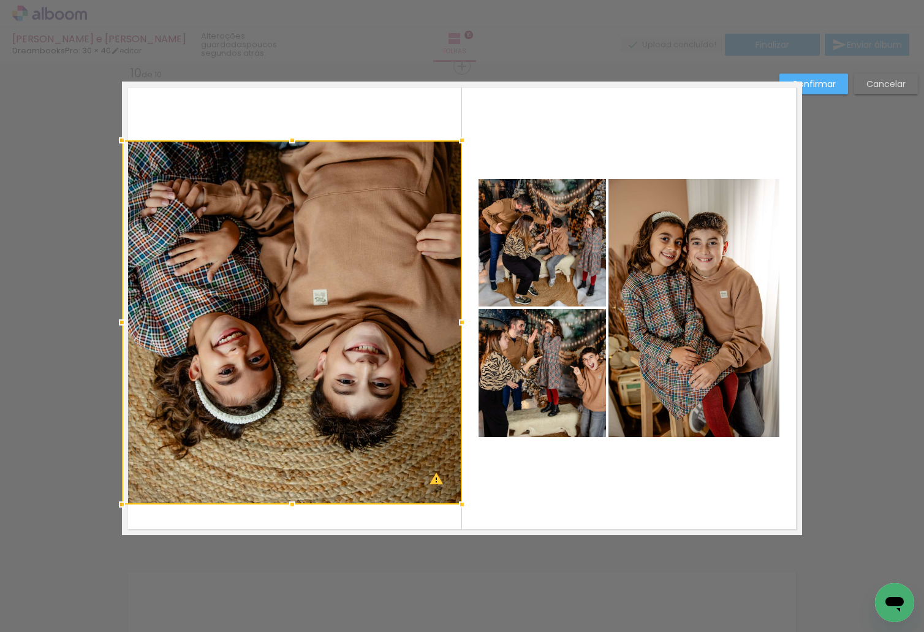
drag, startPoint x: 281, startPoint y: 536, endPoint x: 285, endPoint y: 505, distance: 30.9
click at [285, 505] on div at bounding box center [292, 504] width 25 height 25
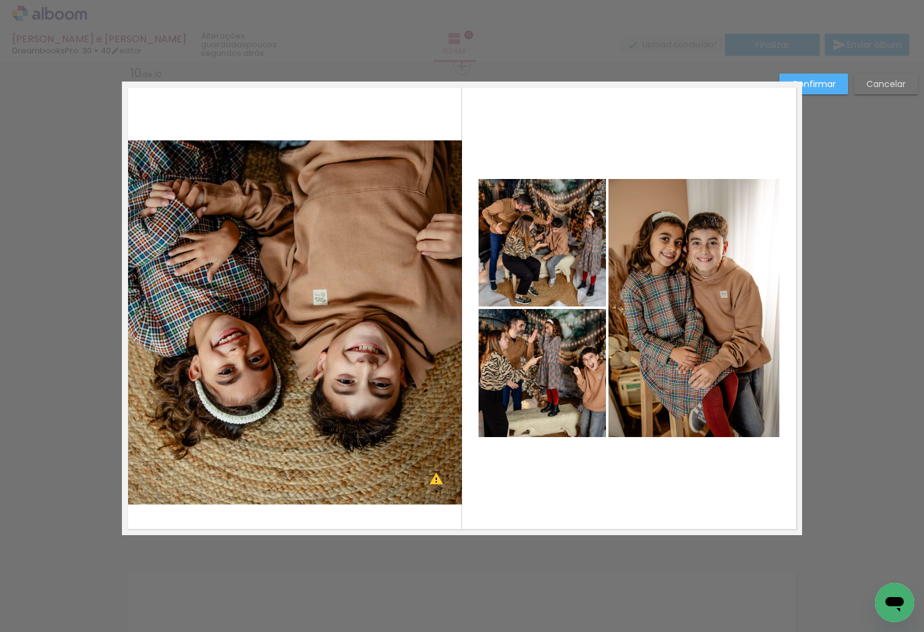
click at [287, 306] on quentale-photo at bounding box center [292, 322] width 340 height 364
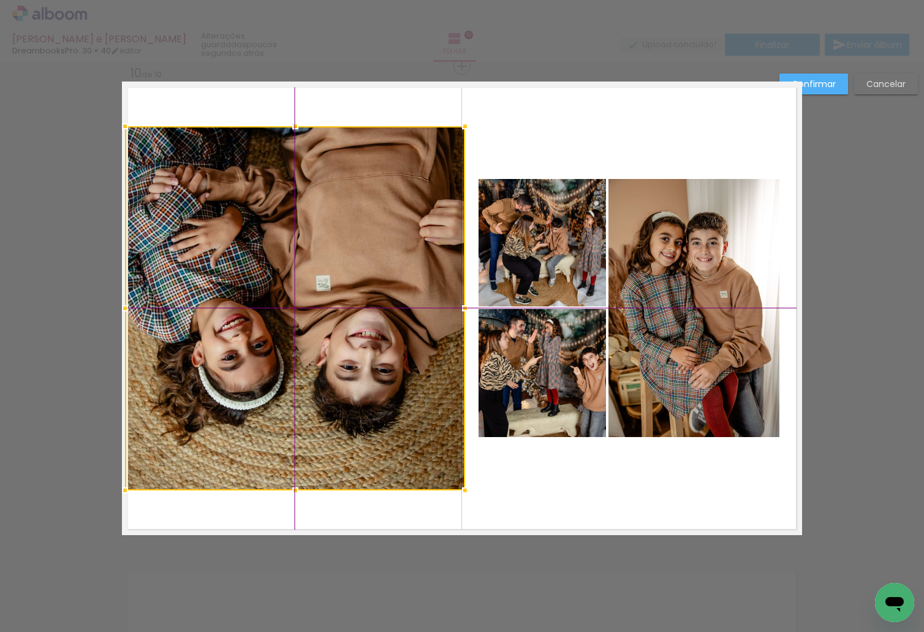
drag, startPoint x: 295, startPoint y: 280, endPoint x: 290, endPoint y: 286, distance: 7.8
click at [290, 286] on div at bounding box center [295, 308] width 340 height 364
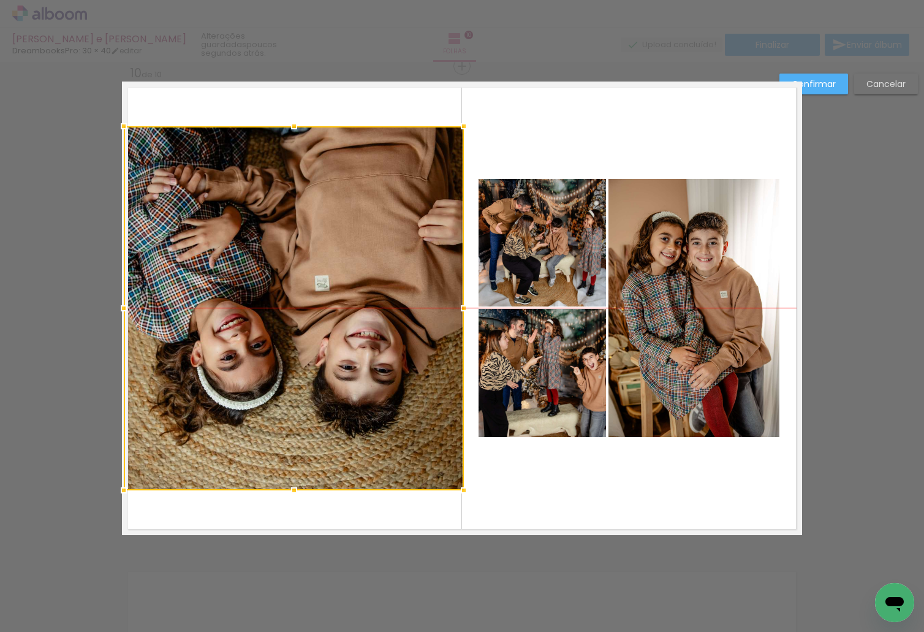
click at [365, 256] on div at bounding box center [294, 308] width 340 height 364
drag, startPoint x: 112, startPoint y: 307, endPoint x: 105, endPoint y: 309, distance: 7.6
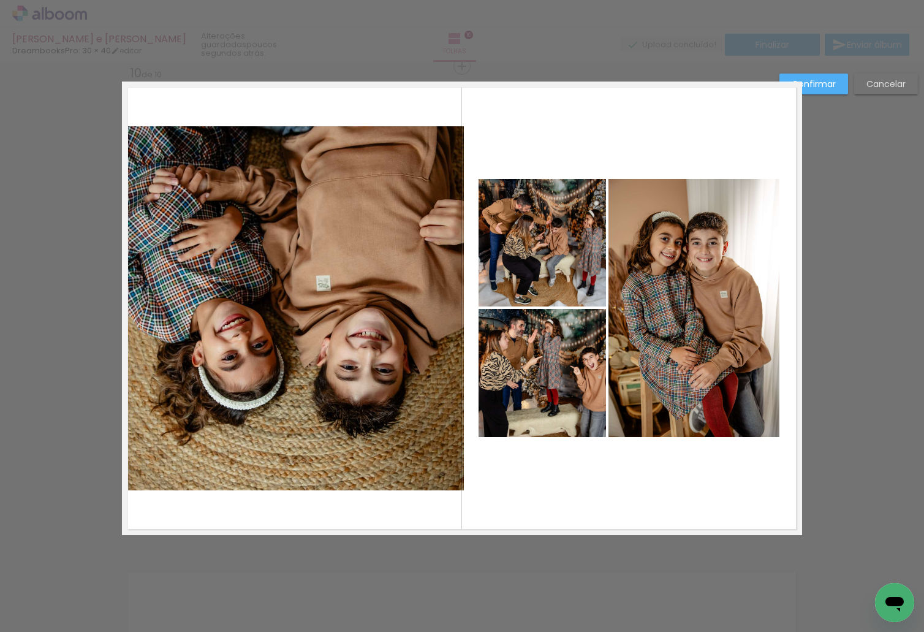
click at [159, 304] on quentale-photo at bounding box center [295, 308] width 338 height 364
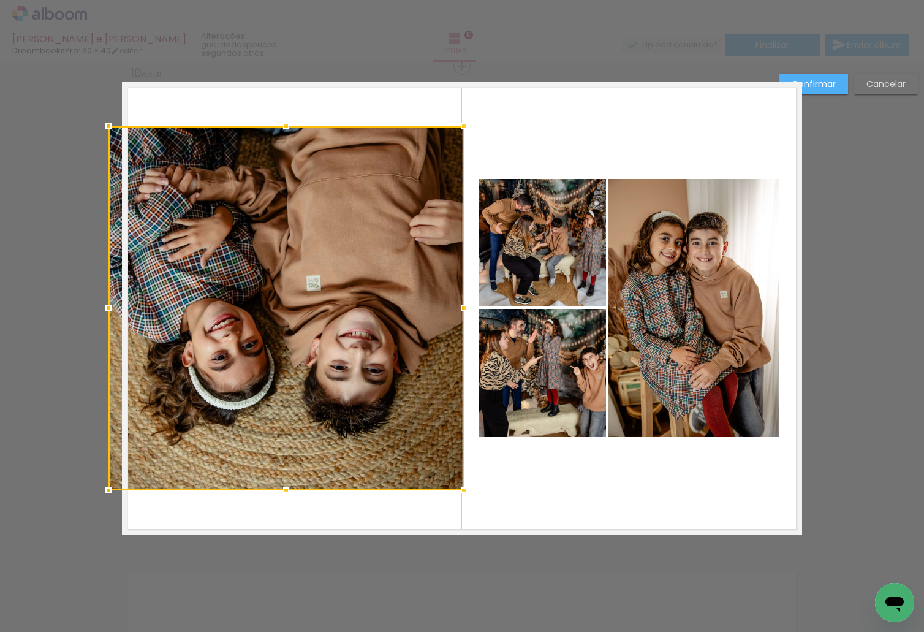
click at [109, 313] on div at bounding box center [108, 308] width 25 height 25
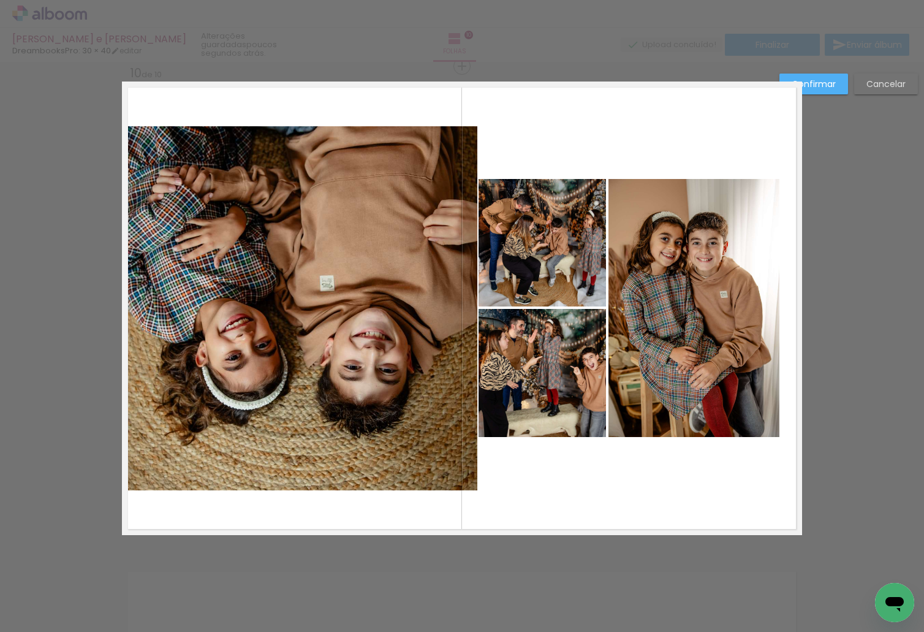
click at [0, 0] on slot "Confirmar" at bounding box center [0, 0] width 0 height 0
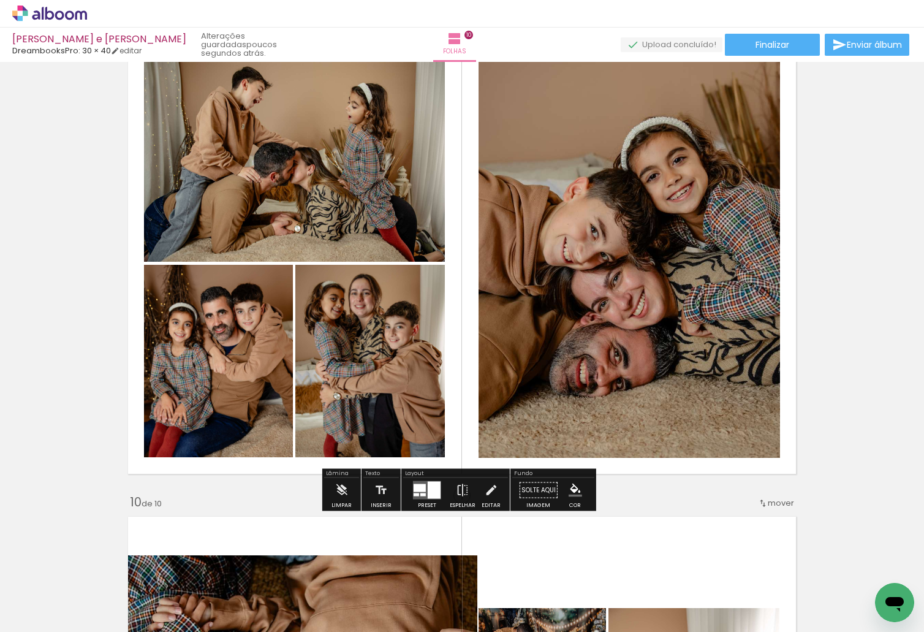
scroll to position [3822, 0]
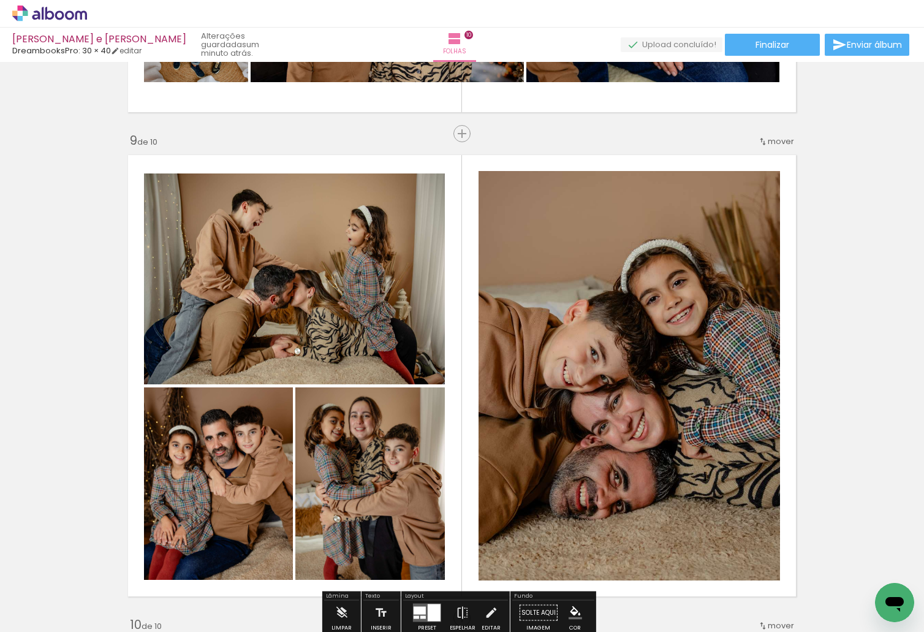
click at [768, 143] on span "mover" at bounding box center [781, 141] width 26 height 12
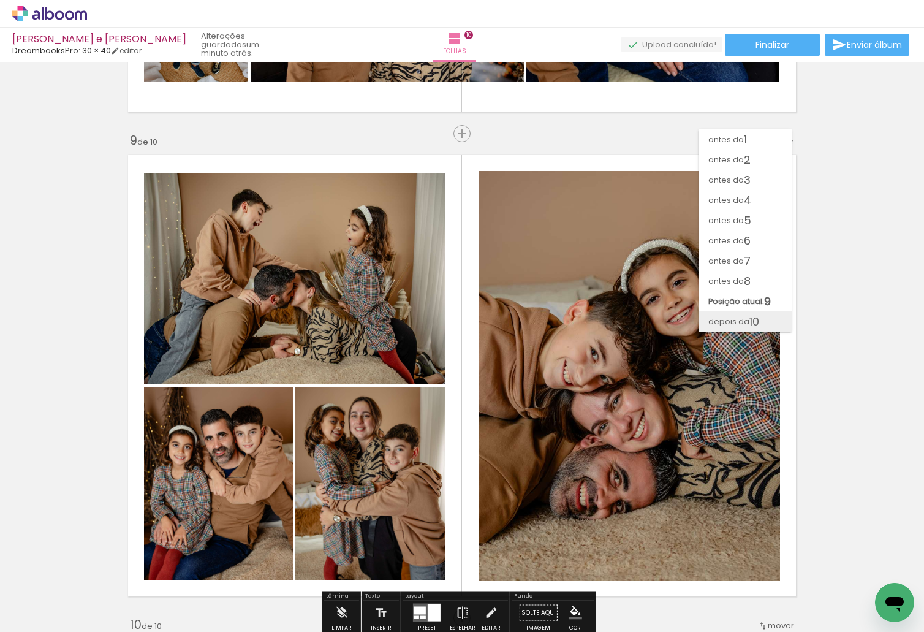
click at [773, 321] on paper-item "depois da 10" at bounding box center [745, 321] width 93 height 20
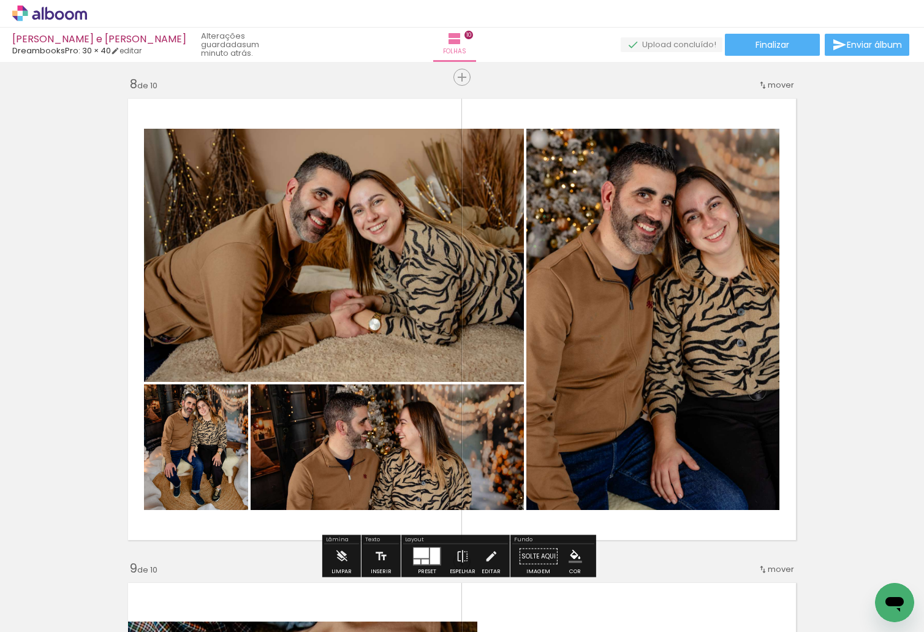
scroll to position [3393, 0]
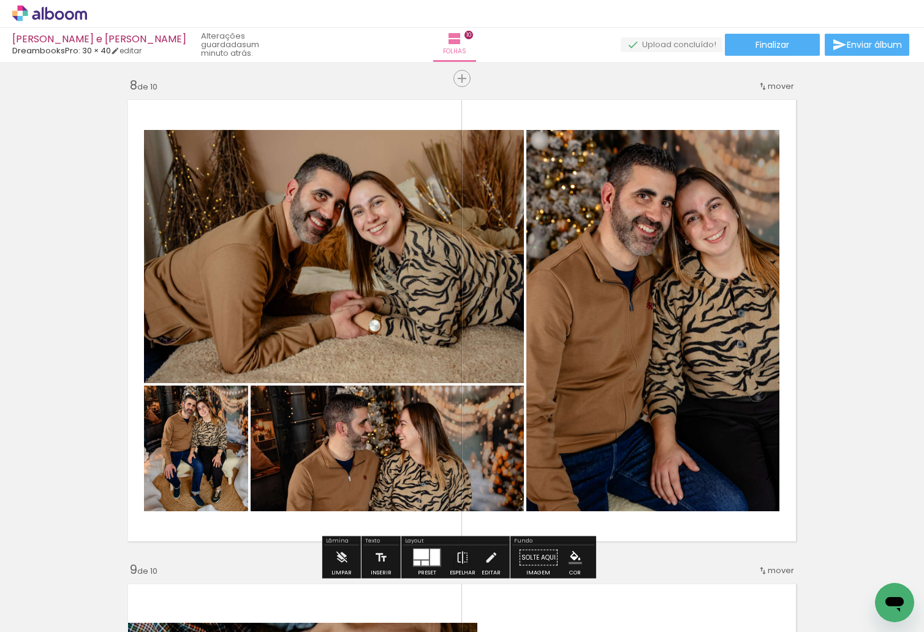
click at [781, 83] on span "mover" at bounding box center [781, 86] width 26 height 12
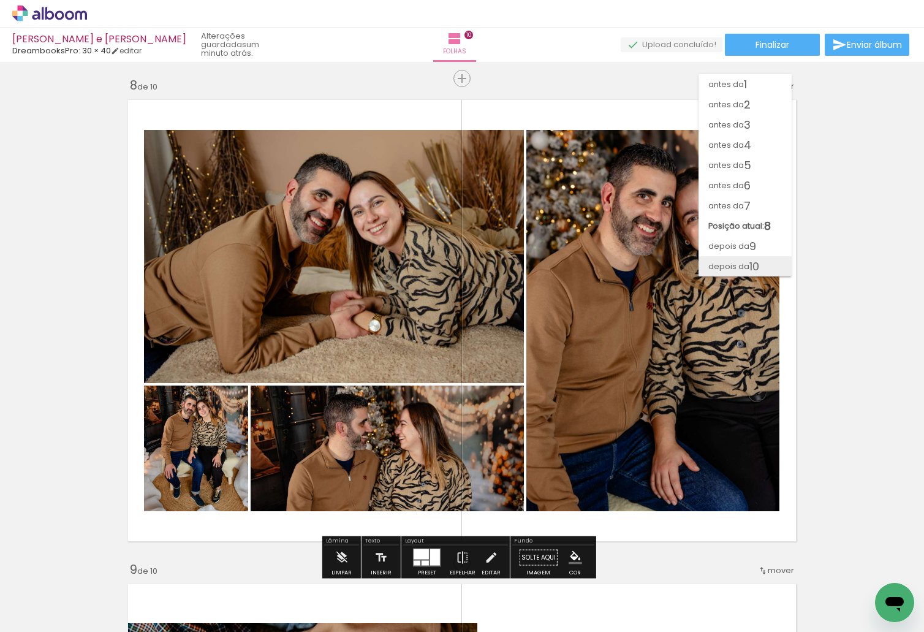
click at [767, 272] on paper-item "depois da 10" at bounding box center [745, 266] width 93 height 20
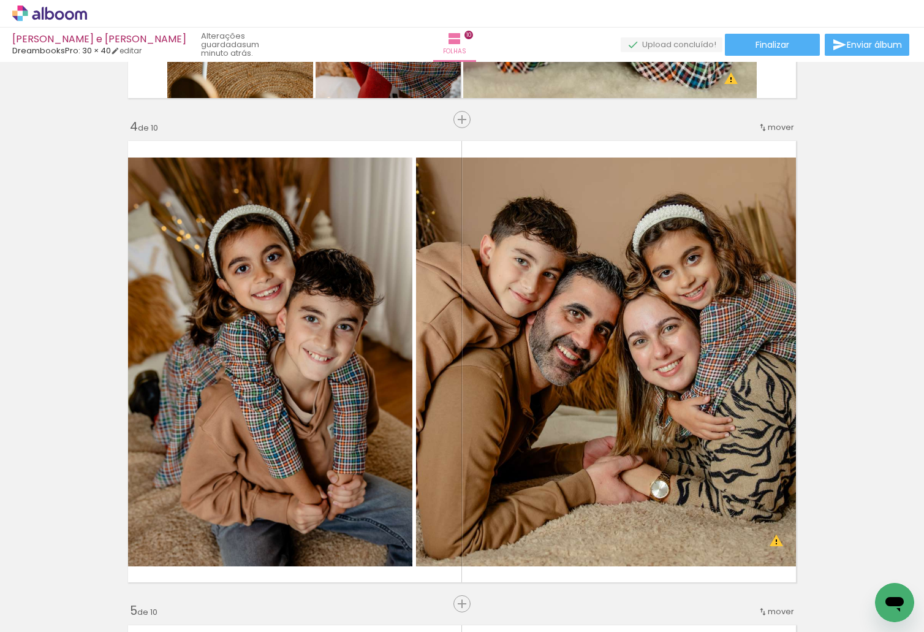
scroll to position [1410, 0]
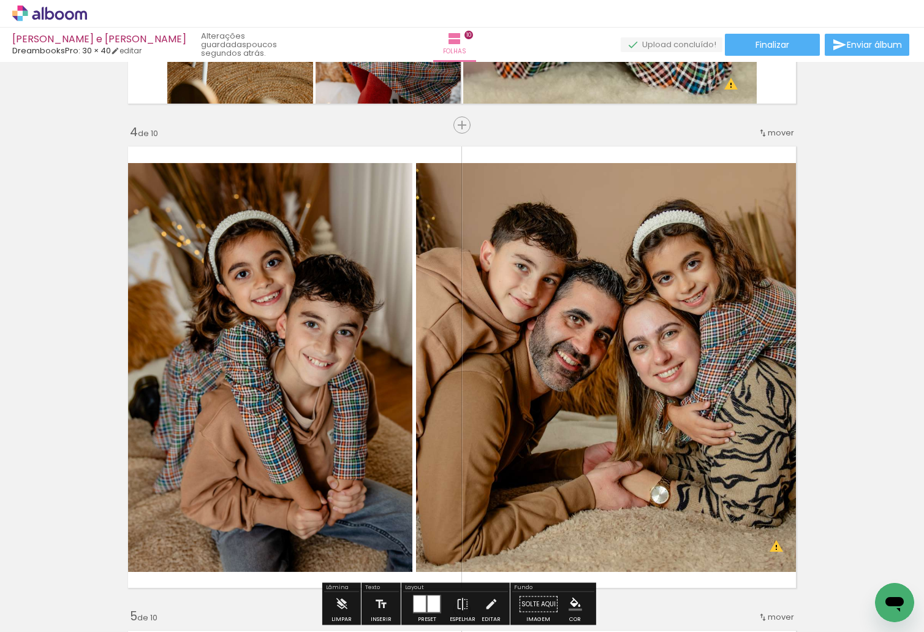
click at [770, 136] on span "mover" at bounding box center [781, 133] width 26 height 12
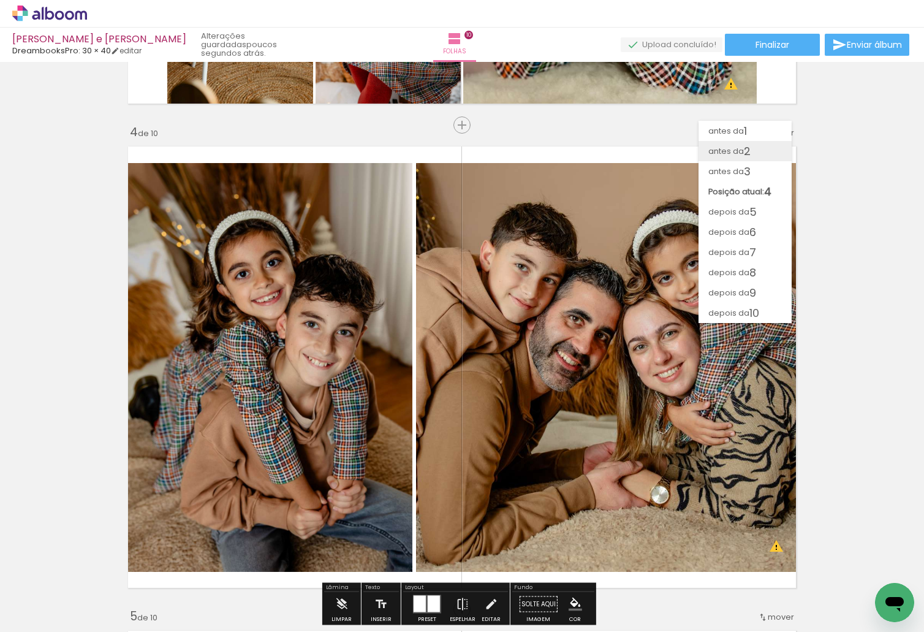
click at [760, 150] on paper-item "antes da 2" at bounding box center [745, 151] width 93 height 20
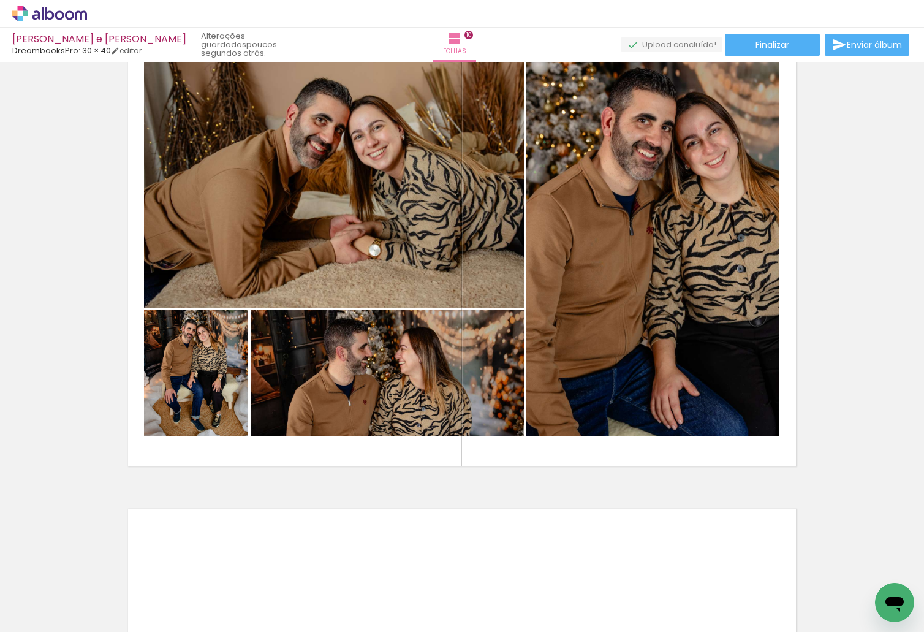
scroll to position [4361, 0]
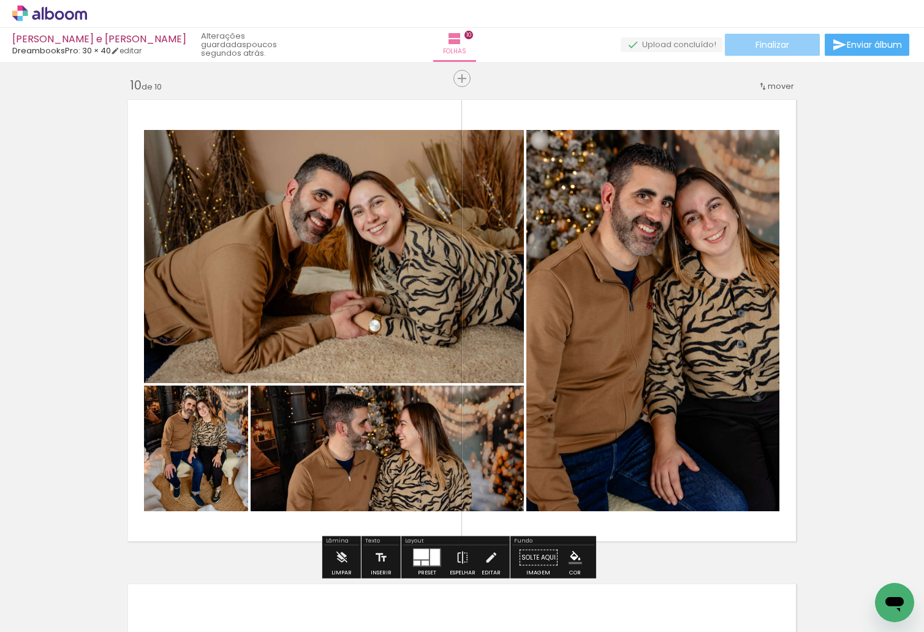
click at [773, 49] on span "Finalizar" at bounding box center [773, 44] width 34 height 9
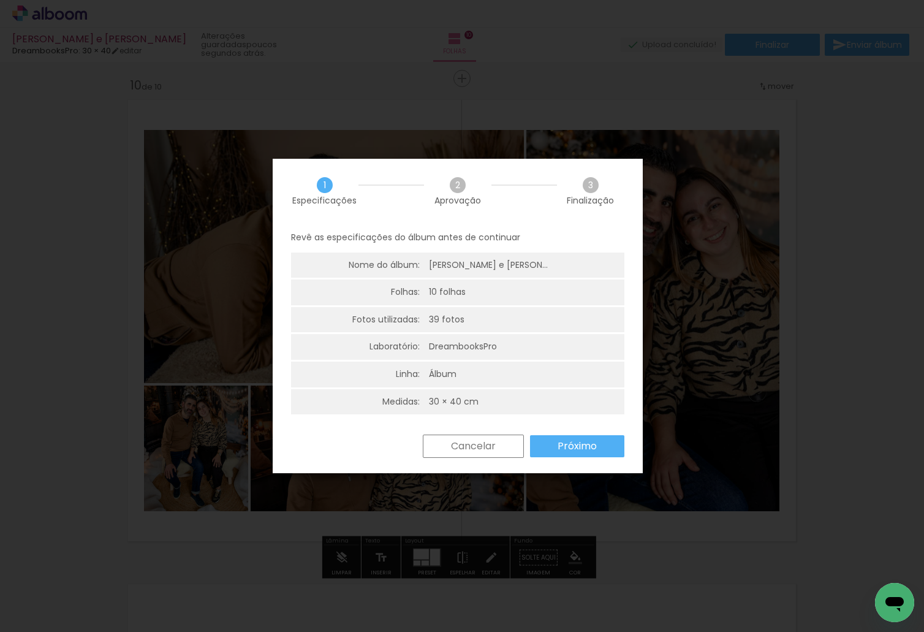
click at [0, 0] on slot "Próximo" at bounding box center [0, 0] width 0 height 0
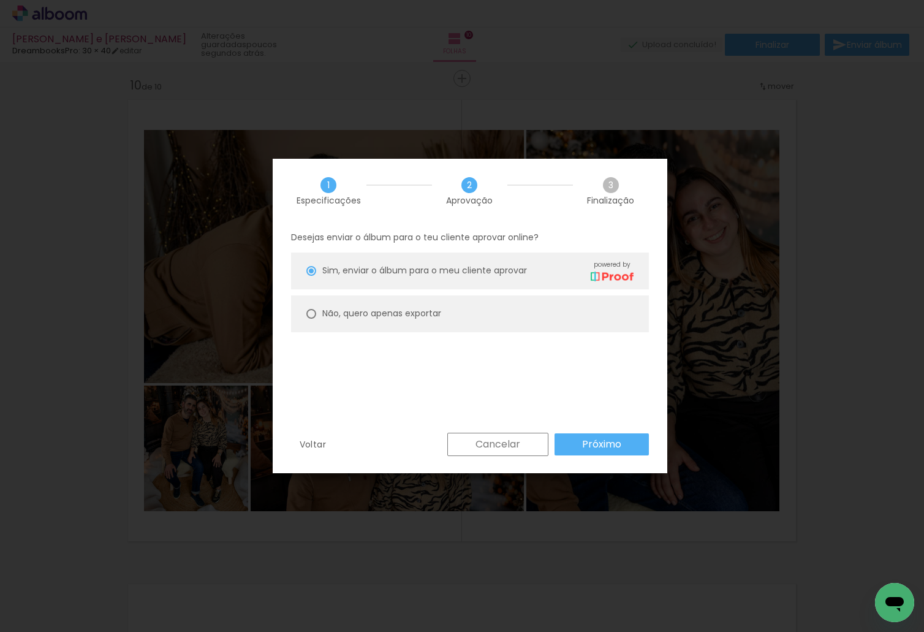
click at [0, 0] on slot "Não, quero apenas exportar" at bounding box center [0, 0] width 0 height 0
type paper-radio-button "on"
click at [0, 0] on slot "Próximo" at bounding box center [0, 0] width 0 height 0
type input "Alta, 300 DPI"
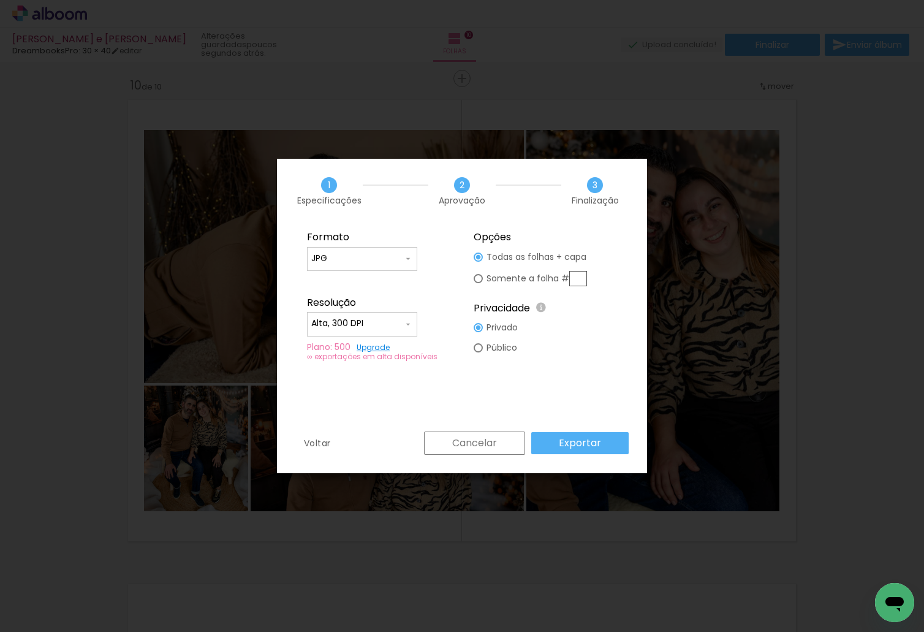
click at [0, 0] on slot "Exportar" at bounding box center [0, 0] width 0 height 0
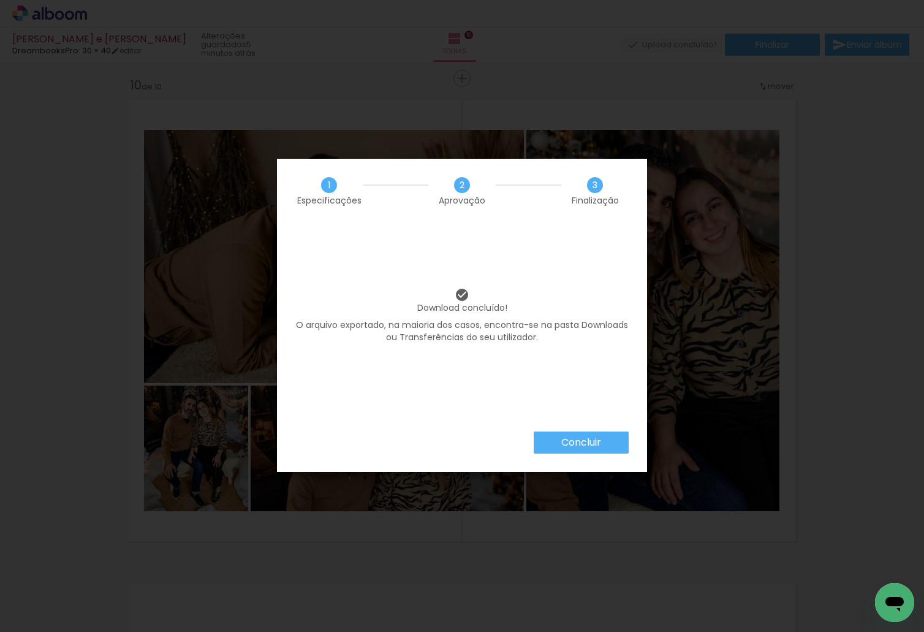
scroll to position [0, 2304]
click at [605, 453] on paper-button "Concluir" at bounding box center [581, 442] width 95 height 22
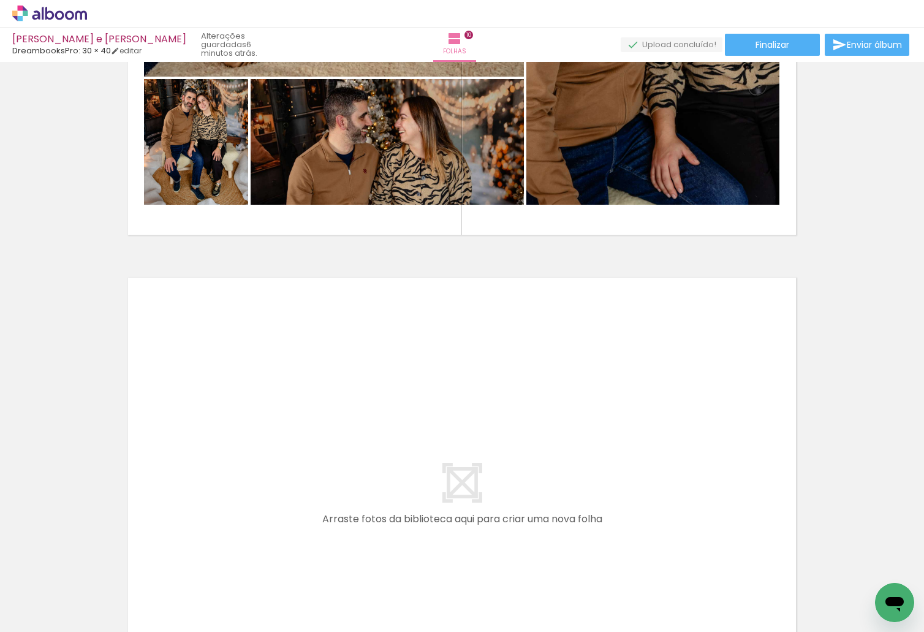
click at [40, 618] on span "Adicionar Fotos" at bounding box center [43, 615] width 37 height 13
click at [0, 0] on input "file" at bounding box center [0, 0] width 0 height 0
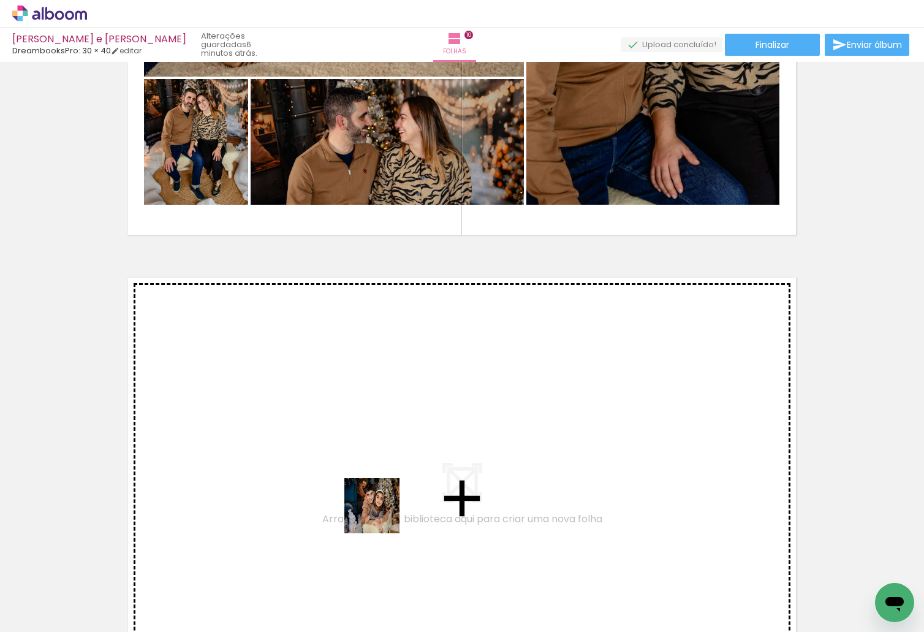
drag, startPoint x: 336, startPoint y: 585, endPoint x: 428, endPoint y: 451, distance: 162.5
click at [428, 451] on quentale-workspace at bounding box center [462, 316] width 924 height 632
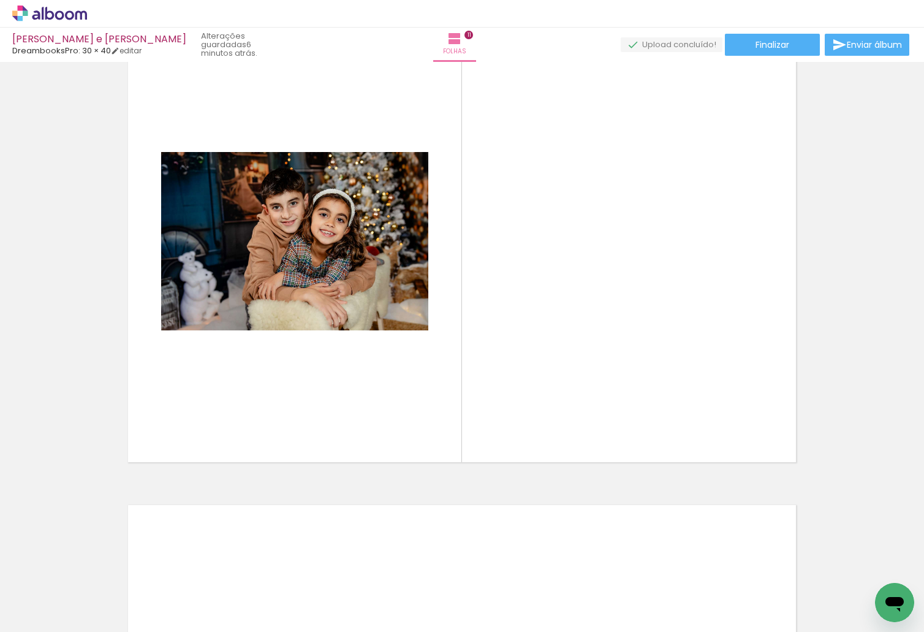
scroll to position [4924, 0]
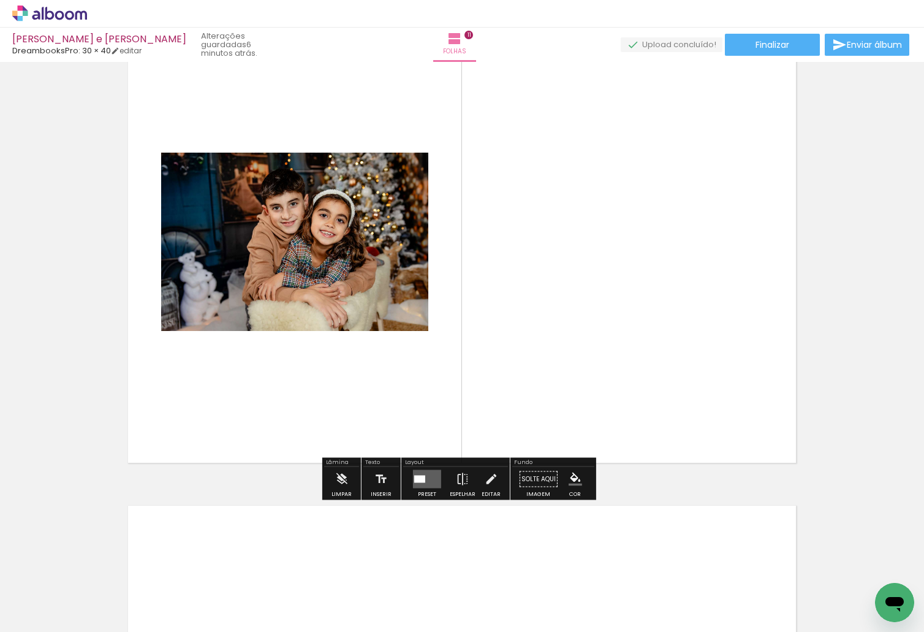
click at [339, 262] on quentale-photo at bounding box center [294, 242] width 267 height 178
click at [420, 478] on div at bounding box center [419, 479] width 11 height 7
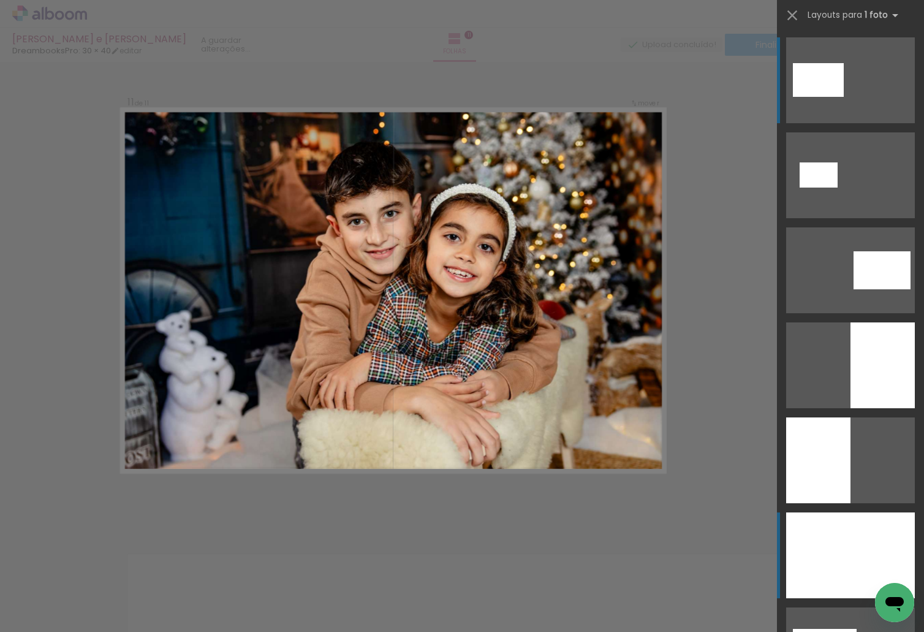
scroll to position [4857, 0]
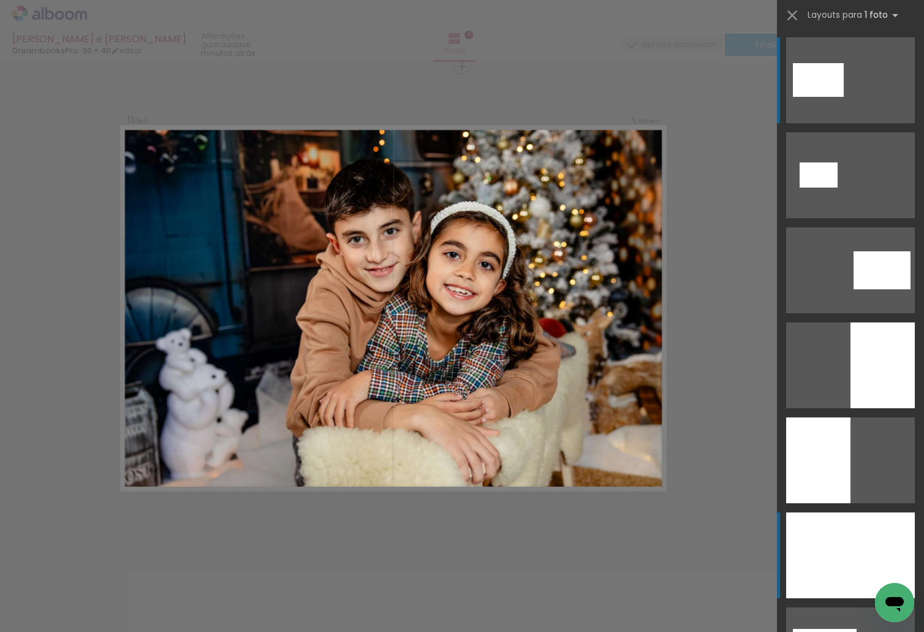
click at [895, 520] on div at bounding box center [850, 555] width 129 height 86
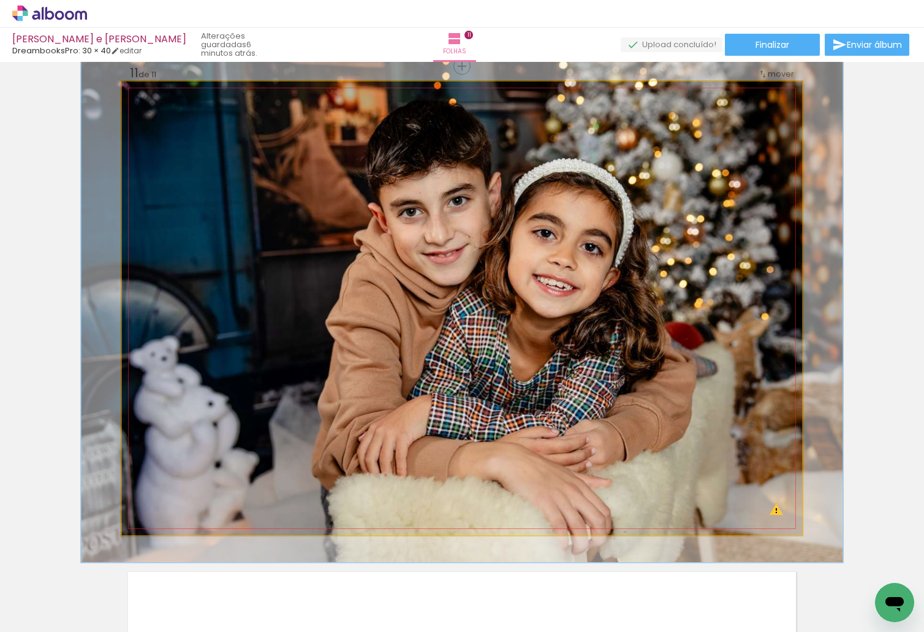
type paper-slider "112"
click at [158, 96] on div at bounding box center [156, 95] width 20 height 20
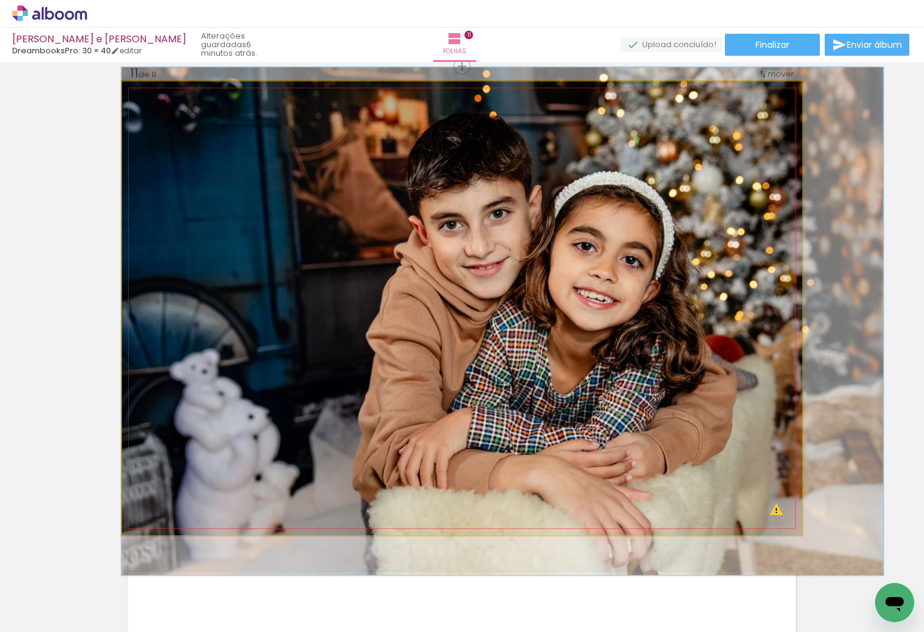
drag, startPoint x: 334, startPoint y: 235, endPoint x: 390, endPoint y: 246, distance: 56.8
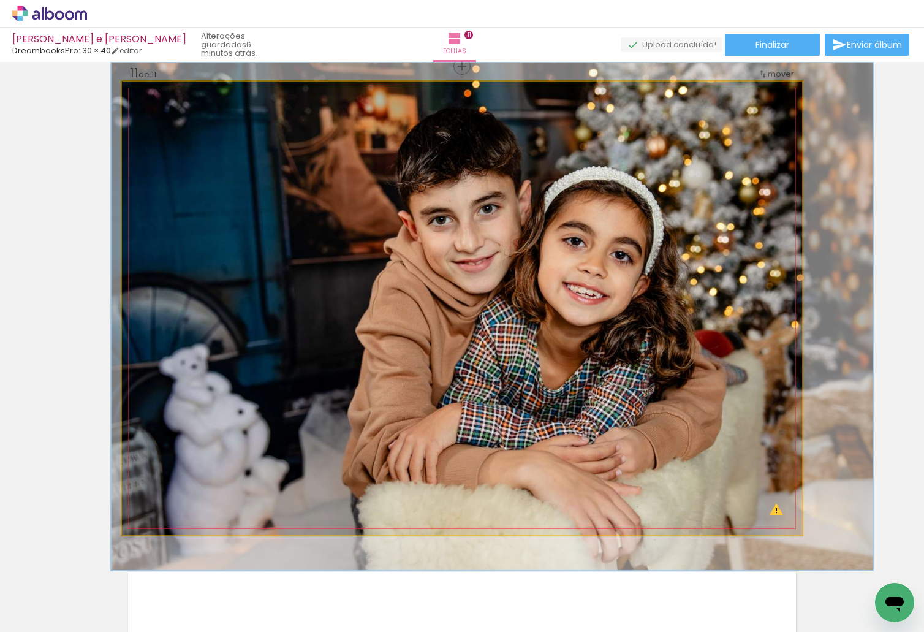
drag, startPoint x: 390, startPoint y: 262, endPoint x: 378, endPoint y: 259, distance: 12.2
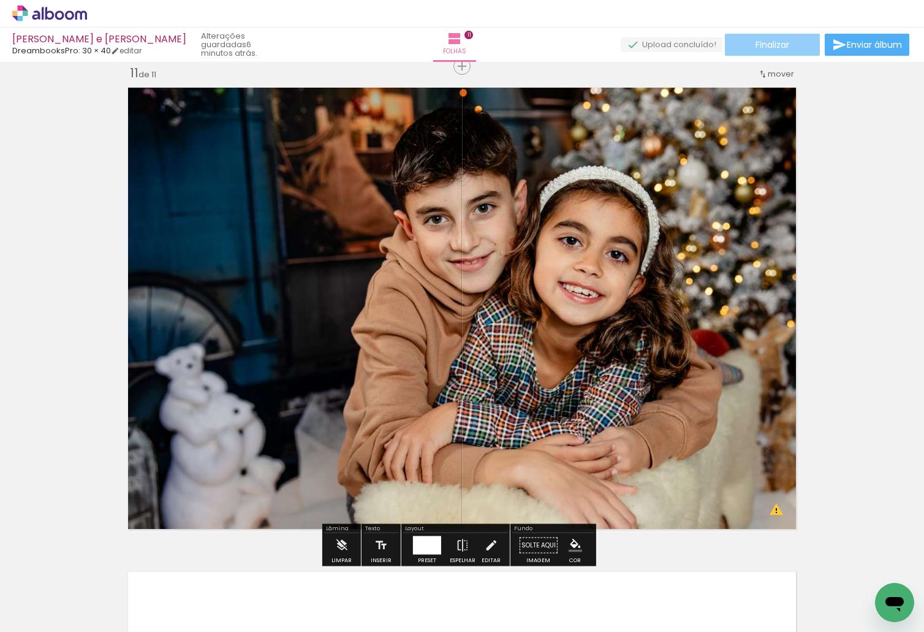
click at [764, 47] on span "Finalizar" at bounding box center [773, 44] width 34 height 9
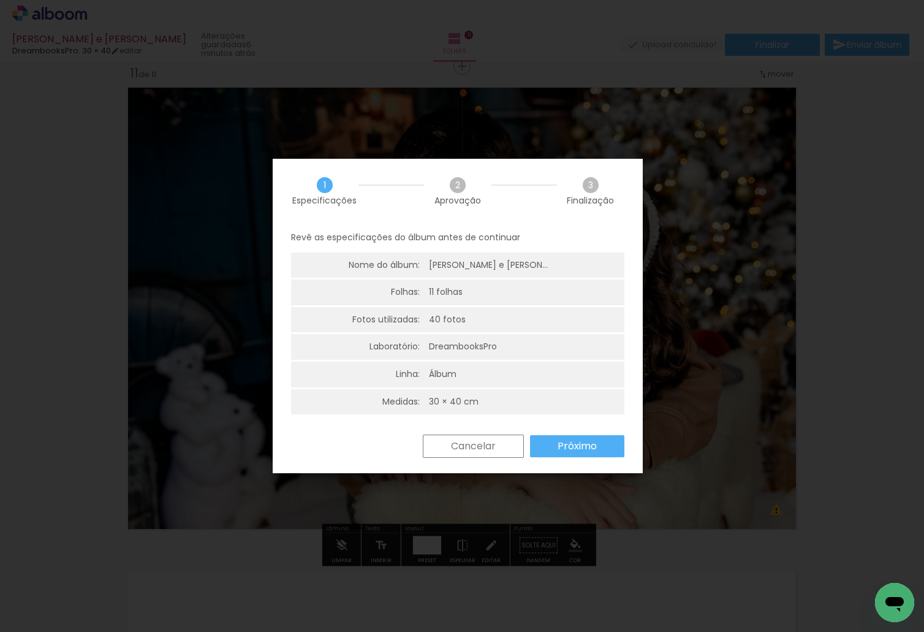
click at [574, 436] on paper-button "Próximo" at bounding box center [577, 446] width 94 height 22
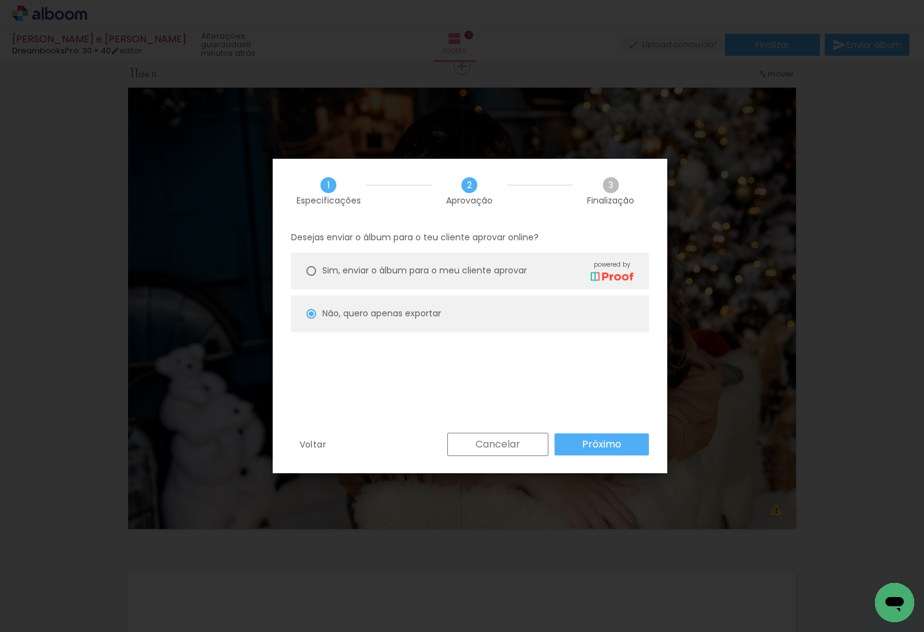
click at [591, 451] on paper-button "Próximo" at bounding box center [602, 444] width 94 height 22
type input "Alta, 300 DPI"
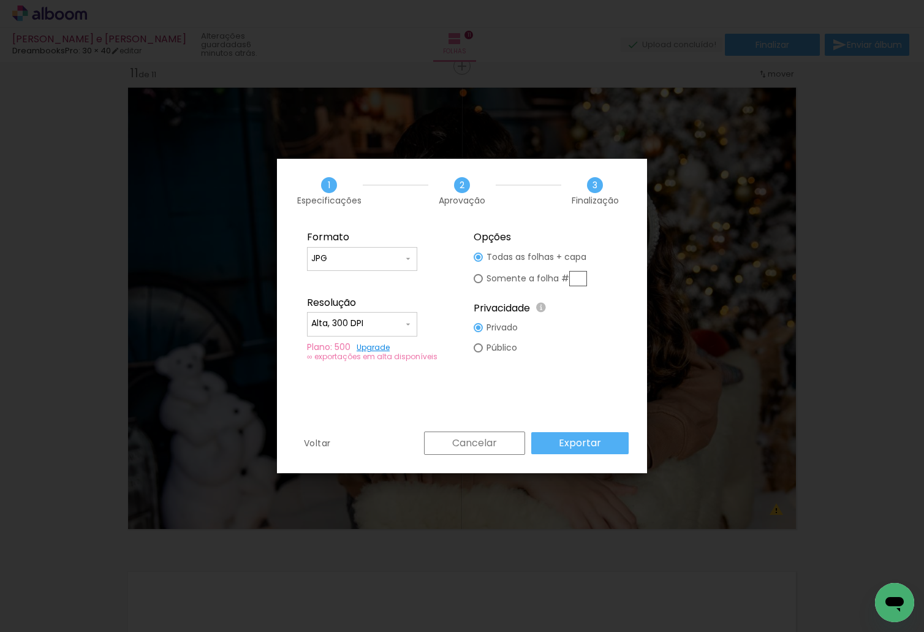
click at [582, 276] on input "text" at bounding box center [578, 278] width 18 height 15
type paper-radio-button "on"
type input "11"
click at [611, 443] on paper-button "Exportar" at bounding box center [579, 443] width 97 height 22
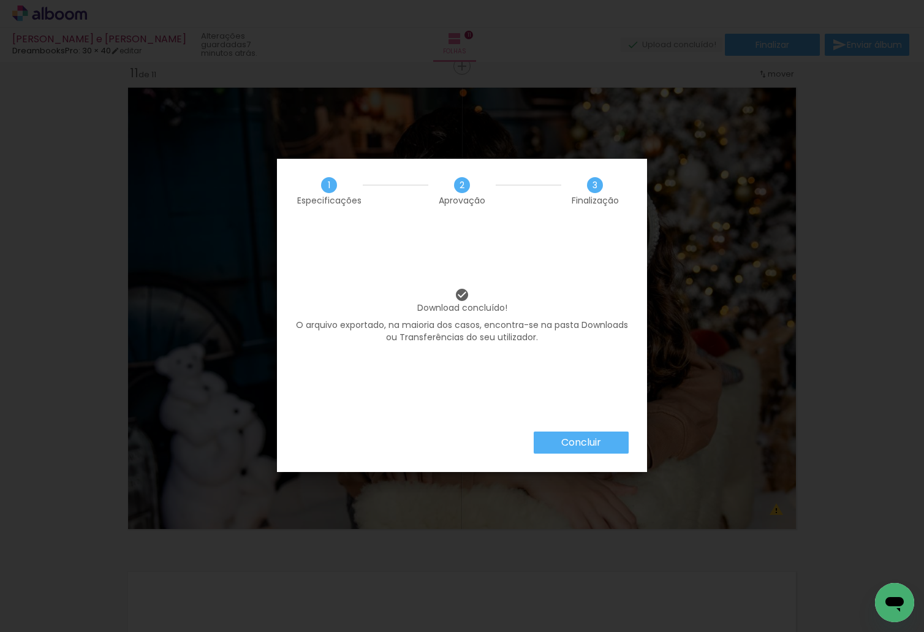
scroll to position [0, 839]
click at [0, 0] on slot "Concluir" at bounding box center [0, 0] width 0 height 0
